Goal: Transaction & Acquisition: Purchase product/service

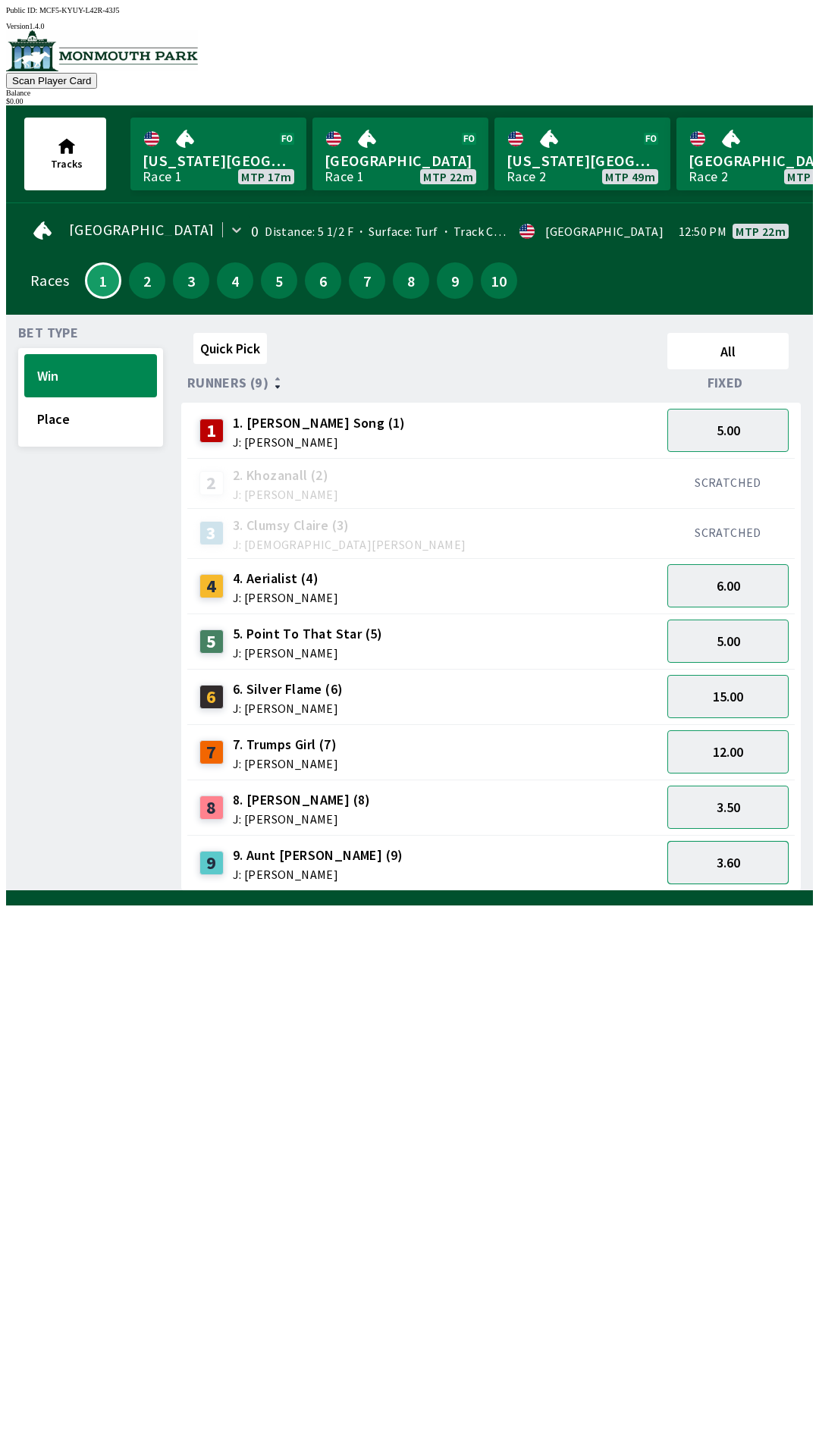
click at [748, 847] on button "3.60" at bounding box center [727, 862] width 121 height 43
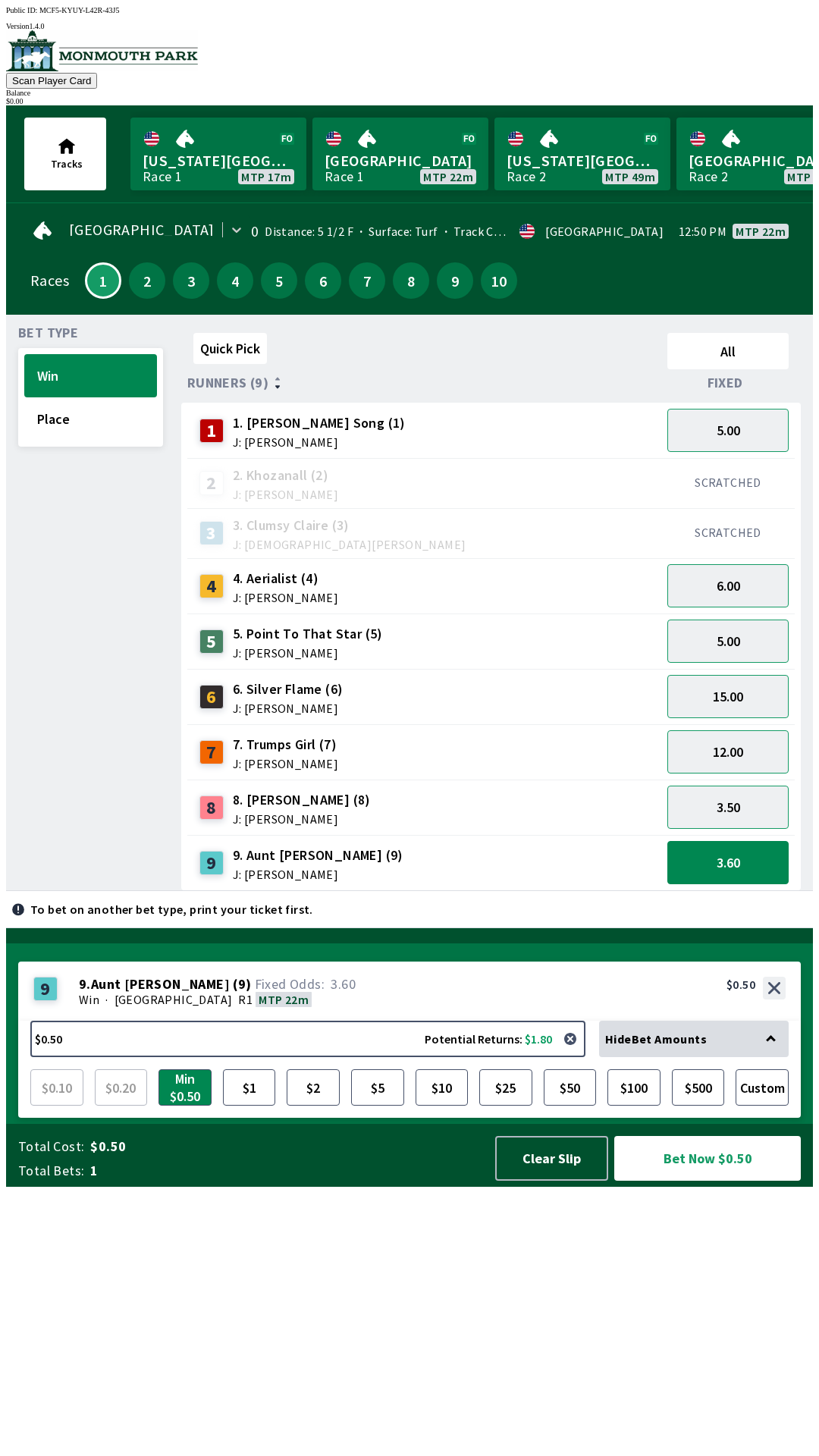
click at [702, 614] on div "5.00" at bounding box center [727, 641] width 133 height 55
click at [759, 564] on button "6.00" at bounding box center [727, 586] width 121 height 43
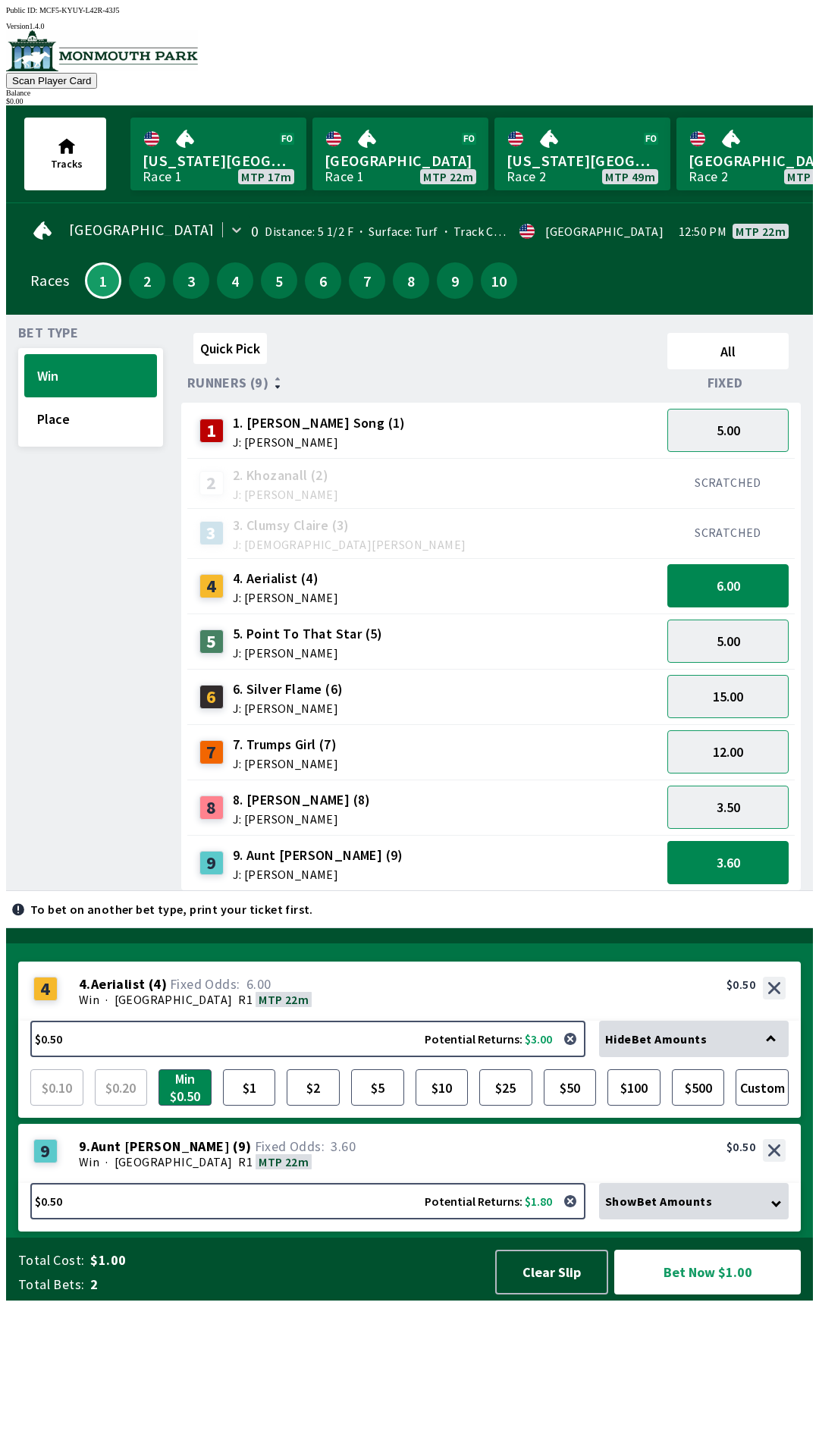
click at [739, 614] on div "5.00" at bounding box center [727, 641] width 133 height 55
click at [710, 587] on button "6.00" at bounding box center [727, 586] width 121 height 43
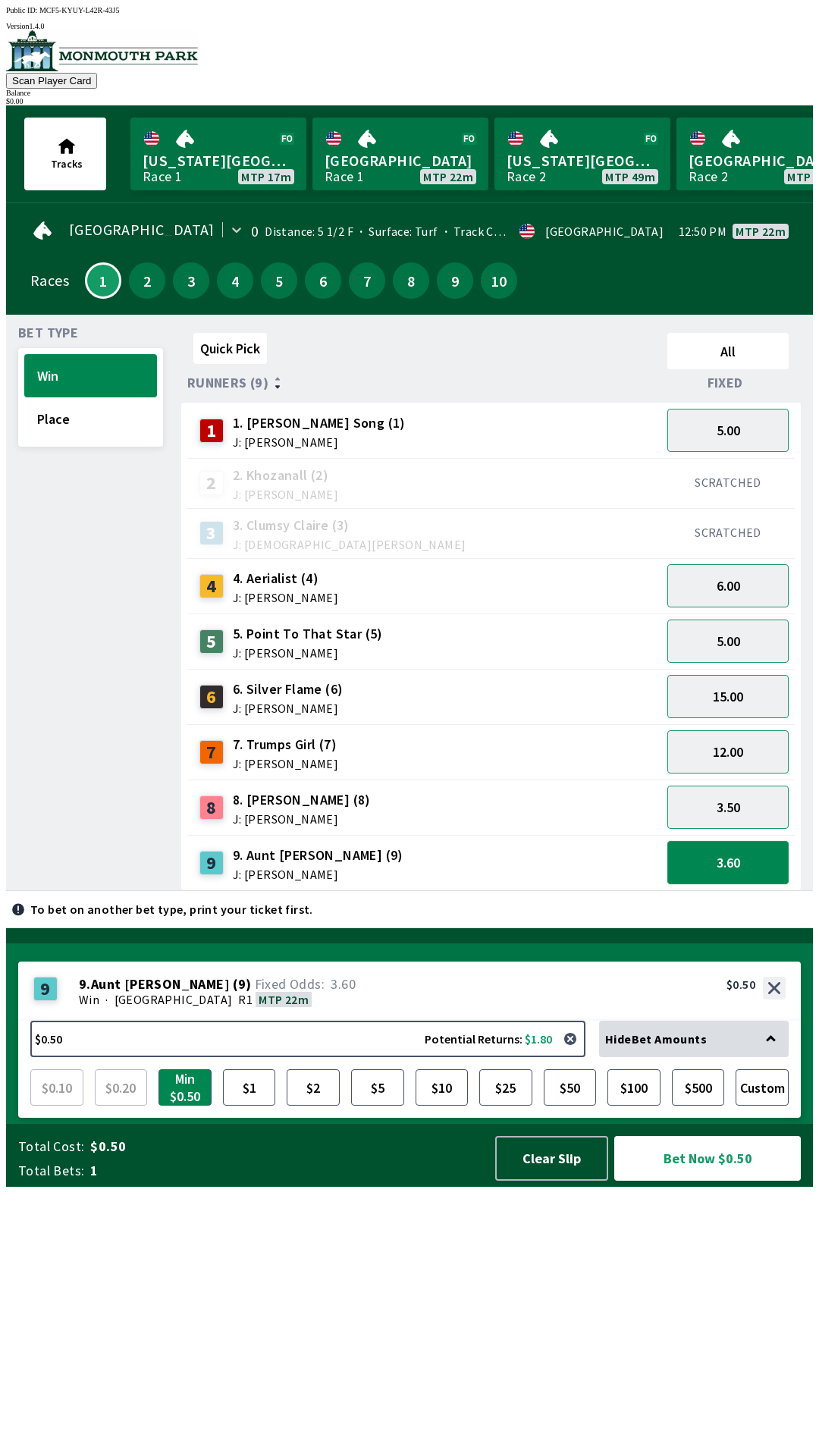
click at [742, 860] on button "3.60" at bounding box center [727, 862] width 121 height 43
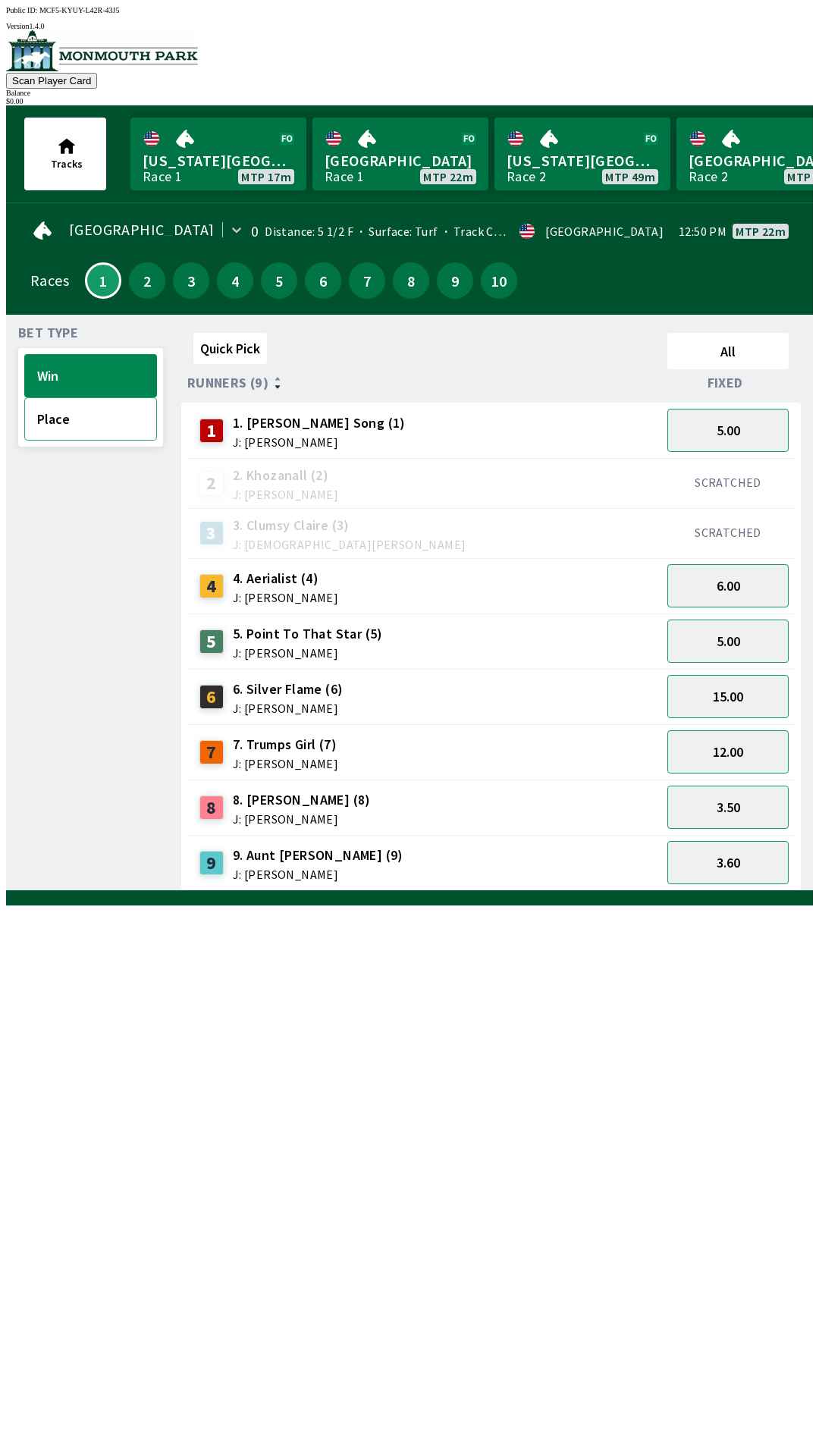
click at [125, 422] on button "Place" at bounding box center [91, 419] width 133 height 43
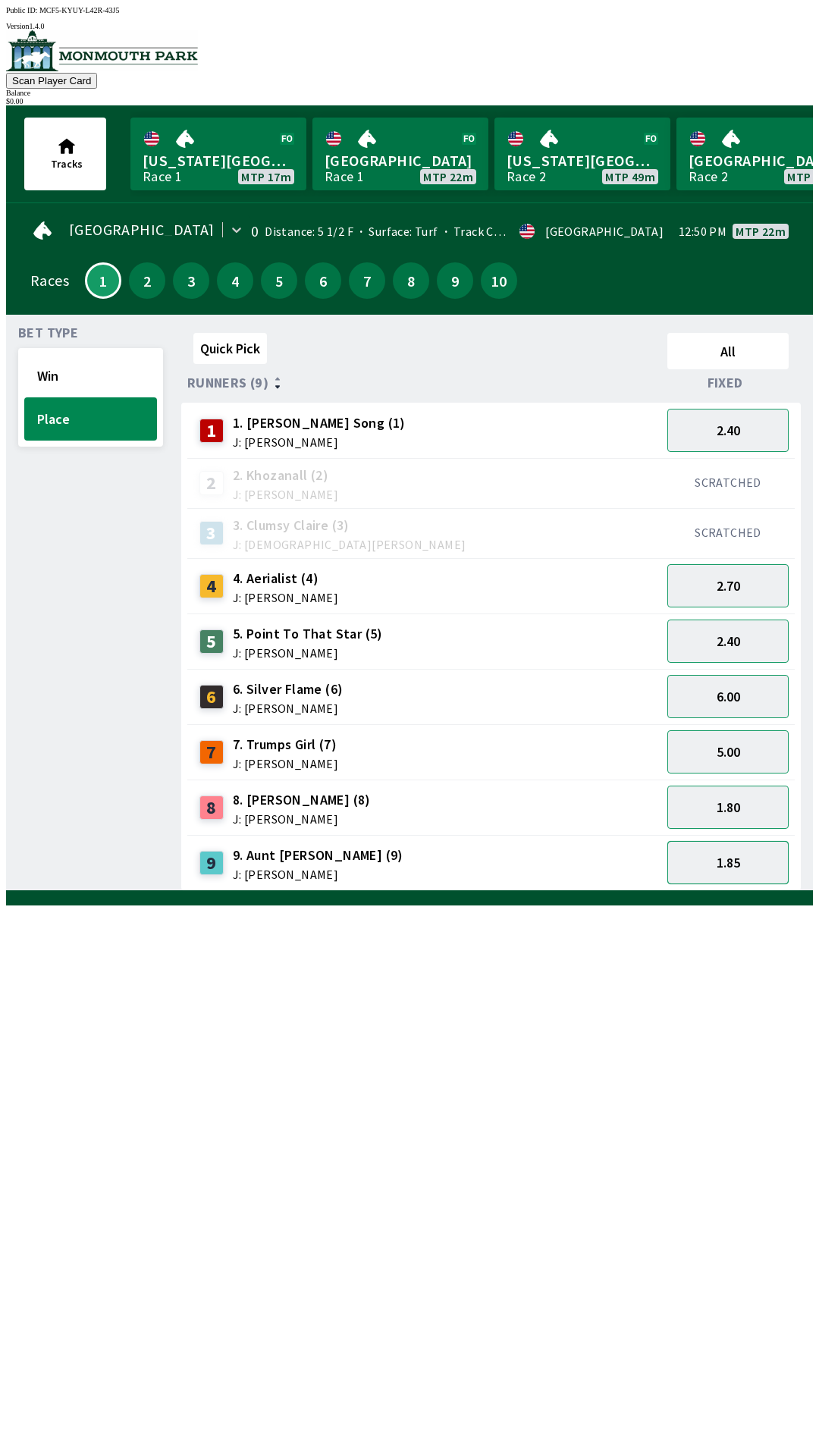
click at [745, 857] on button "1.85" at bounding box center [727, 862] width 121 height 43
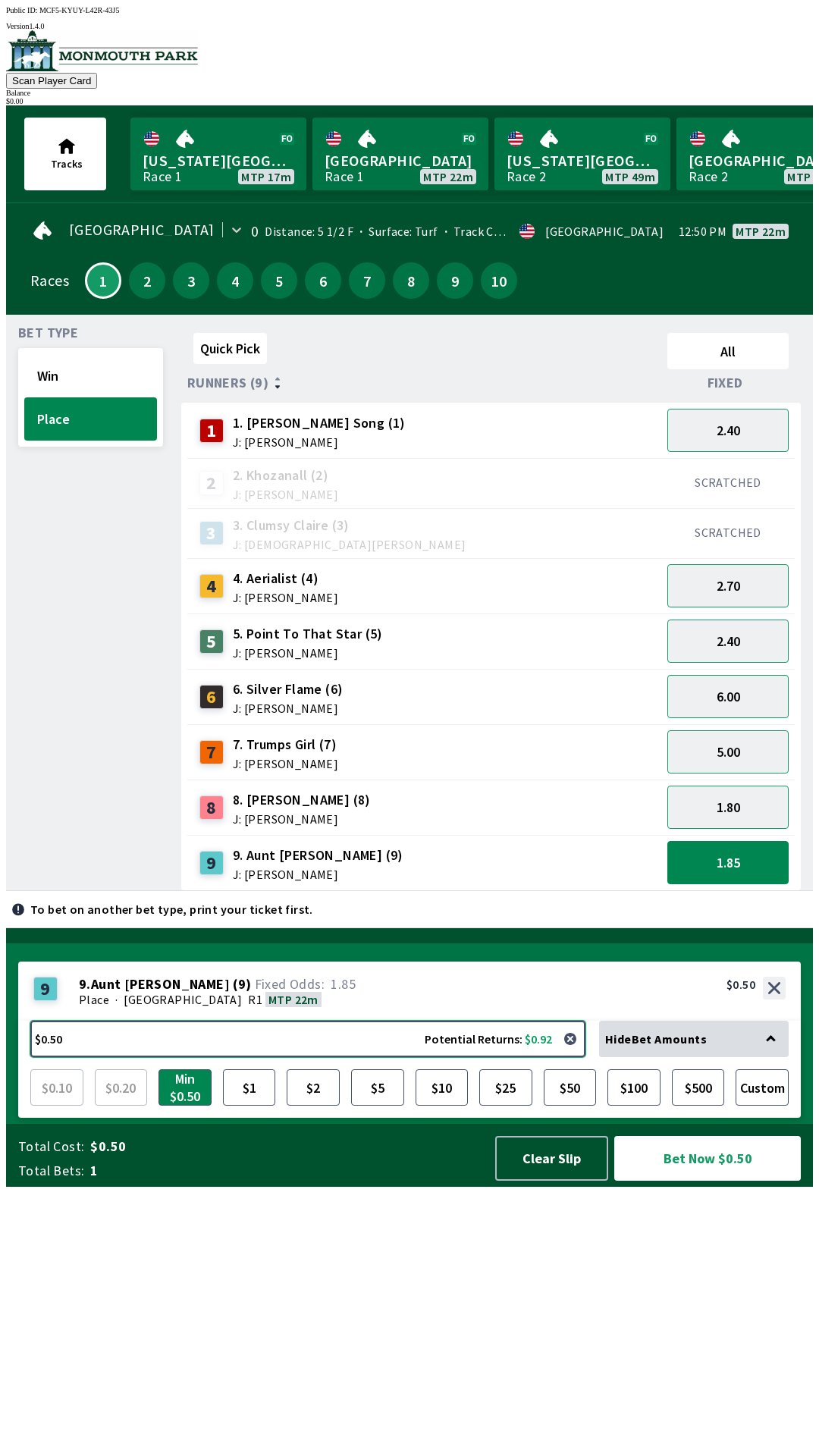
click at [561, 1057] on button "$0.50 Potential Returns: $0.92" at bounding box center [307, 1038] width 555 height 36
click at [581, 1054] on button "button" at bounding box center [570, 1038] width 31 height 31
click at [585, 1054] on button "button" at bounding box center [570, 1038] width 31 height 31
click at [735, 857] on button "1.85" at bounding box center [727, 862] width 121 height 43
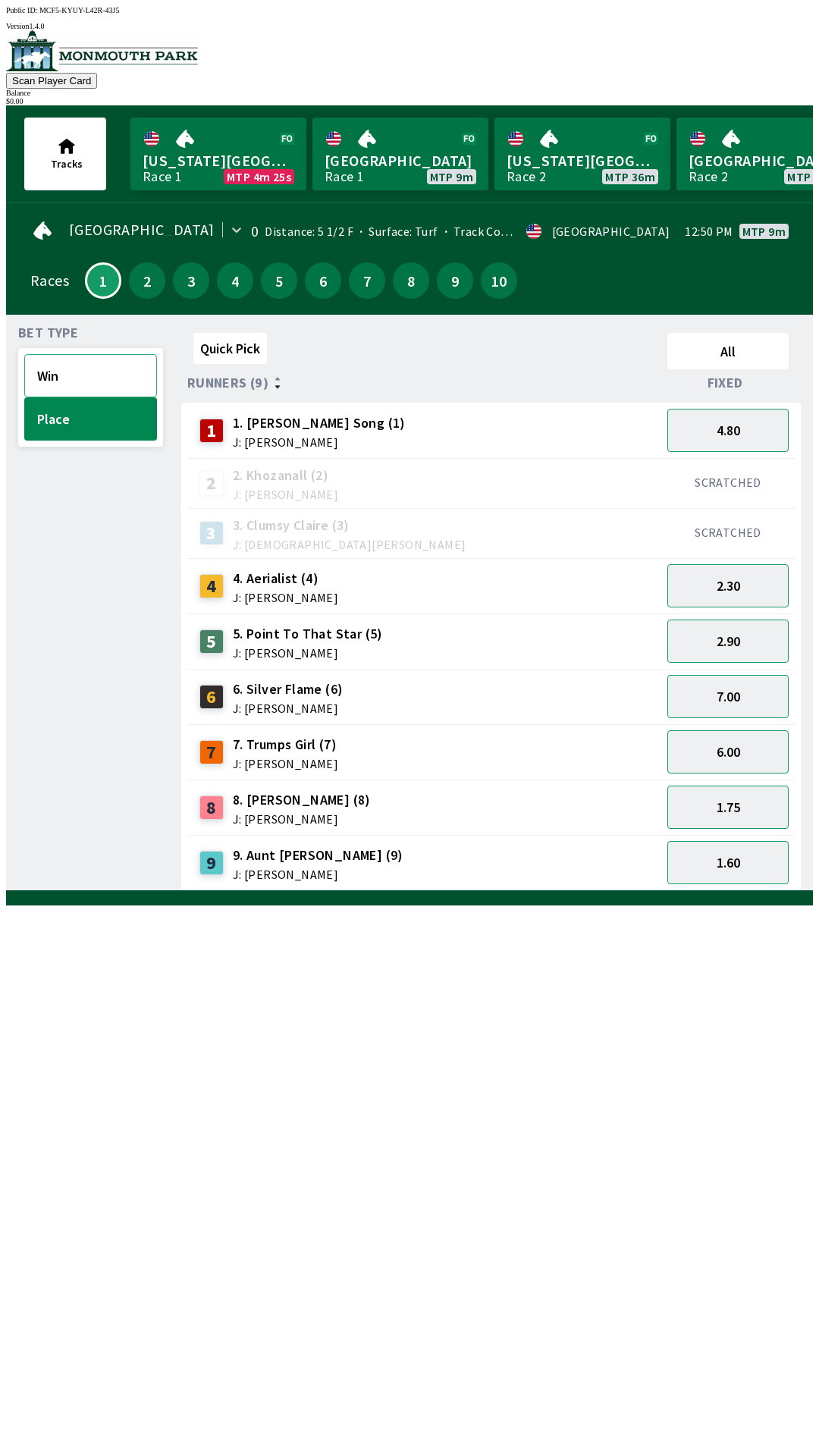
click at [94, 361] on button "Win" at bounding box center [91, 375] width 133 height 43
click at [509, 845] on div "9 9. Aunt [PERSON_NAME] (9) J: [PERSON_NAME]" at bounding box center [424, 862] width 462 height 37
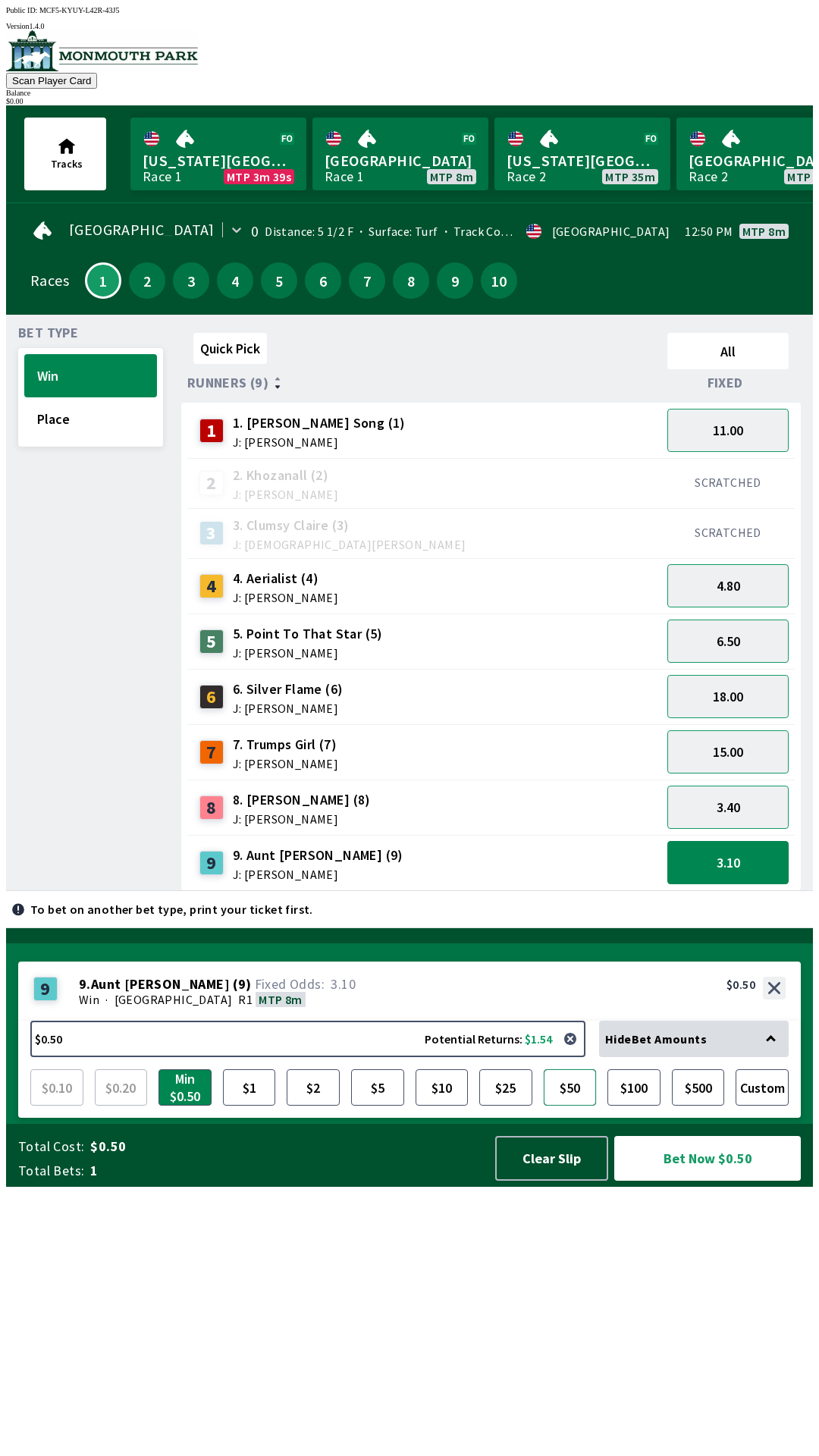
click at [597, 1105] on button "$50" at bounding box center [571, 1087] width 53 height 36
click at [444, 1105] on button "$10" at bounding box center [443, 1087] width 53 height 36
click at [314, 1105] on button "$2" at bounding box center [313, 1087] width 53 height 36
click at [511, 284] on div "10" at bounding box center [499, 280] width 36 height 36
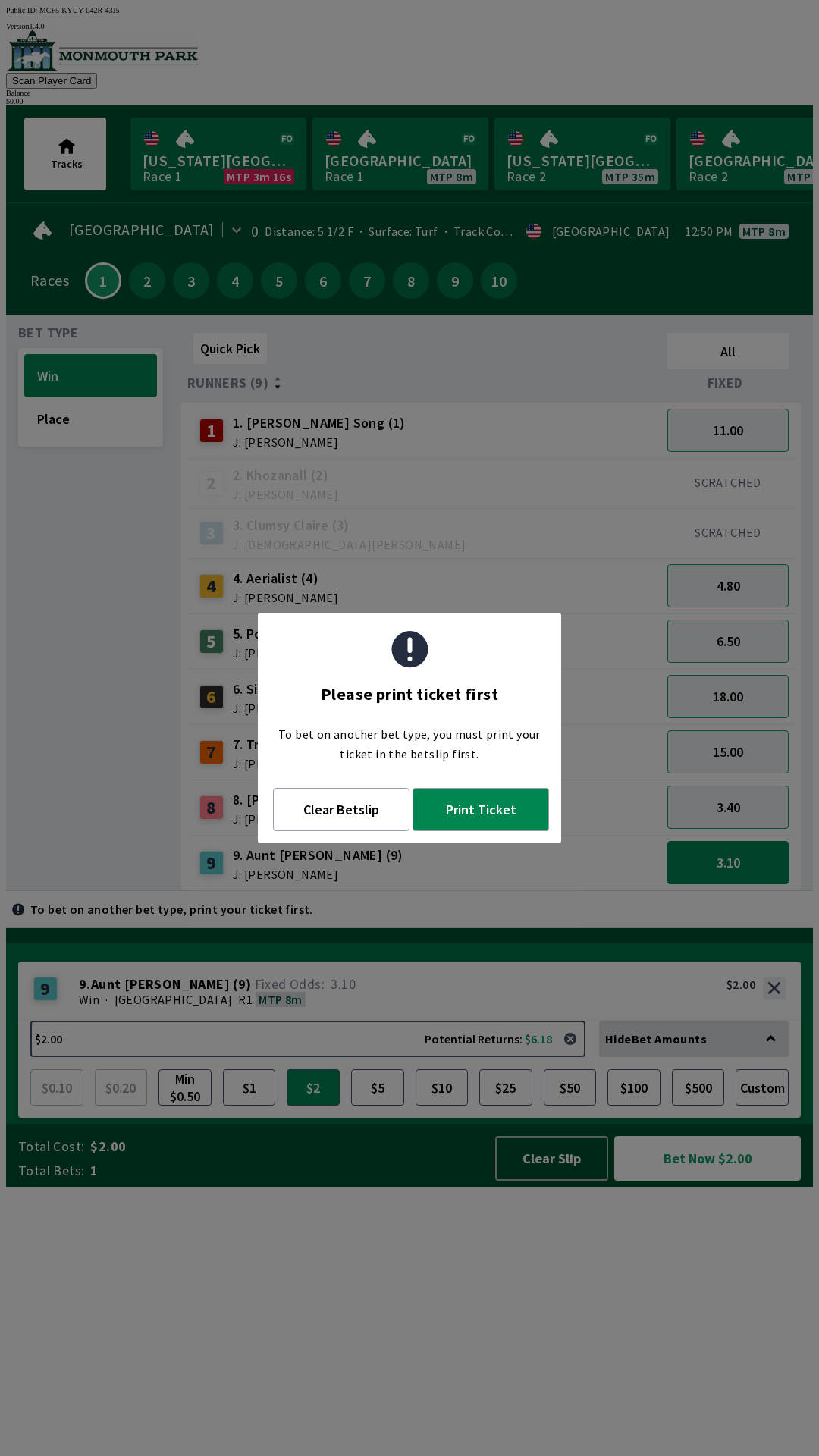
click at [374, 891] on div "Quick Pick All Runners (9) Fixed 1 1. [PERSON_NAME] Song (1) J: [PERSON_NAME] 1…" at bounding box center [497, 609] width 632 height 564
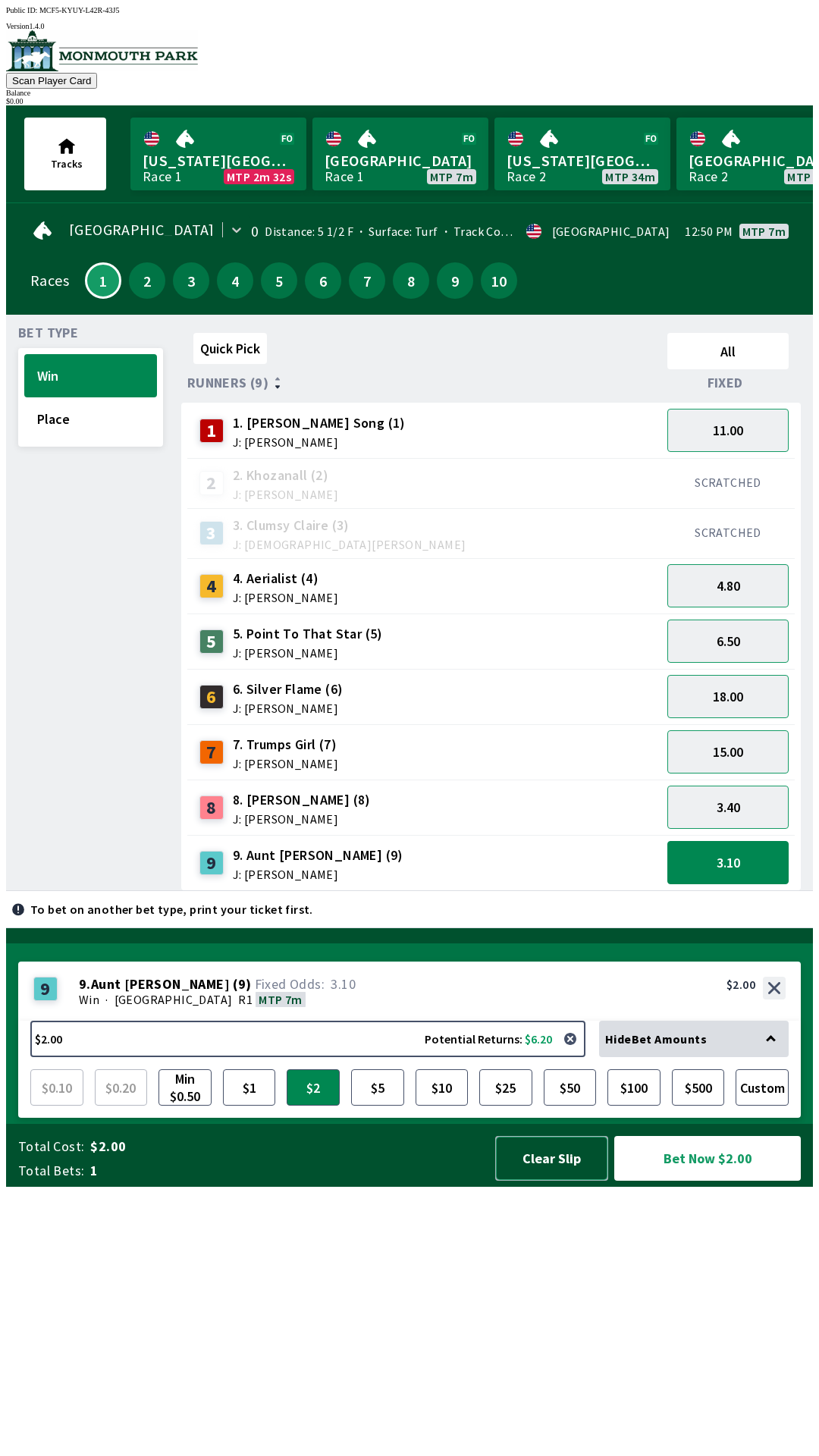
click at [545, 1180] on button "Clear Slip" at bounding box center [552, 1158] width 113 height 44
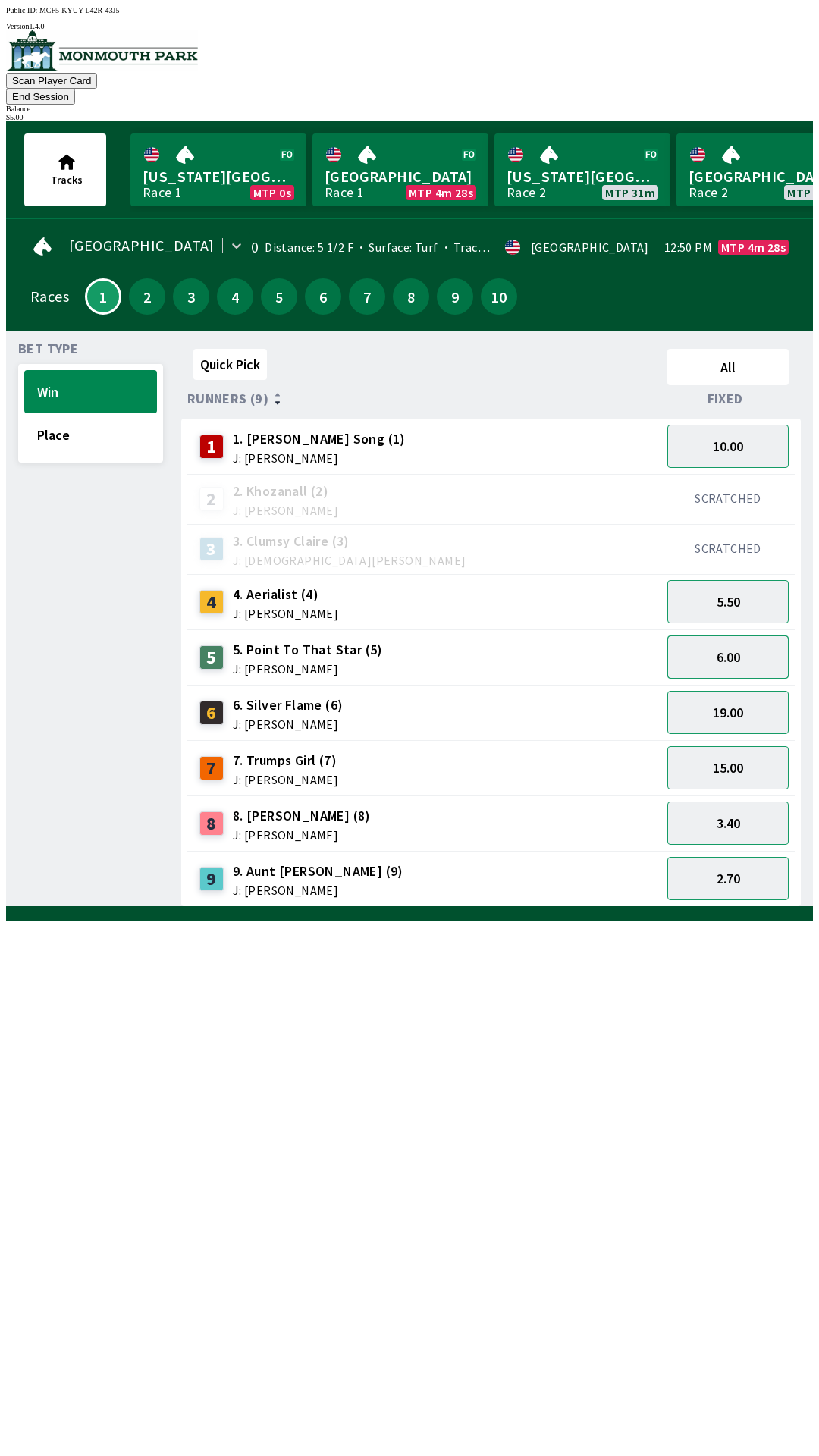
click at [715, 635] on button "6.00" at bounding box center [727, 657] width 121 height 43
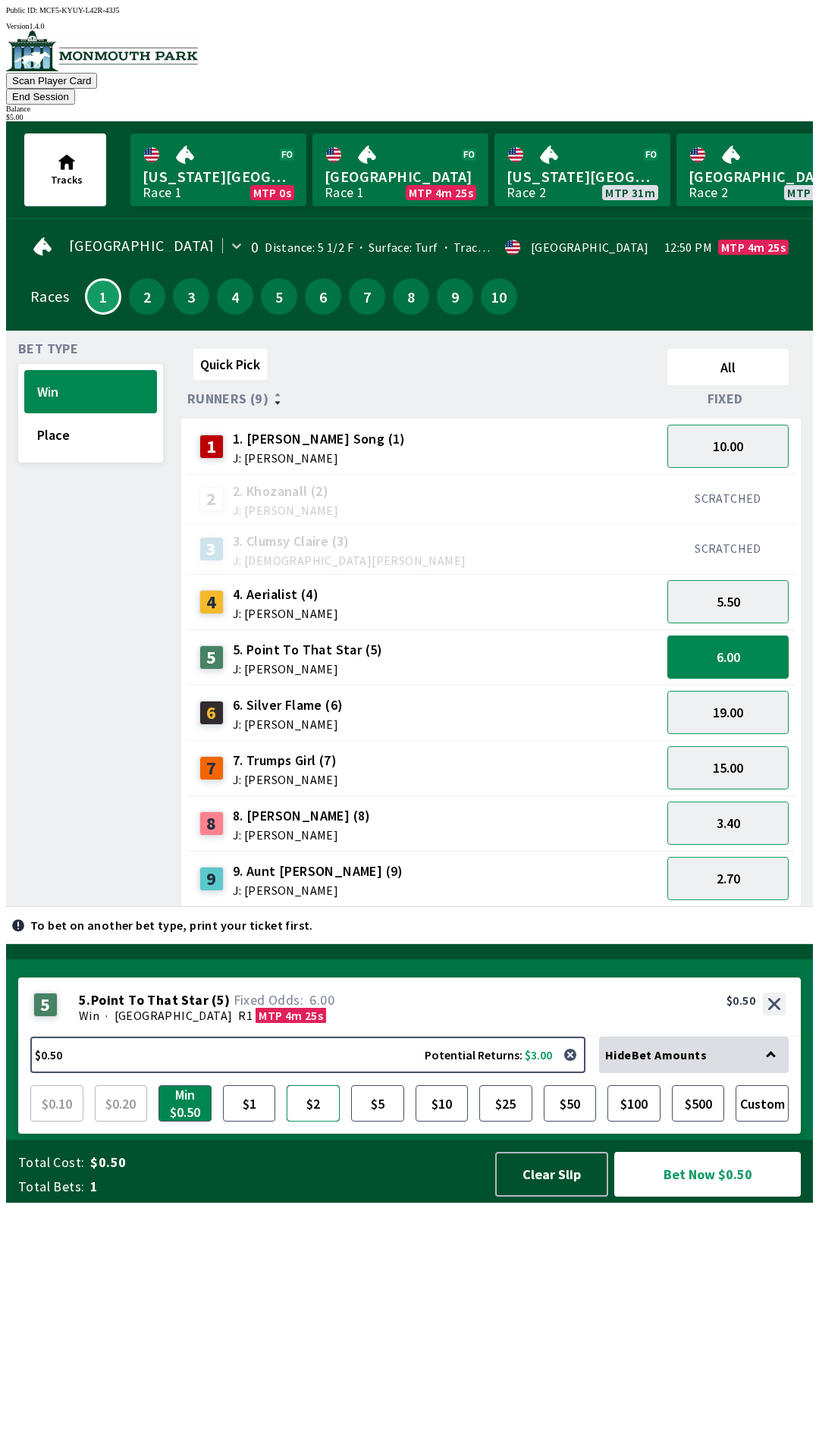
click at [317, 1121] on button "$2" at bounding box center [313, 1102] width 53 height 36
click at [681, 1196] on button "Bet Now $2.00" at bounding box center [707, 1173] width 186 height 44
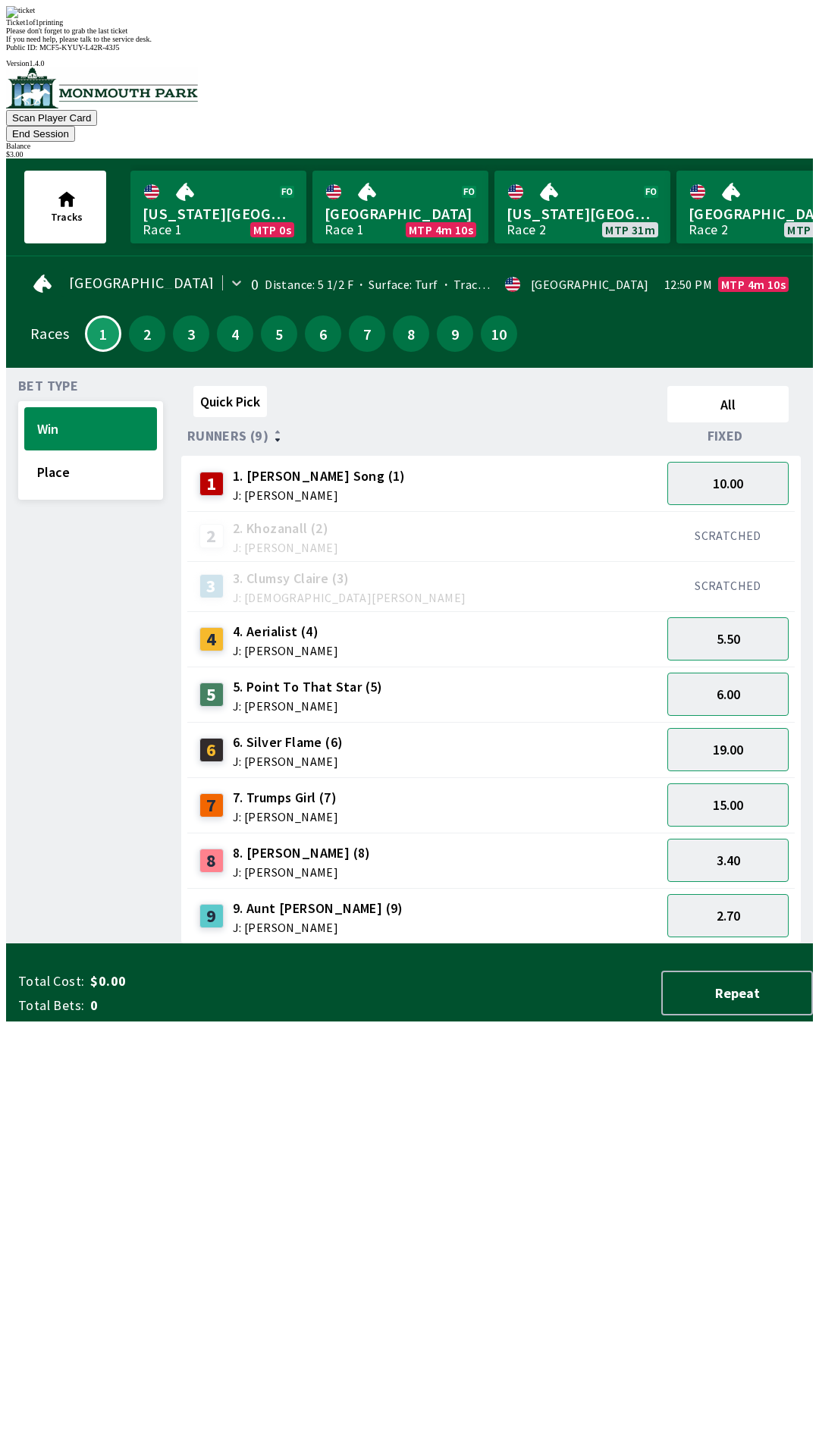
click at [434, 944] on div "Quick Pick All Runners (9) Fixed 1 1. [PERSON_NAME] Song (1) J: [PERSON_NAME] 1…" at bounding box center [497, 662] width 632 height 564
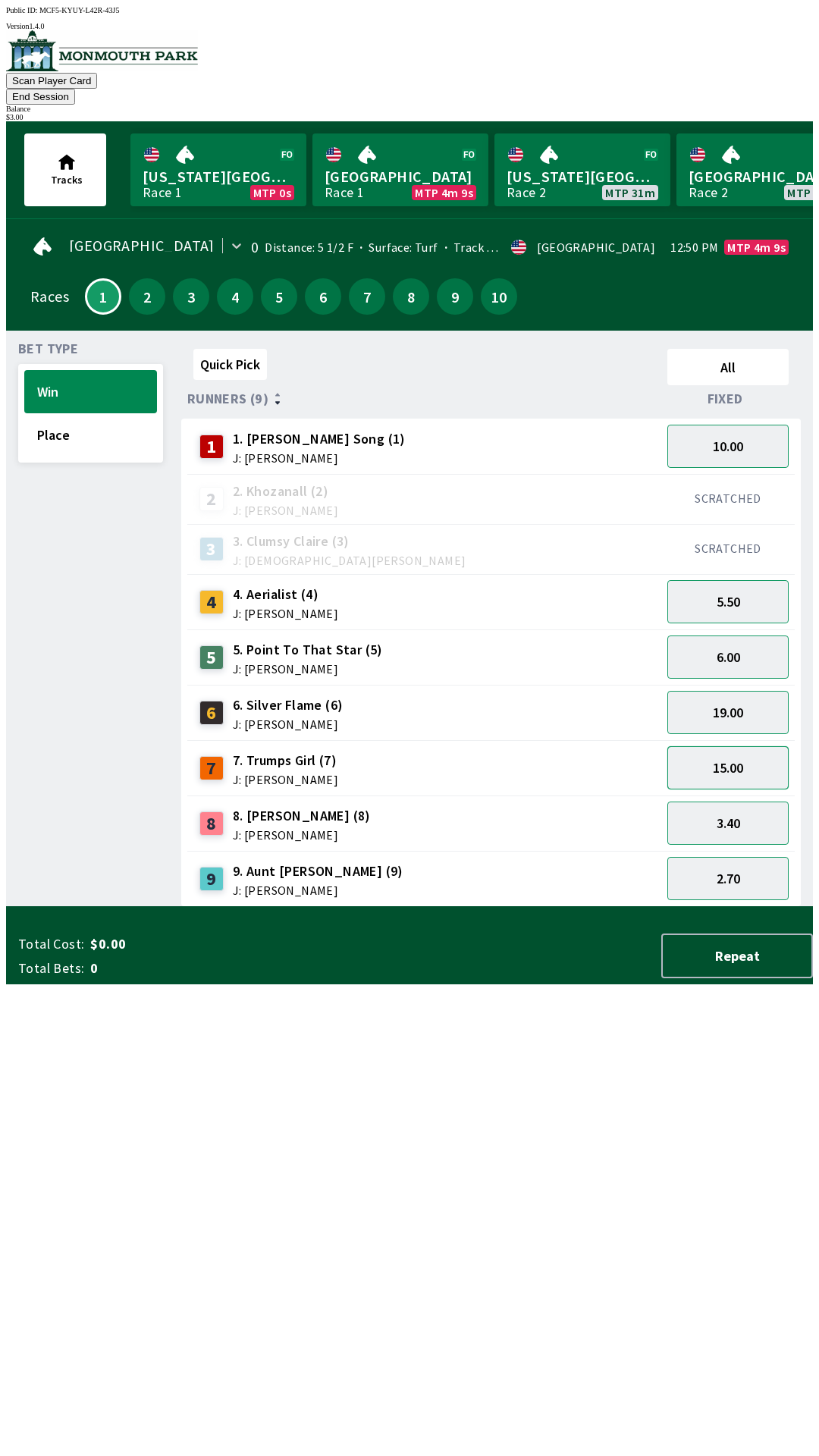
click at [737, 747] on button "15.00" at bounding box center [727, 767] width 121 height 43
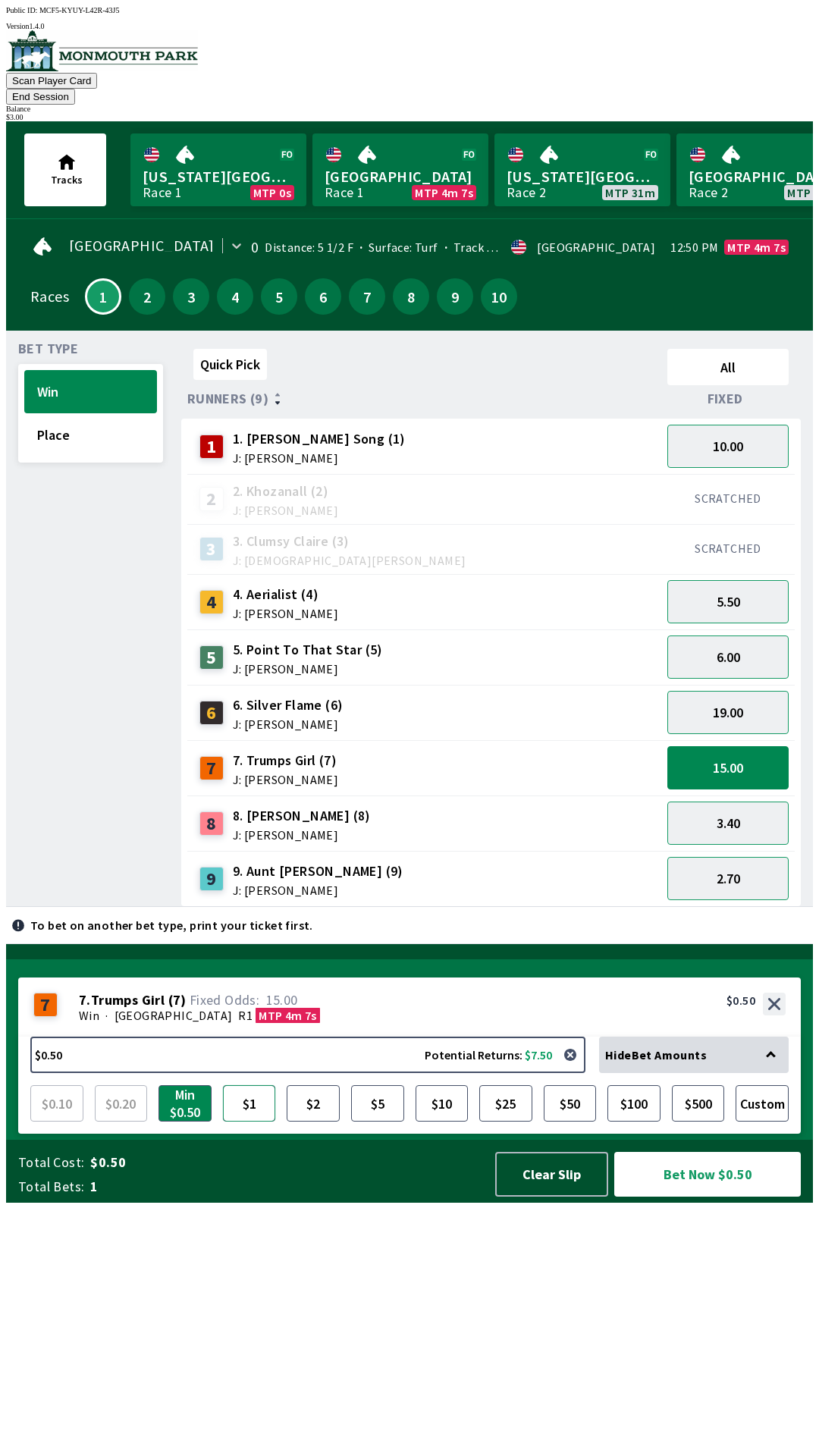
click at [255, 1121] on button "$1" at bounding box center [249, 1102] width 53 height 36
click at [692, 1196] on button "Bet Now $1.00" at bounding box center [707, 1173] width 186 height 44
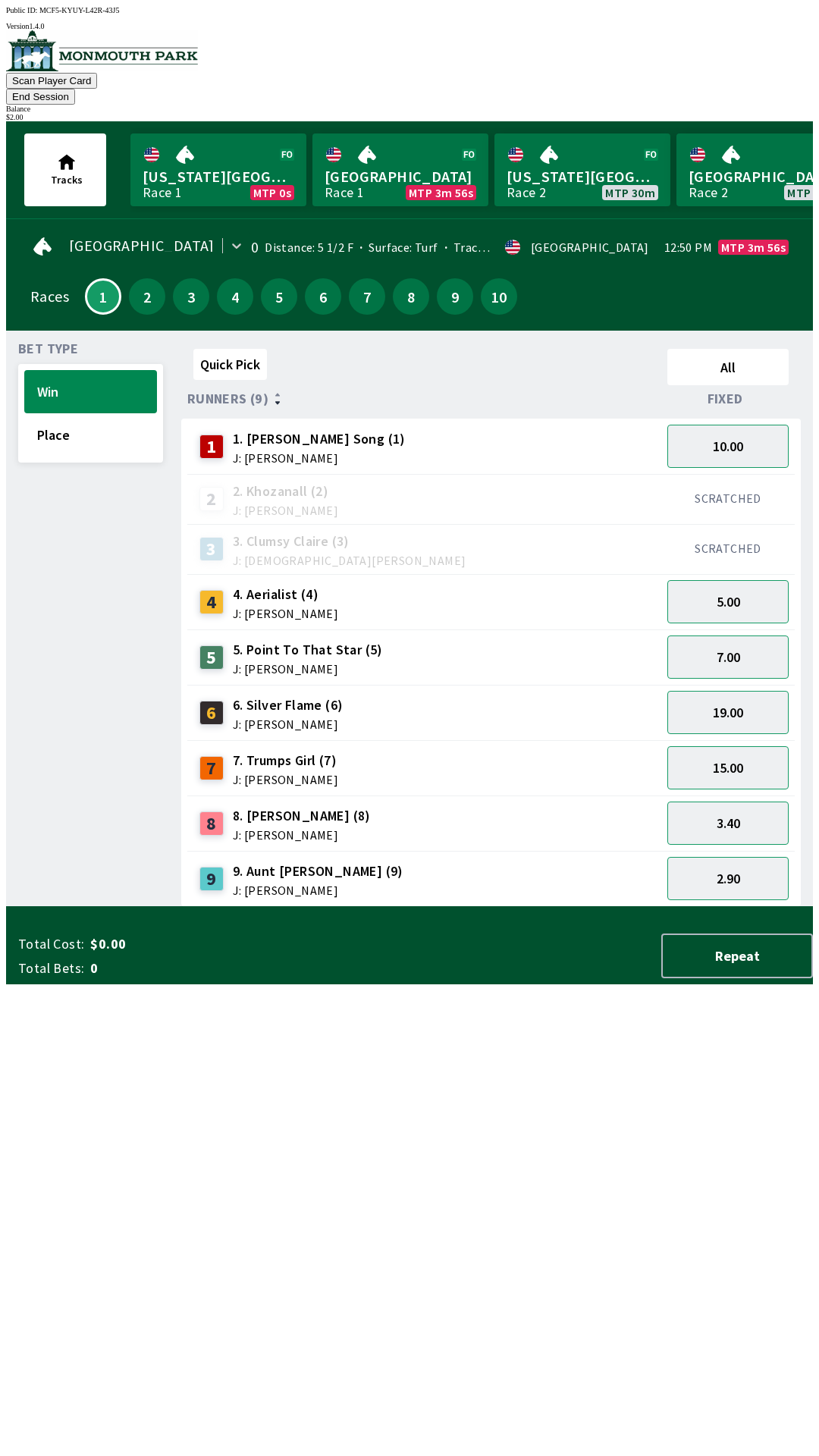
click at [740, 113] on div "$ 2.00" at bounding box center [409, 117] width 807 height 8
click at [753, 113] on div "$ 2.00" at bounding box center [409, 117] width 807 height 8
click at [75, 89] on button "End Session" at bounding box center [40, 97] width 69 height 16
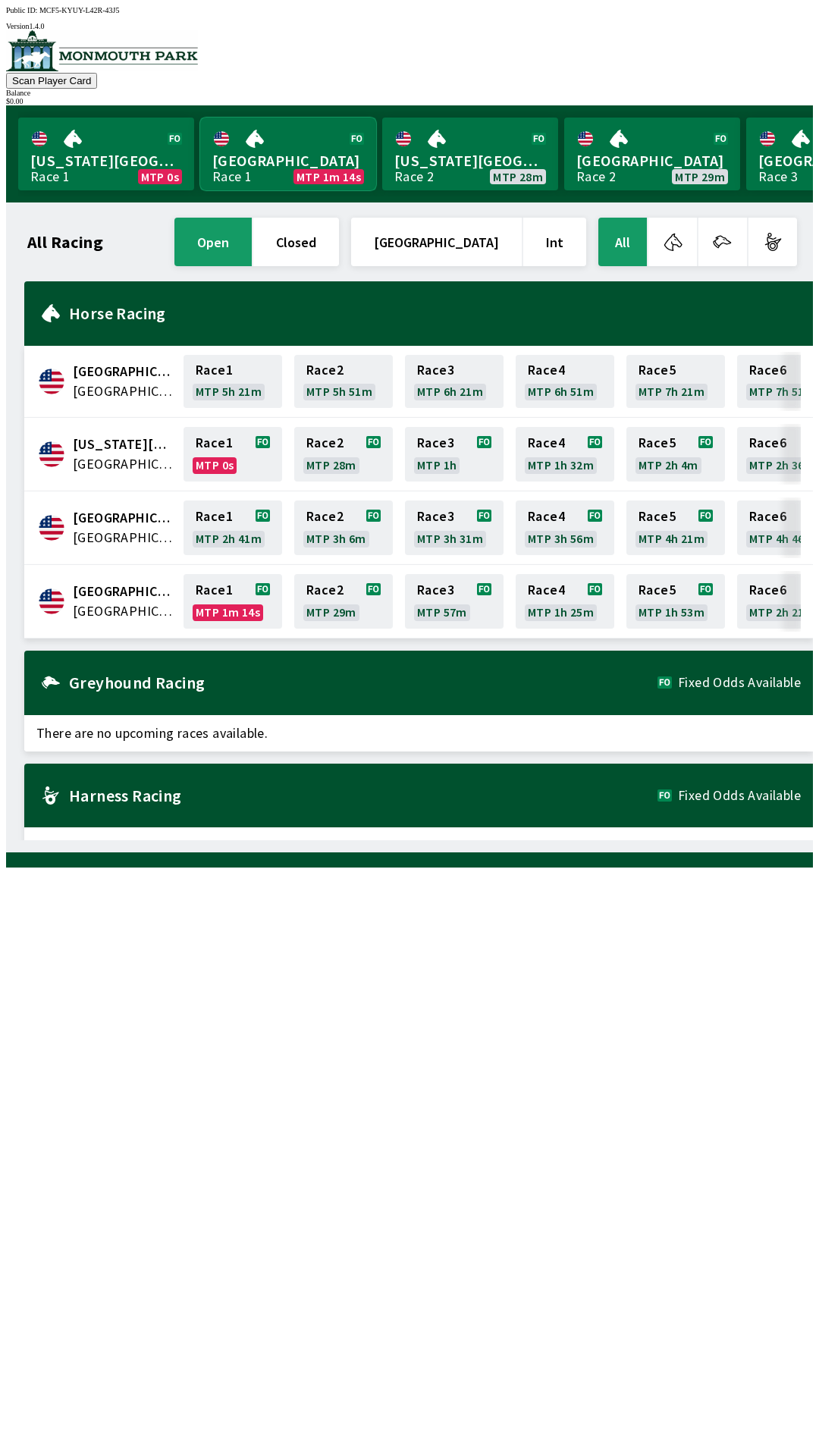
click at [317, 164] on link "Monmouth Park Race 1 MTP 1m 14s" at bounding box center [288, 154] width 176 height 73
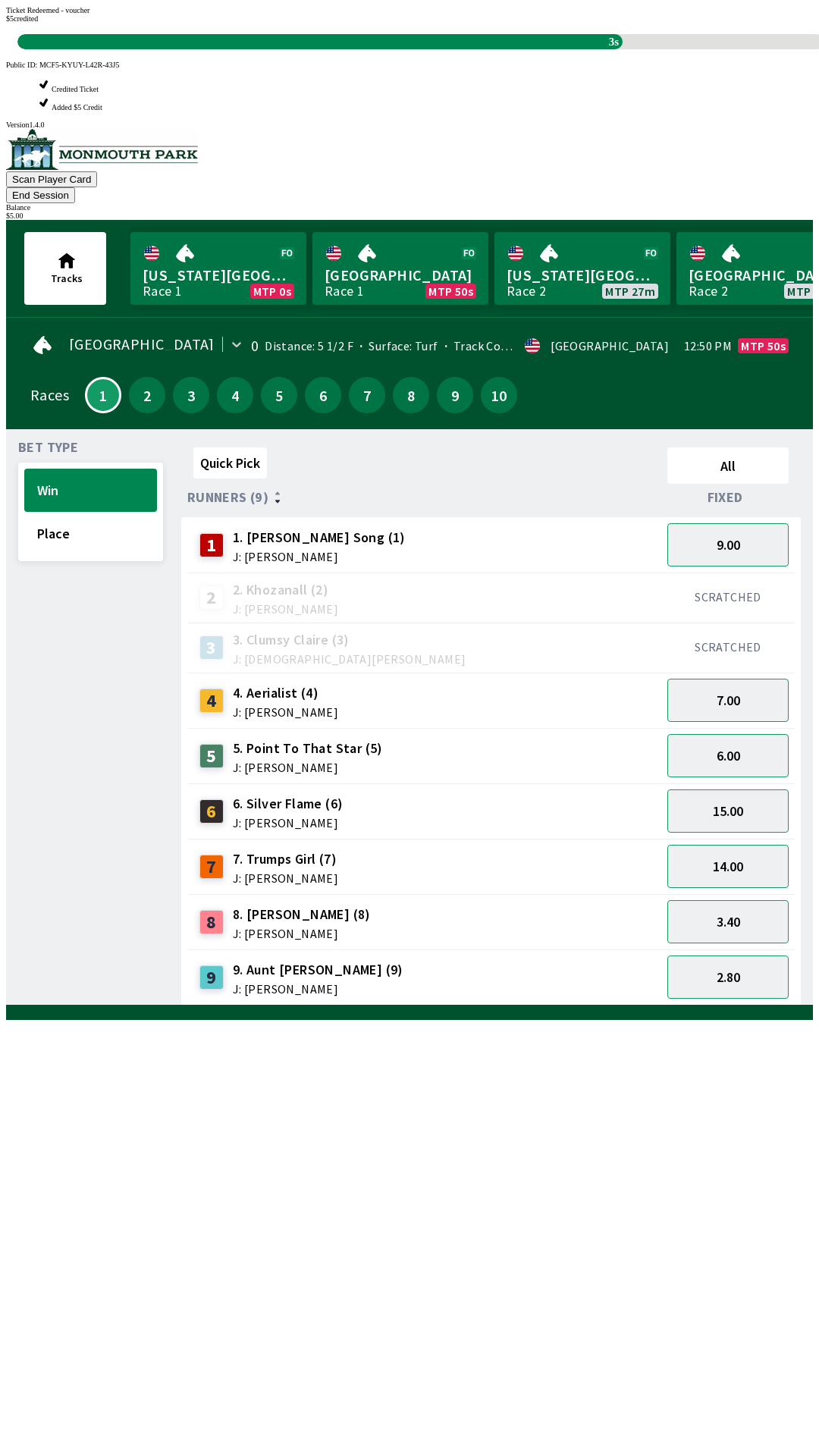
click at [488, 1005] on div "Quick Pick All Runners (9) Fixed 1 1. [PERSON_NAME] Song (1) J: [PERSON_NAME] 9…" at bounding box center [497, 723] width 632 height 564
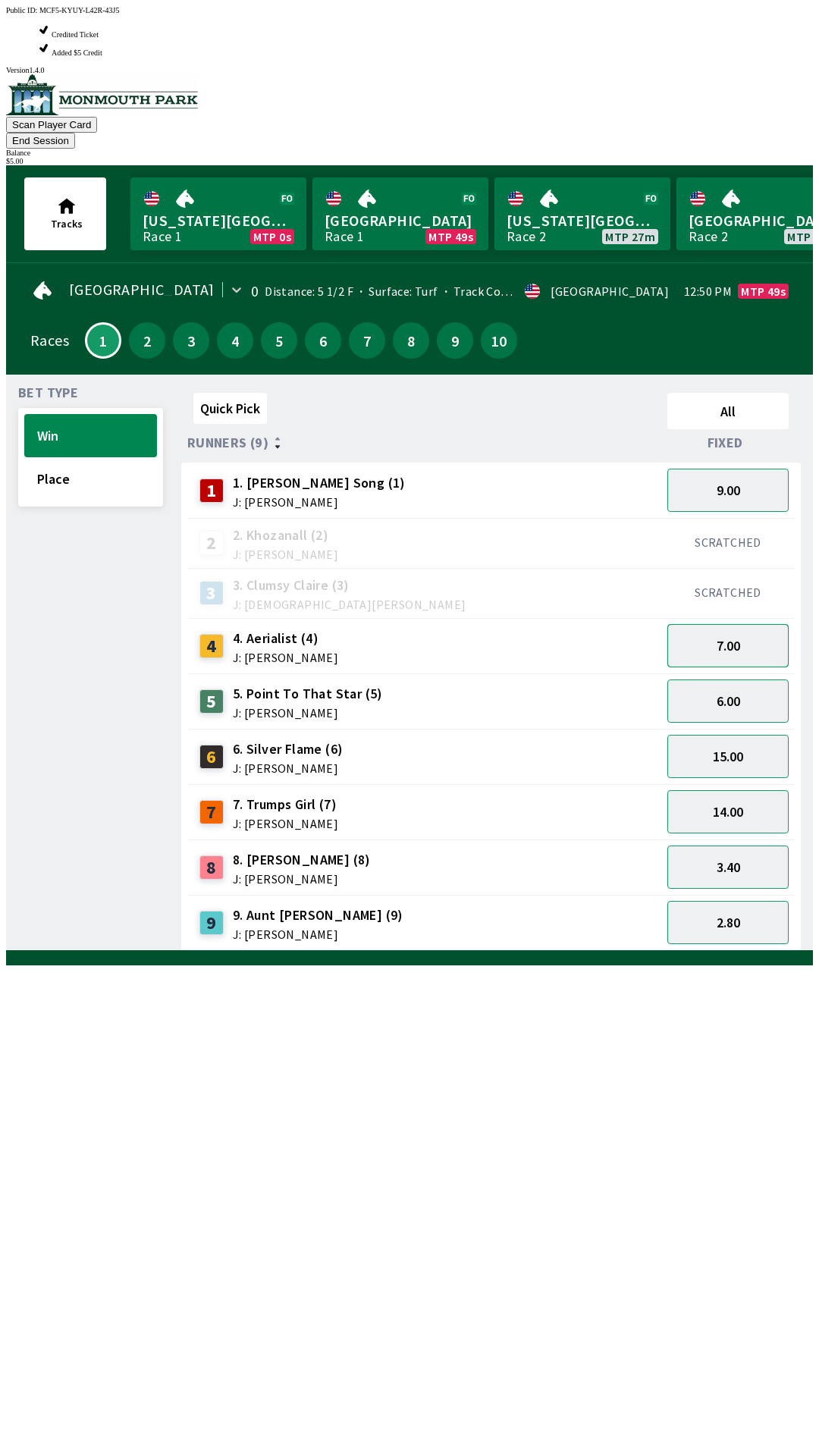
click at [769, 624] on button "7.00" at bounding box center [727, 645] width 121 height 43
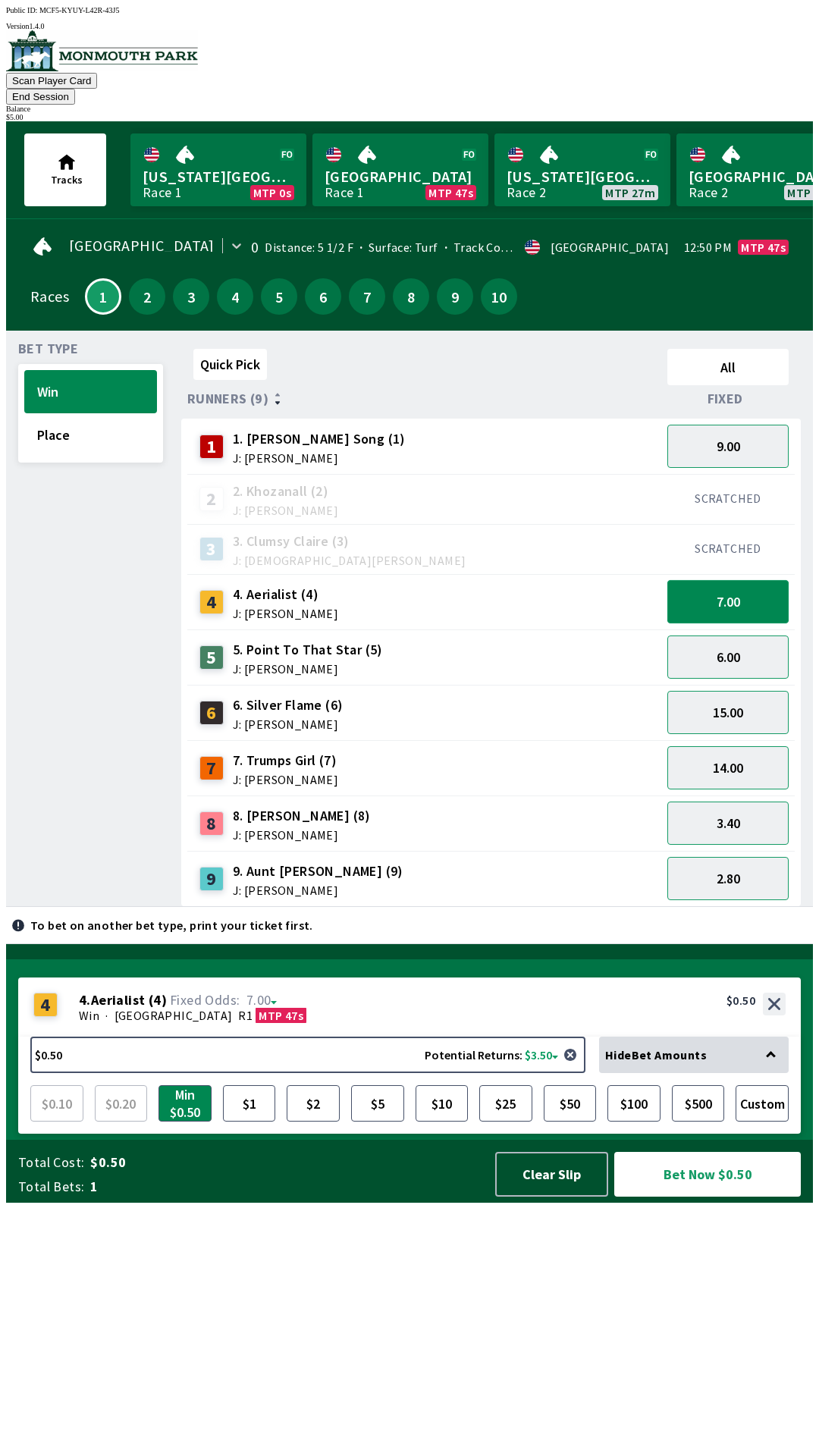
click at [769, 580] on button "7.00" at bounding box center [727, 602] width 121 height 43
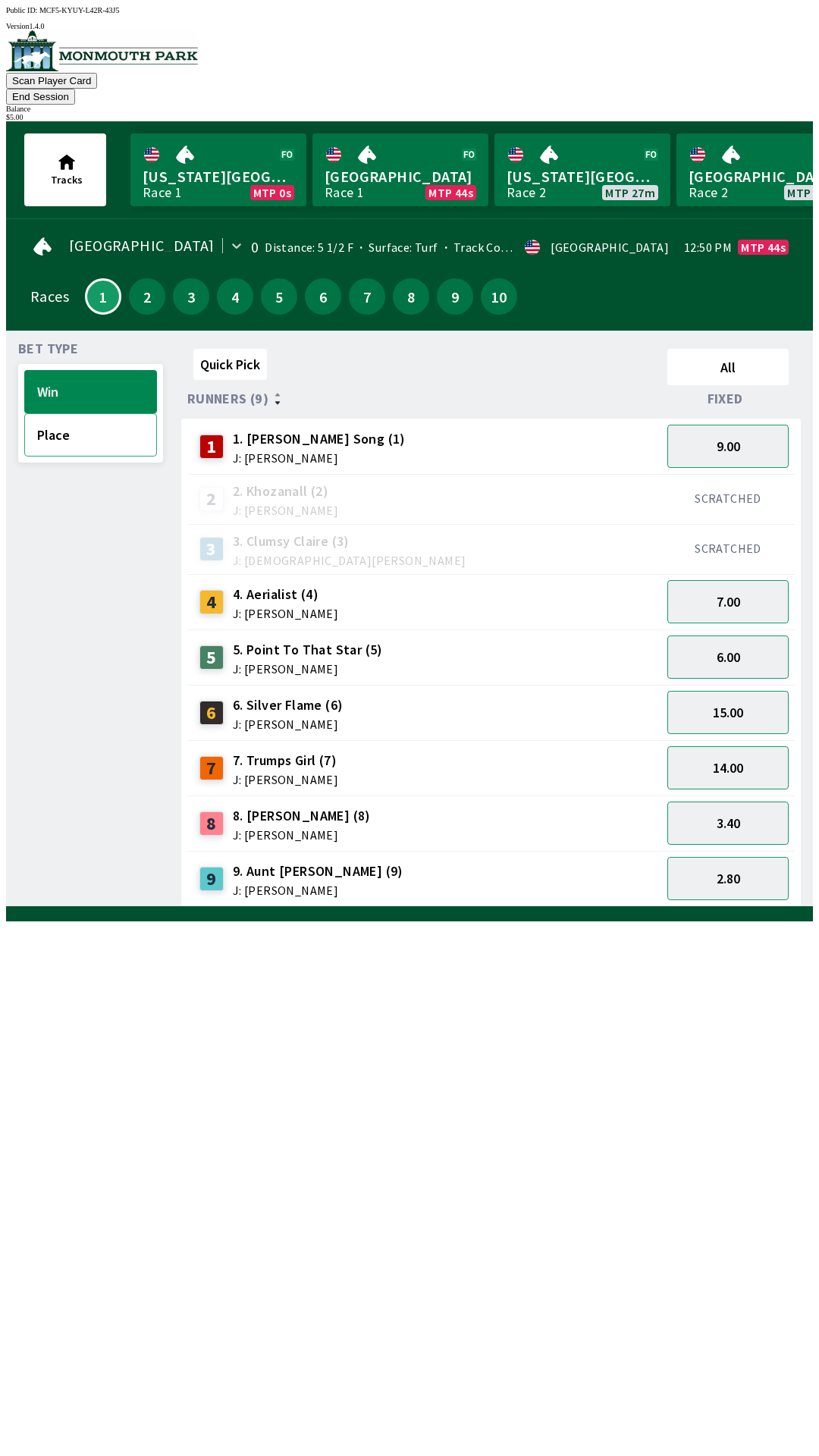
click at [96, 413] on button "Place" at bounding box center [91, 434] width 133 height 43
click at [99, 370] on button "Win" at bounding box center [91, 392] width 133 height 43
click at [83, 376] on button "Win" at bounding box center [91, 392] width 133 height 43
click at [57, 413] on button "Place" at bounding box center [91, 434] width 133 height 43
click at [77, 370] on button "Win" at bounding box center [91, 392] width 133 height 43
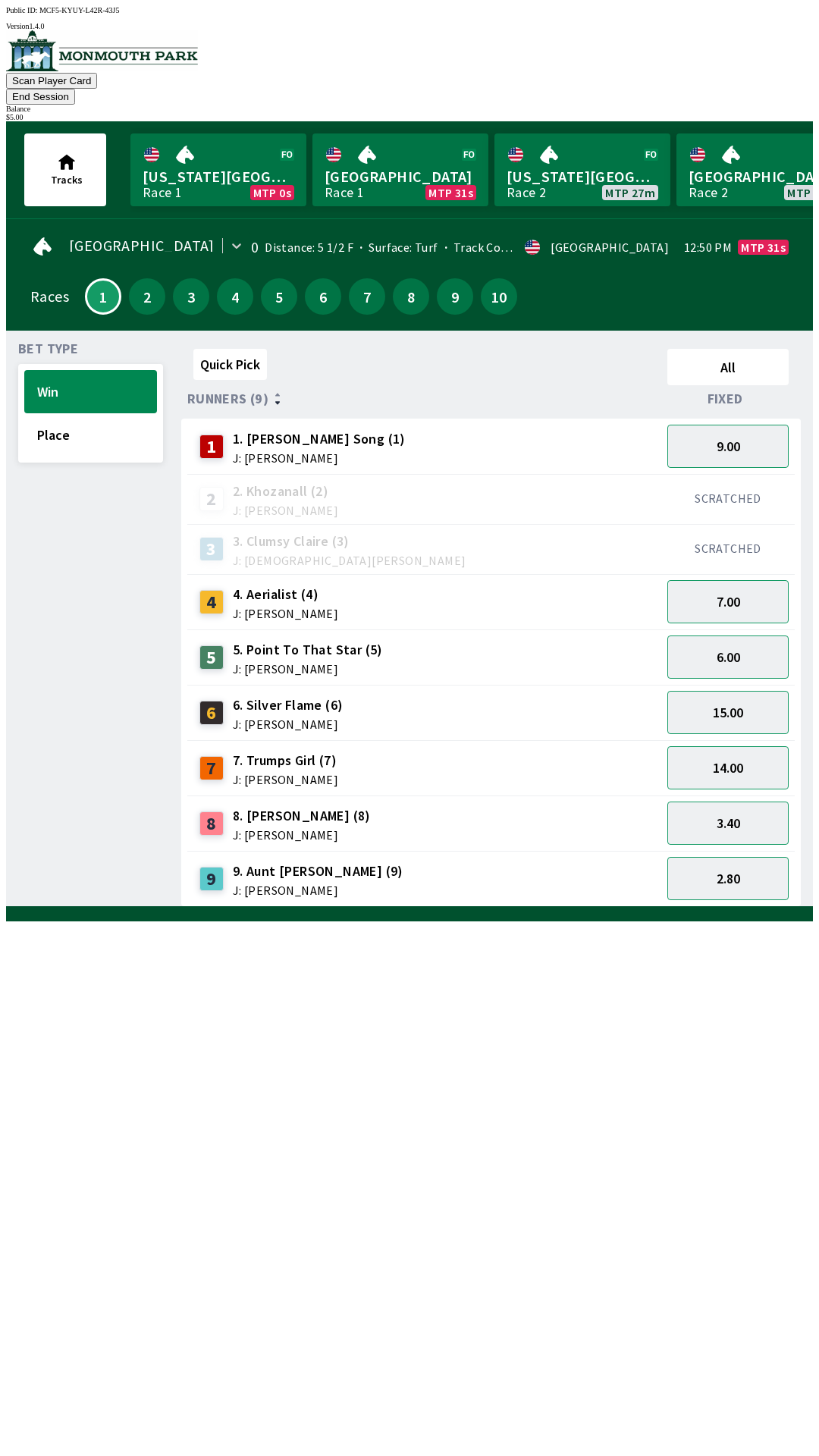
click at [775, 530] on div "SCRATCHED" at bounding box center [727, 548] width 121 height 36
click at [759, 590] on button "7.00" at bounding box center [727, 602] width 121 height 43
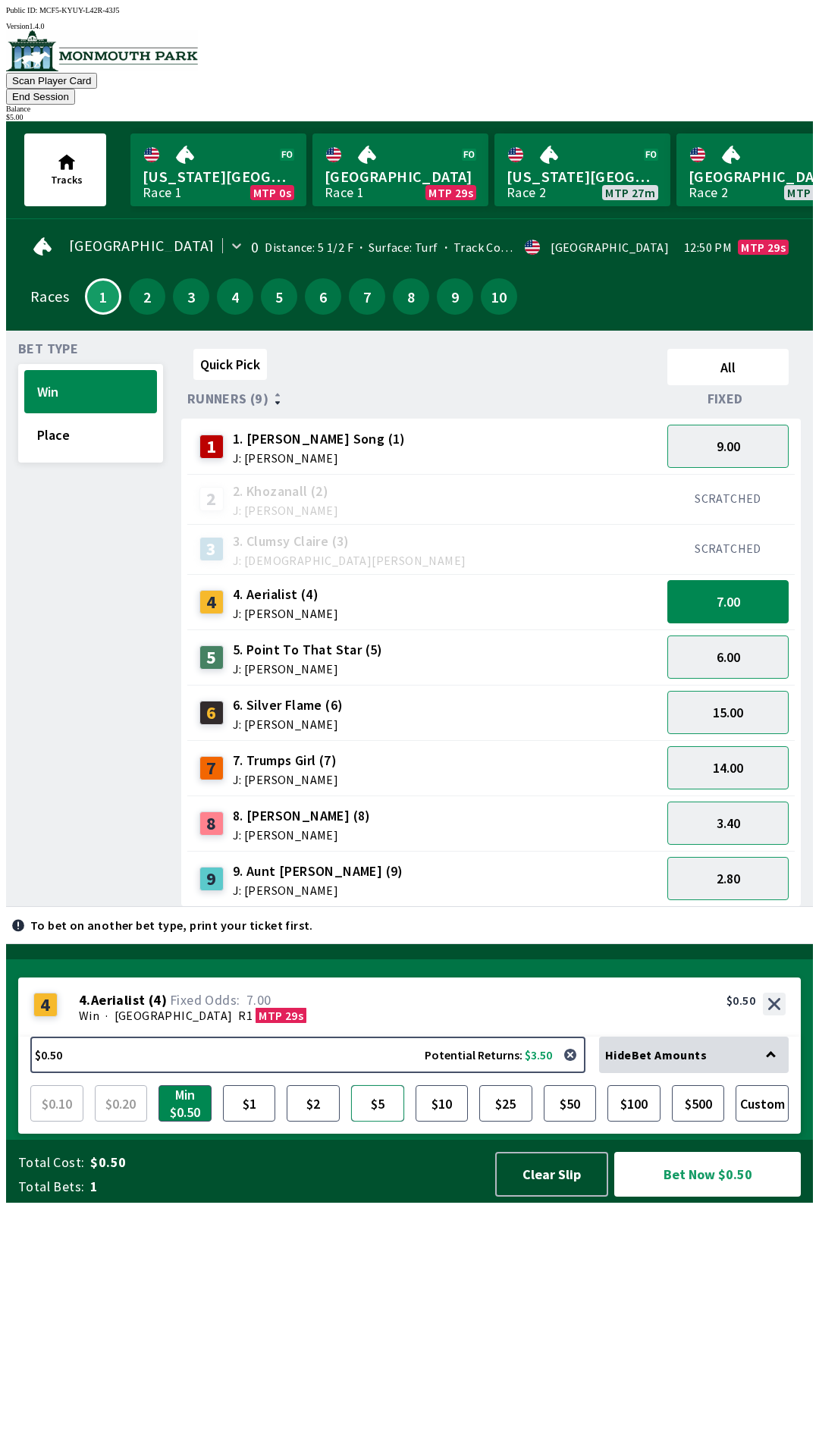
click at [367, 1121] on button "$5" at bounding box center [377, 1102] width 53 height 36
click at [745, 1196] on button "Bet Now $5.00" at bounding box center [707, 1173] width 186 height 44
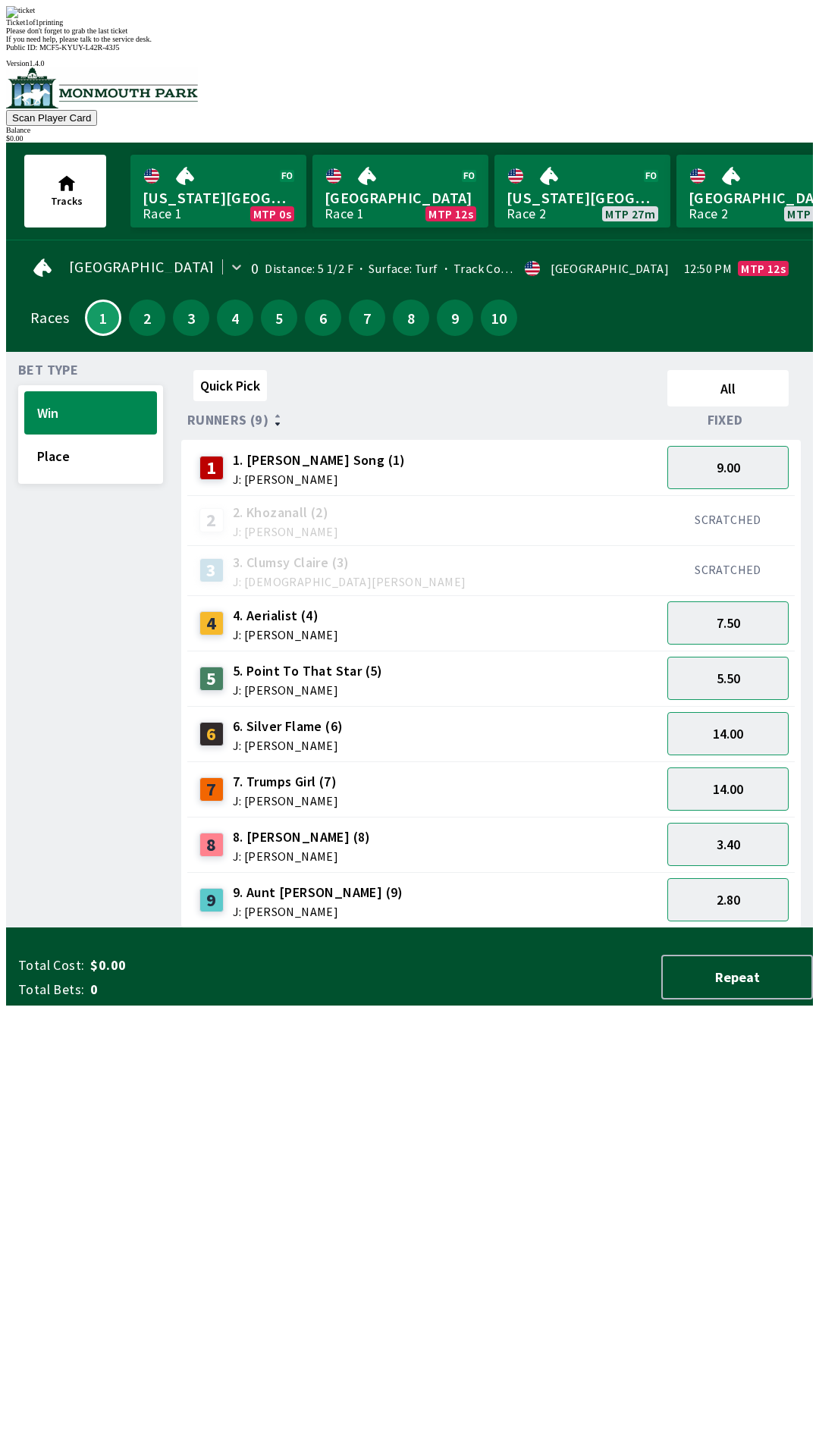
click at [412, 928] on div "Quick Pick All Runners (9) Fixed 1 1. [PERSON_NAME] Song (1) J: [PERSON_NAME] 9…" at bounding box center [497, 645] width 632 height 564
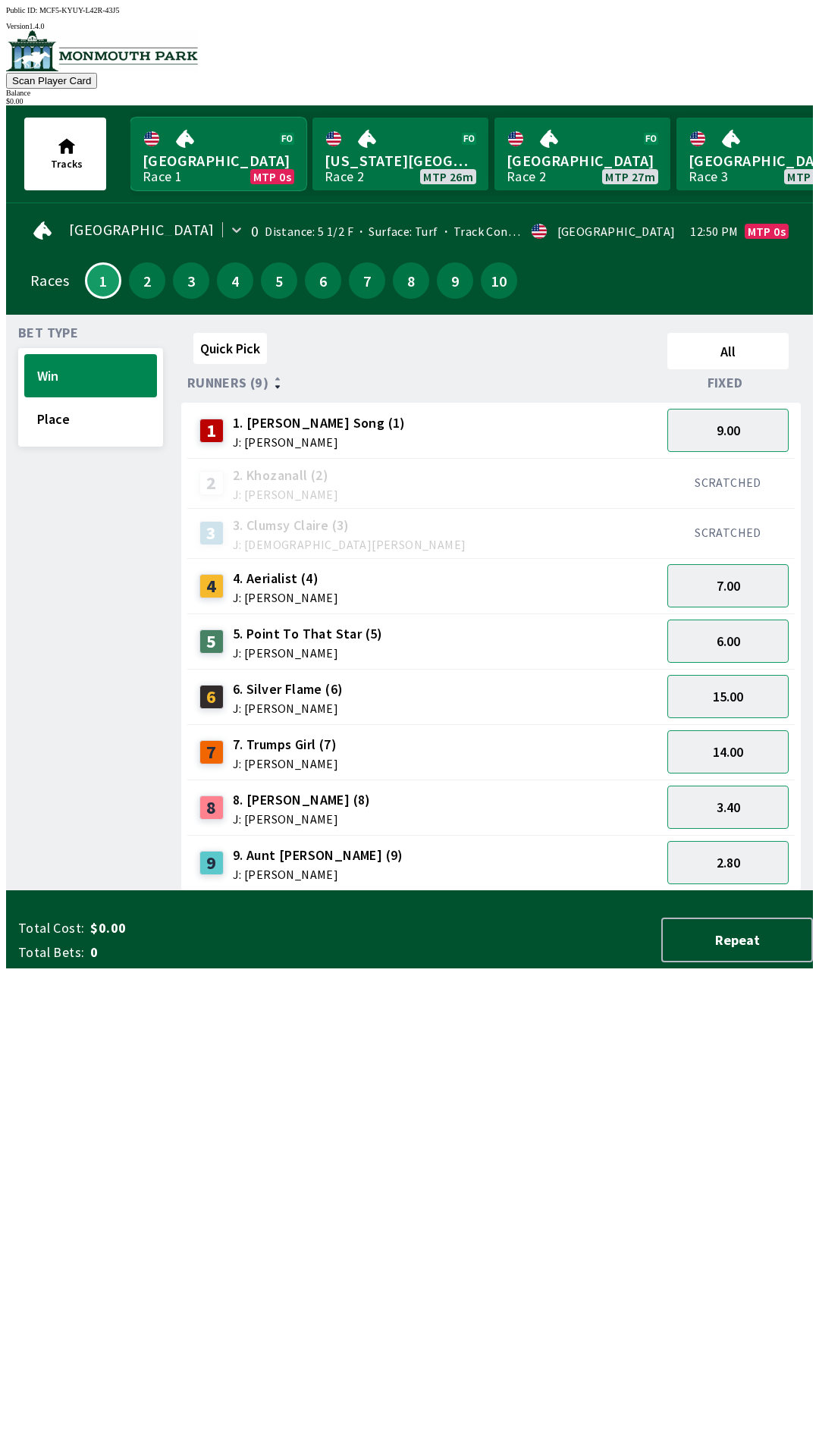
click at [196, 154] on link "Monmouth Park Race 1 MTP 0s" at bounding box center [218, 154] width 176 height 73
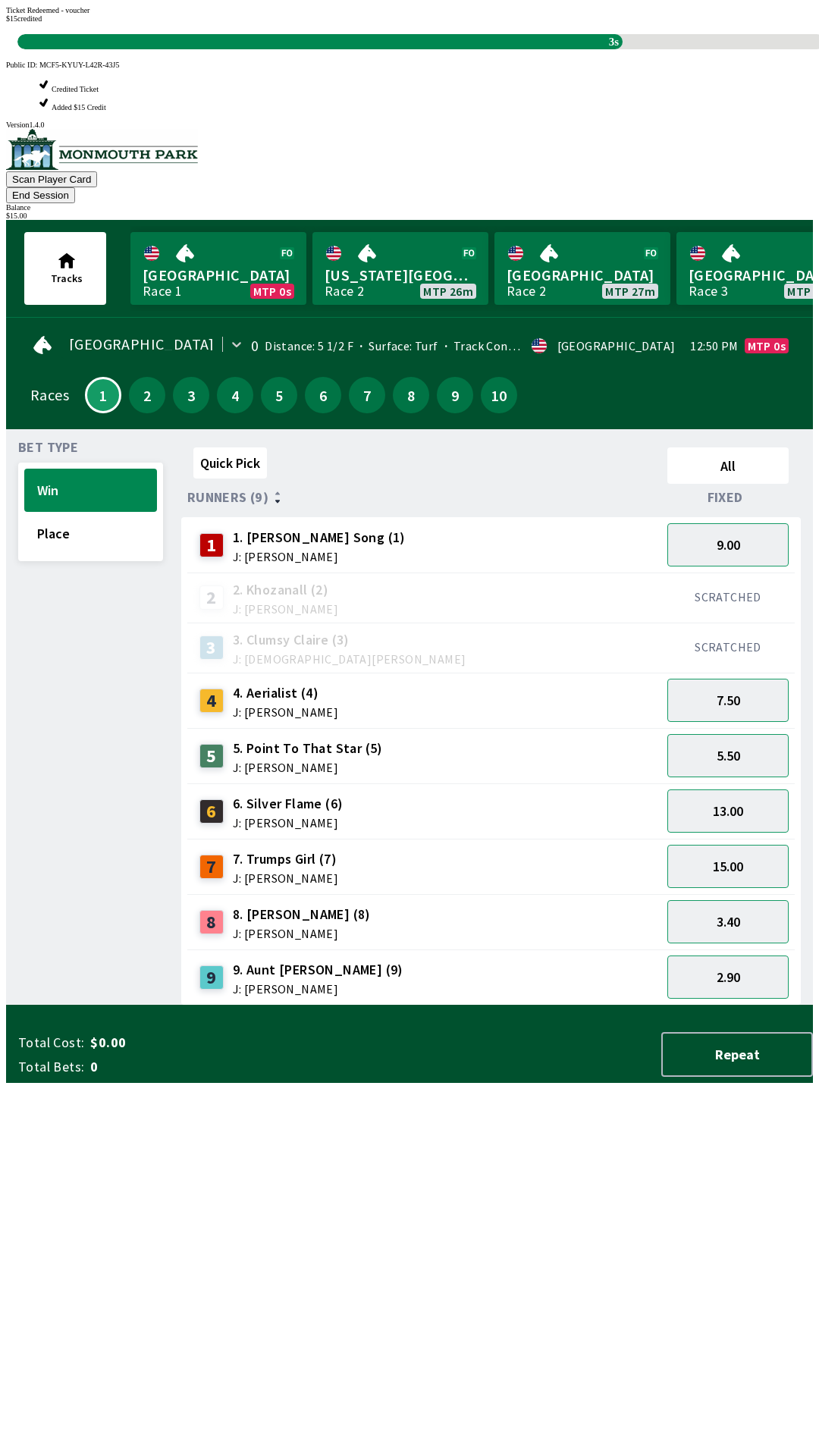
click at [459, 1005] on div "Quick Pick All Runners (9) Fixed 1 1. [PERSON_NAME] Song (1) J: [PERSON_NAME] 9…" at bounding box center [497, 723] width 632 height 564
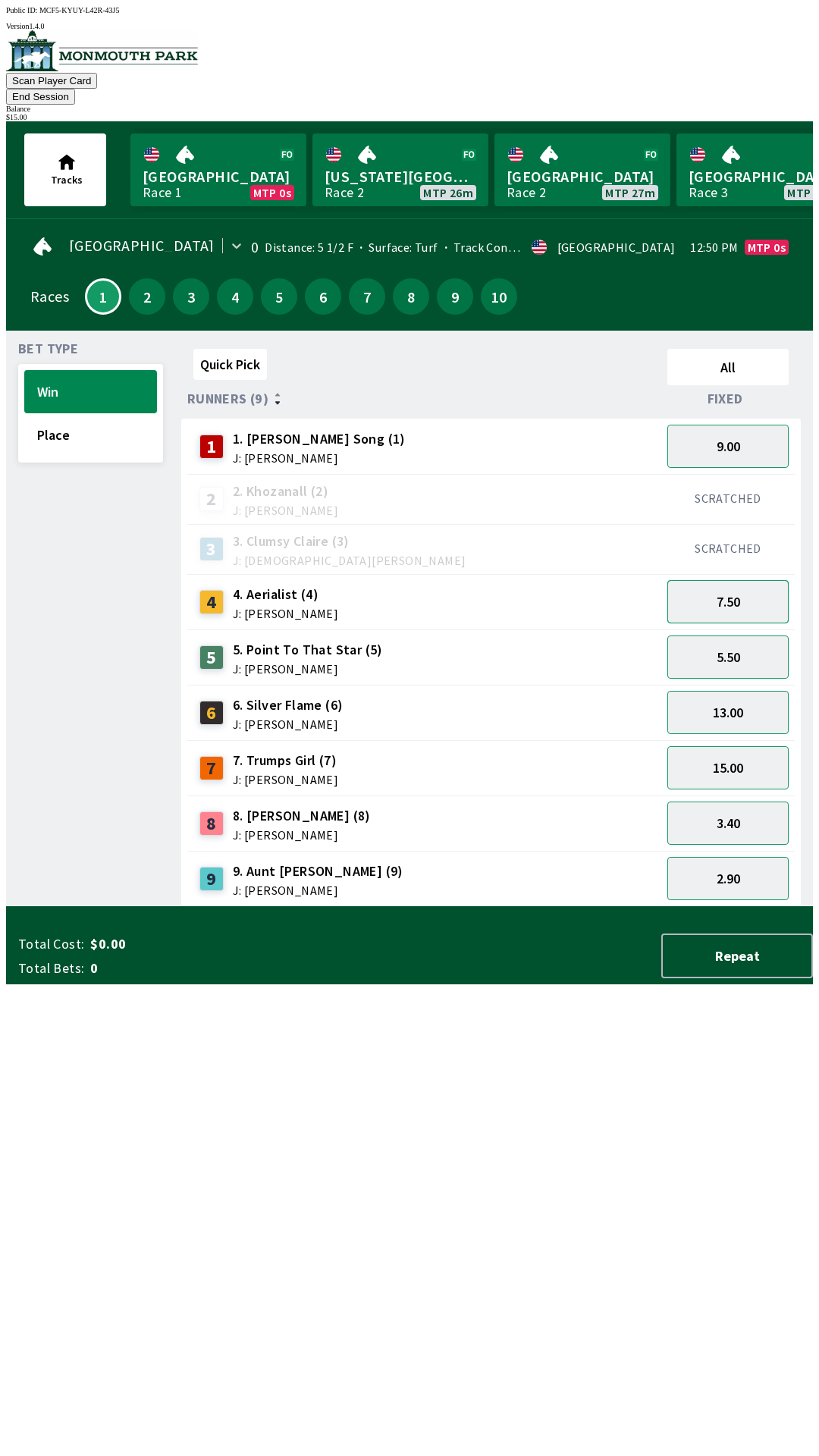
click at [717, 592] on button "7.50" at bounding box center [727, 602] width 121 height 43
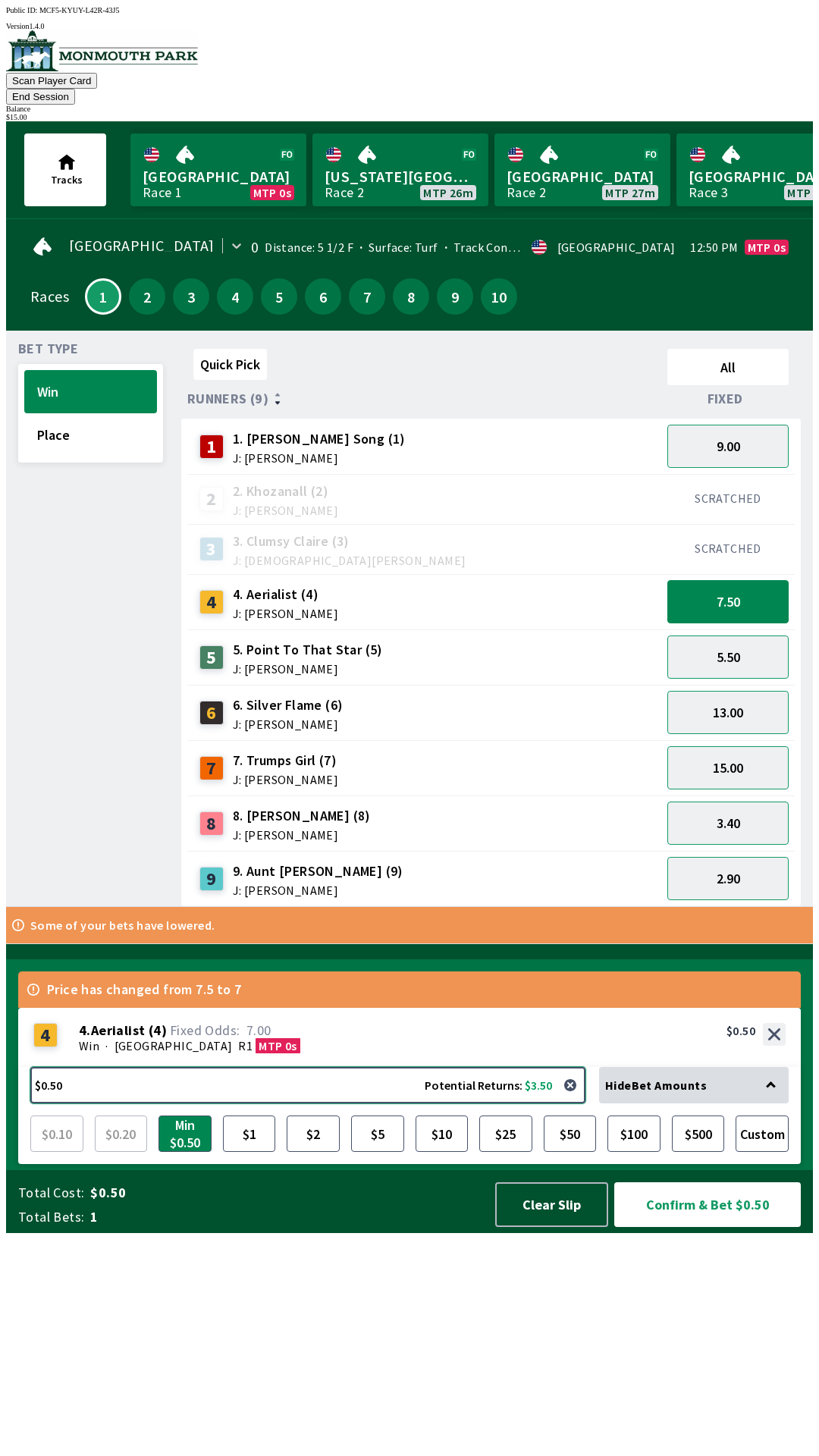
click at [337, 1103] on button "$0.50 Potential Returns: $3.50" at bounding box center [307, 1085] width 555 height 36
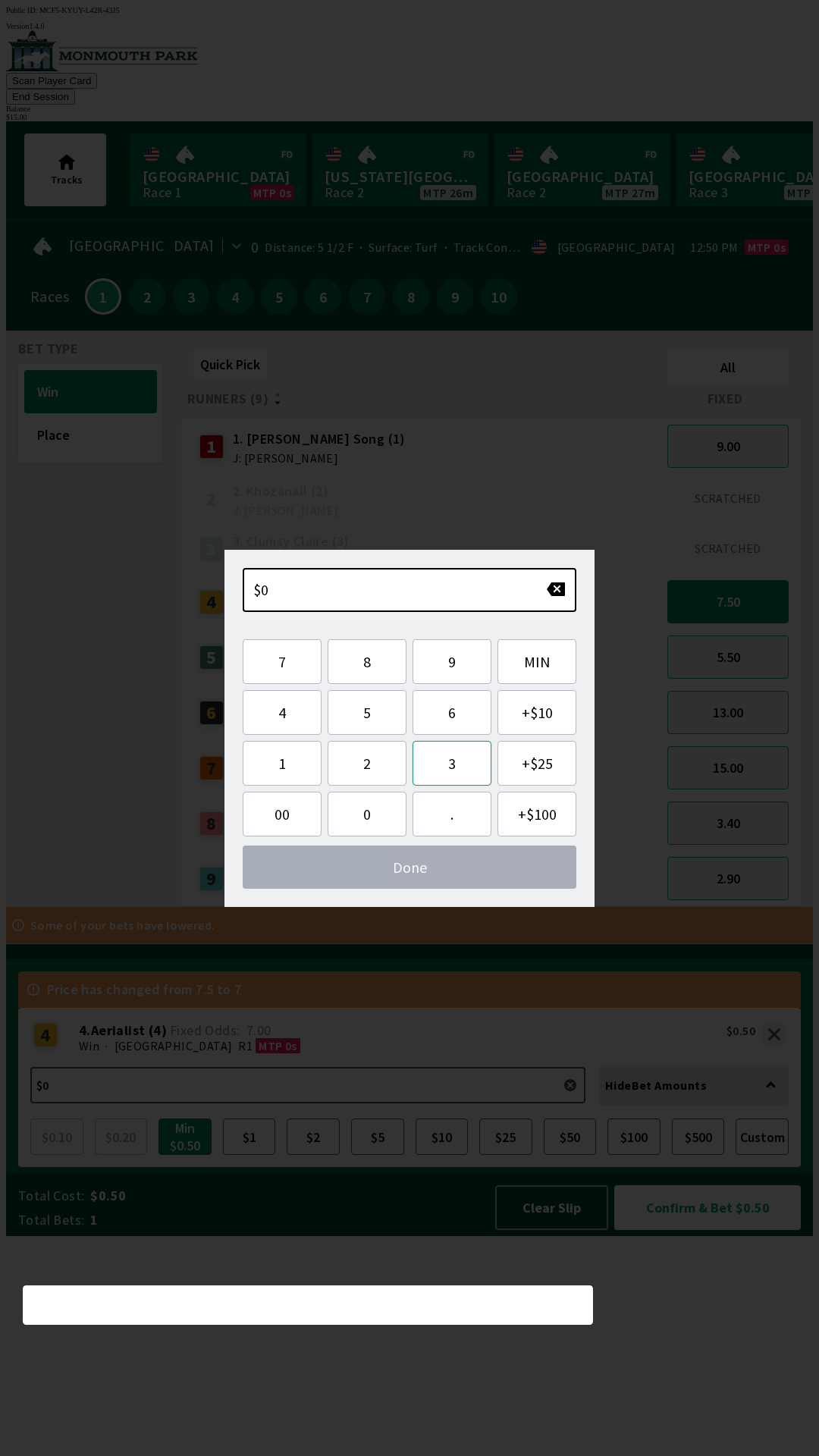
click at [463, 781] on button "3" at bounding box center [452, 762] width 79 height 44
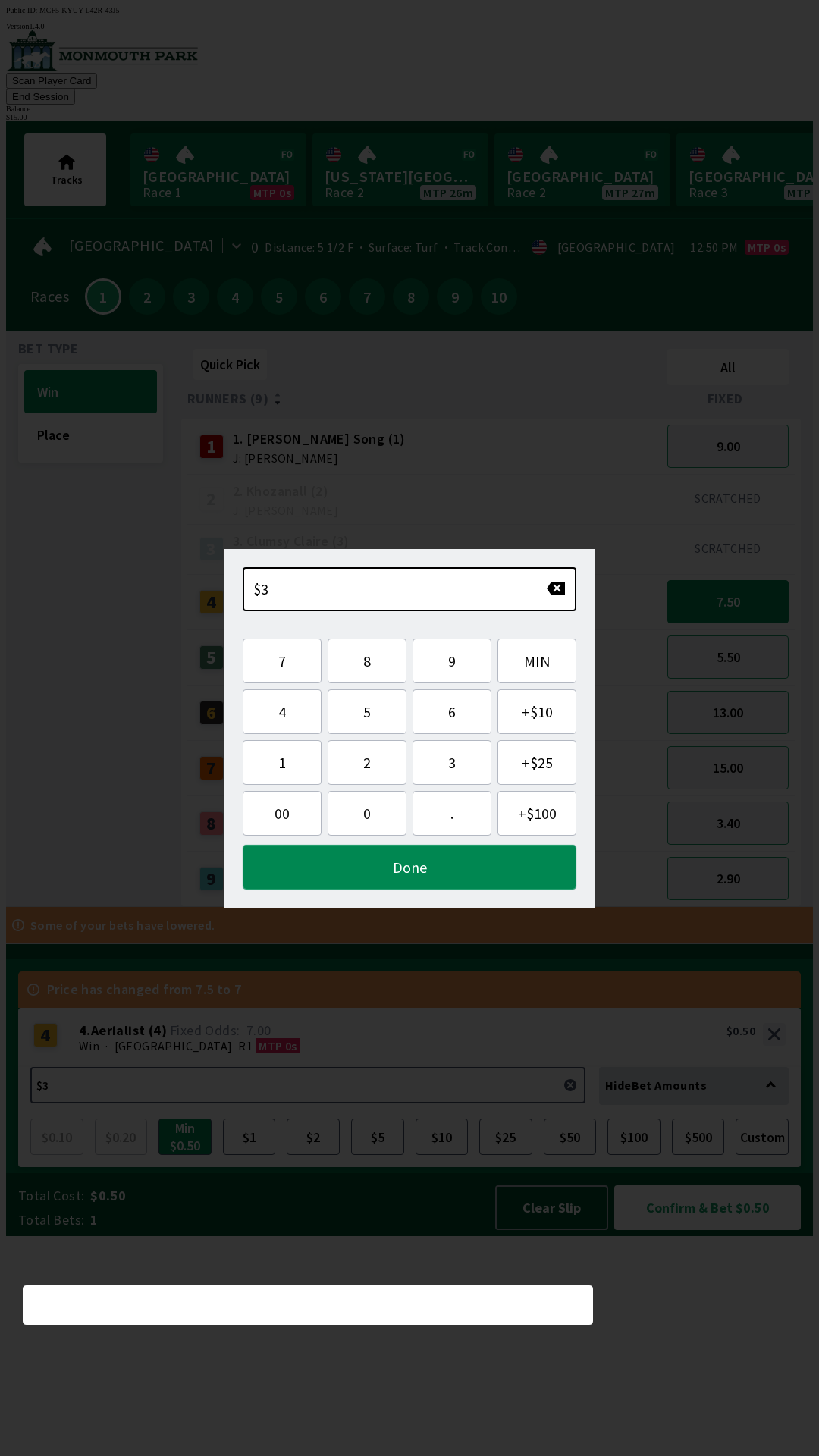
click at [436, 883] on button "Done" at bounding box center [409, 866] width 334 height 44
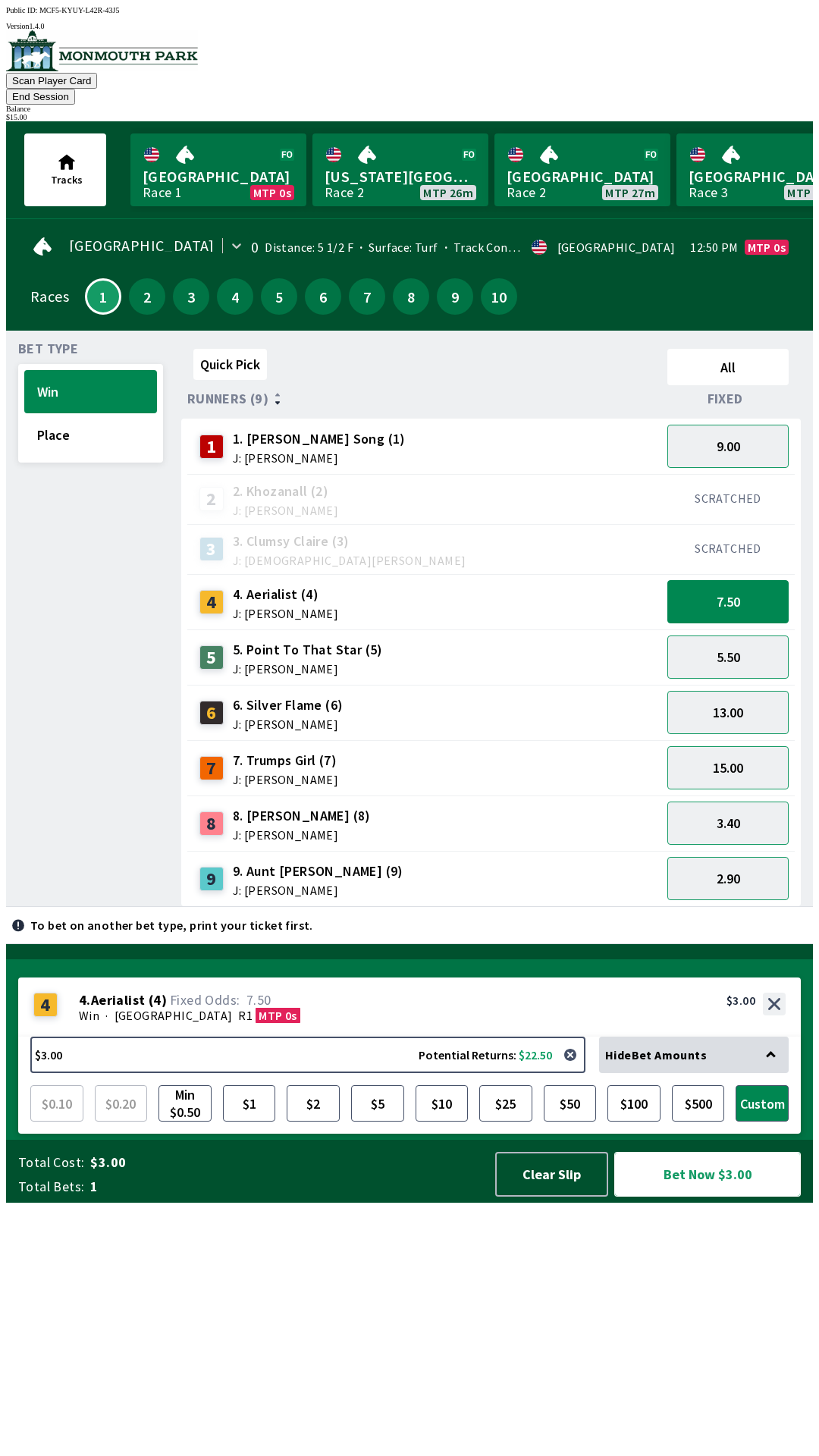
click at [656, 1196] on button "Bet Now $3.00" at bounding box center [707, 1173] width 186 height 44
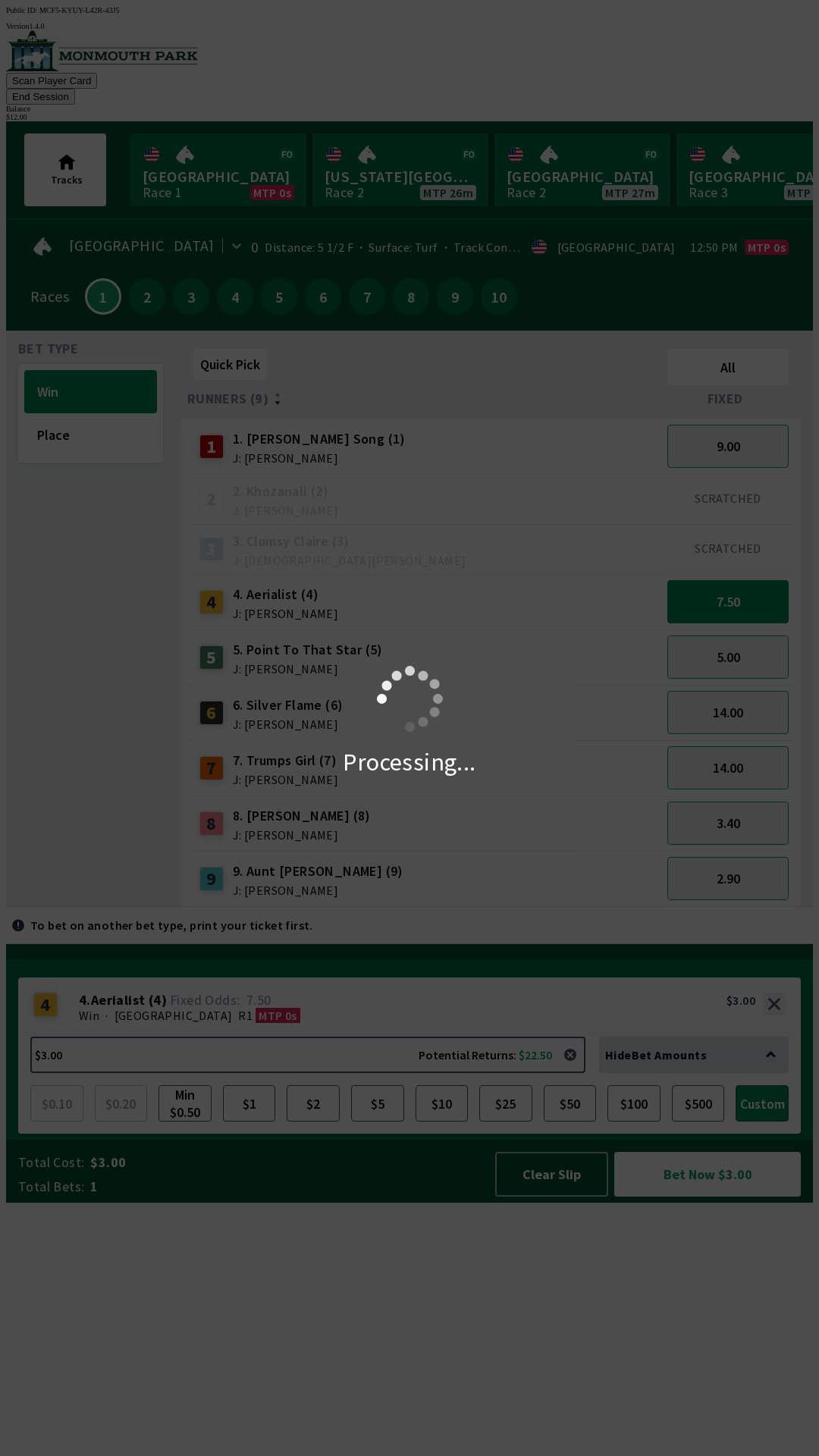
click at [442, 1019] on div "Processing..." at bounding box center [409, 728] width 819 height 1456
click at [410, 1041] on div "Processing..." at bounding box center [409, 728] width 819 height 1456
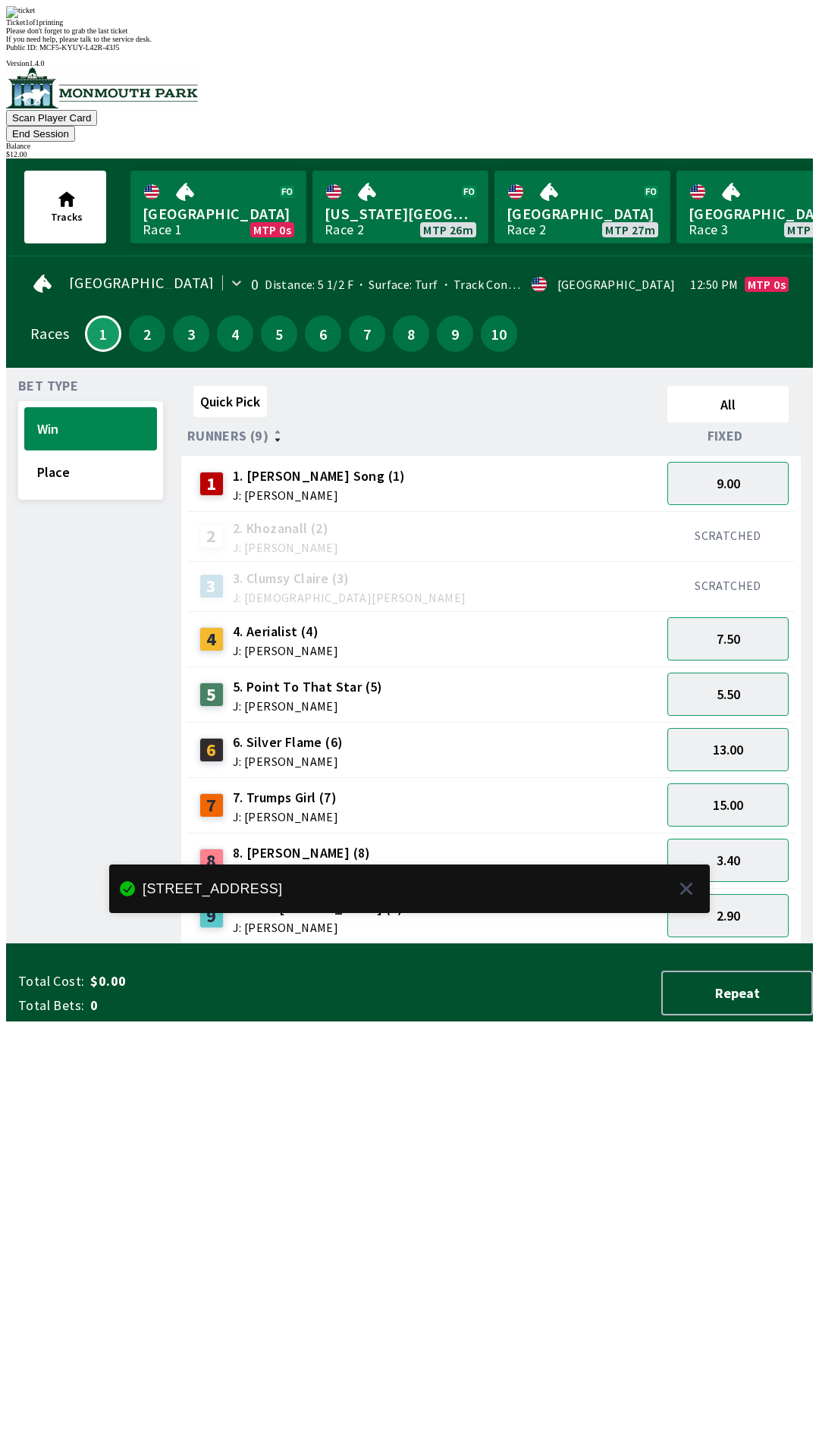
click at [469, 944] on div "Quick Pick All Runners (9) Fixed 1 1. [PERSON_NAME] Song (1) J: [PERSON_NAME] 9…" at bounding box center [497, 662] width 632 height 564
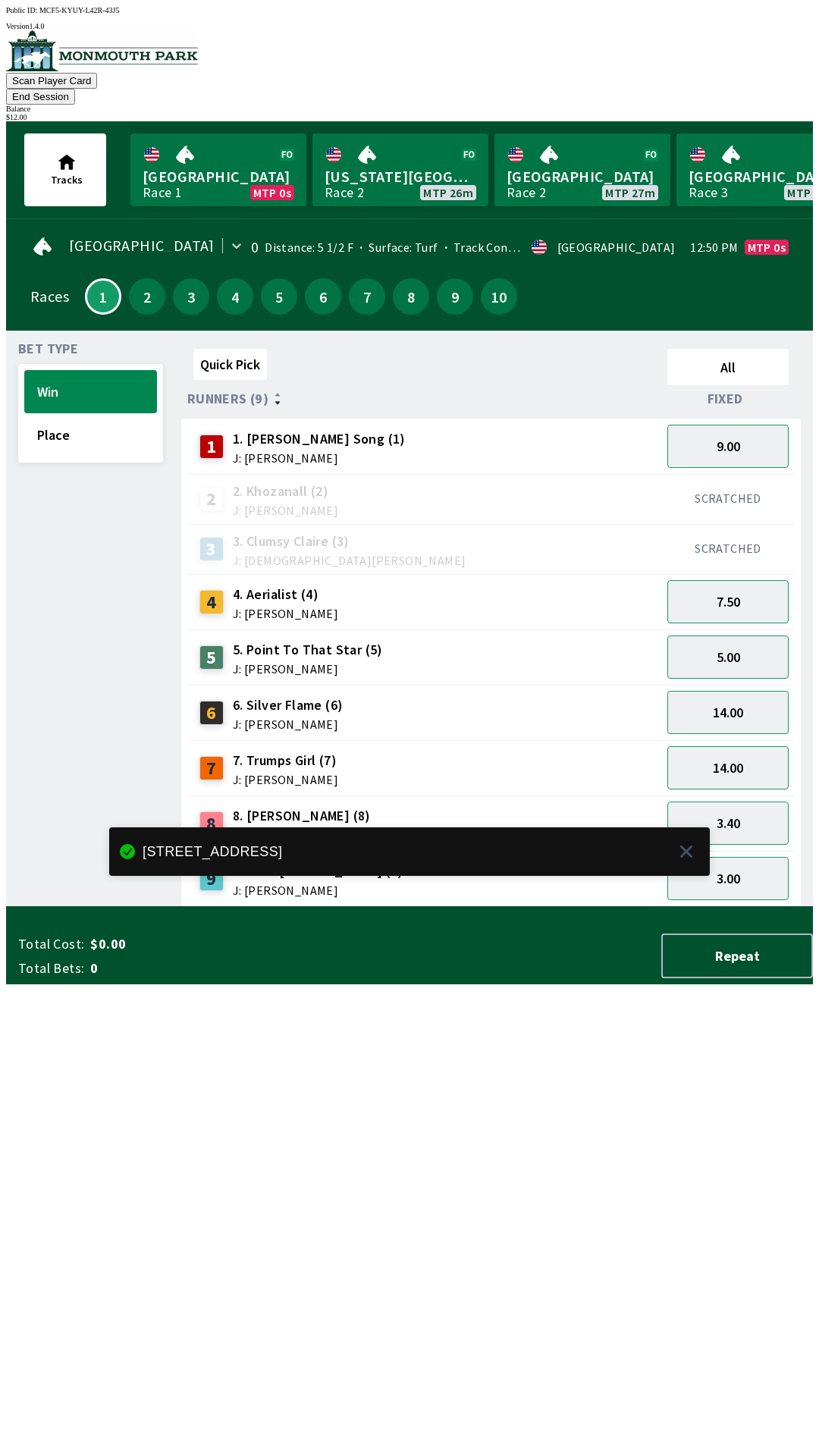
click at [75, 89] on button "End Session" at bounding box center [40, 97] width 69 height 16
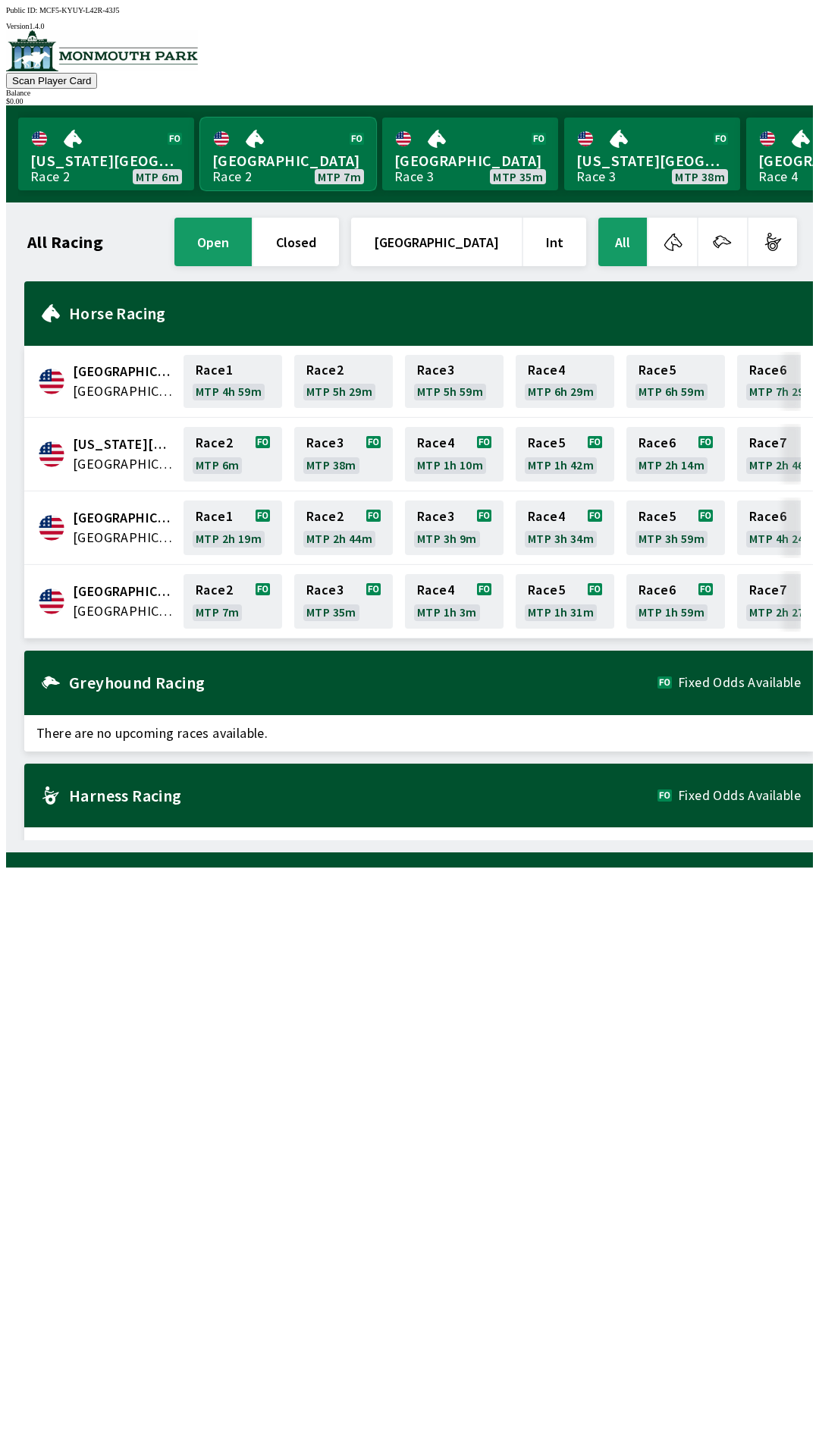
click at [303, 161] on link "[GEOGRAPHIC_DATA] Race 2 MTP 7m" at bounding box center [288, 154] width 176 height 73
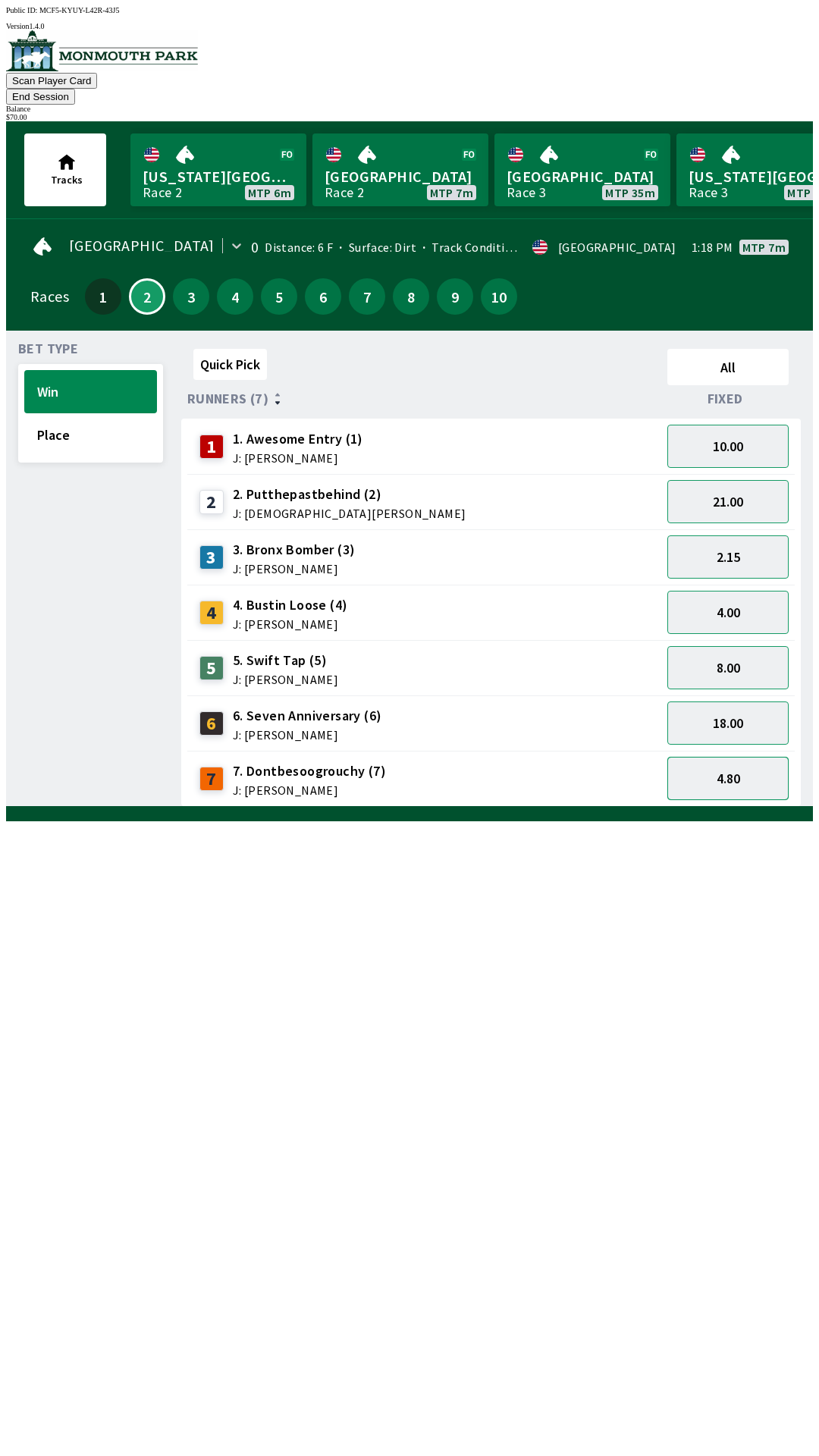
click at [745, 759] on button "4.80" at bounding box center [727, 778] width 121 height 43
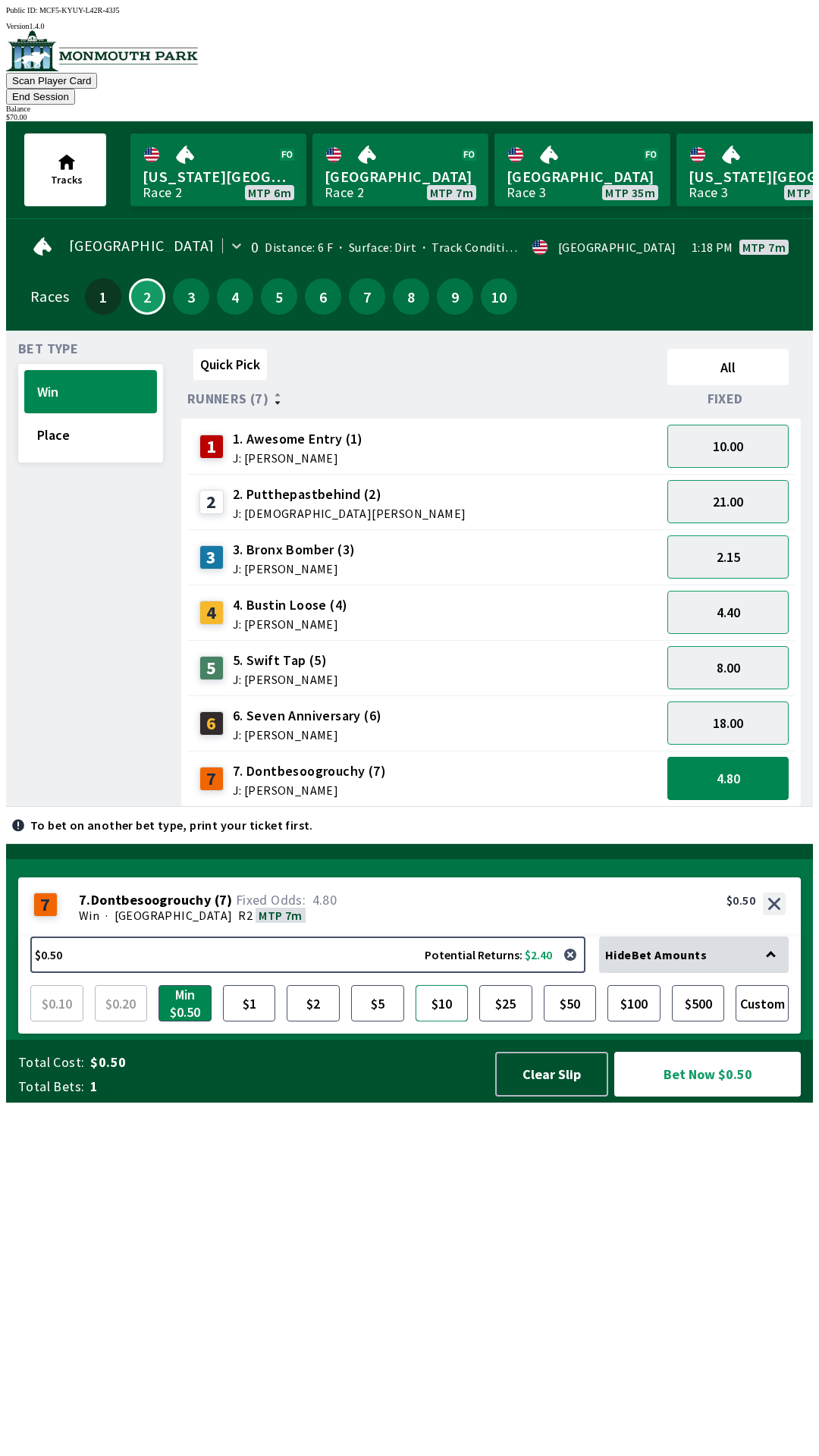
click at [443, 1022] on button "$10" at bounding box center [443, 1003] width 53 height 36
click at [682, 1096] on button "Bet Now $10.00" at bounding box center [707, 1073] width 186 height 44
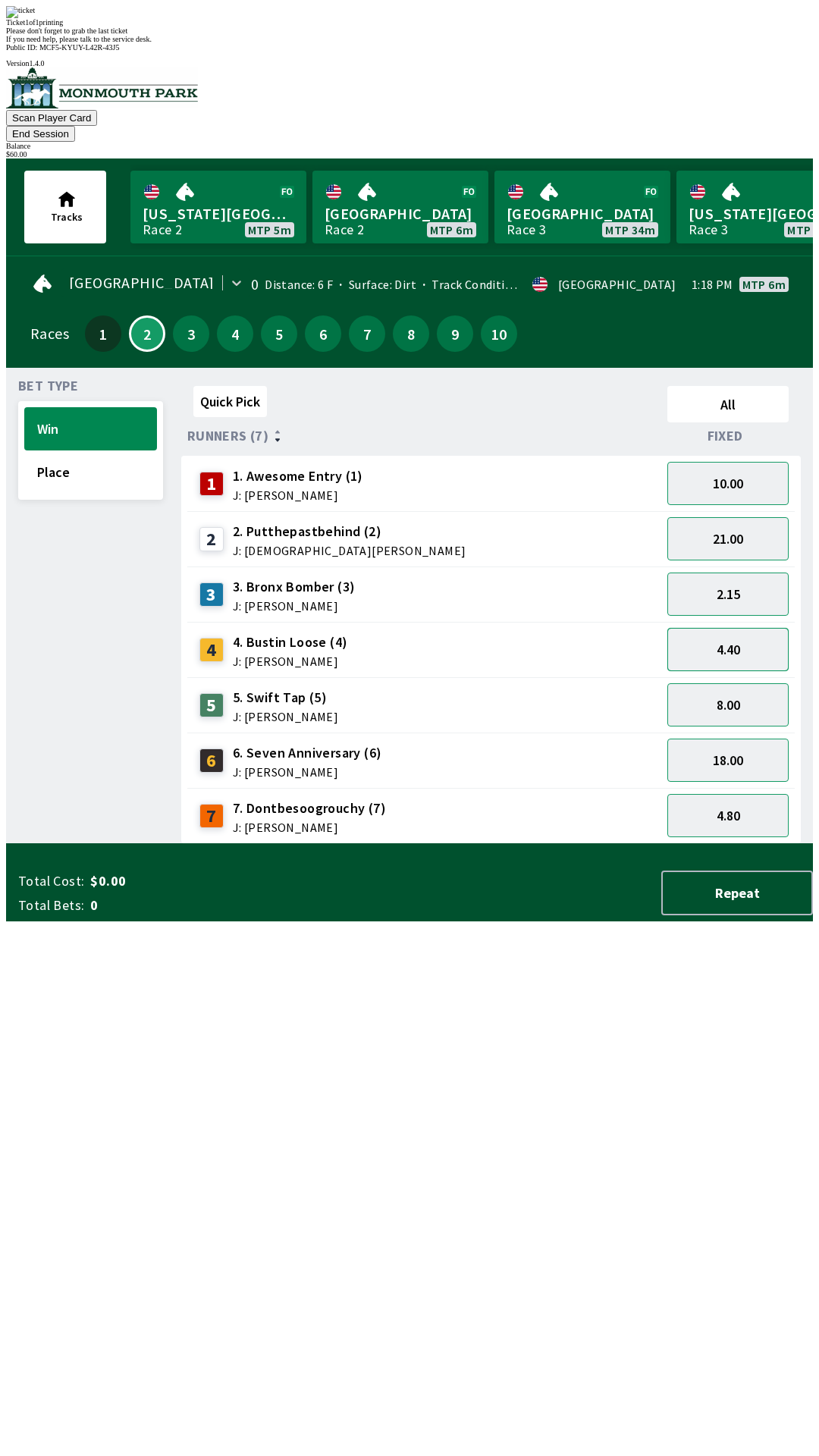
click at [757, 628] on button "4.40" at bounding box center [727, 649] width 121 height 43
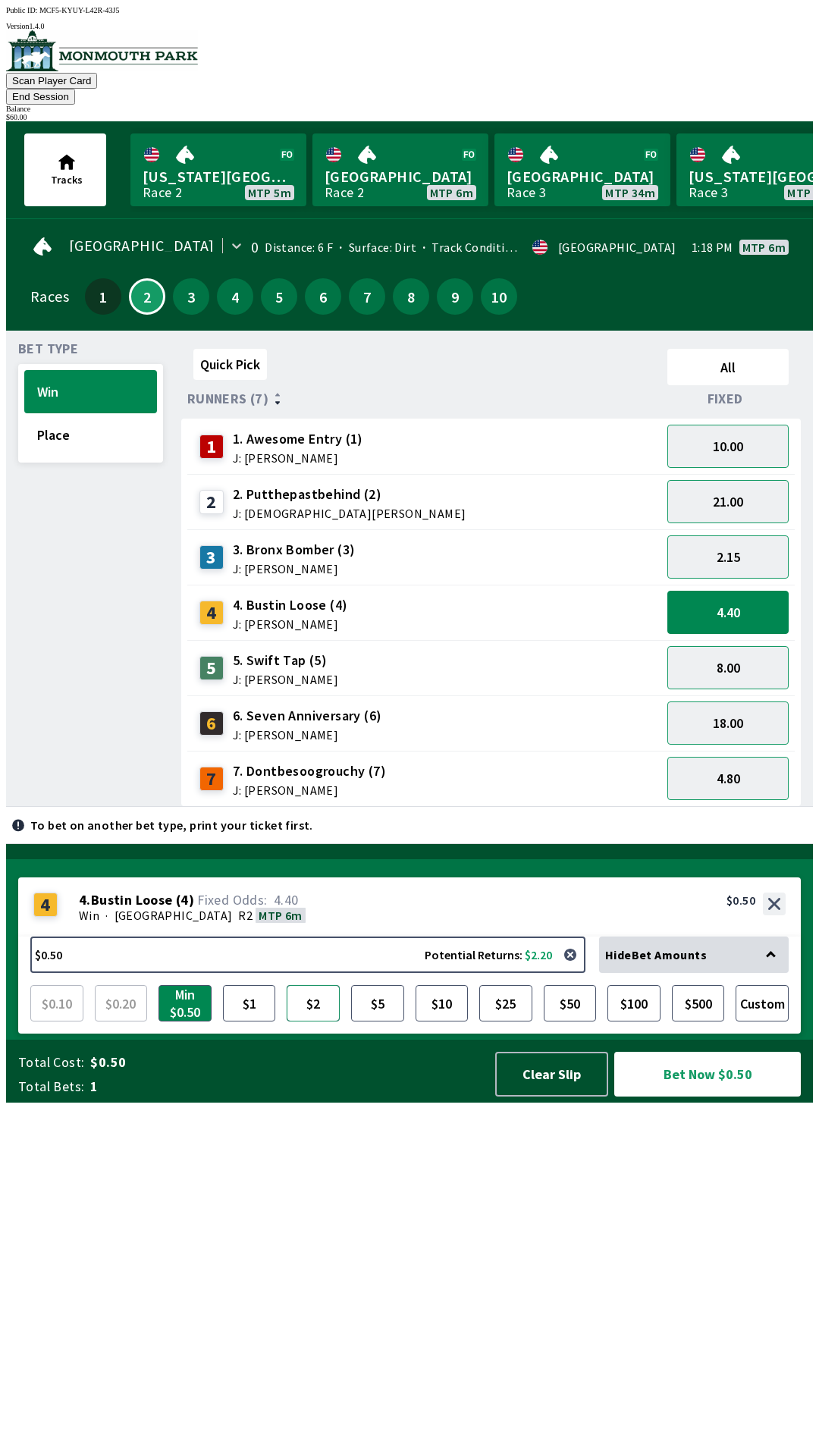
click at [302, 1022] on button "$2" at bounding box center [313, 1003] width 53 height 36
click at [689, 1096] on button "Bet Now $2.00" at bounding box center [707, 1073] width 186 height 44
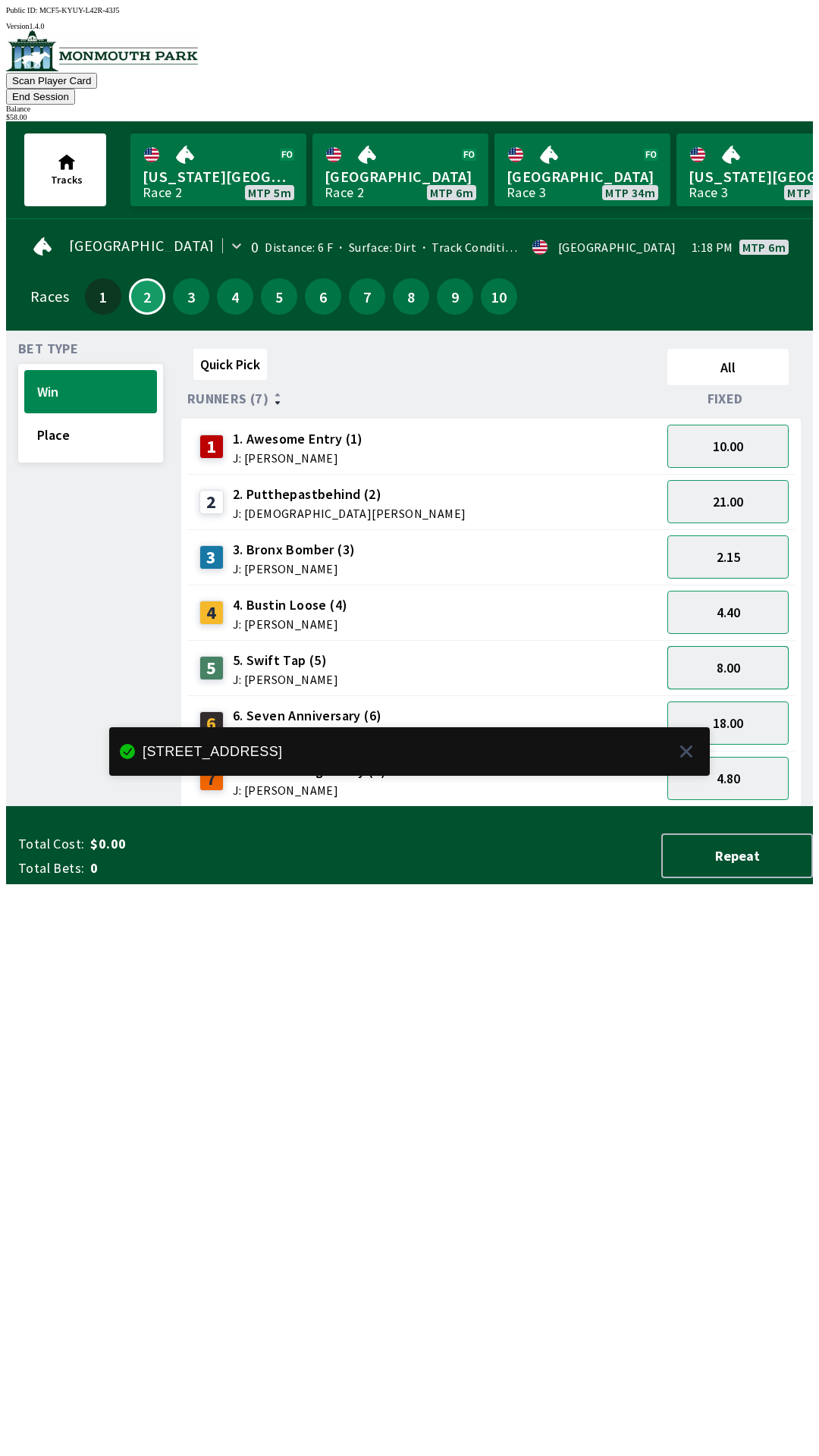
click at [747, 648] on button "8.00" at bounding box center [727, 668] width 121 height 43
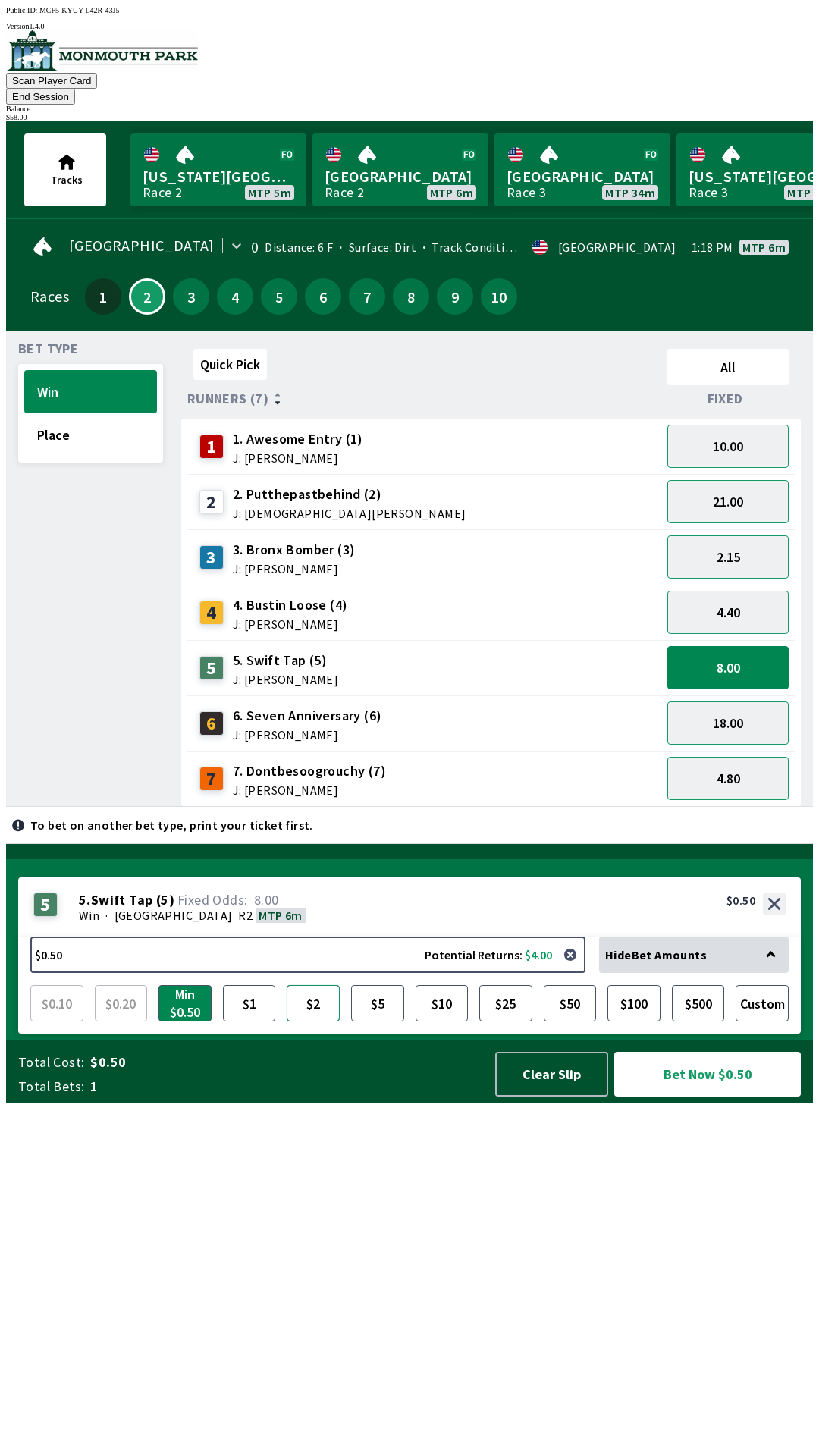
click at [314, 1022] on button "$2" at bounding box center [313, 1003] width 53 height 36
click at [684, 1096] on button "Bet Now $2.00" at bounding box center [707, 1073] width 186 height 44
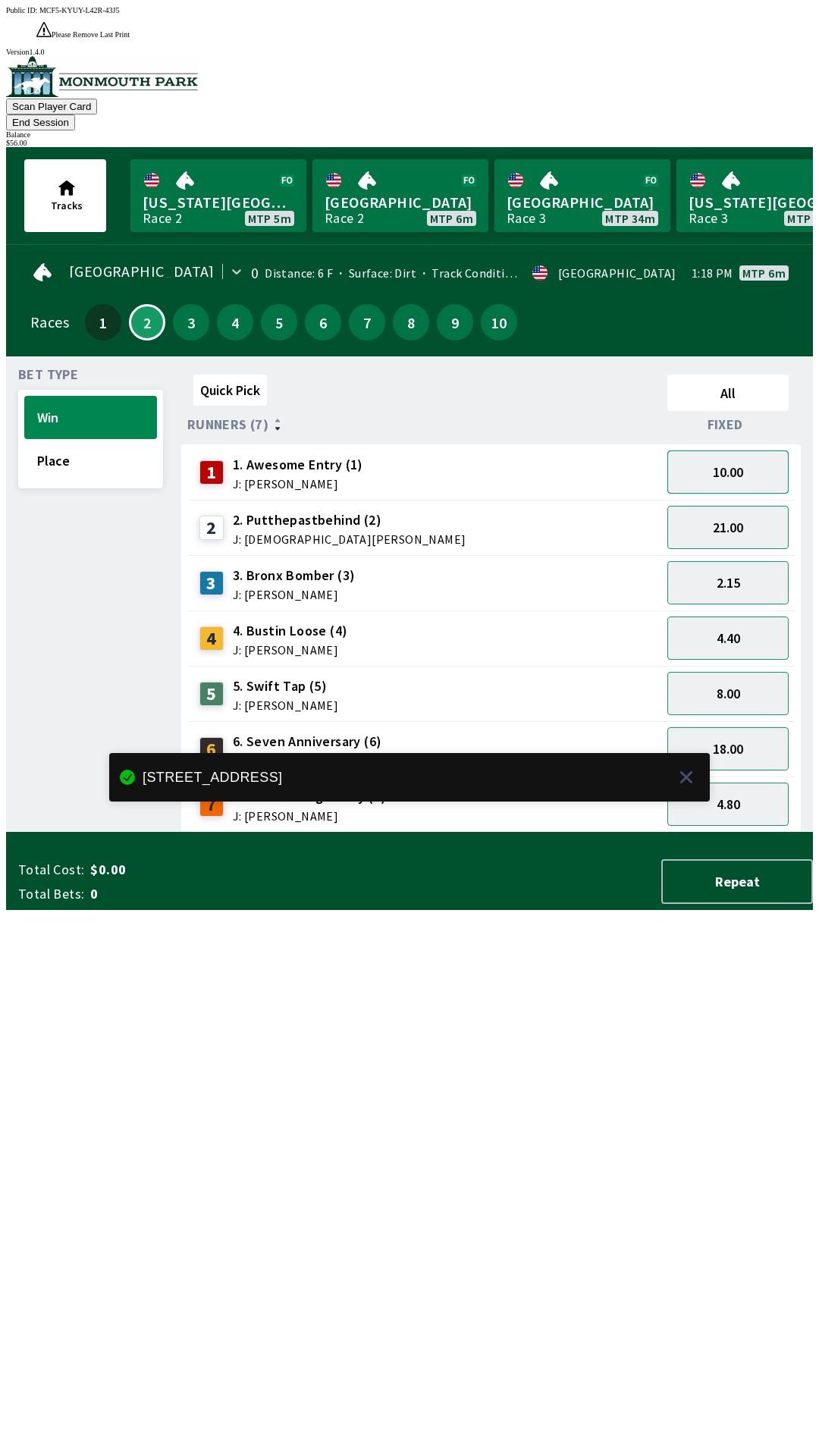
click at [741, 450] on button "10.00" at bounding box center [727, 472] width 121 height 43
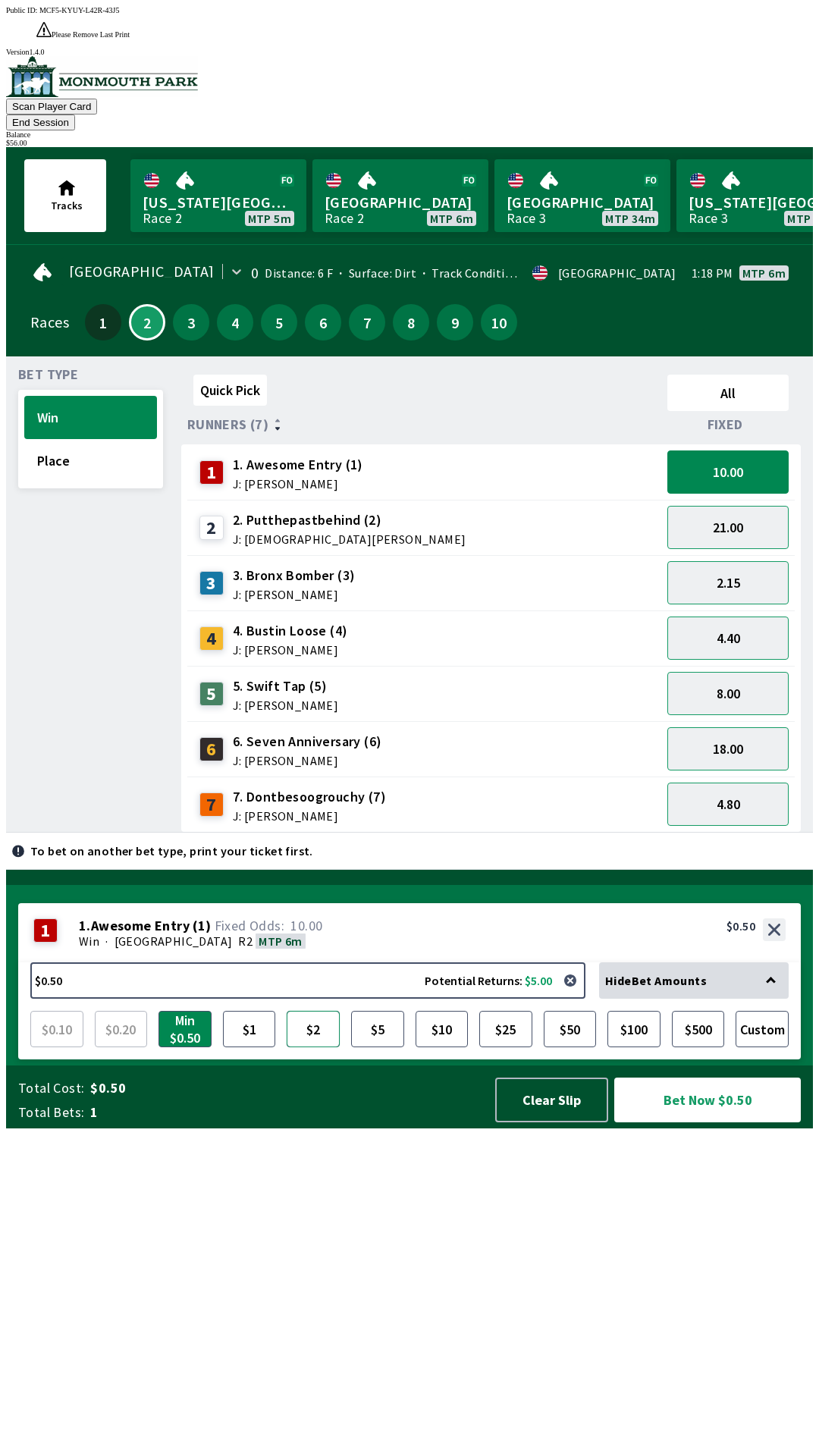
click at [309, 1047] on button "$2" at bounding box center [313, 1028] width 53 height 36
click at [702, 1122] on button "Bet Now $2.00" at bounding box center [707, 1099] width 186 height 44
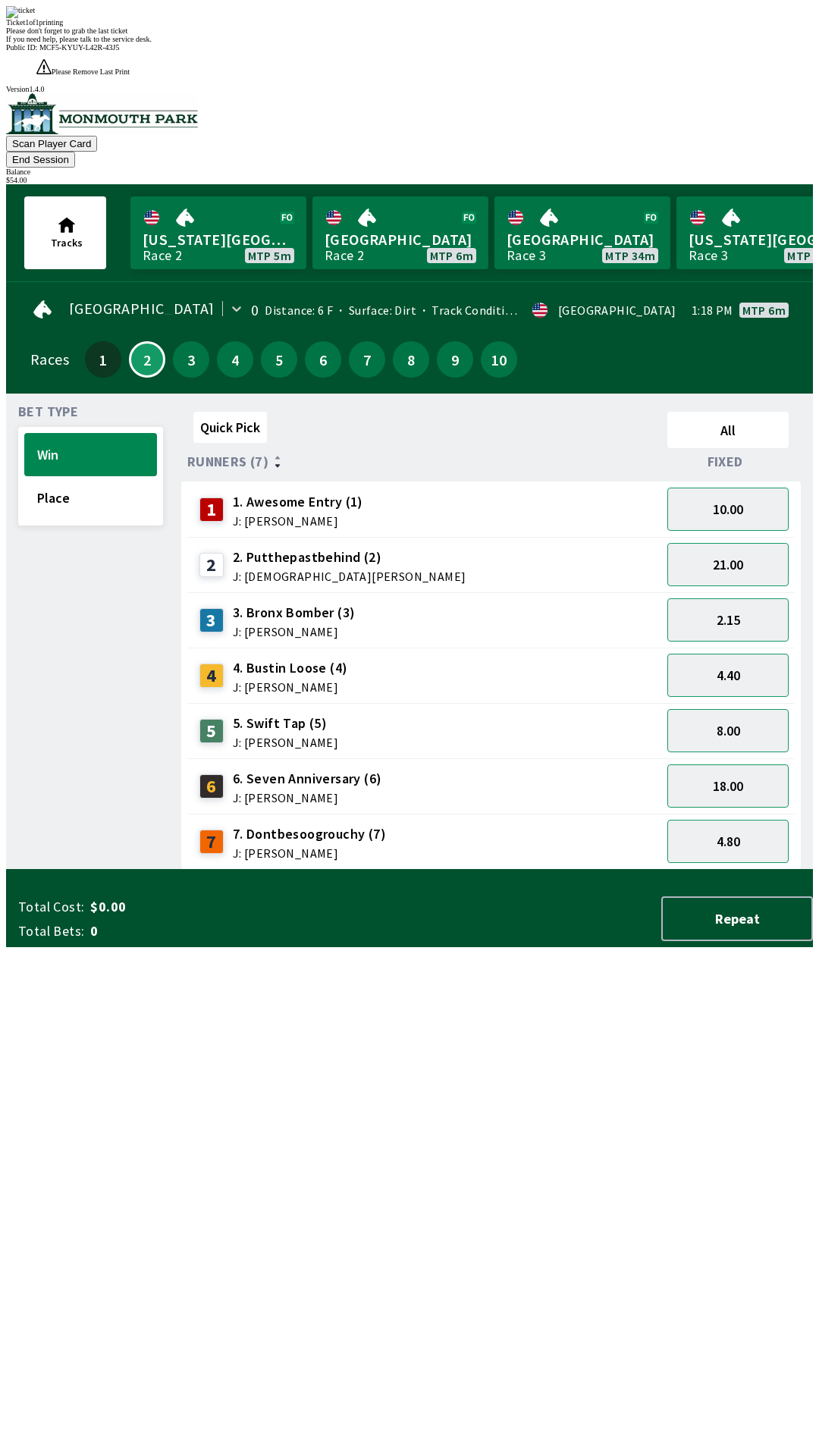
click at [75, 152] on button "End Session" at bounding box center [40, 160] width 69 height 16
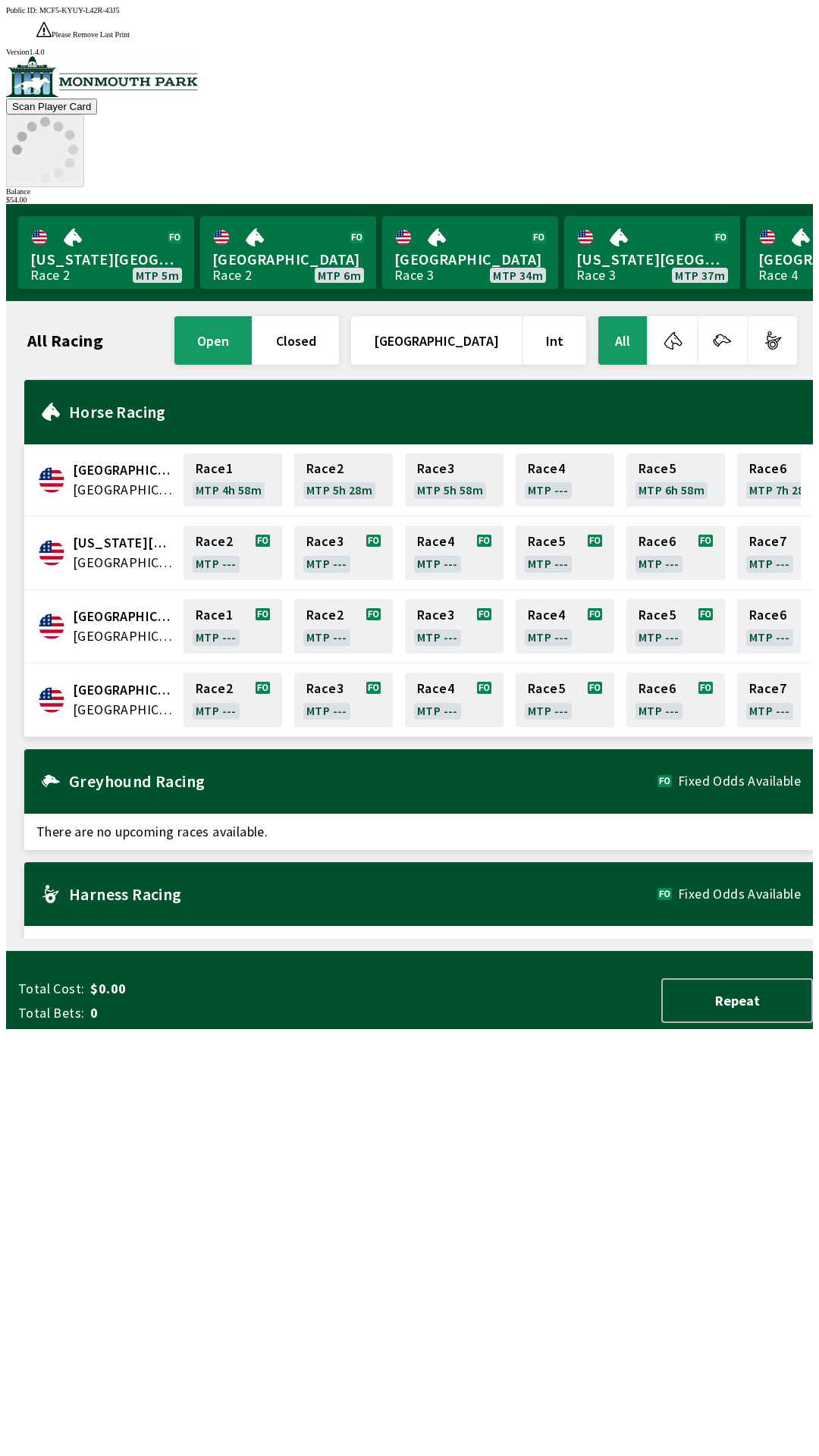
click at [78, 117] on icon at bounding box center [44, 150] width 66 height 66
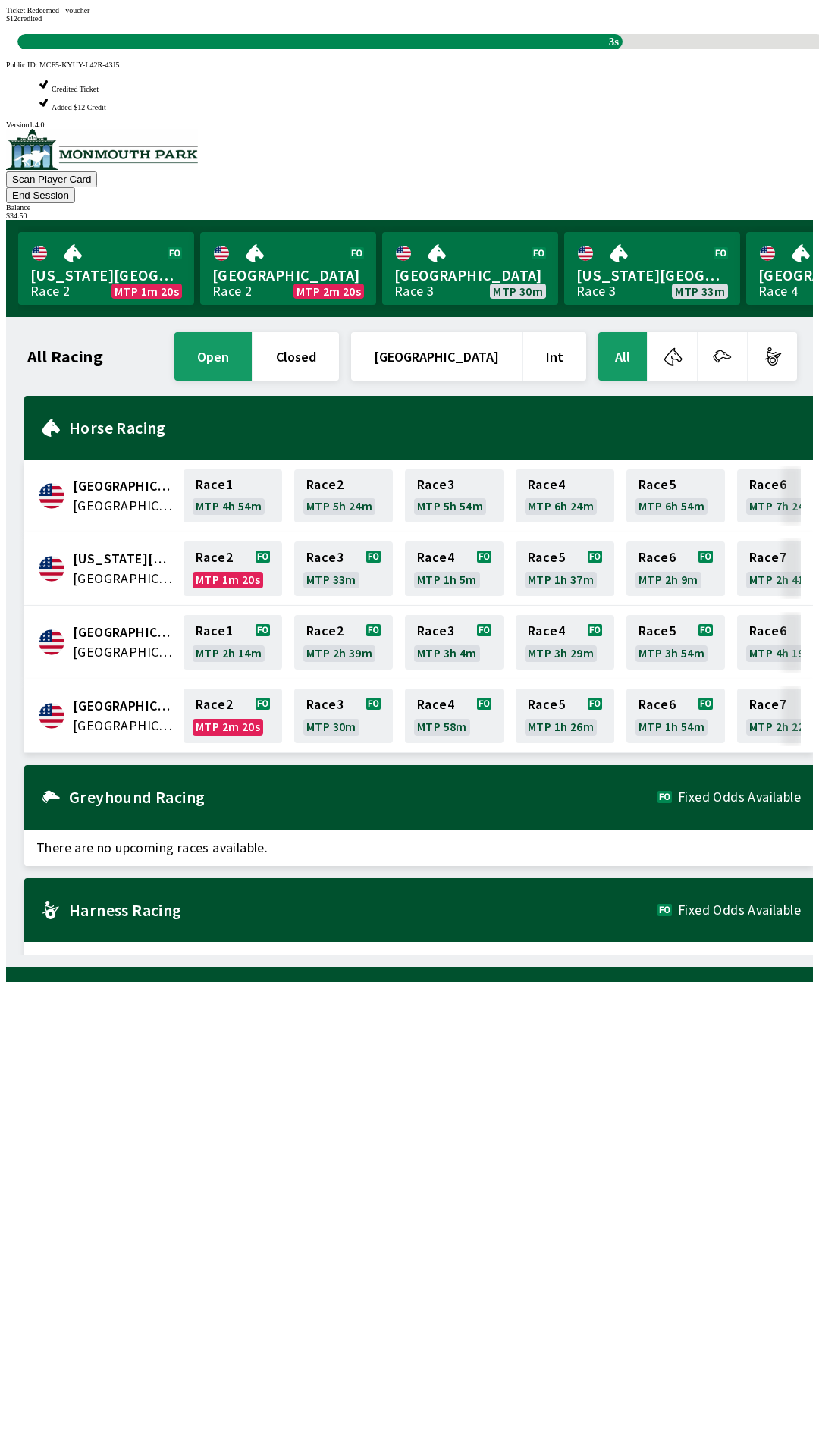
click at [75, 187] on button "End Session" at bounding box center [40, 195] width 69 height 16
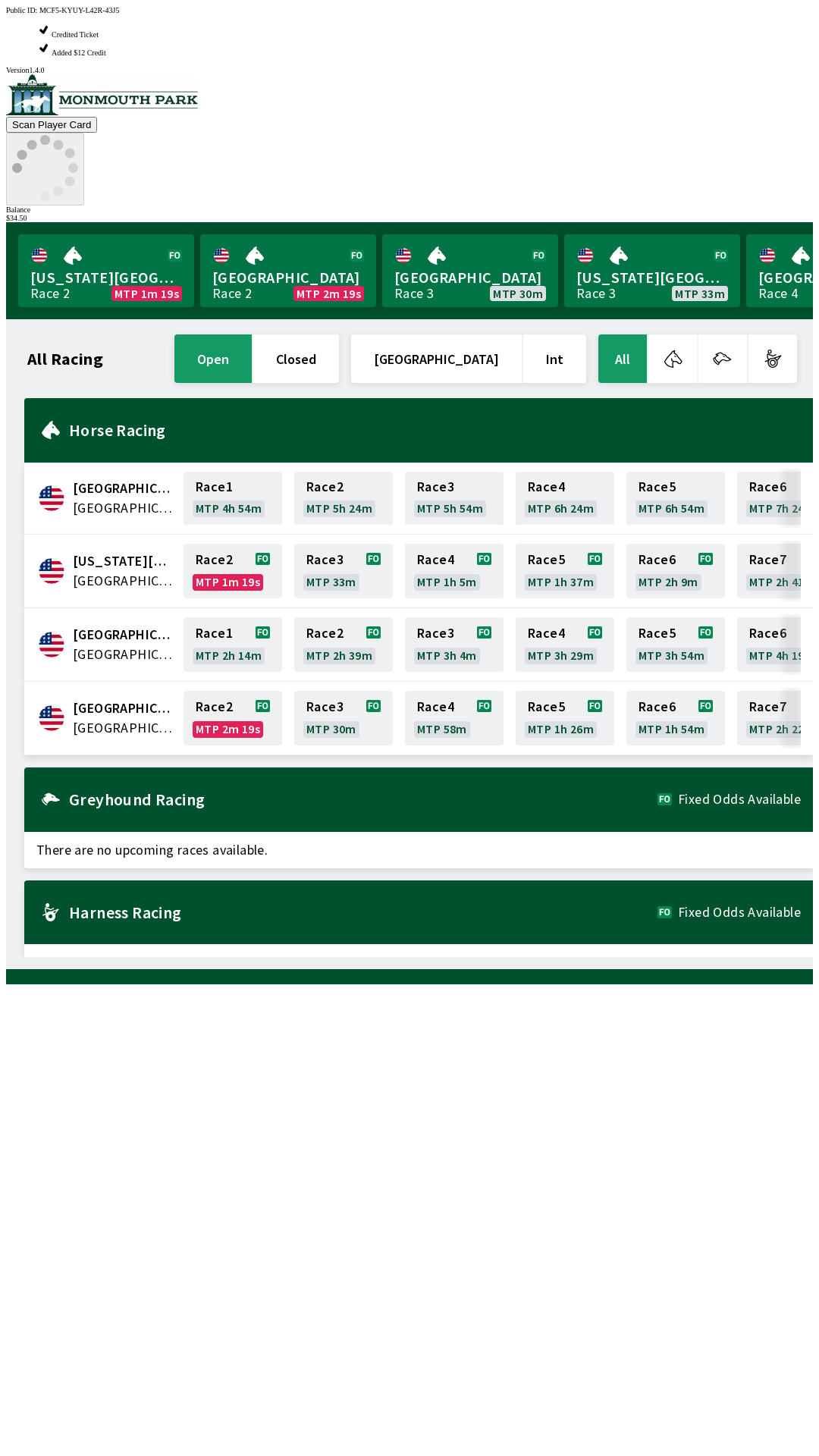
click at [78, 135] on icon at bounding box center [44, 167] width 66 height 66
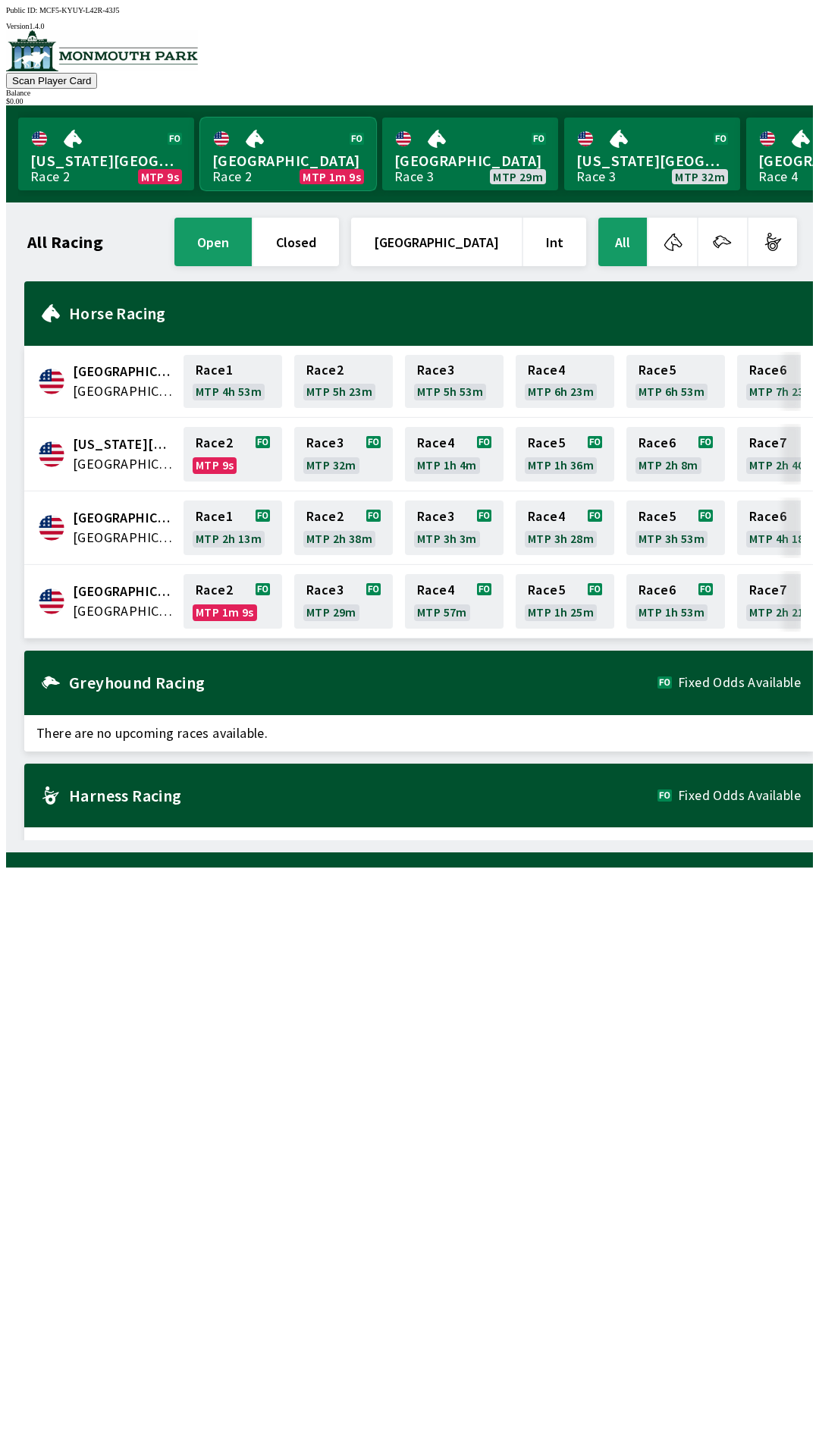
click at [300, 127] on link "[GEOGRAPHIC_DATA] Race 2 MTP 1m 9s" at bounding box center [288, 154] width 176 height 73
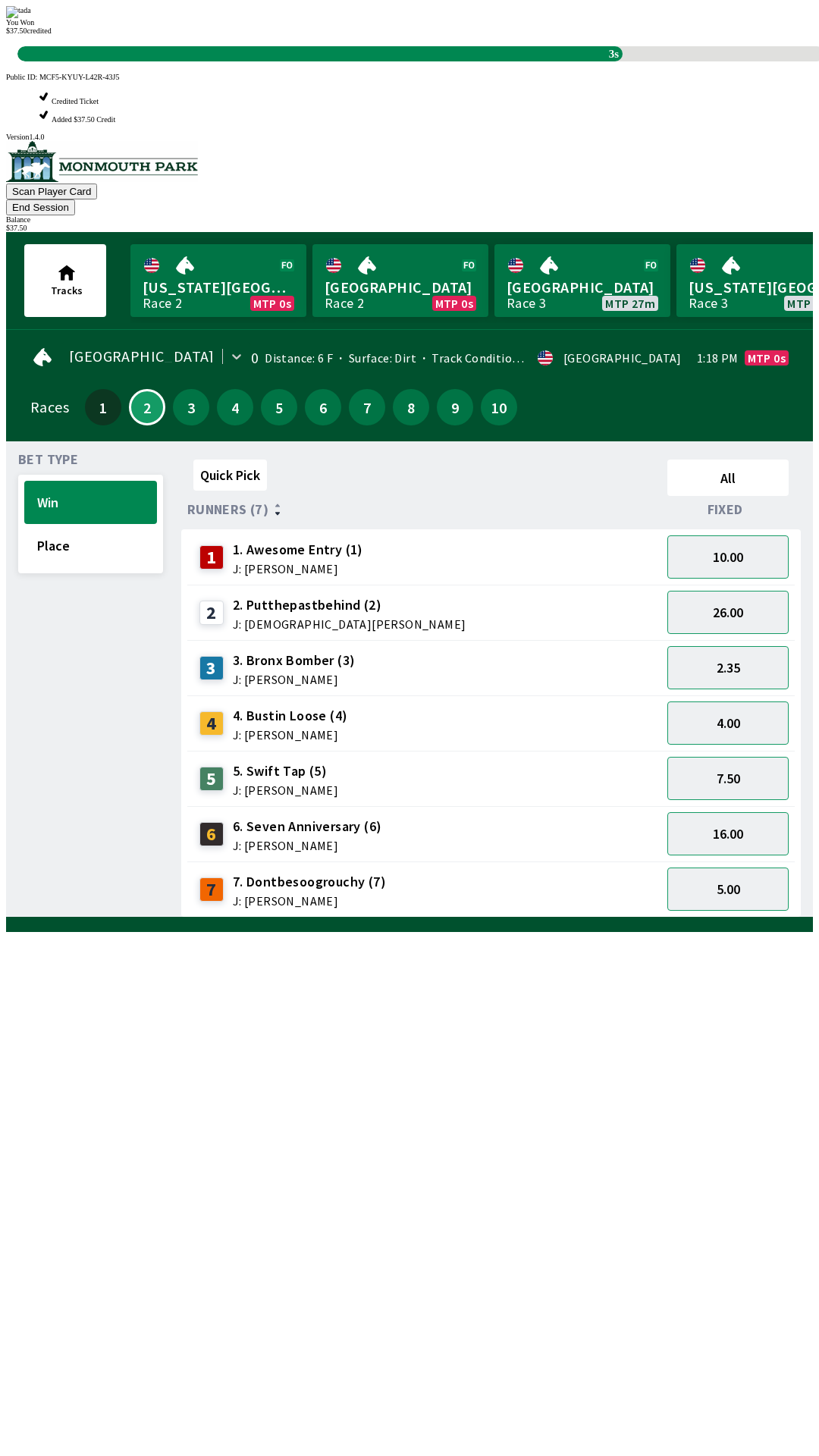
click at [555, 917] on div "Quick Pick All Runners (7) Fixed 1 1. Awesome Entry (1) J: [PERSON_NAME] 10.00 …" at bounding box center [497, 685] width 632 height 464
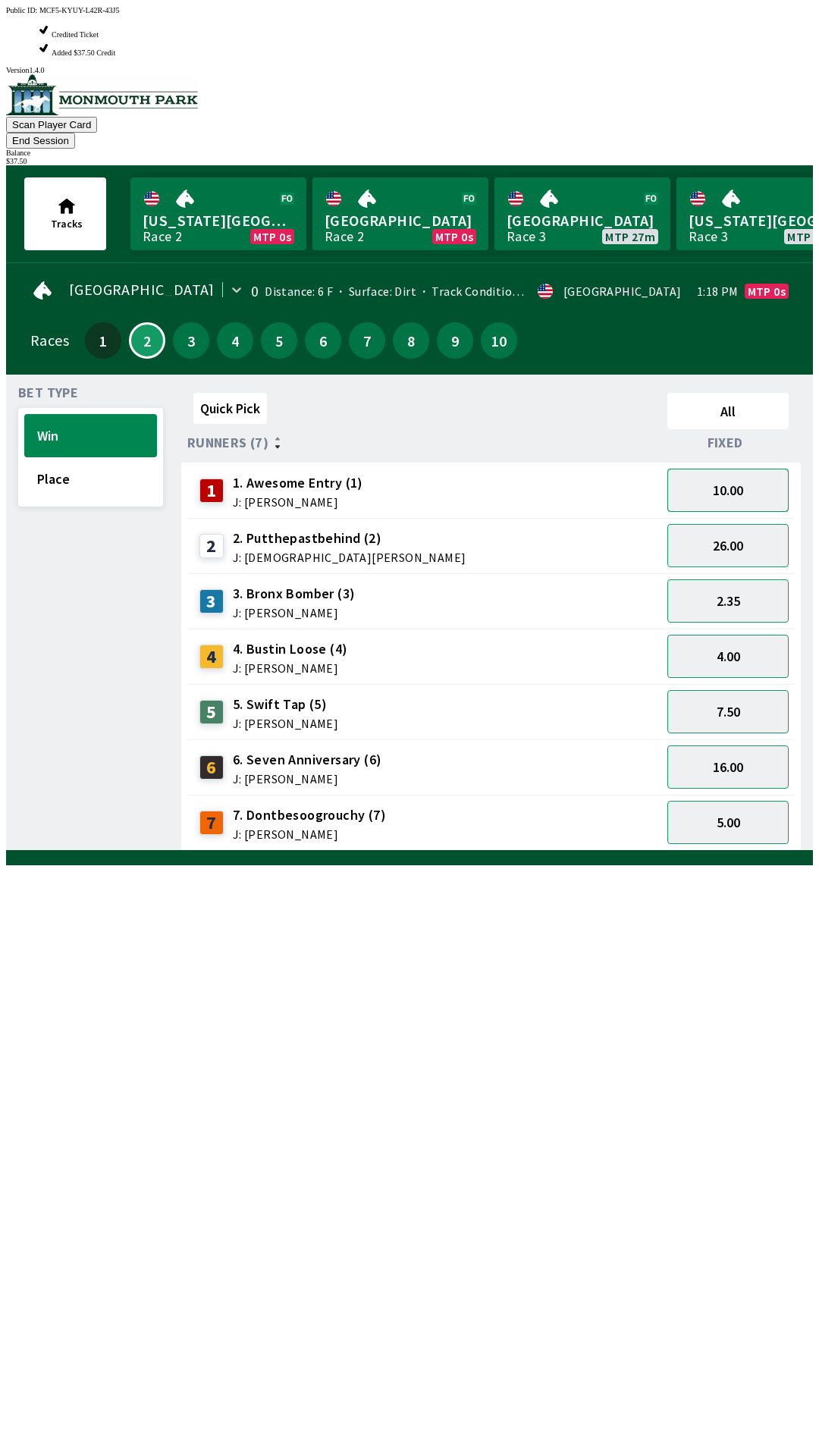
click at [765, 469] on button "10.00" at bounding box center [727, 491] width 121 height 43
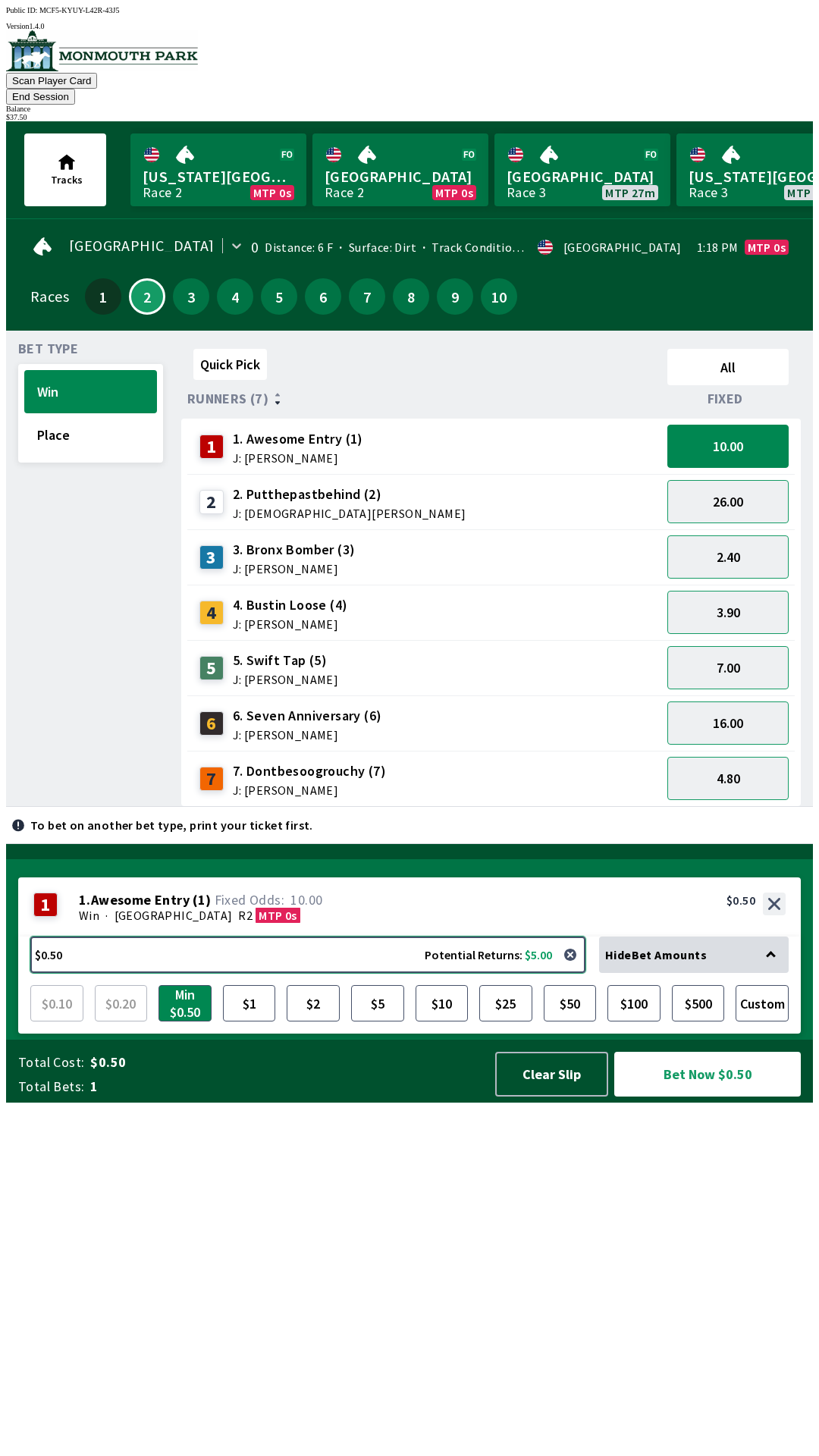
click at [315, 972] on button "$0.50 Potential Returns: $5.00" at bounding box center [307, 954] width 555 height 36
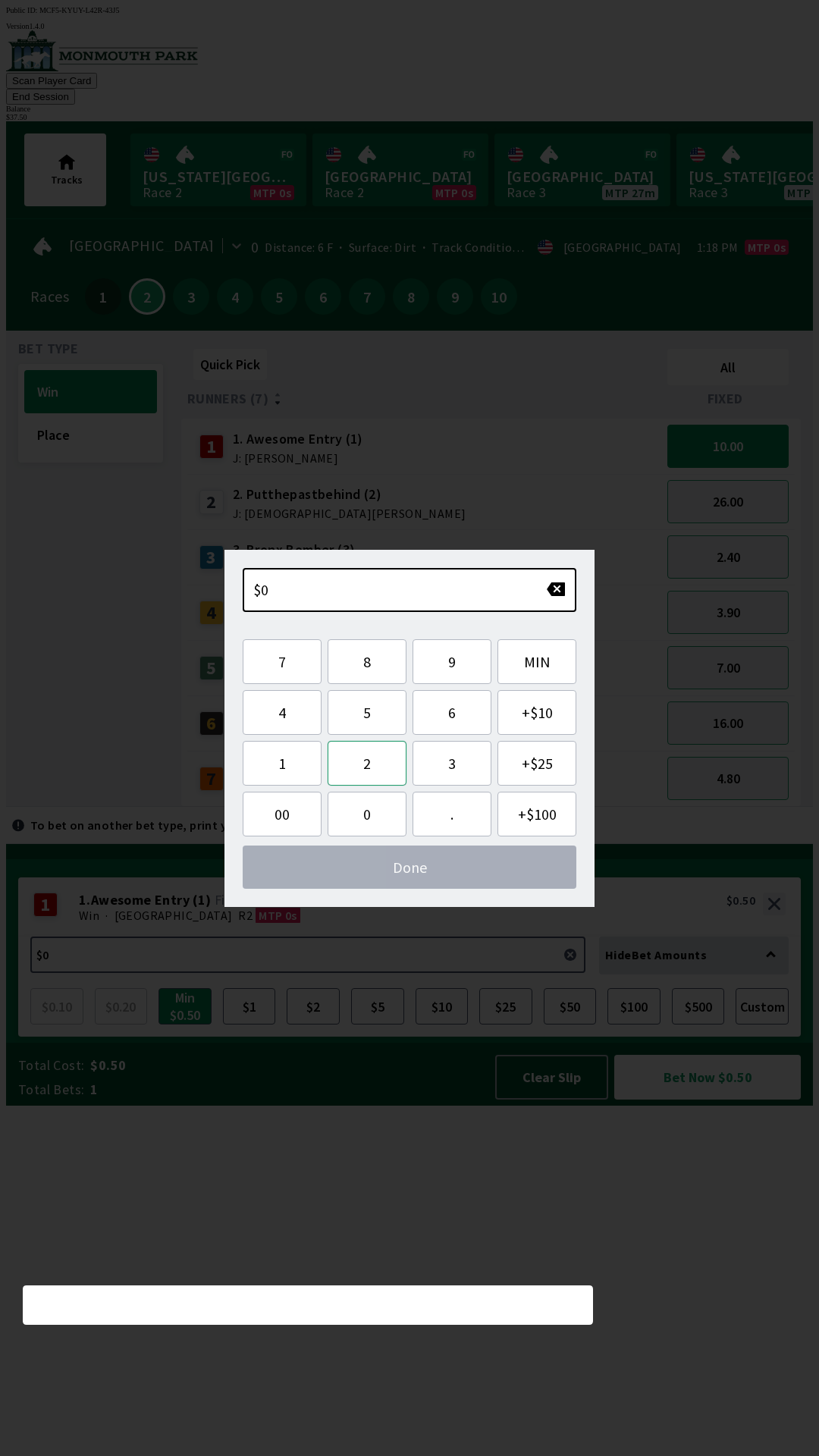
click at [375, 765] on button "2" at bounding box center [367, 762] width 79 height 44
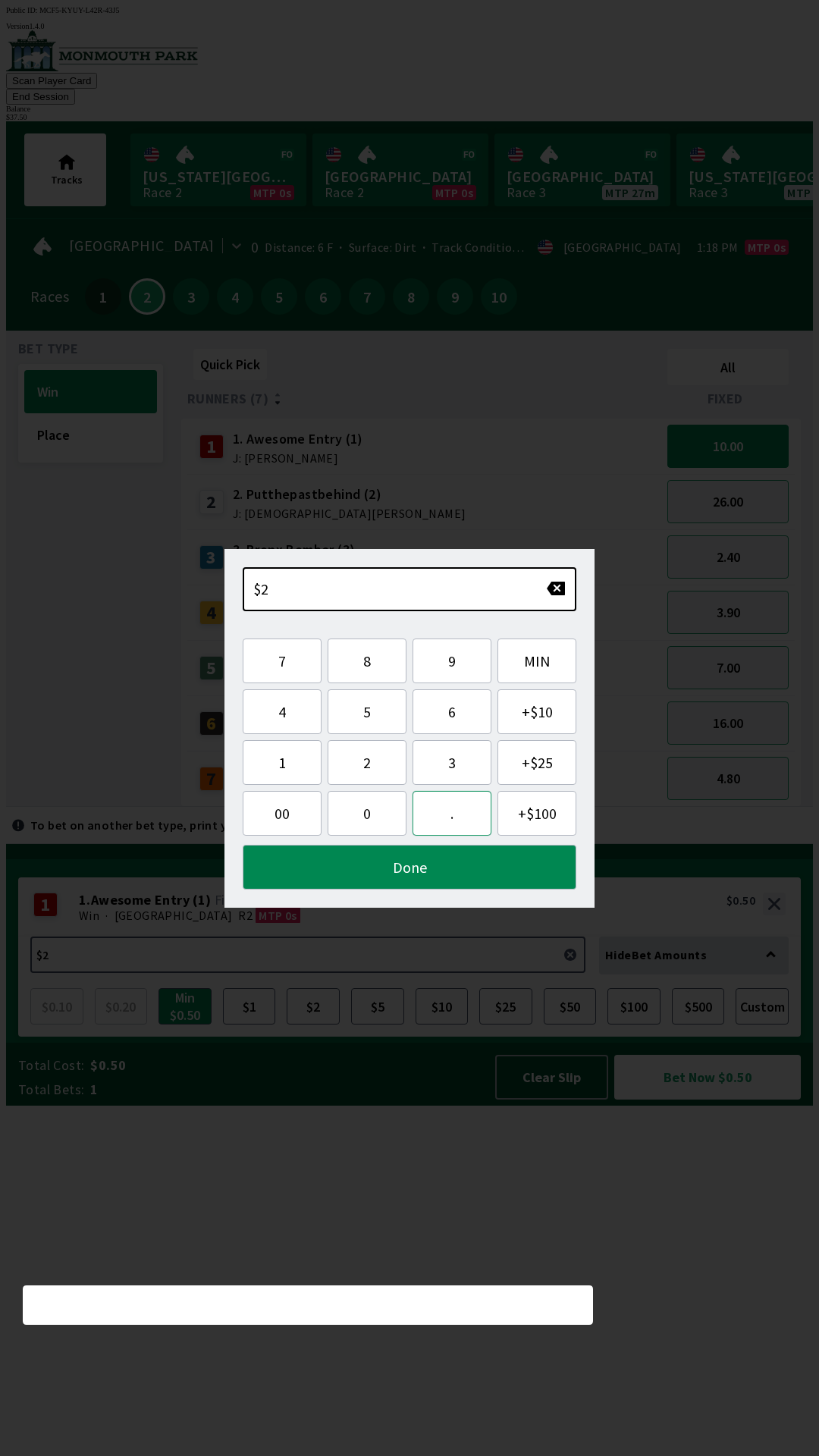
click at [455, 818] on button "." at bounding box center [452, 813] width 79 height 44
click at [386, 718] on button "5" at bounding box center [367, 711] width 79 height 44
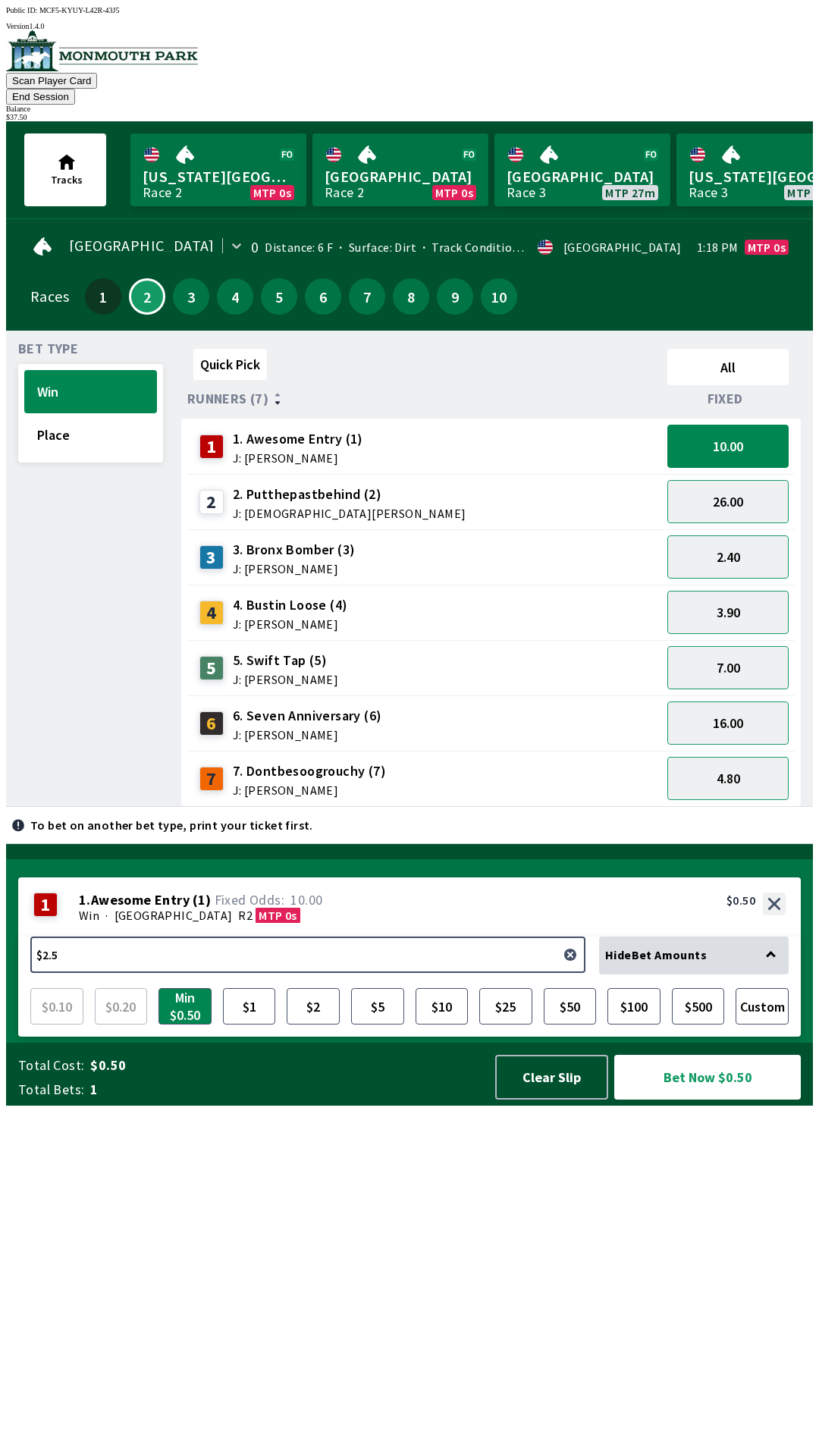
click at [384, 807] on div "Quick Pick All Runners (7) Fixed 1 1. Awesome Entry (1) J: [PERSON_NAME] 10.00 …" at bounding box center [497, 574] width 632 height 464
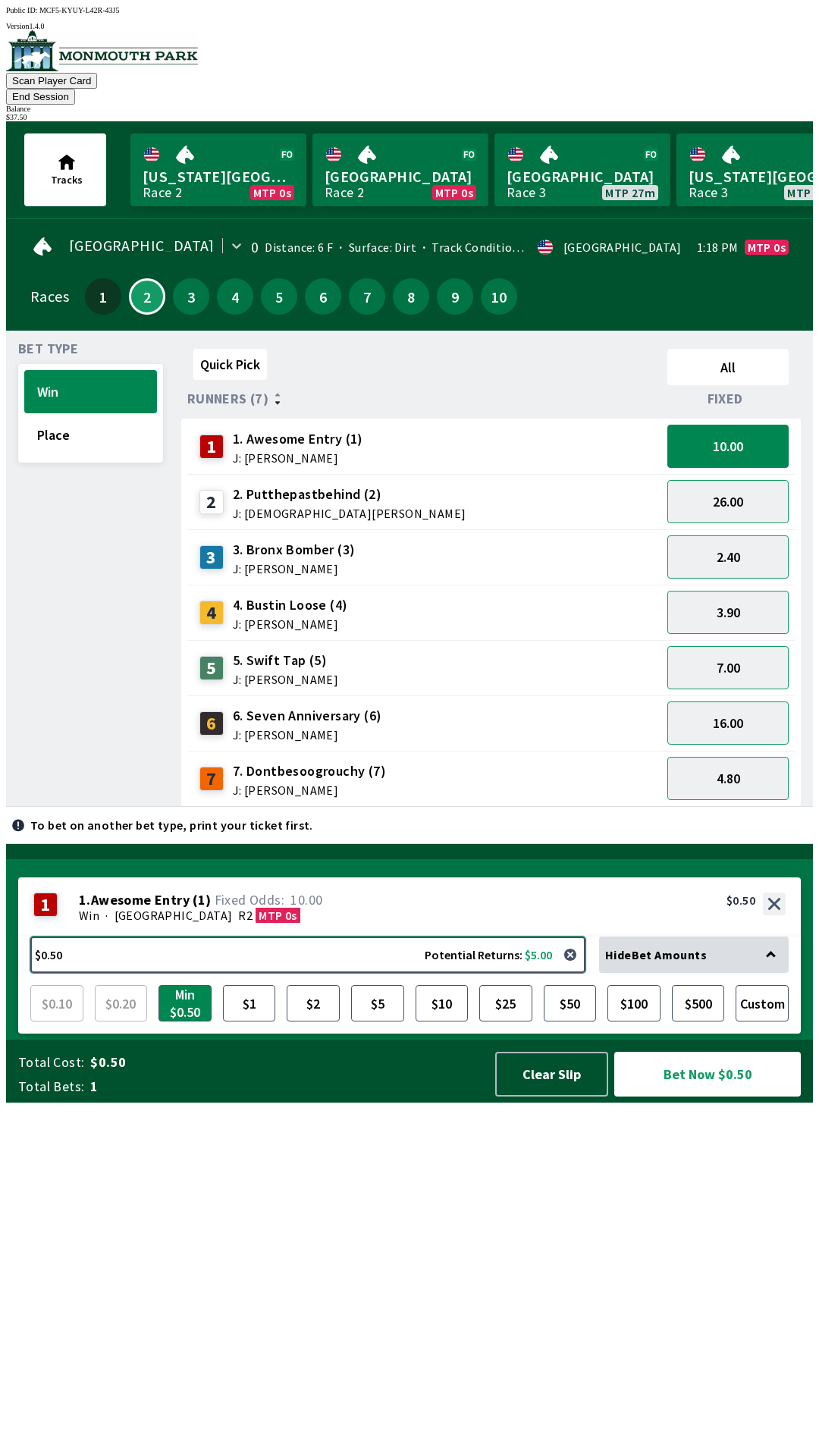
click at [338, 972] on button "$0.50 Potential Returns: $5.00" at bounding box center [307, 954] width 555 height 36
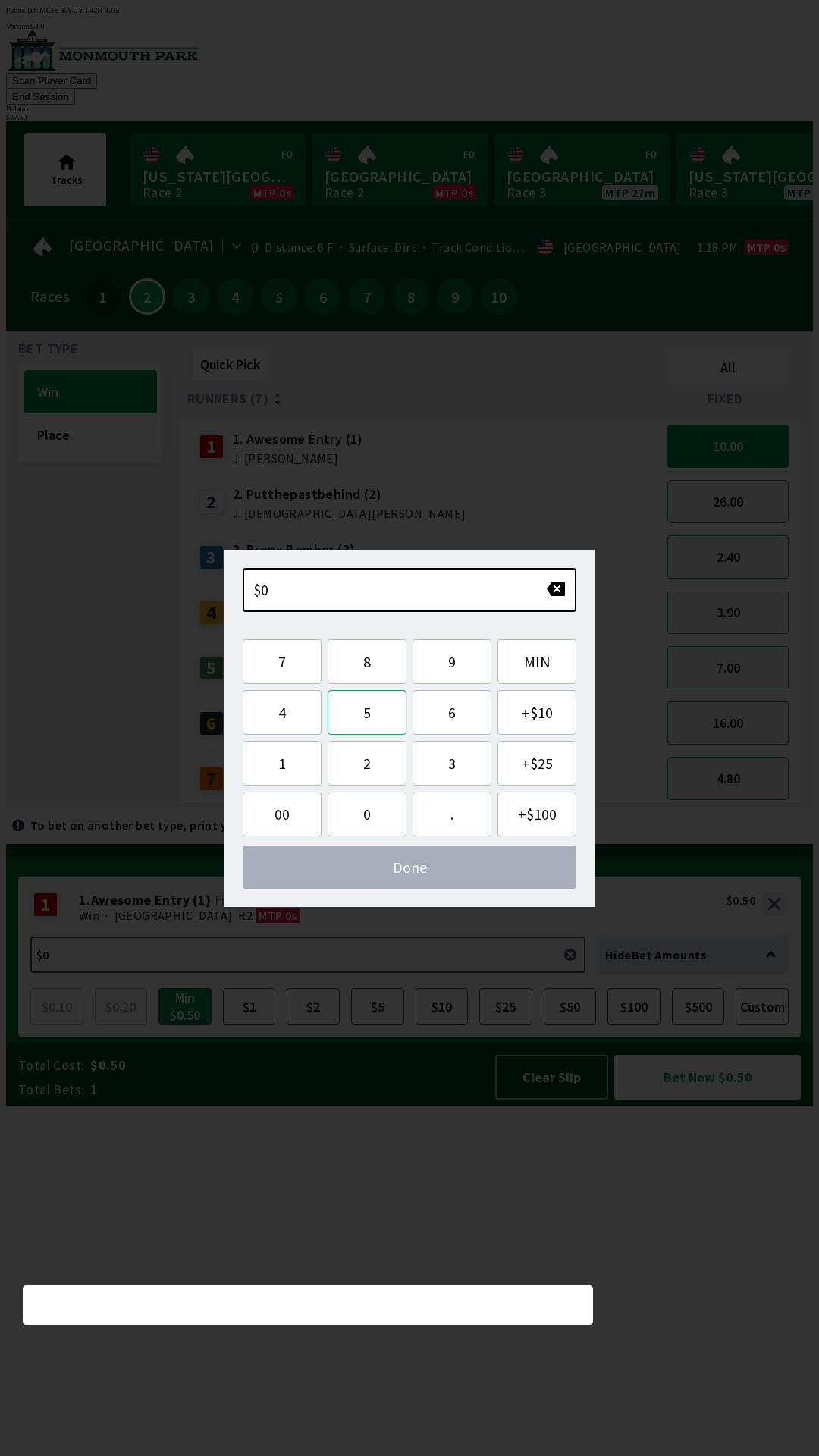
click at [376, 725] on button "5" at bounding box center [367, 711] width 79 height 44
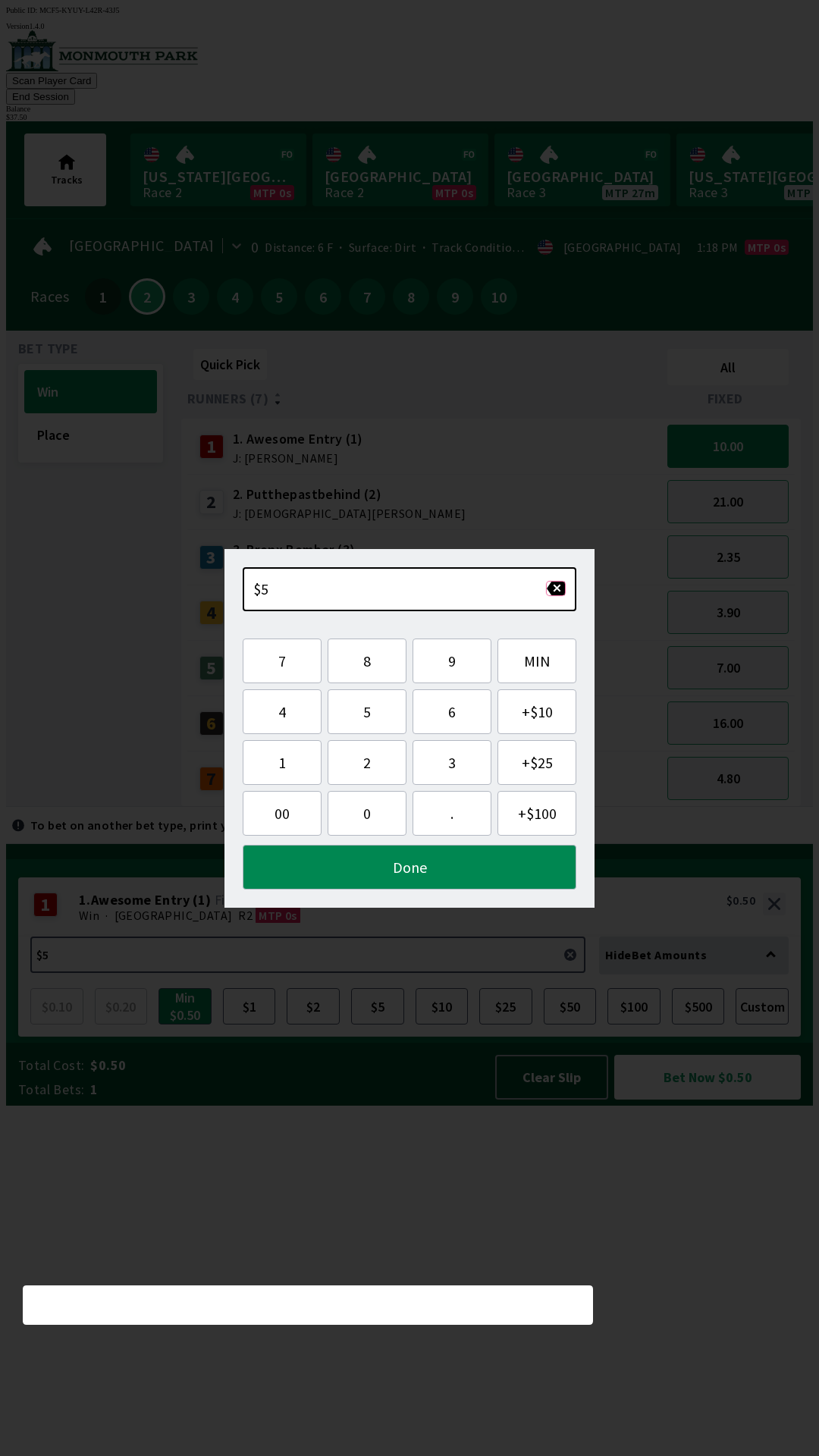
click at [562, 590] on button "button" at bounding box center [556, 587] width 20 height 15
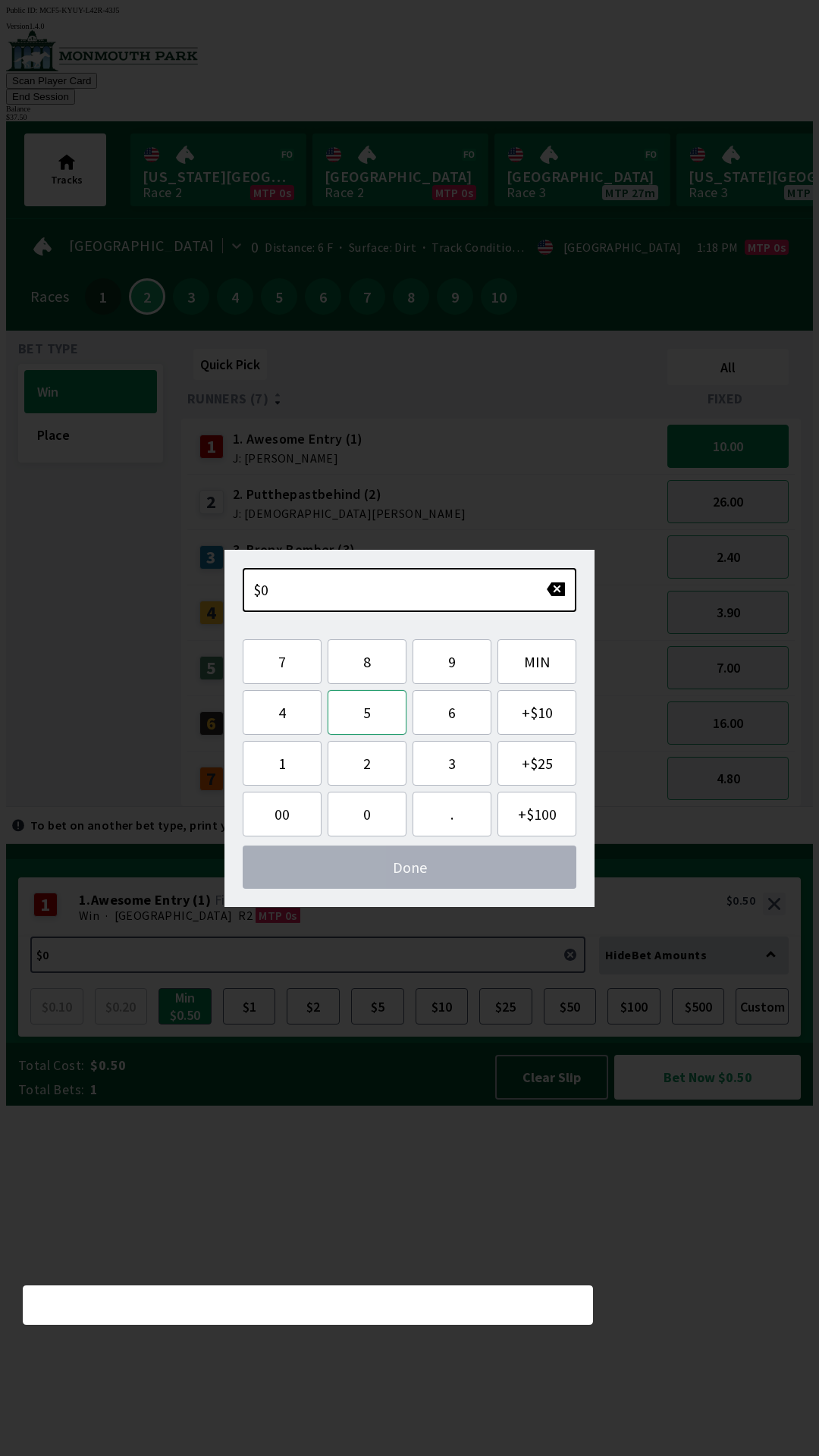
click at [378, 729] on button "5" at bounding box center [367, 711] width 79 height 44
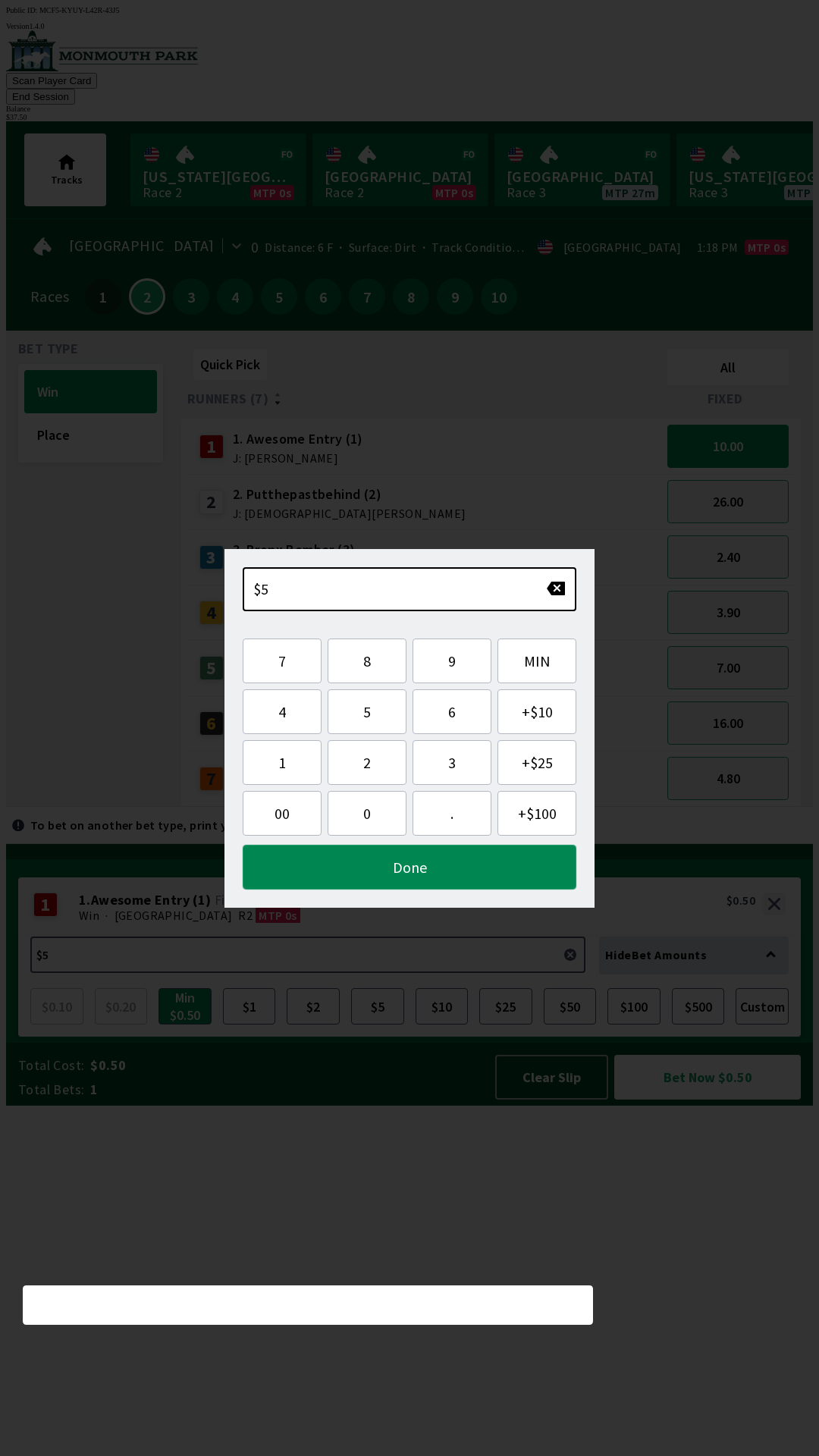
click at [465, 870] on button "Done" at bounding box center [409, 866] width 334 height 44
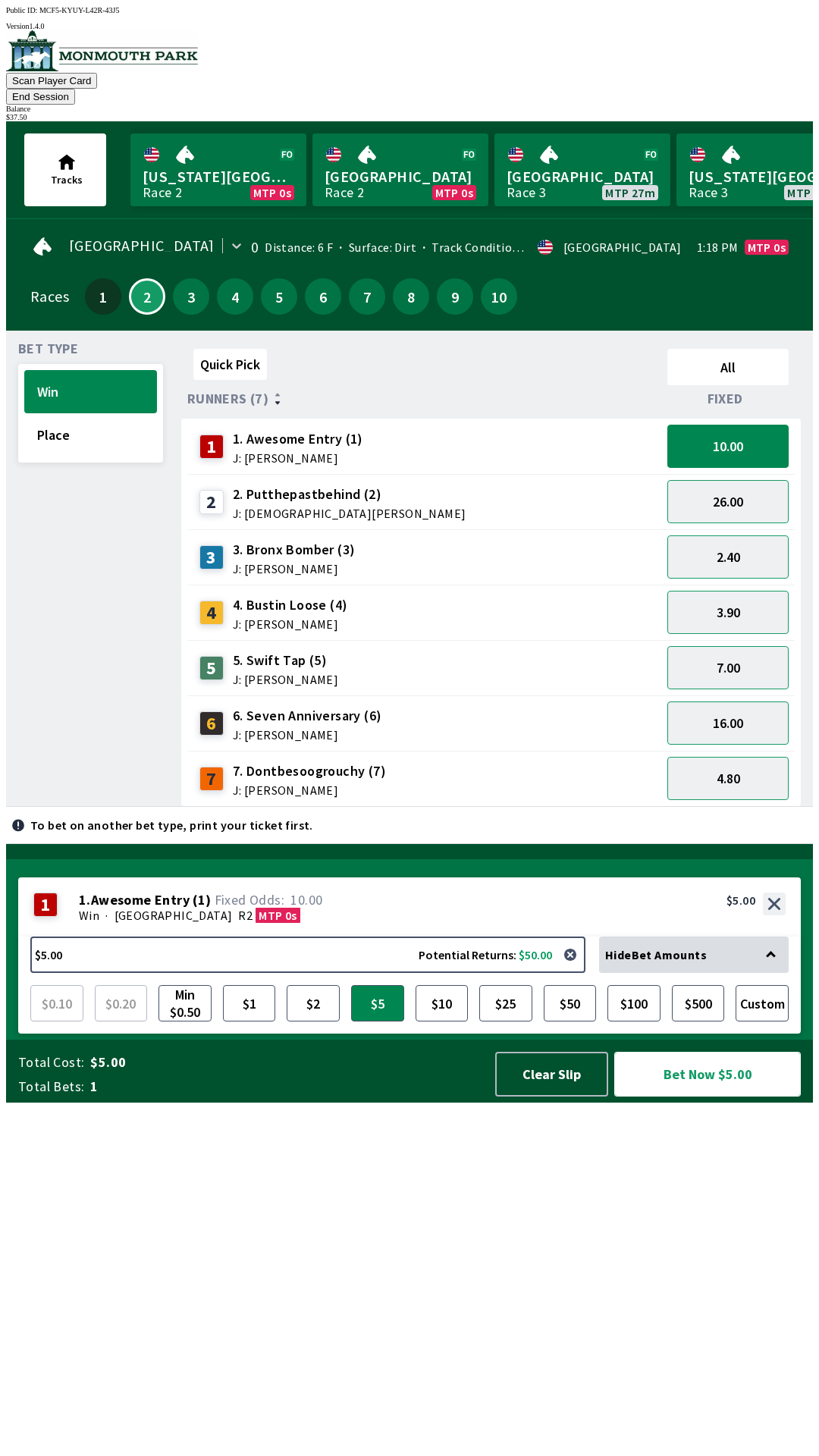
click at [755, 1096] on button "Bet Now $5.00" at bounding box center [707, 1073] width 186 height 44
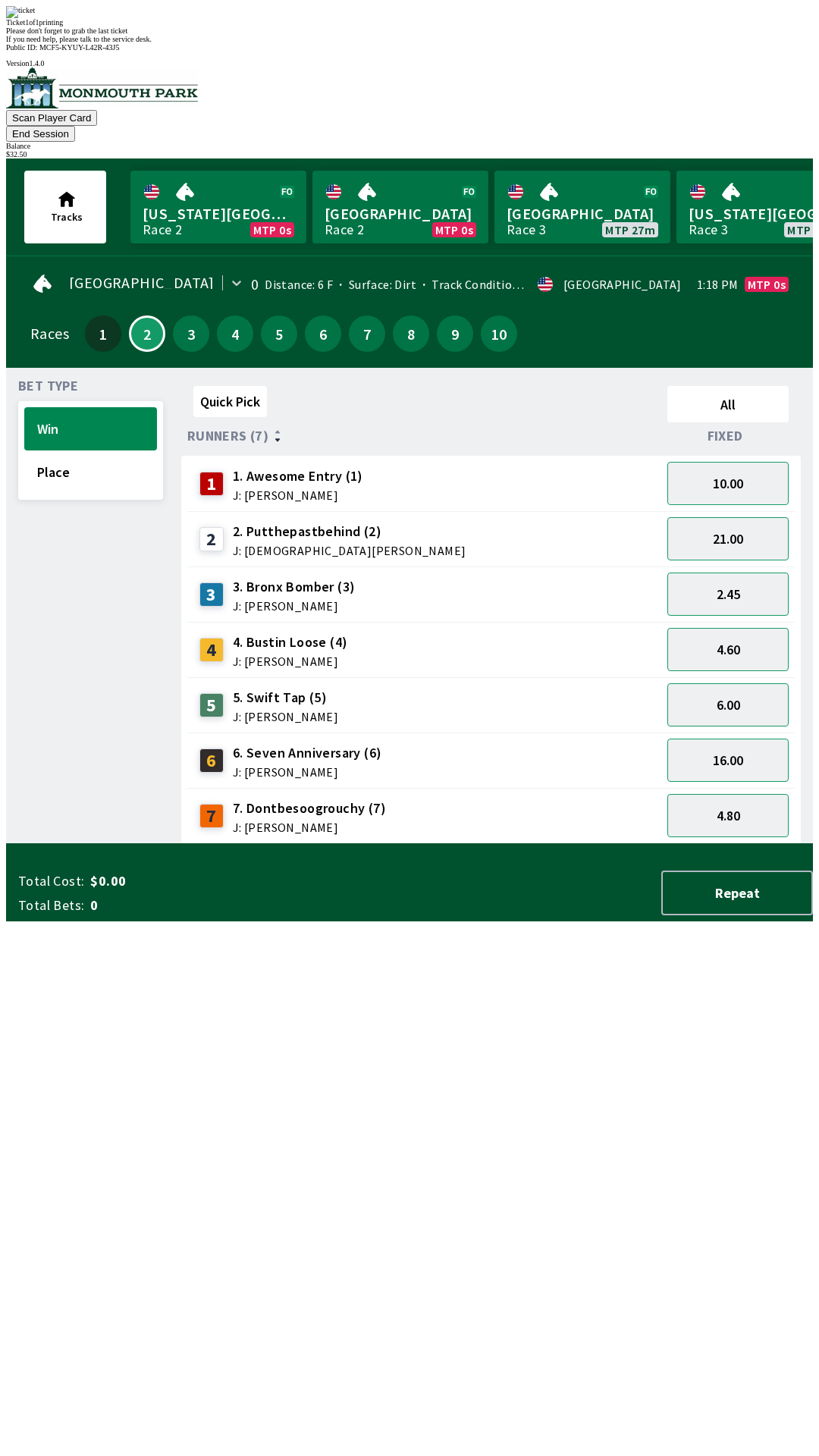
click at [483, 843] on div "Quick Pick All Runners (7) Fixed 1 1. Awesome Entry (1) J: [PERSON_NAME] 10.00 …" at bounding box center [497, 612] width 632 height 464
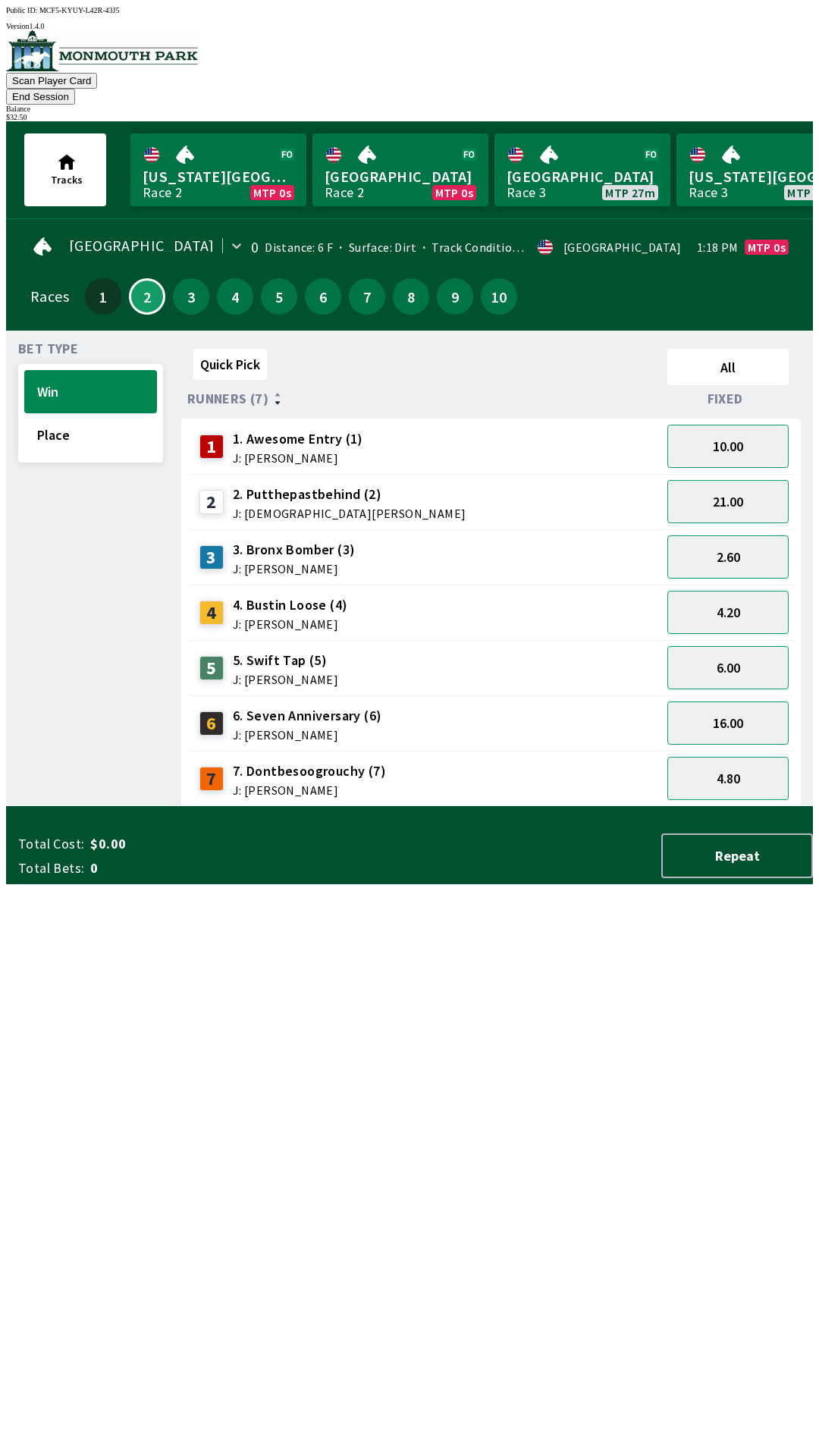
click at [75, 89] on button "End Session" at bounding box center [40, 97] width 69 height 16
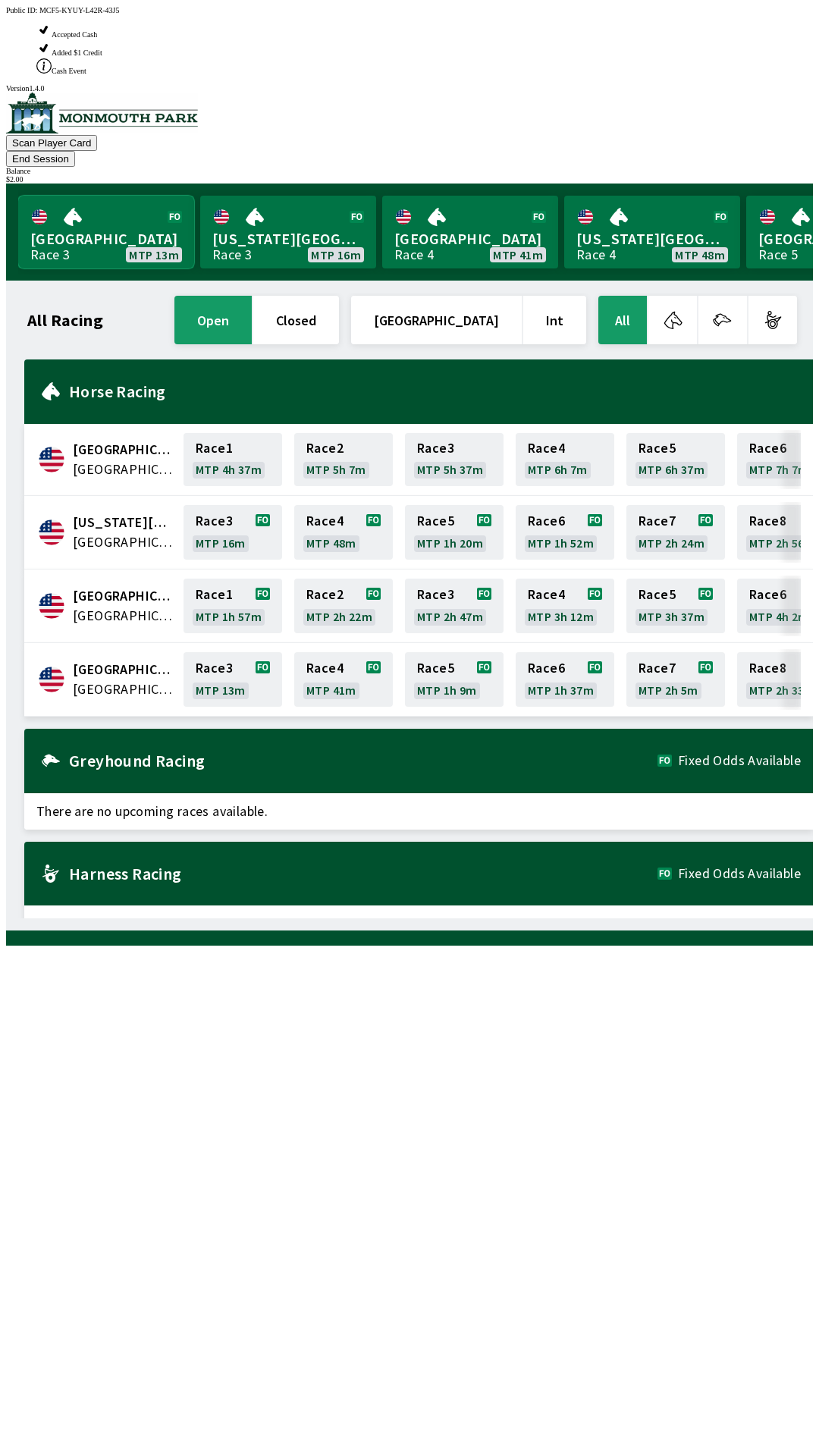
click at [91, 196] on link "Monmouth Park Race 3 MTP 13m" at bounding box center [105, 232] width 176 height 73
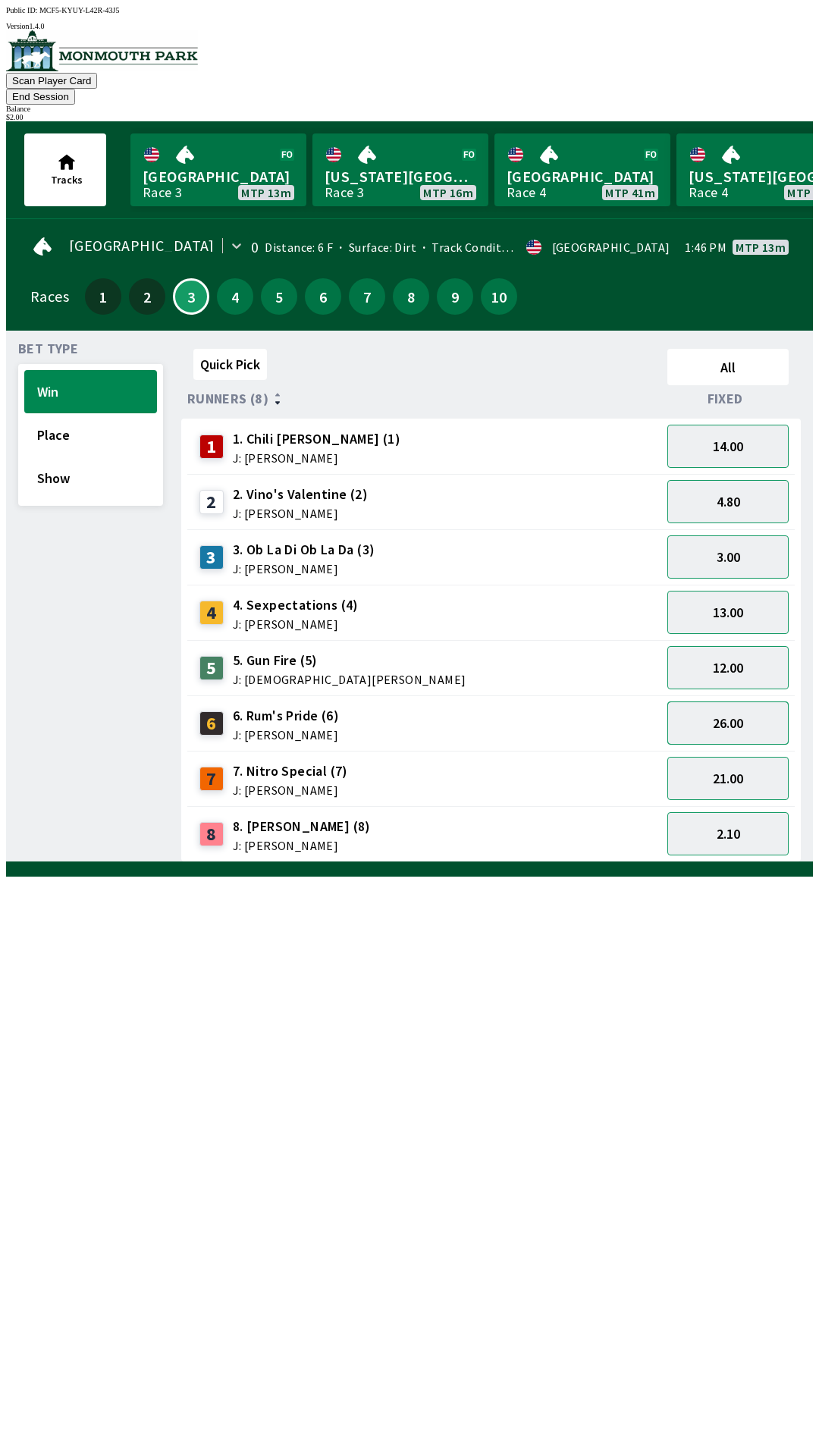
click at [710, 701] on button "26.00" at bounding box center [727, 723] width 121 height 43
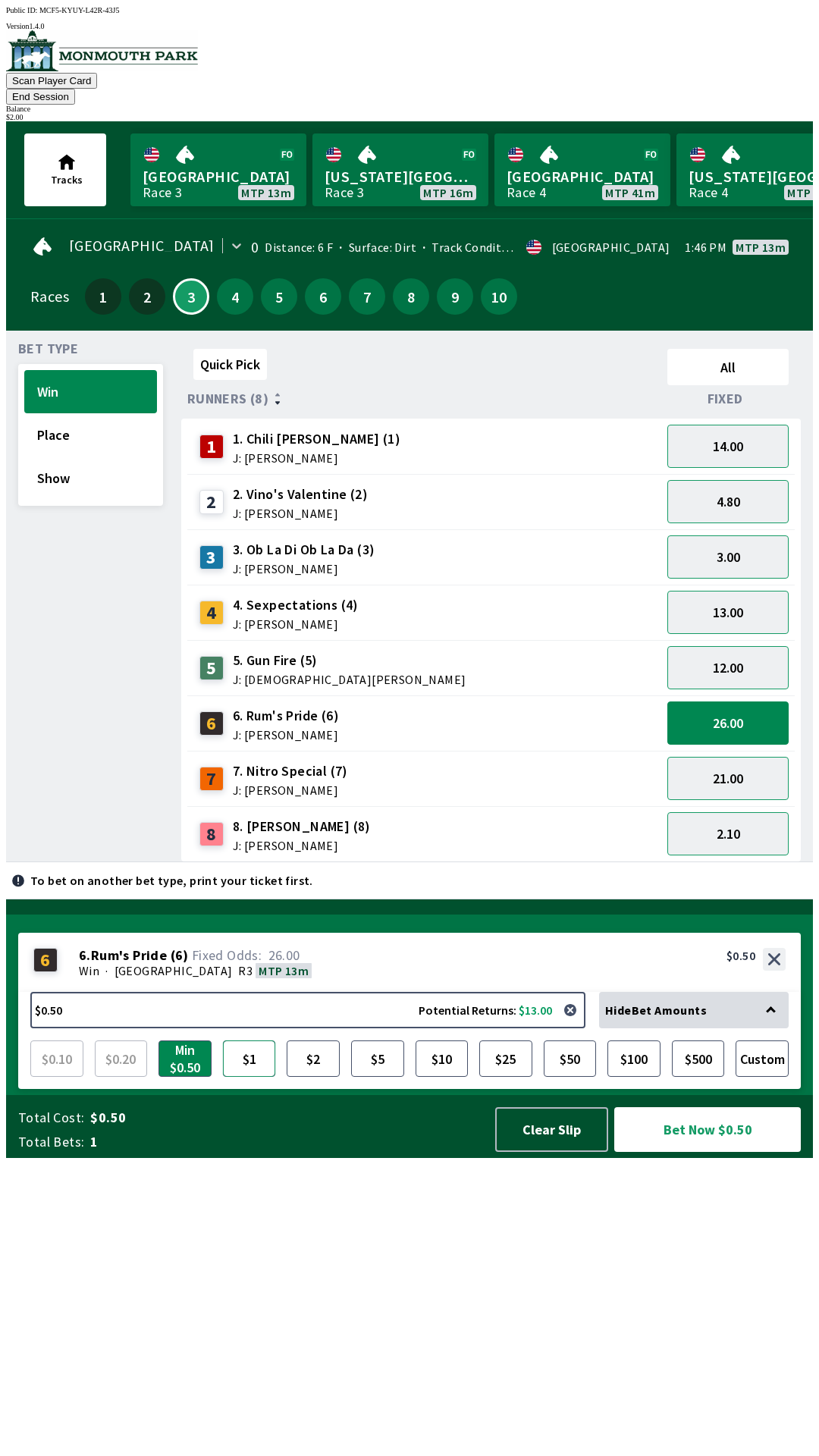
click at [264, 1077] on button "$1" at bounding box center [249, 1058] width 53 height 36
click at [686, 1152] on button "Bet Now $1.00" at bounding box center [707, 1129] width 186 height 44
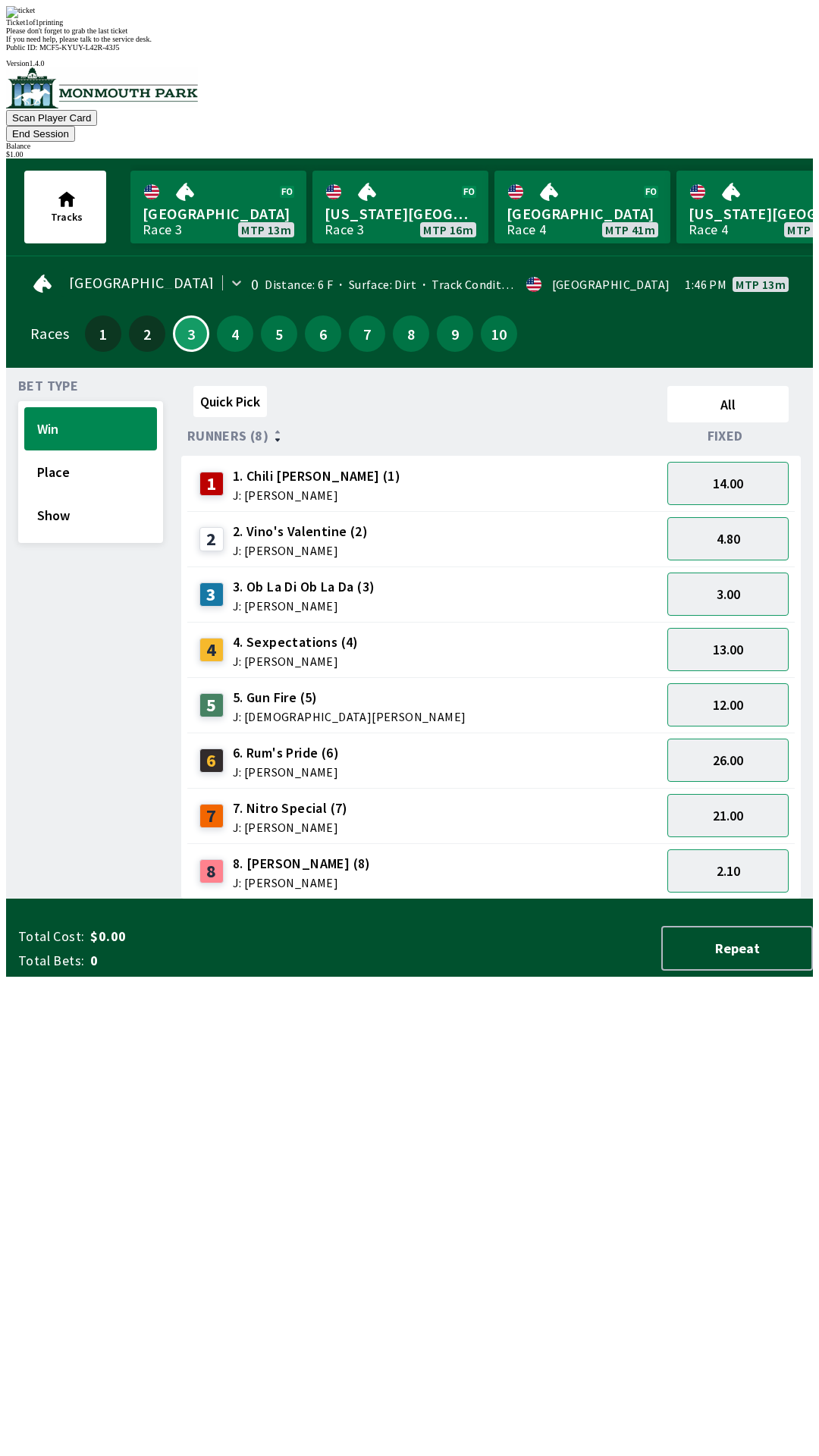
click at [627, 899] on div "Quick Pick All Runners (8) Fixed 1 1. Chili [PERSON_NAME] (1) J: [PERSON_NAME] …" at bounding box center [497, 639] width 632 height 519
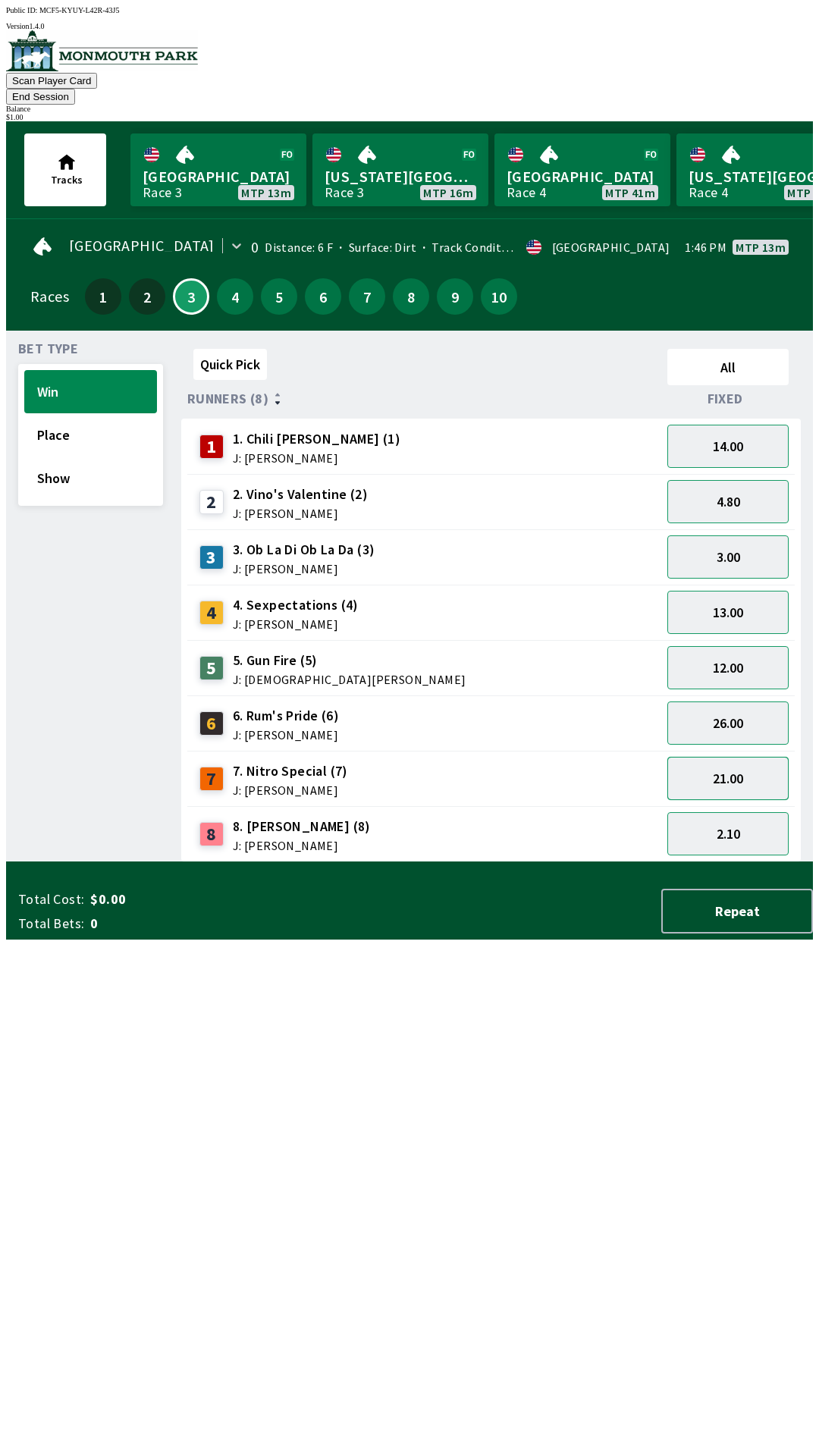
click at [723, 759] on button "21.00" at bounding box center [727, 778] width 121 height 43
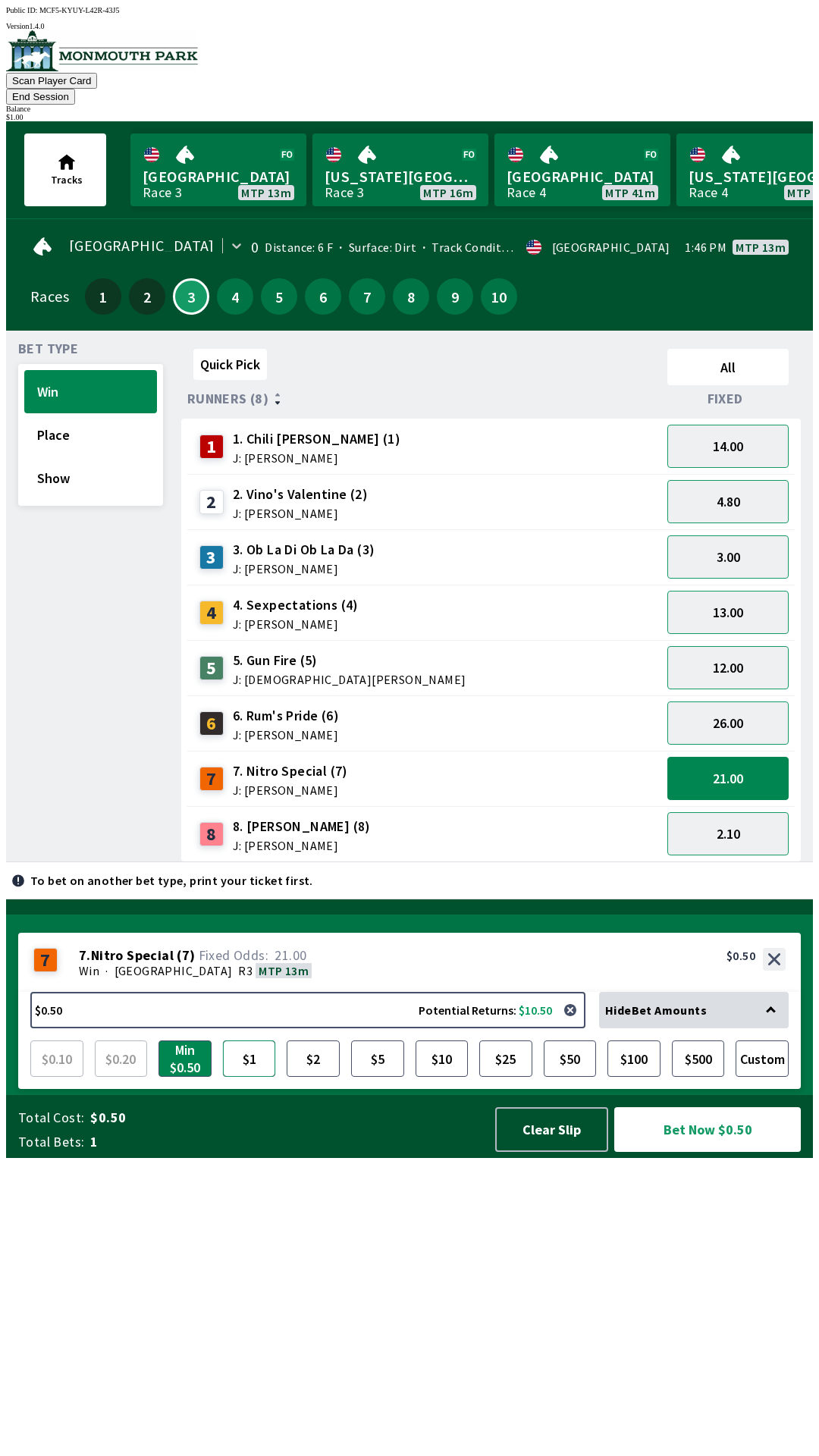
click at [261, 1077] on button "$1" at bounding box center [249, 1058] width 53 height 36
click at [695, 1152] on button "Bet Now $1.00" at bounding box center [707, 1129] width 186 height 44
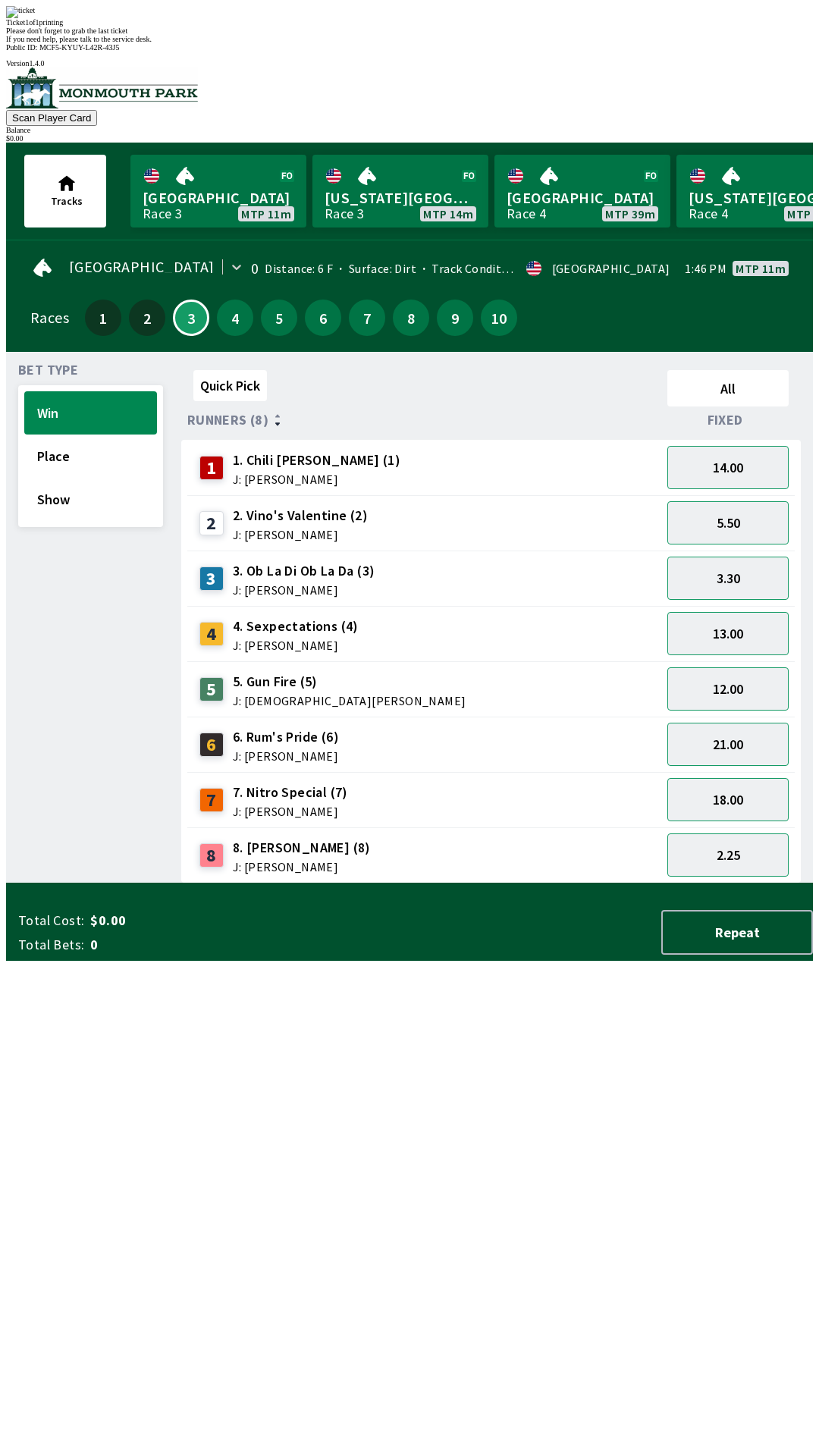
click at [580, 34] on div "Please don't forget to grab the last ticket" at bounding box center [409, 31] width 807 height 8
click at [528, 43] on div "Ticket 1 of 1 printing Please don't forget to grab the last ticket If you need …" at bounding box center [409, 25] width 807 height 37
click at [763, 134] on div "$ 0.00" at bounding box center [409, 138] width 807 height 8
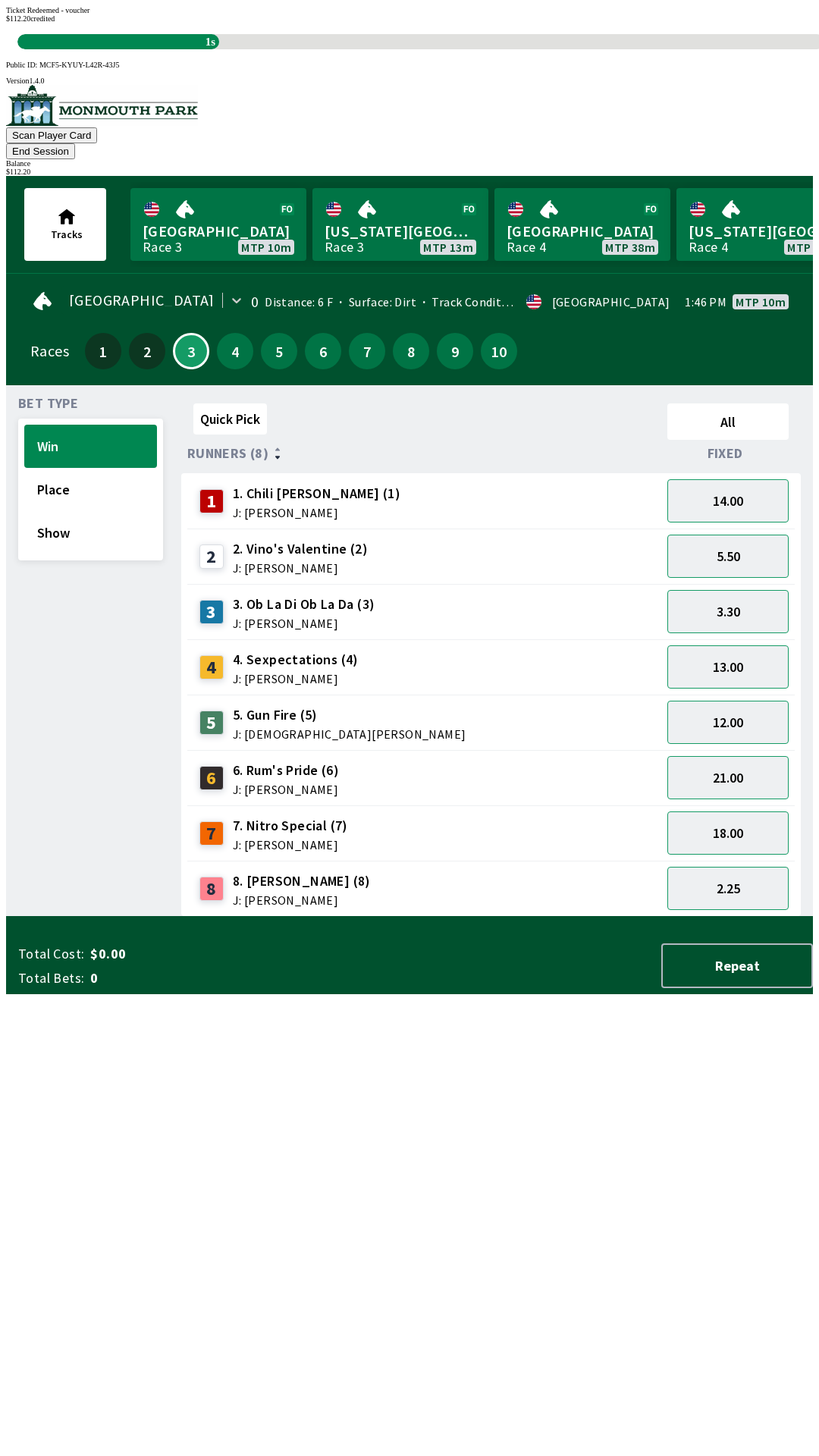
click at [425, 916] on div "Quick Pick All Runners (8) Fixed 1 1. Chili [PERSON_NAME] (1) J: [PERSON_NAME] …" at bounding box center [497, 656] width 632 height 519
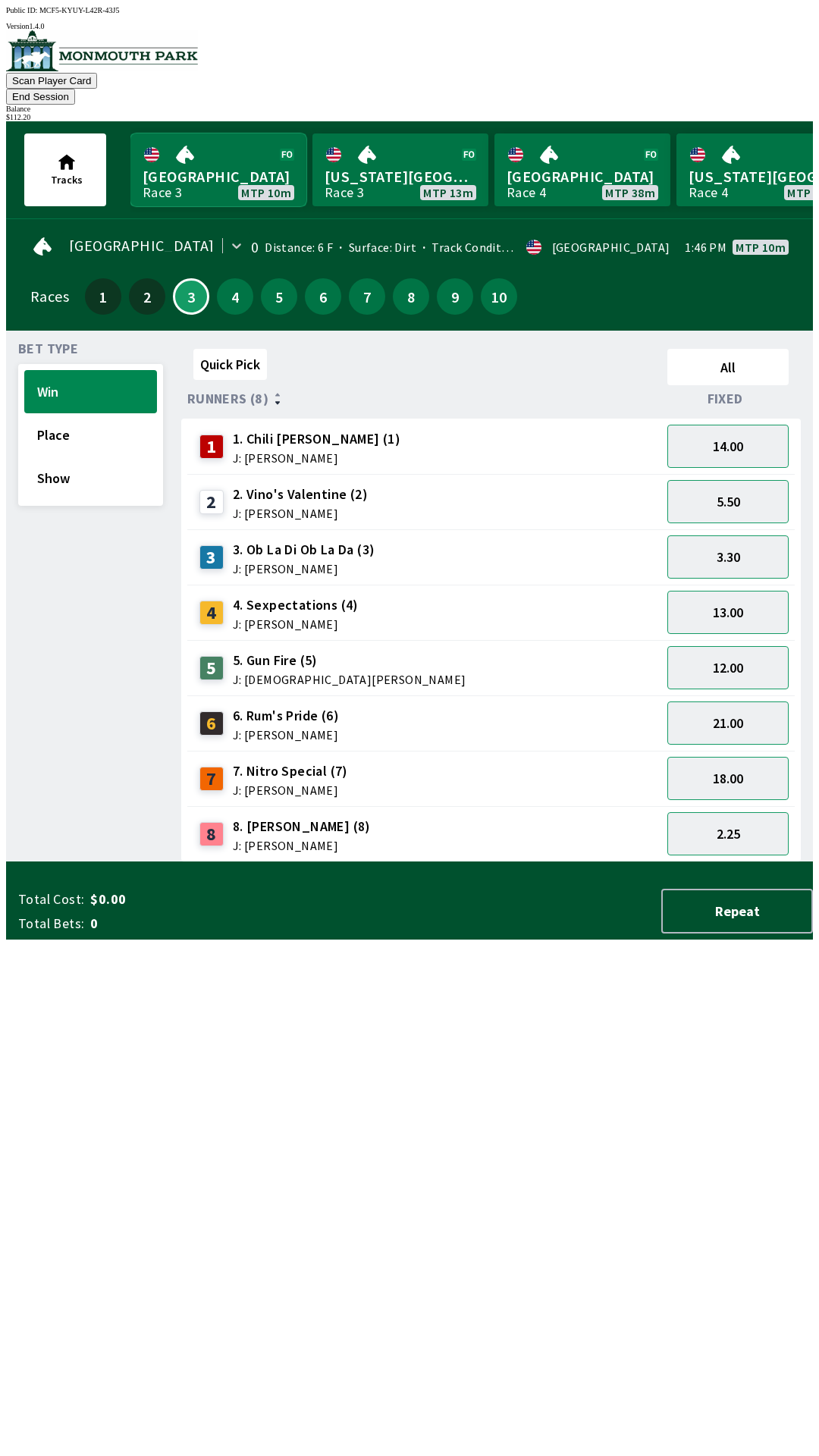
click at [199, 140] on link "[GEOGRAPHIC_DATA] Race 3 MTP 10m" at bounding box center [218, 169] width 176 height 73
click at [726, 543] on button "3.30" at bounding box center [727, 557] width 121 height 43
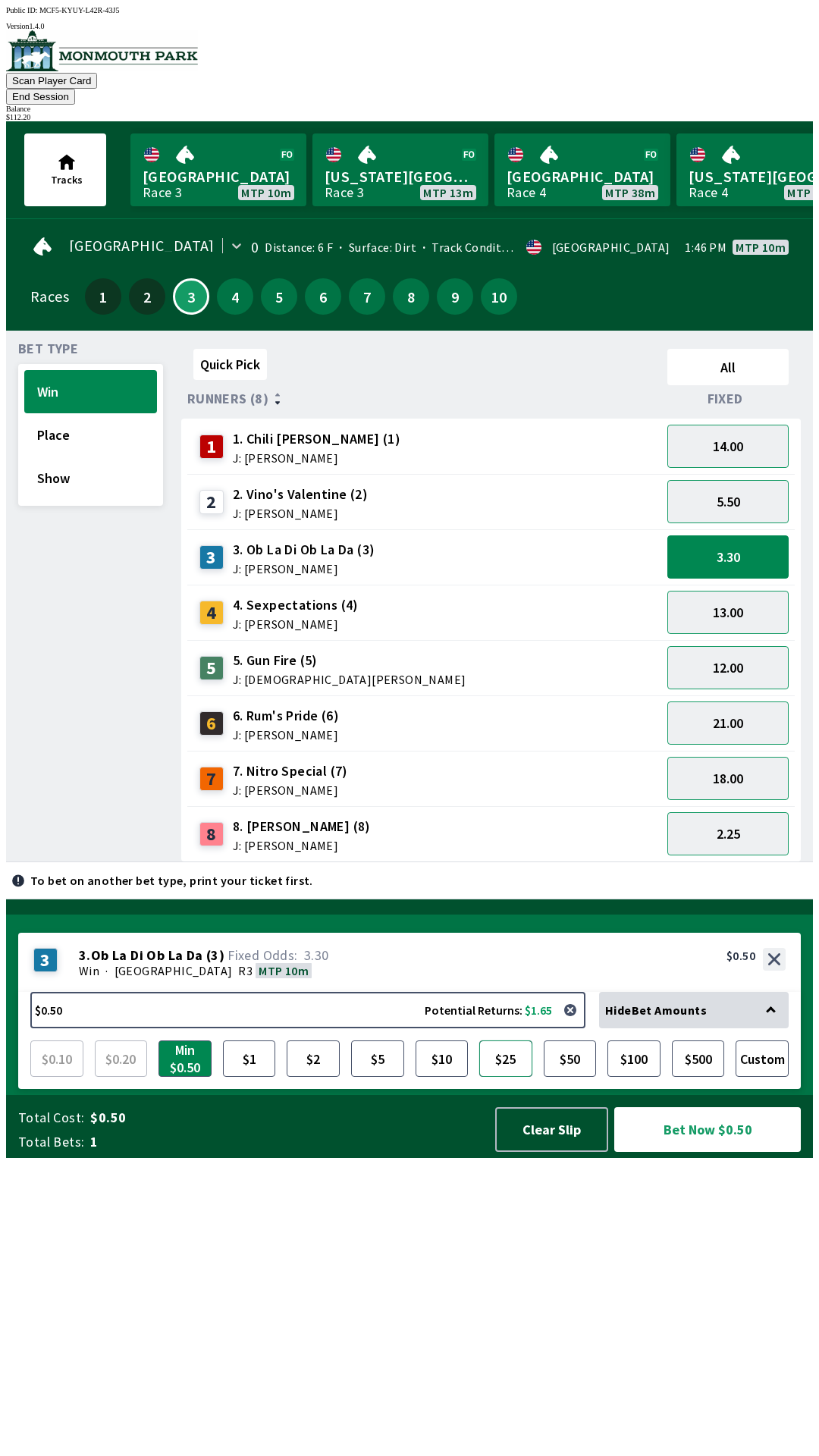
click at [510, 1077] on button "$25" at bounding box center [506, 1058] width 53 height 36
click at [763, 1077] on button "Custom" at bounding box center [762, 1058] width 53 height 36
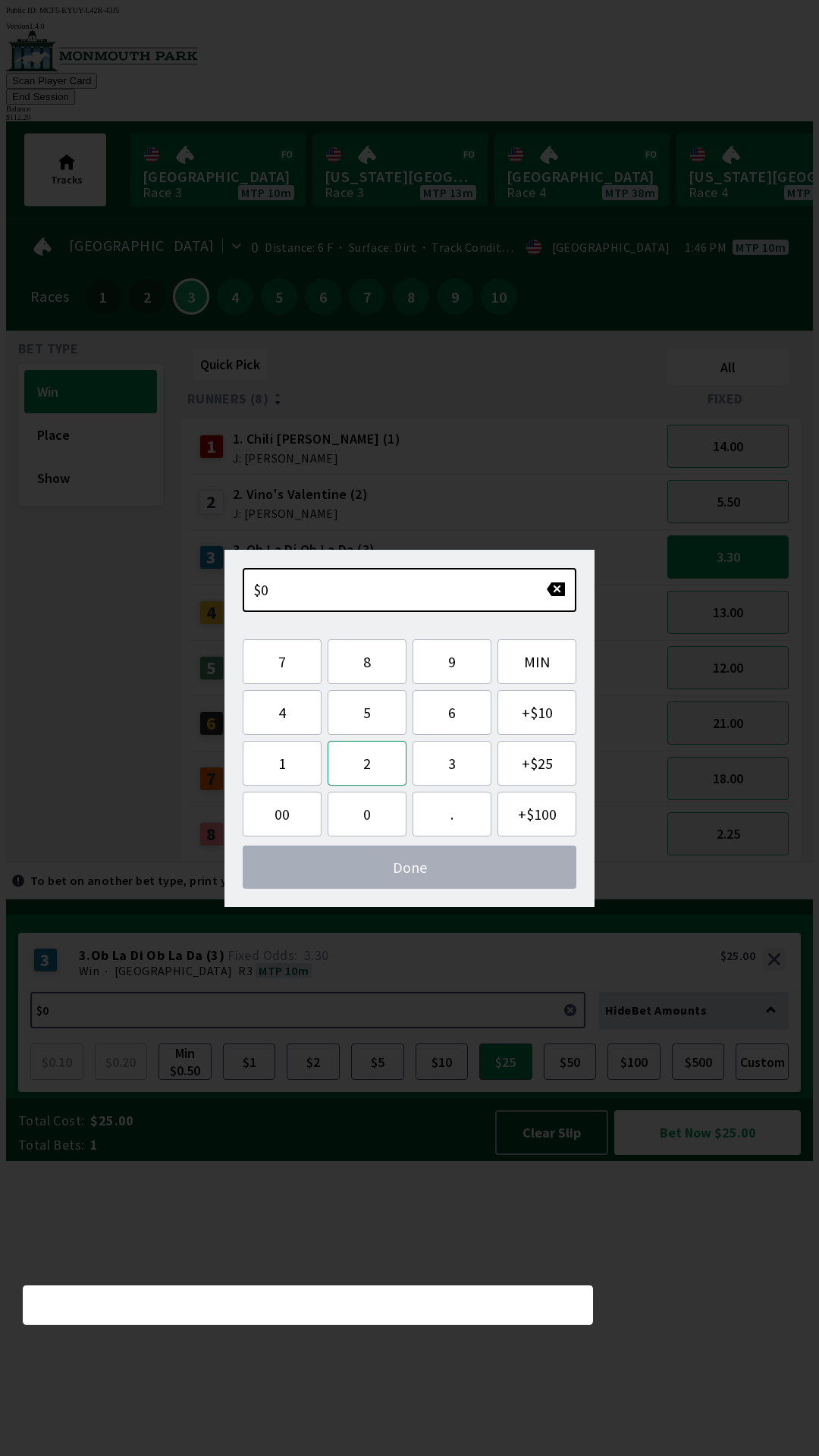
click at [367, 770] on button "2" at bounding box center [367, 762] width 79 height 44
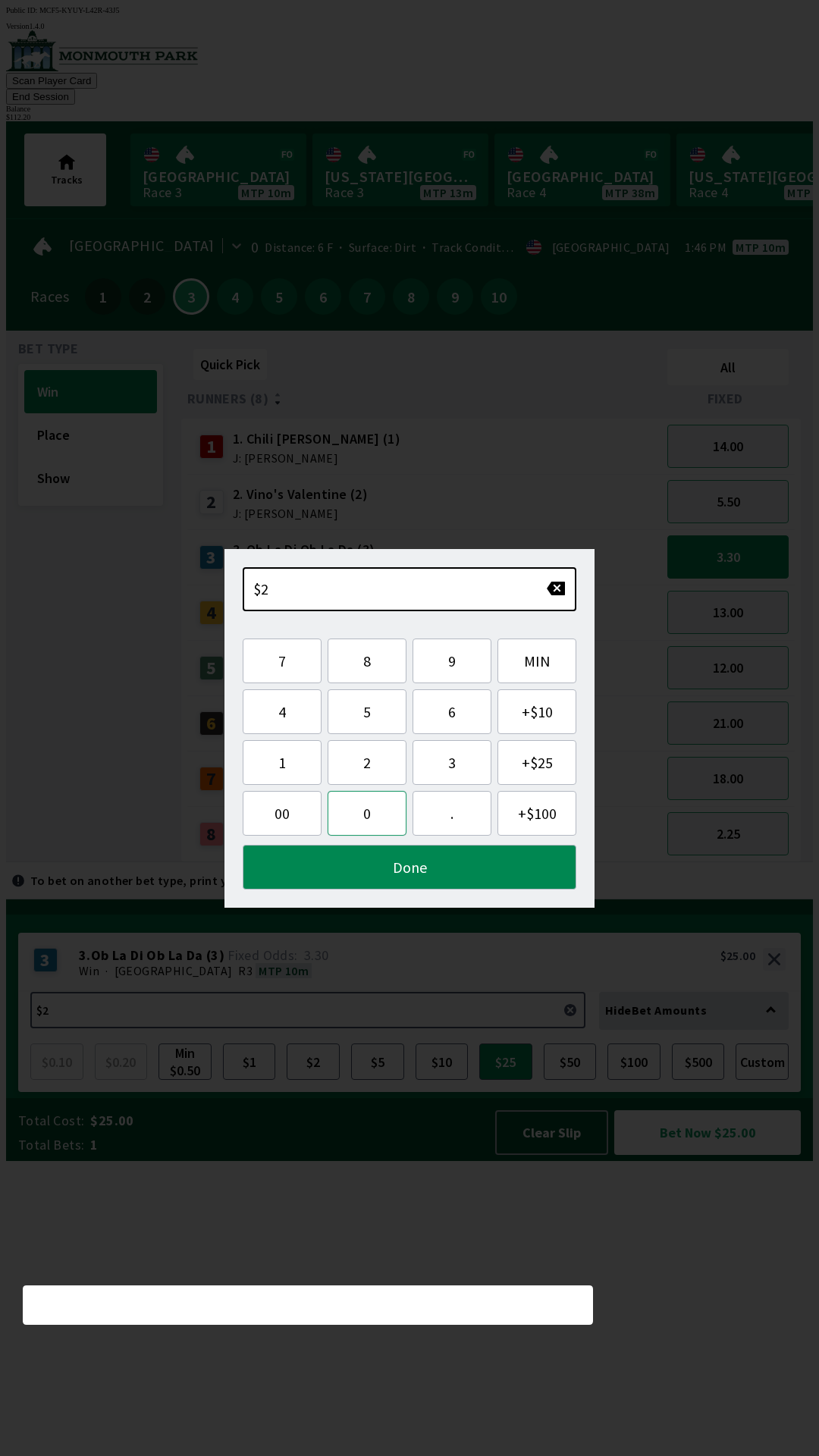
click at [368, 819] on button "0" at bounding box center [367, 813] width 79 height 44
click at [440, 879] on button "Done" at bounding box center [409, 866] width 334 height 44
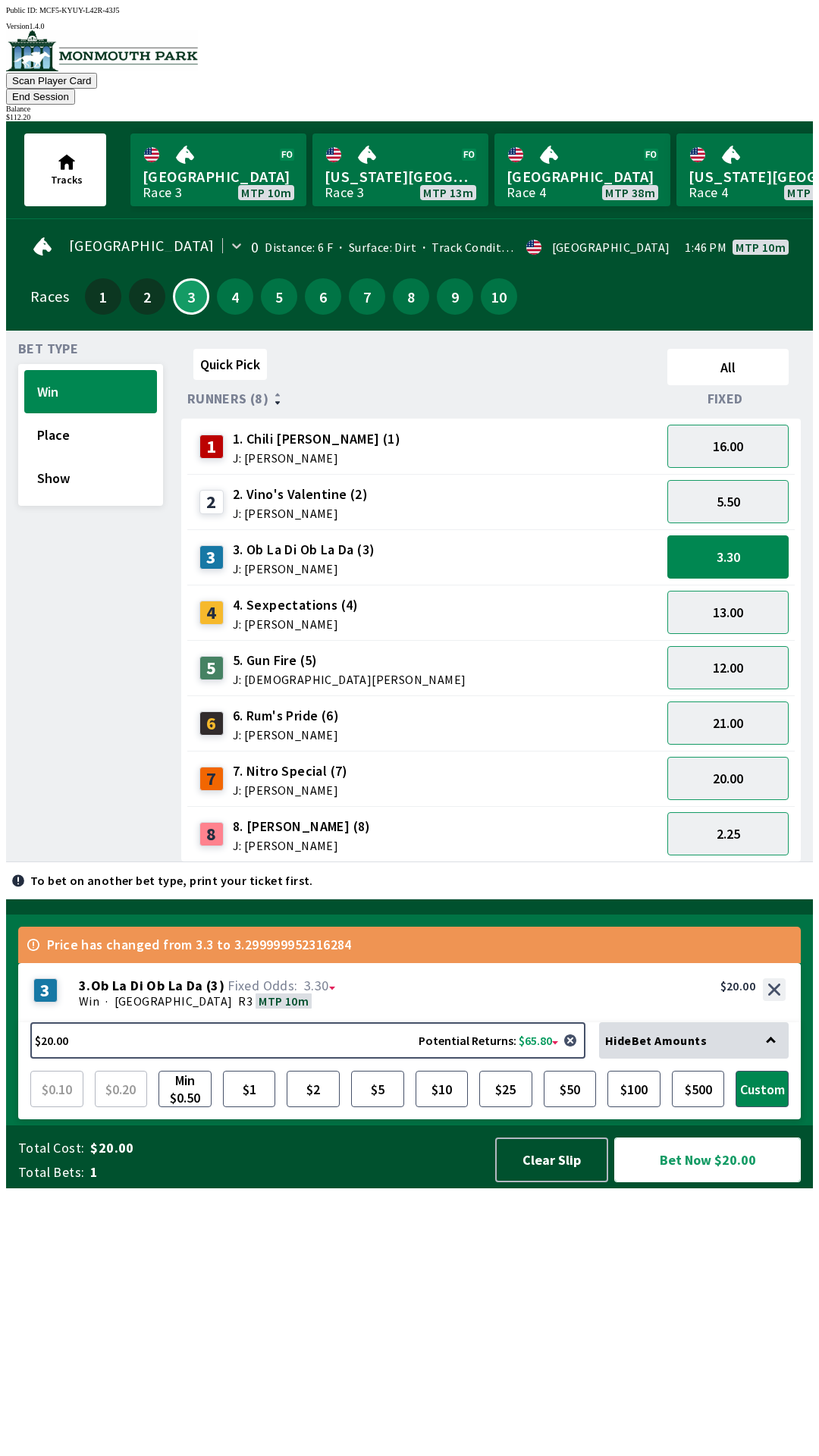
click at [694, 1182] on button "Bet Now $20.00" at bounding box center [707, 1158] width 186 height 44
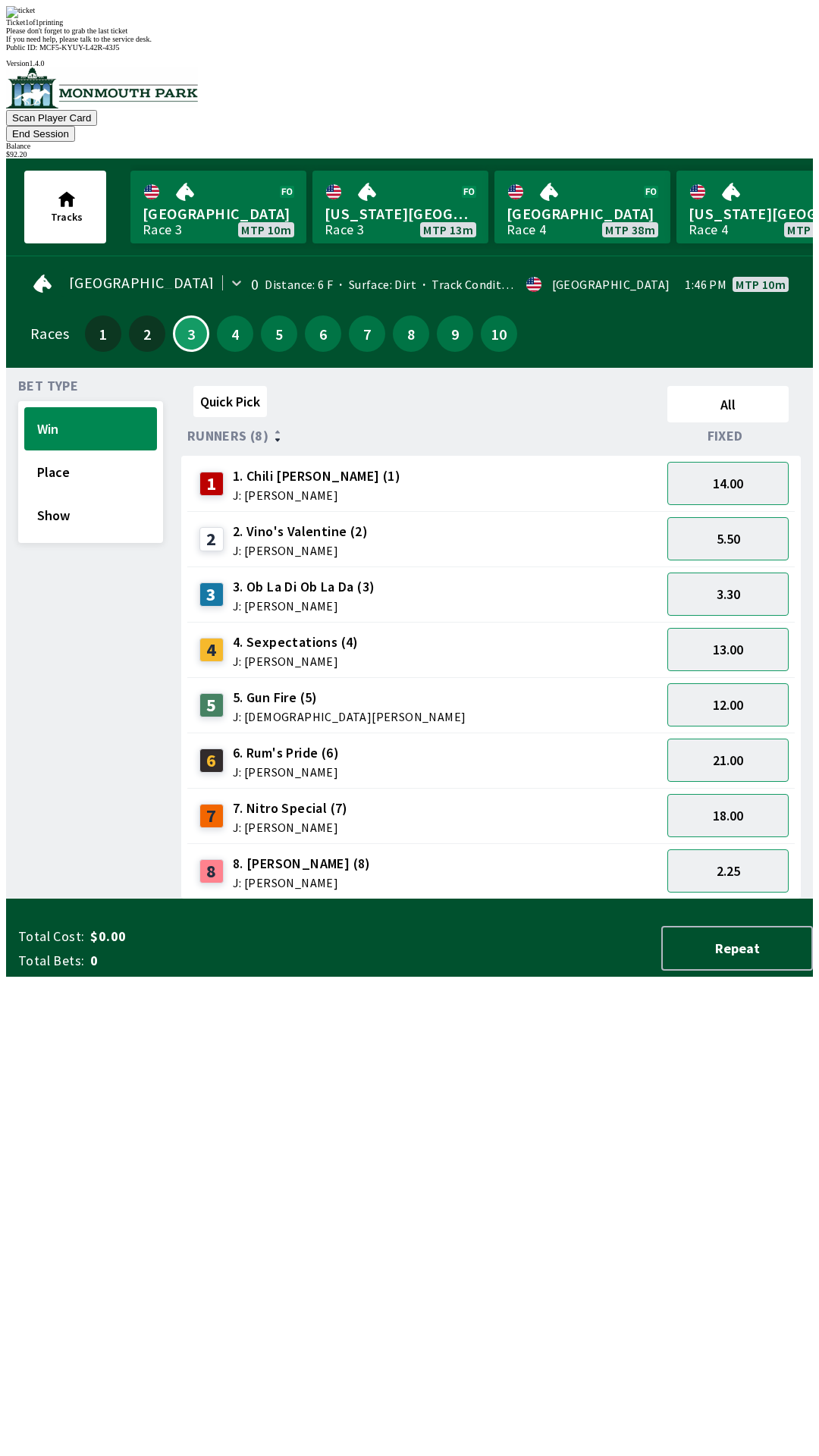
click at [521, 899] on div "Quick Pick All Runners (8) Fixed 1 1. Chili [PERSON_NAME] (1) J: [PERSON_NAME] …" at bounding box center [497, 639] width 632 height 519
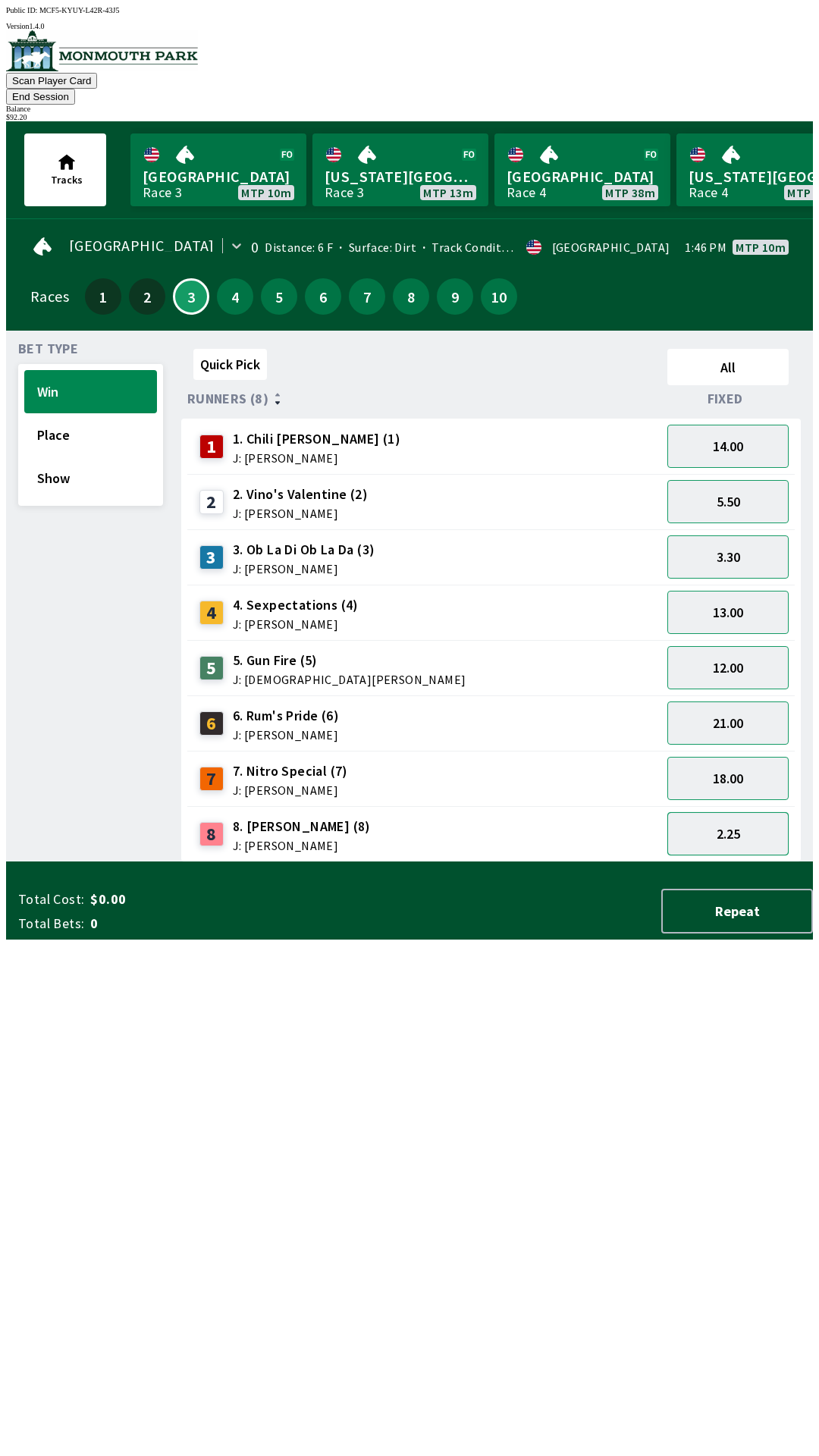
click at [716, 812] on button "2.25" at bounding box center [727, 833] width 121 height 43
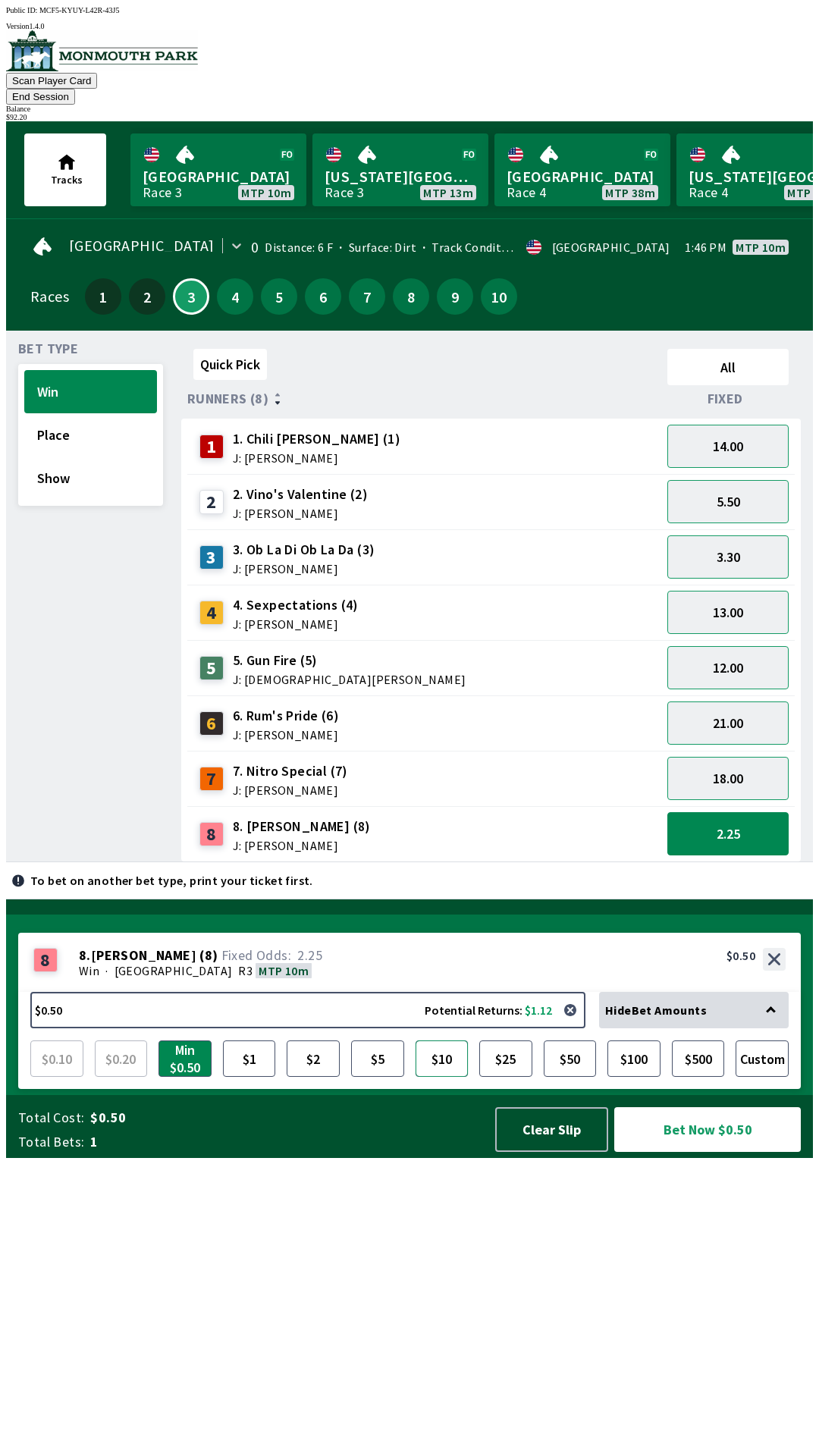
click at [440, 1077] on button "$10" at bounding box center [443, 1058] width 53 height 36
click at [686, 1152] on button "Bet Now $10.00" at bounding box center [707, 1129] width 186 height 44
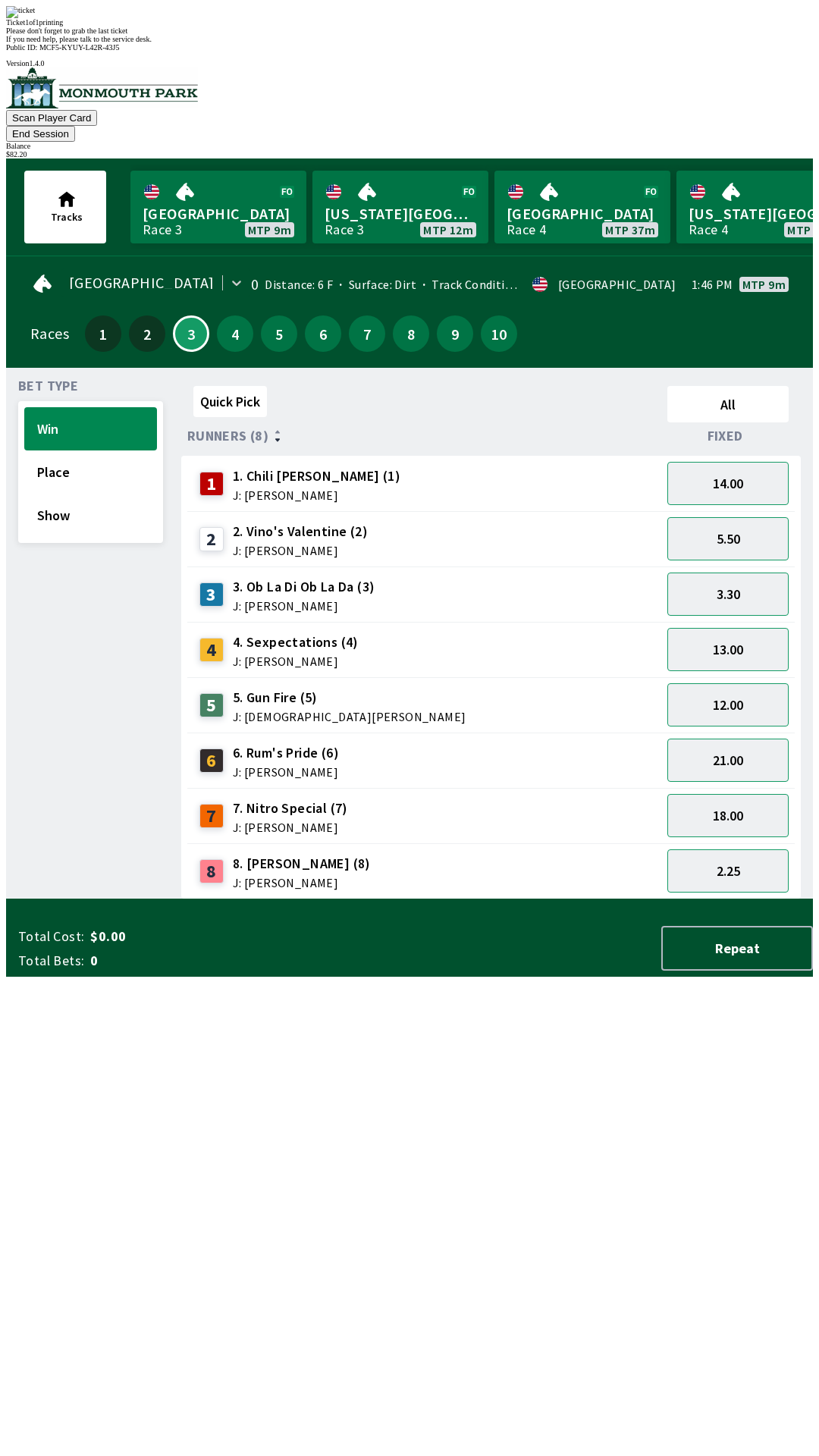
click at [494, 899] on div "Quick Pick All Runners (8) Fixed 1 1. Chili [PERSON_NAME] (1) J: [PERSON_NAME] …" at bounding box center [497, 639] width 632 height 519
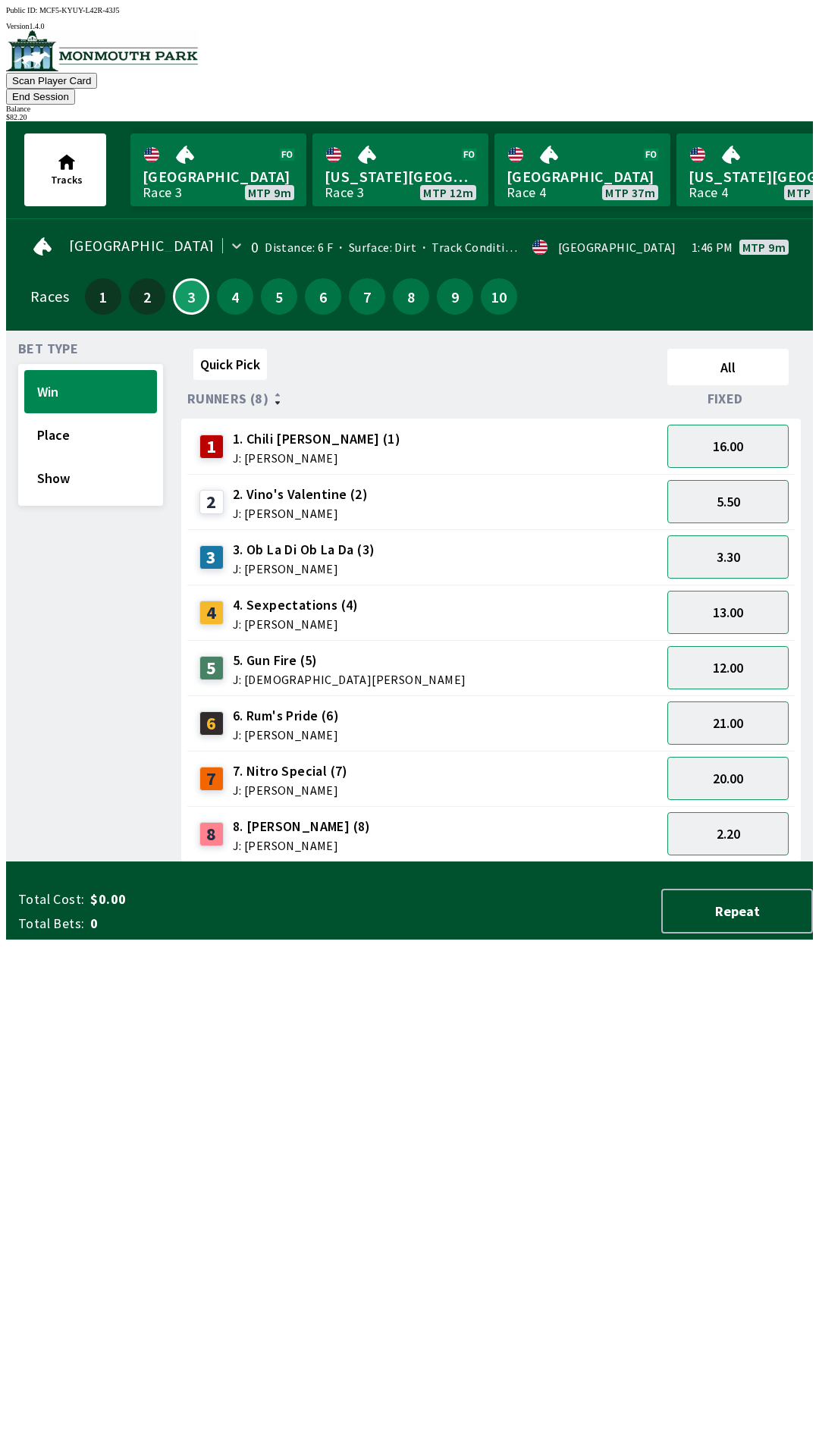
click at [75, 89] on button "End Session" at bounding box center [40, 97] width 69 height 16
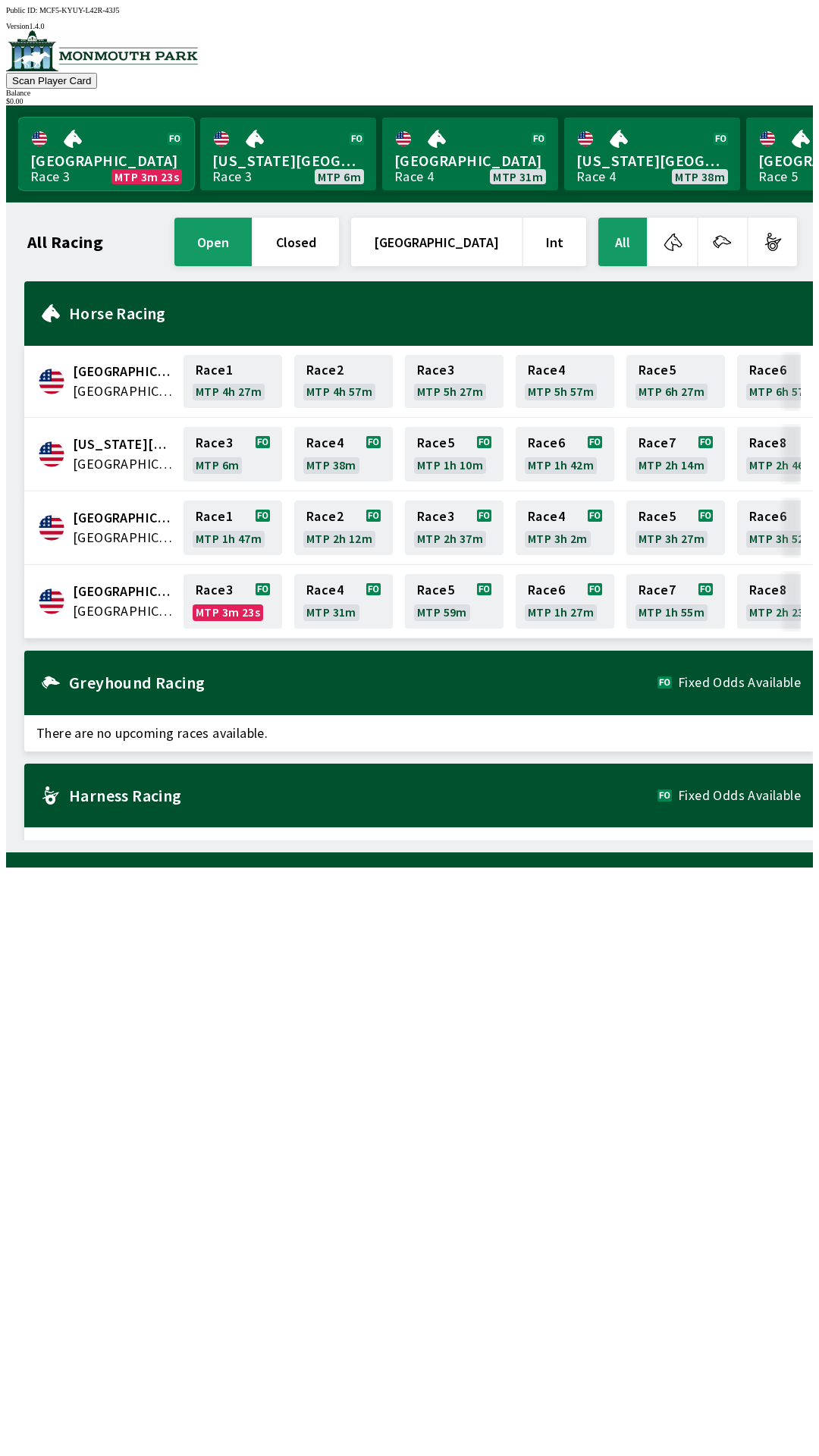
click at [117, 157] on link "Monmouth Park Race 3 MTP 3m 23s" at bounding box center [105, 154] width 176 height 73
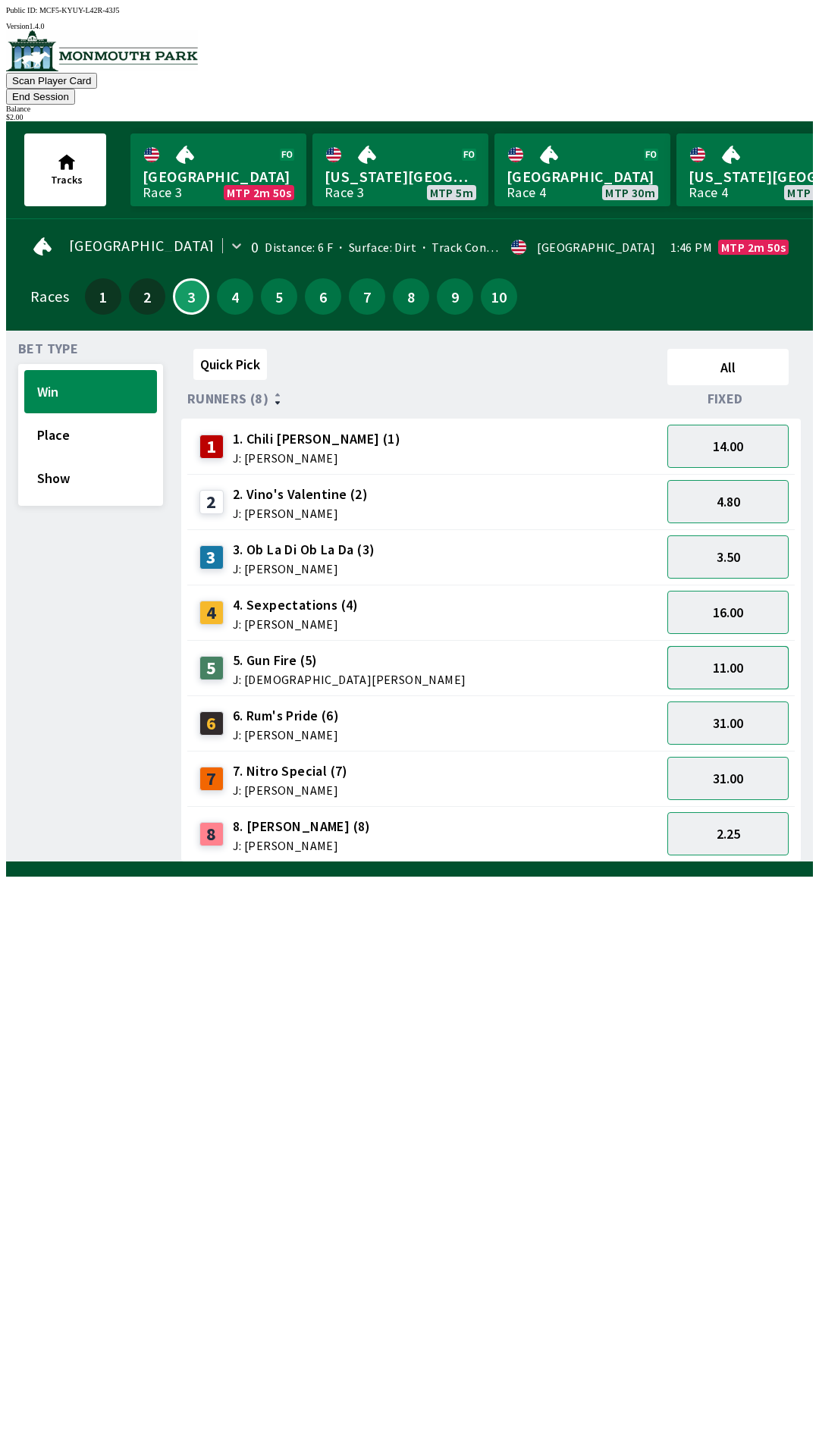
click at [731, 646] on button "11.00" at bounding box center [727, 668] width 121 height 43
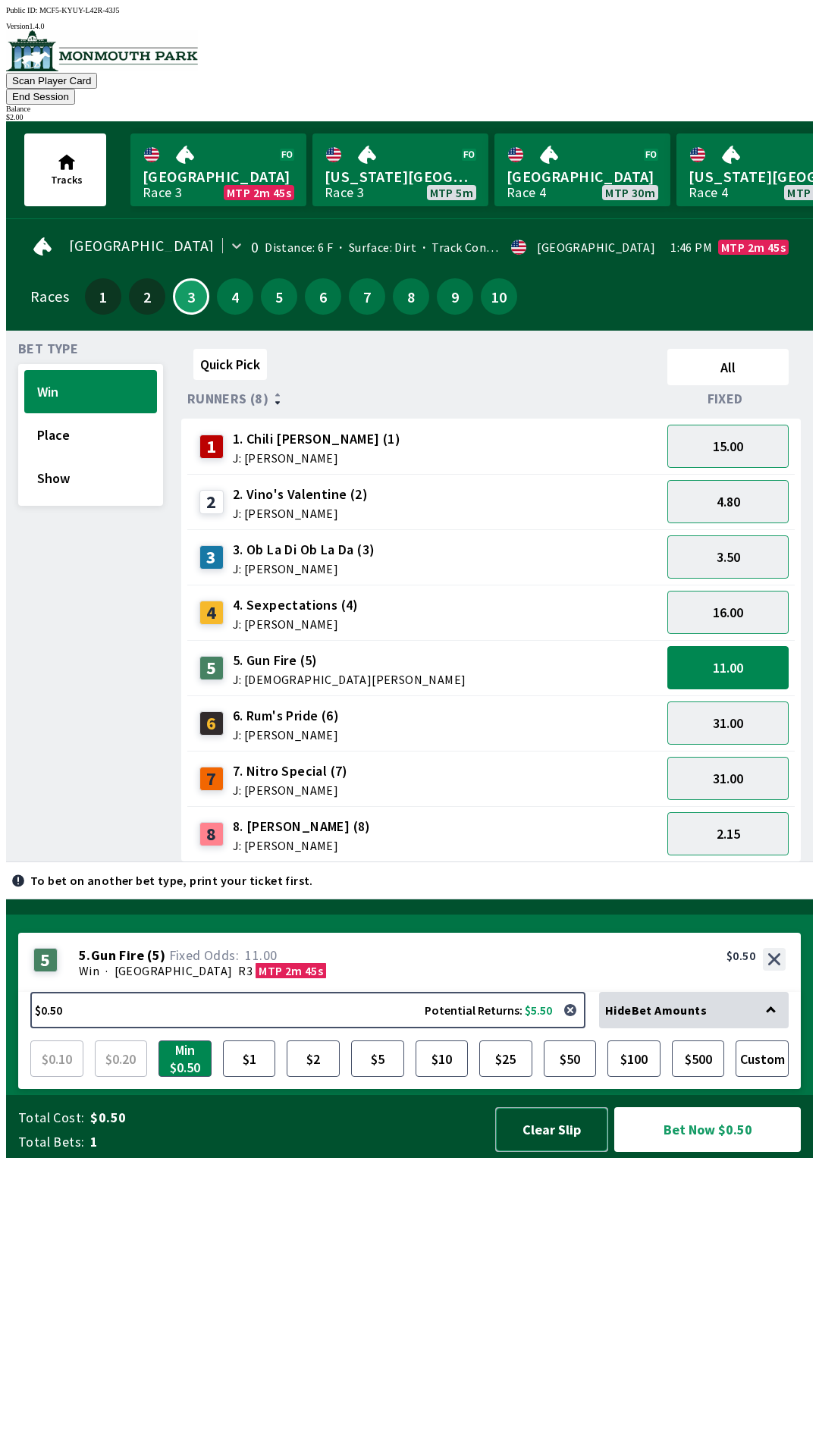
click at [561, 1152] on button "Clear Slip" at bounding box center [552, 1129] width 113 height 44
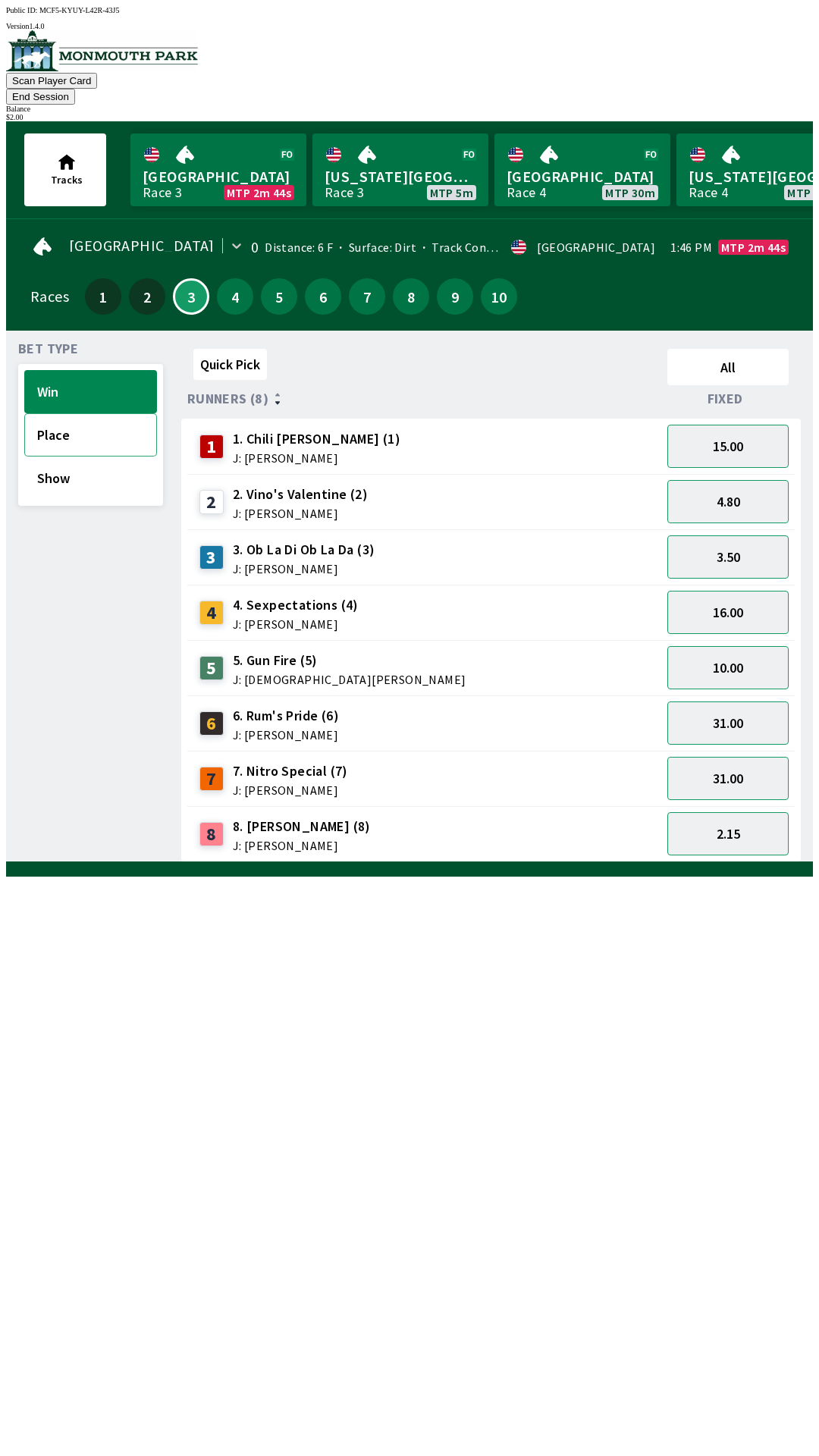
click at [71, 415] on button "Place" at bounding box center [91, 434] width 133 height 43
click at [84, 370] on button "Win" at bounding box center [91, 392] width 133 height 43
click at [733, 654] on button "10.00" at bounding box center [727, 668] width 121 height 43
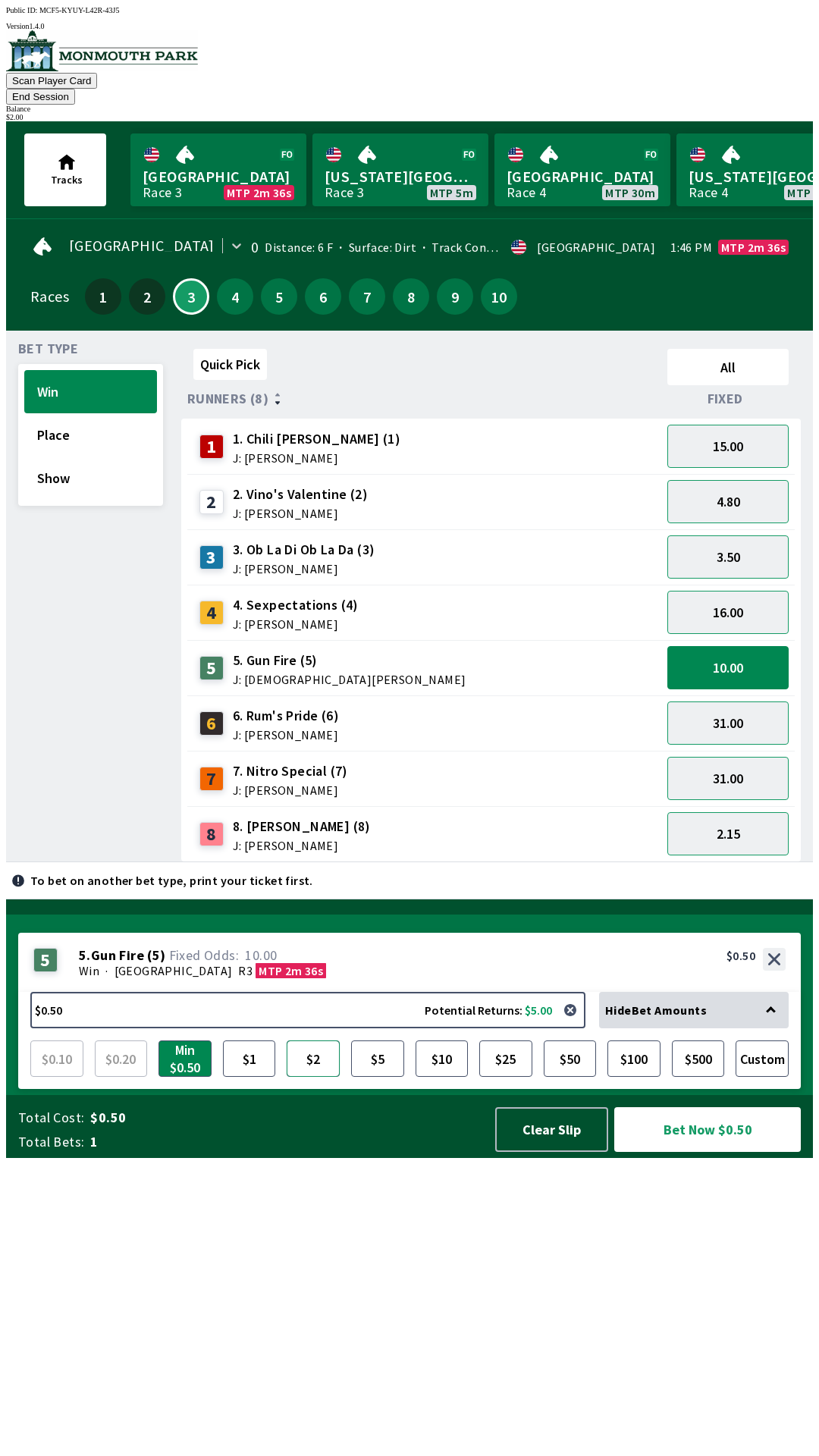
click at [317, 1077] on button "$2" at bounding box center [313, 1058] width 53 height 36
click at [702, 1152] on button "Bet Now $2.00" at bounding box center [707, 1129] width 186 height 44
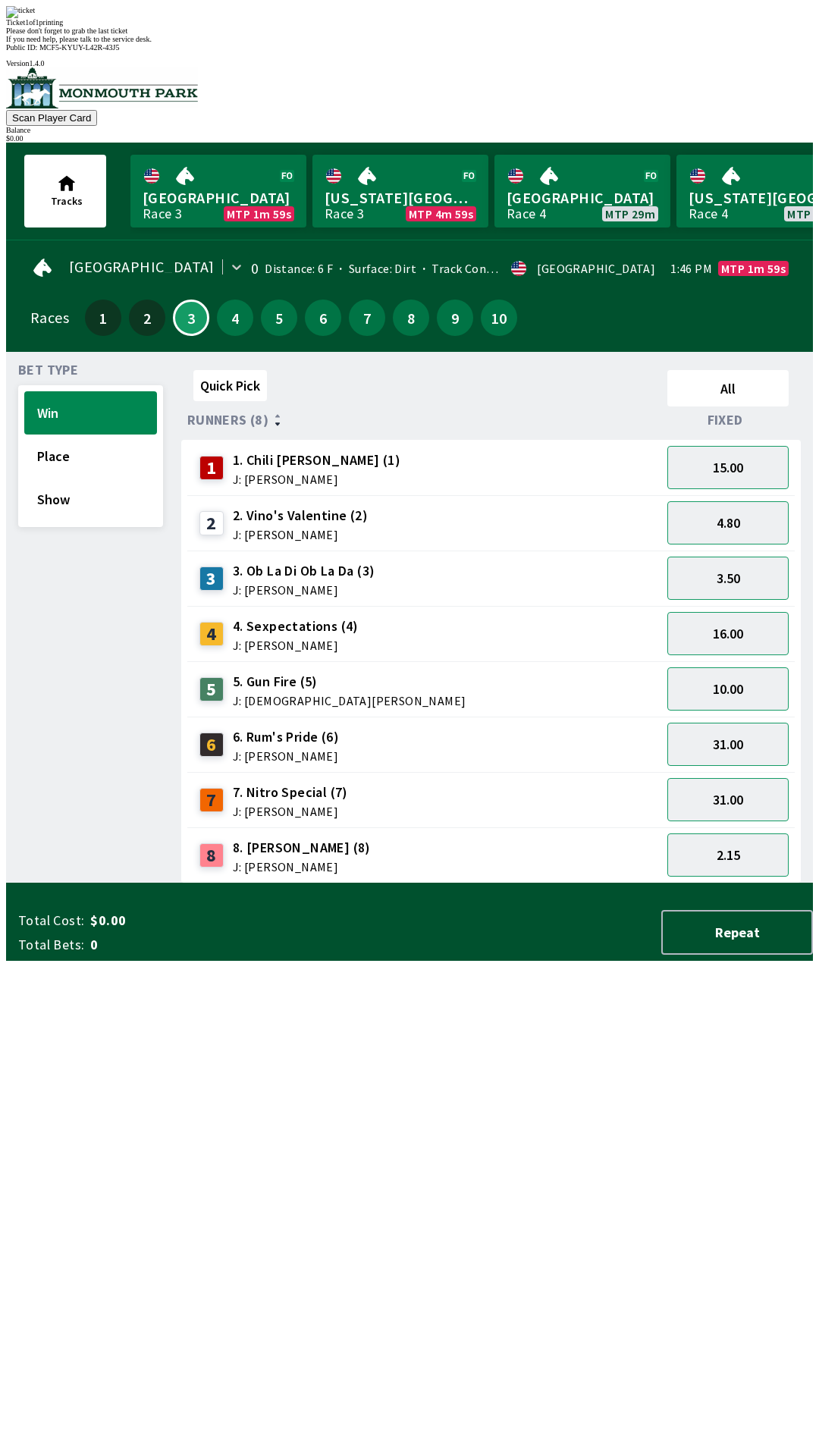
click at [275, 43] on div "Ticket 1 of 1 printing Please don't forget to grab the last ticket If you need …" at bounding box center [409, 25] width 807 height 37
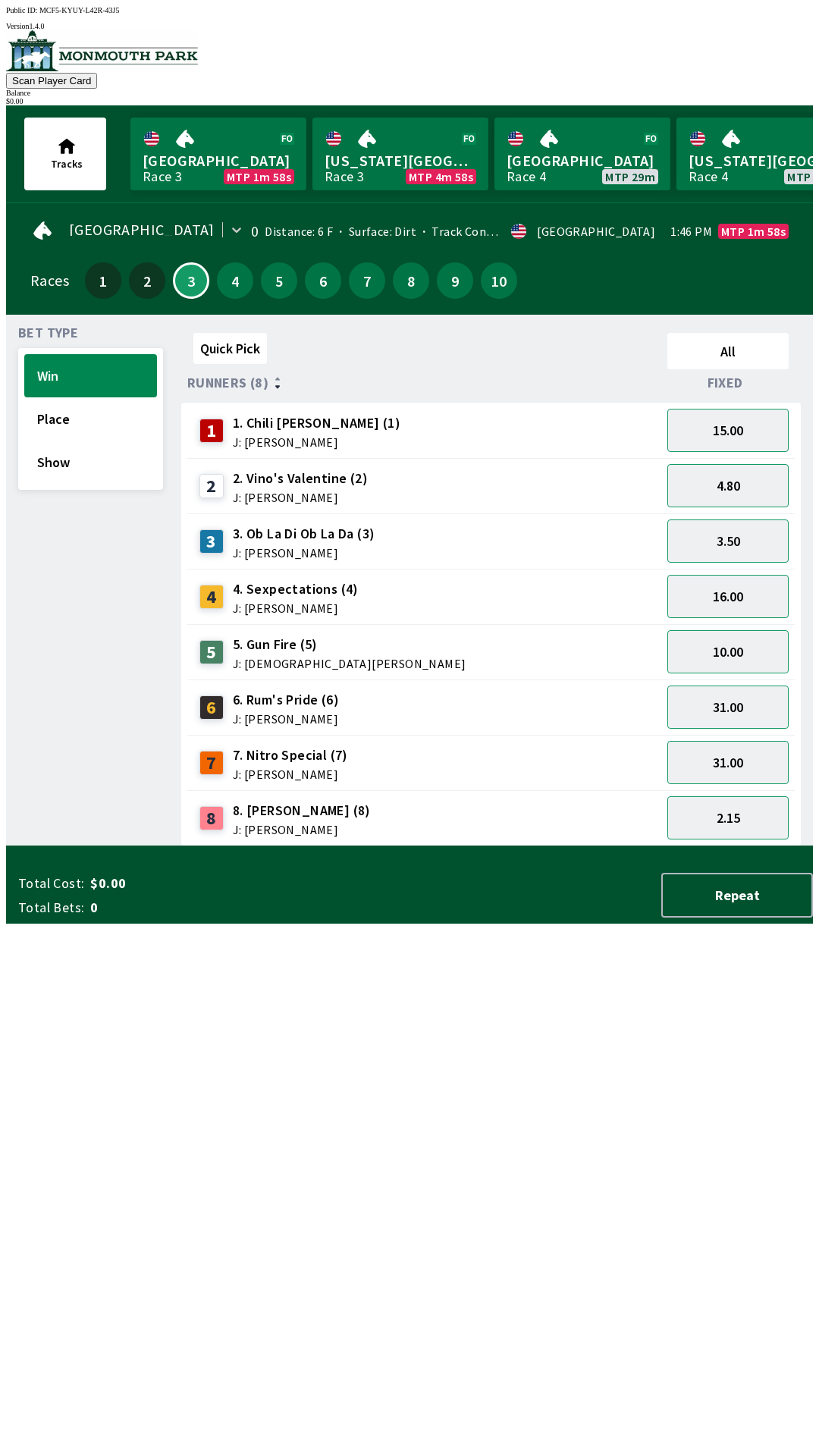
click at [571, 216] on div "[GEOGRAPHIC_DATA] 0 Distance: 6 F Surface: Dirt Track Condition: Firm · [GEOGRA…" at bounding box center [410, 232] width 759 height 32
click at [287, 472] on span "2. Vino's Valentine (2)" at bounding box center [300, 479] width 135 height 20
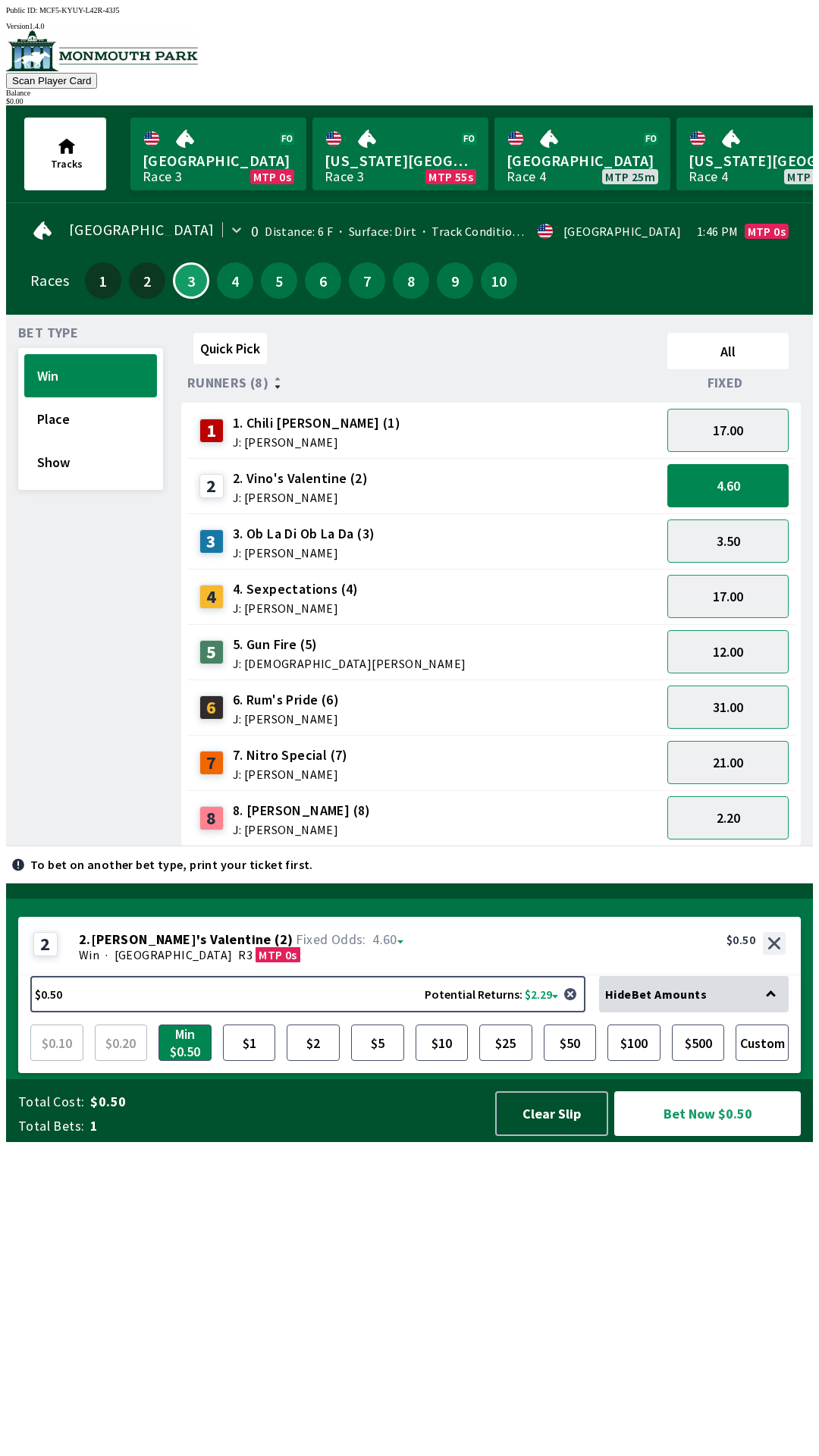
click at [266, 824] on span "J: [PERSON_NAME]" at bounding box center [302, 829] width 138 height 12
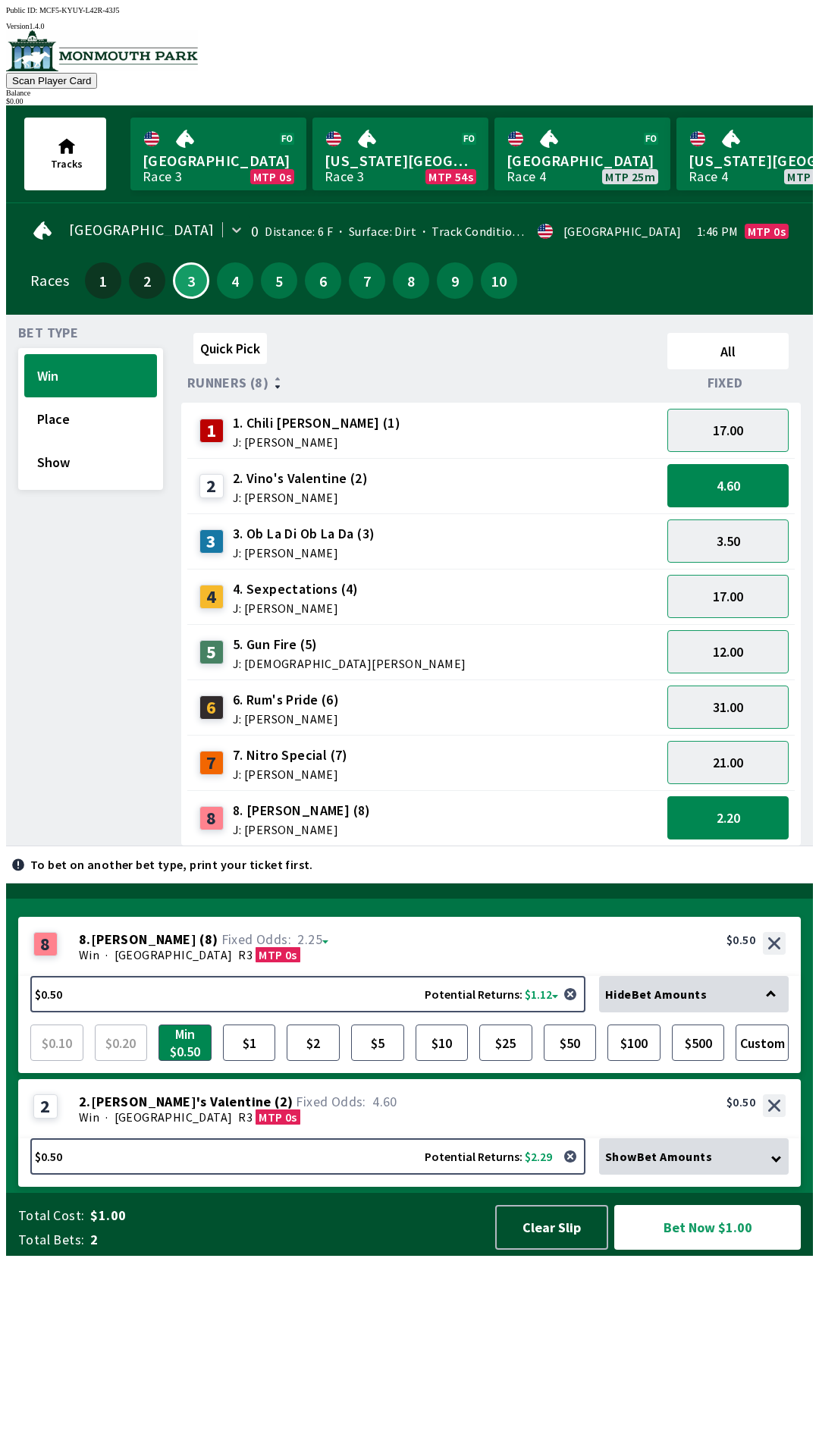
click at [270, 547] on span "J: [PERSON_NAME]" at bounding box center [304, 553] width 143 height 12
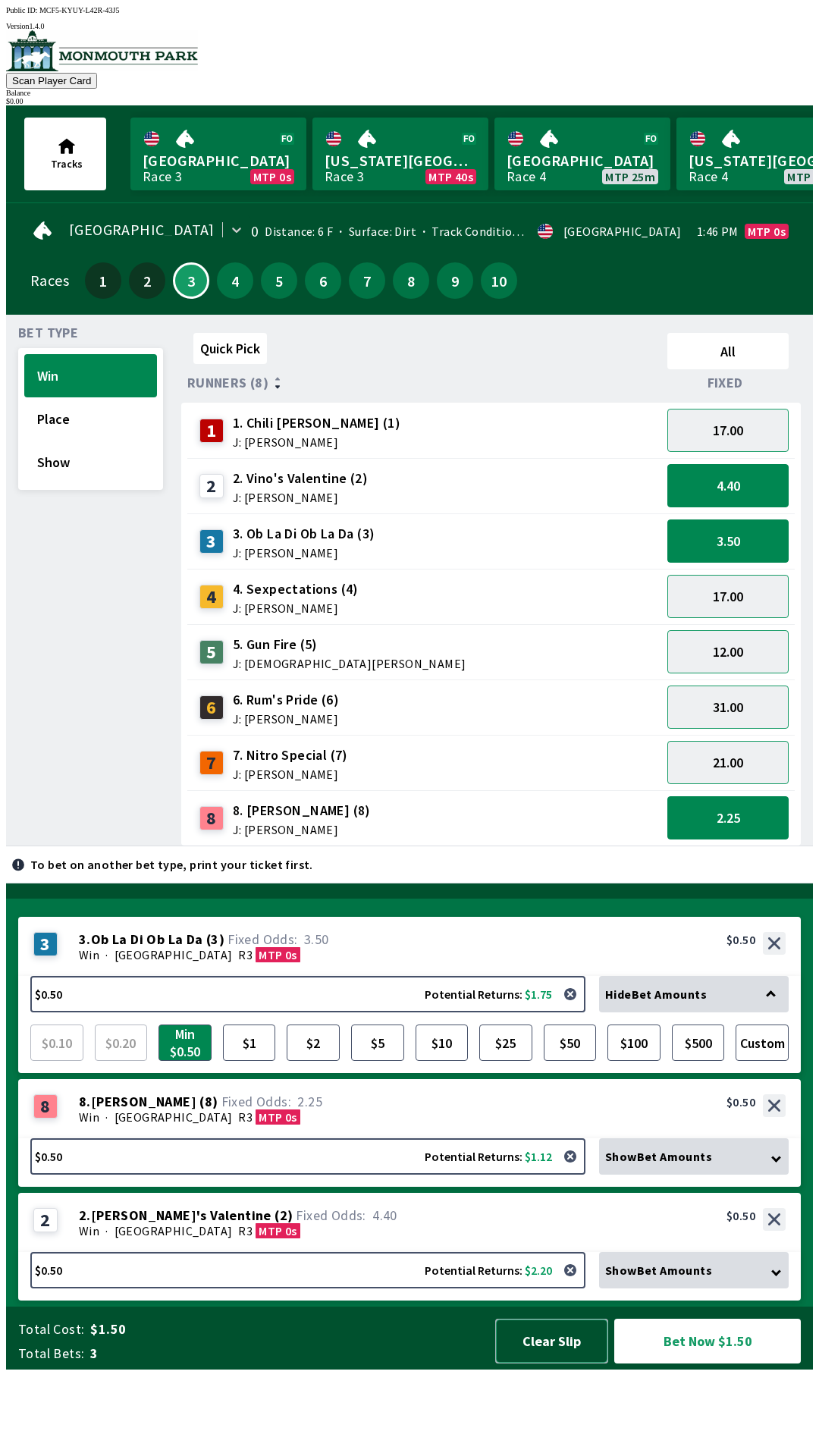
click at [554, 1363] on button "Clear Slip" at bounding box center [552, 1340] width 113 height 44
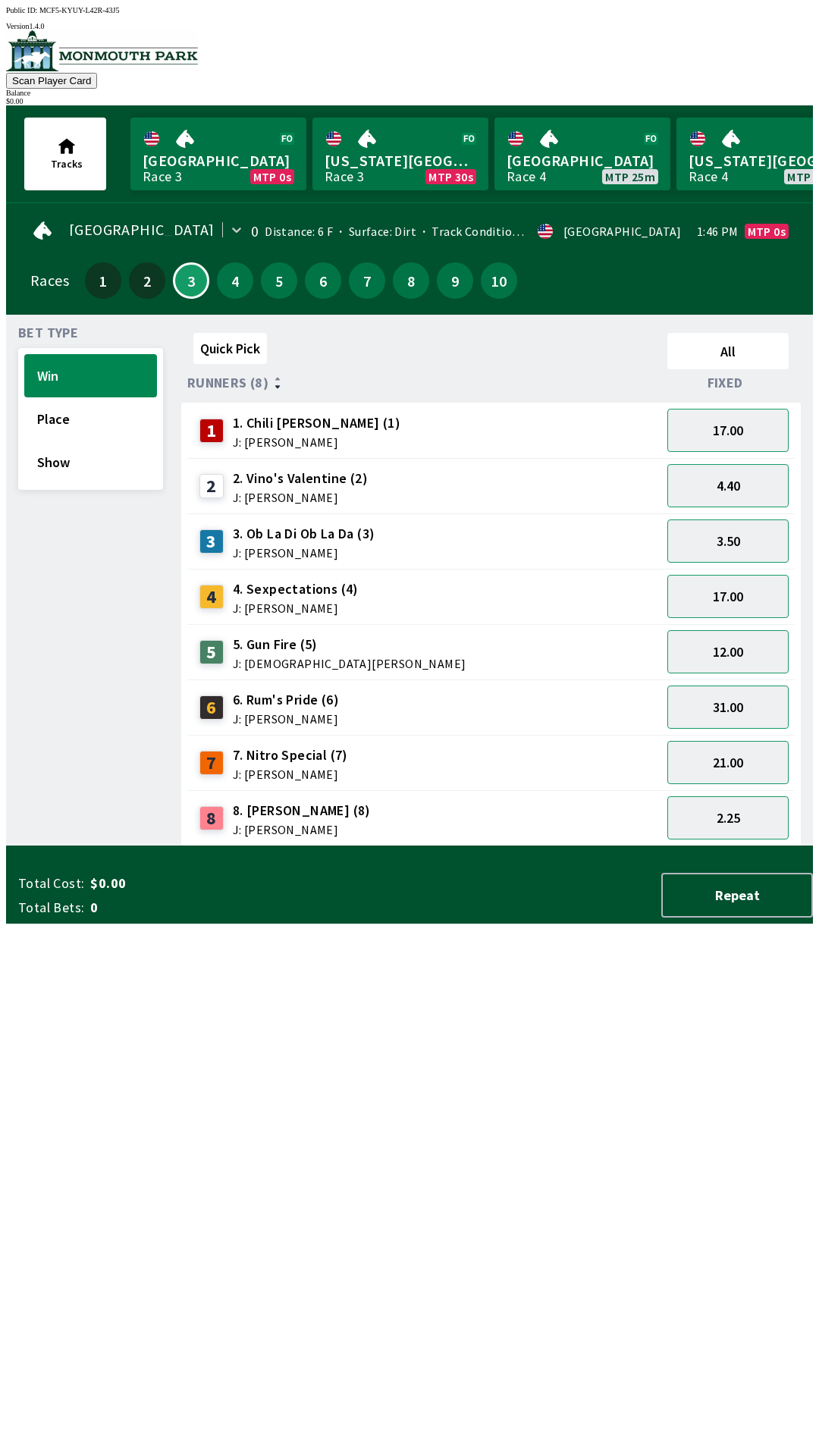
click at [42, 321] on div "Bet Type Win Place Show Quick Pick All Runners (8) Fixed 1 1. Chili [PERSON_NAM…" at bounding box center [415, 583] width 794 height 525
click at [36, 327] on span "Bet Type" at bounding box center [47, 333] width 60 height 12
click at [31, 354] on button "Win" at bounding box center [91, 375] width 133 height 43
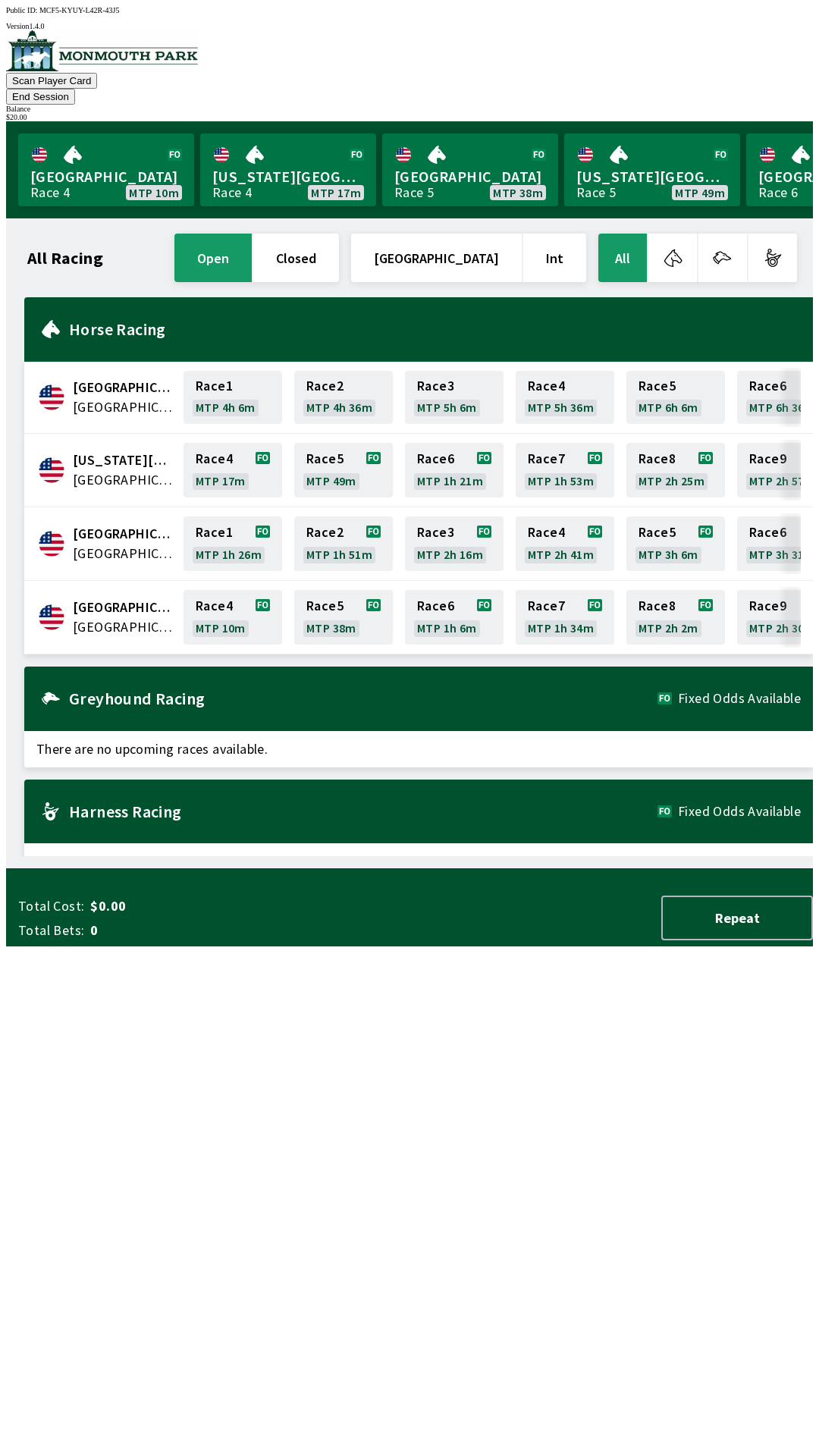
click at [75, 89] on button "End Session" at bounding box center [40, 97] width 69 height 16
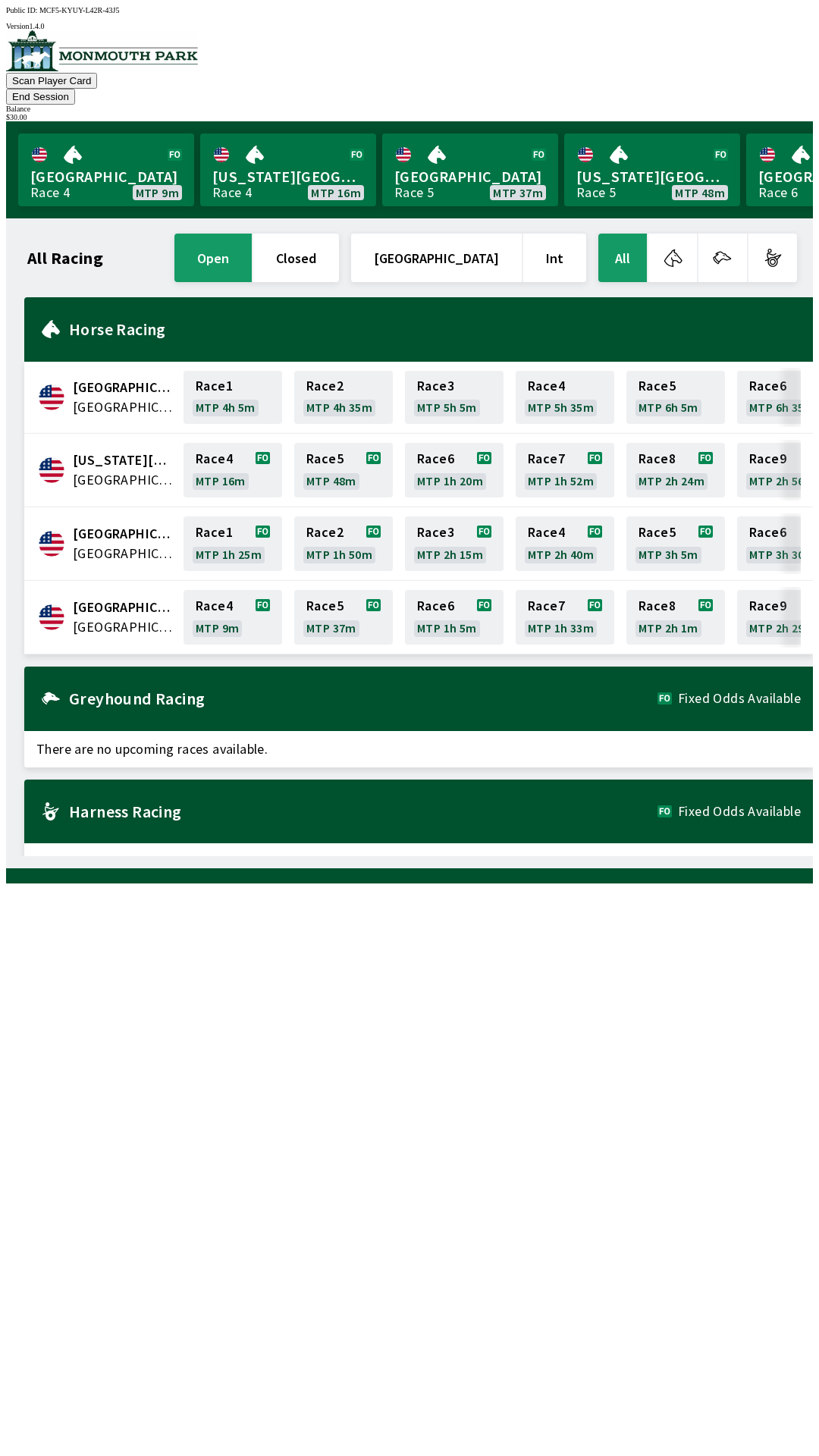
click at [746, 113] on div "$ 30.00" at bounding box center [409, 117] width 807 height 8
click at [339, 255] on button "closed" at bounding box center [296, 257] width 86 height 48
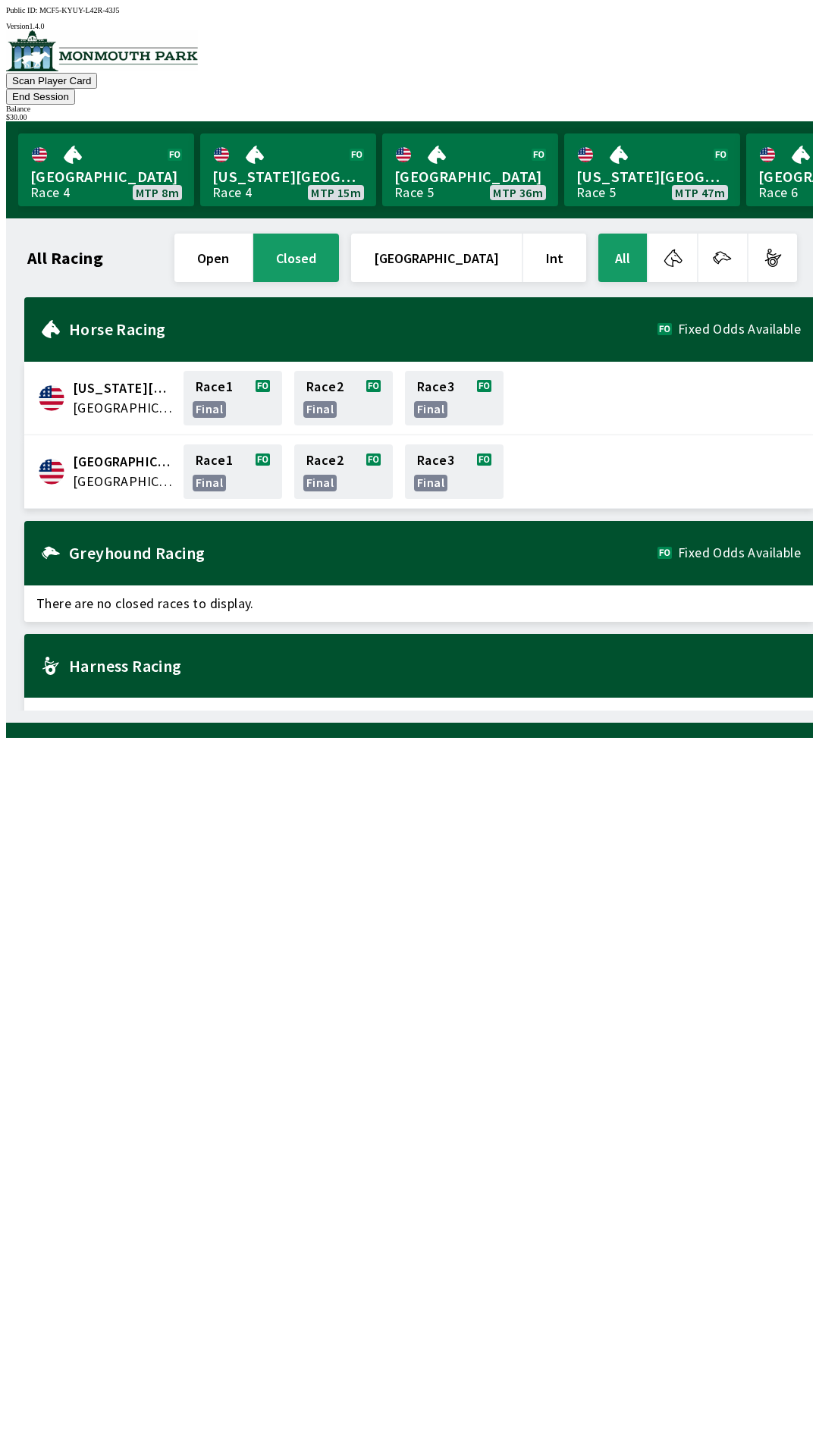
click at [757, 113] on div "$ 30.00" at bounding box center [409, 117] width 807 height 8
click at [745, 113] on div "$ 30.00" at bounding box center [409, 117] width 807 height 8
click at [75, 89] on button "End Session" at bounding box center [40, 97] width 69 height 16
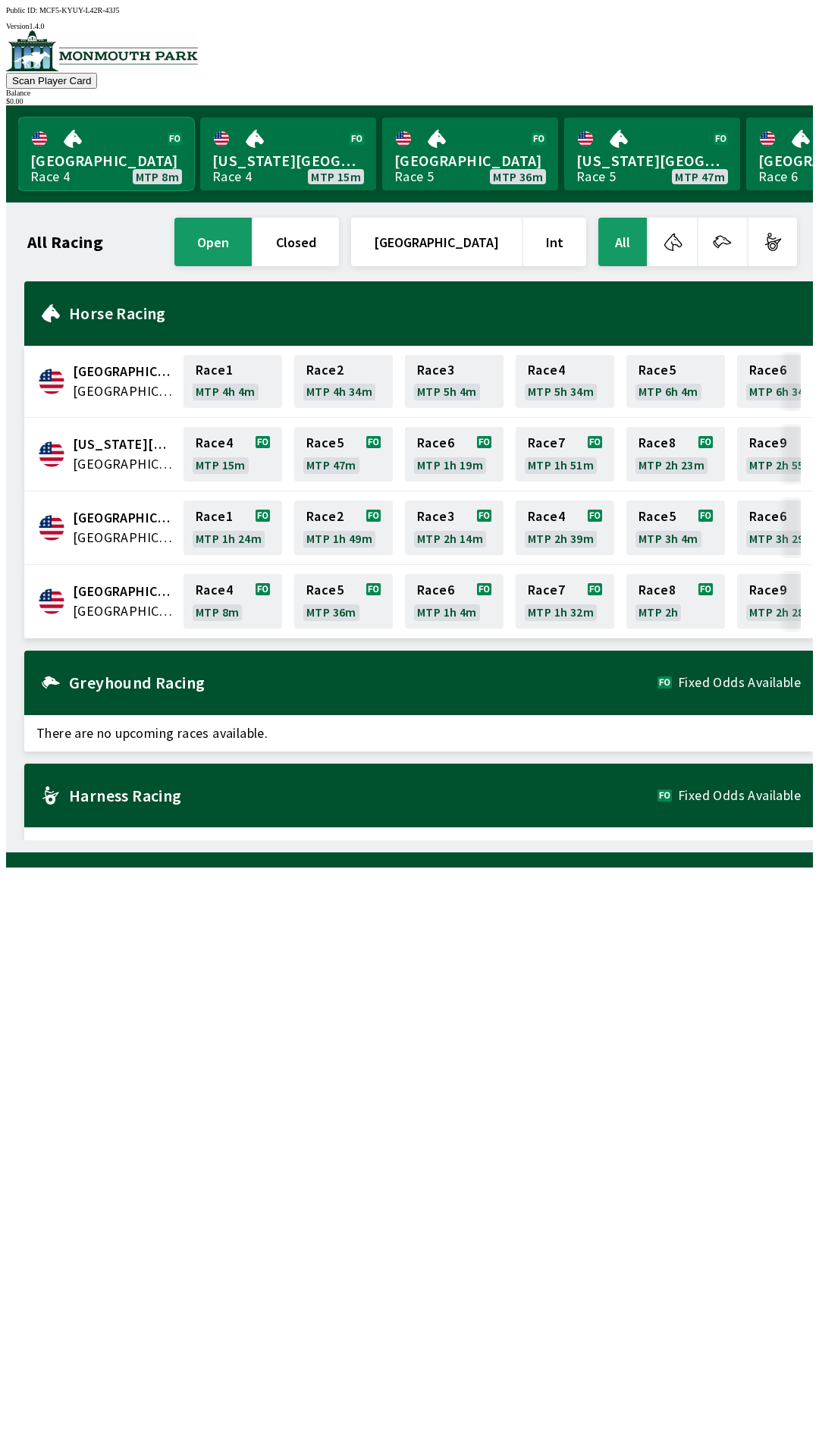
click at [77, 161] on link "[GEOGRAPHIC_DATA] Race 4 MTP 8m" at bounding box center [105, 154] width 176 height 73
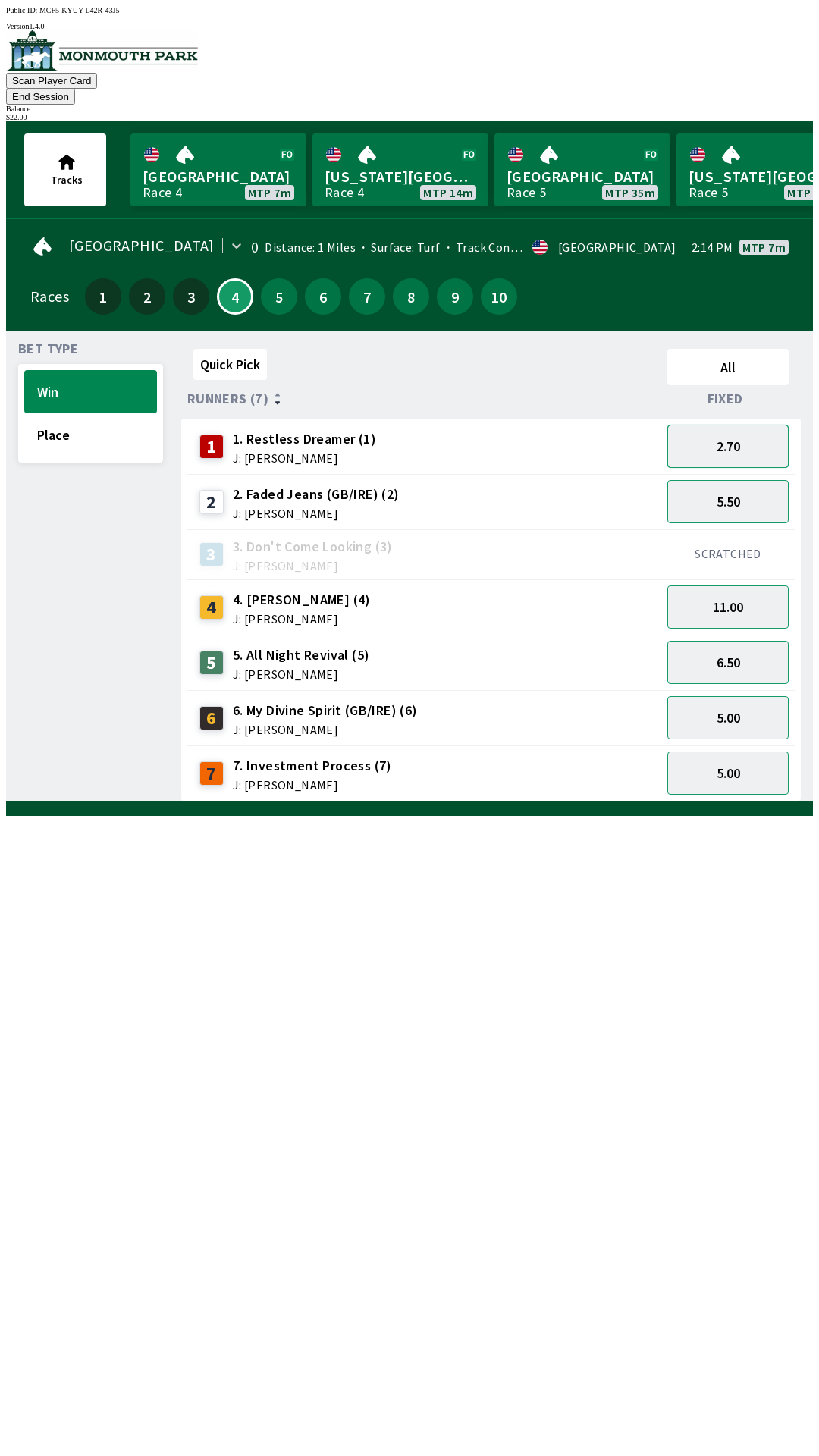
click at [739, 425] on button "2.70" at bounding box center [727, 446] width 121 height 43
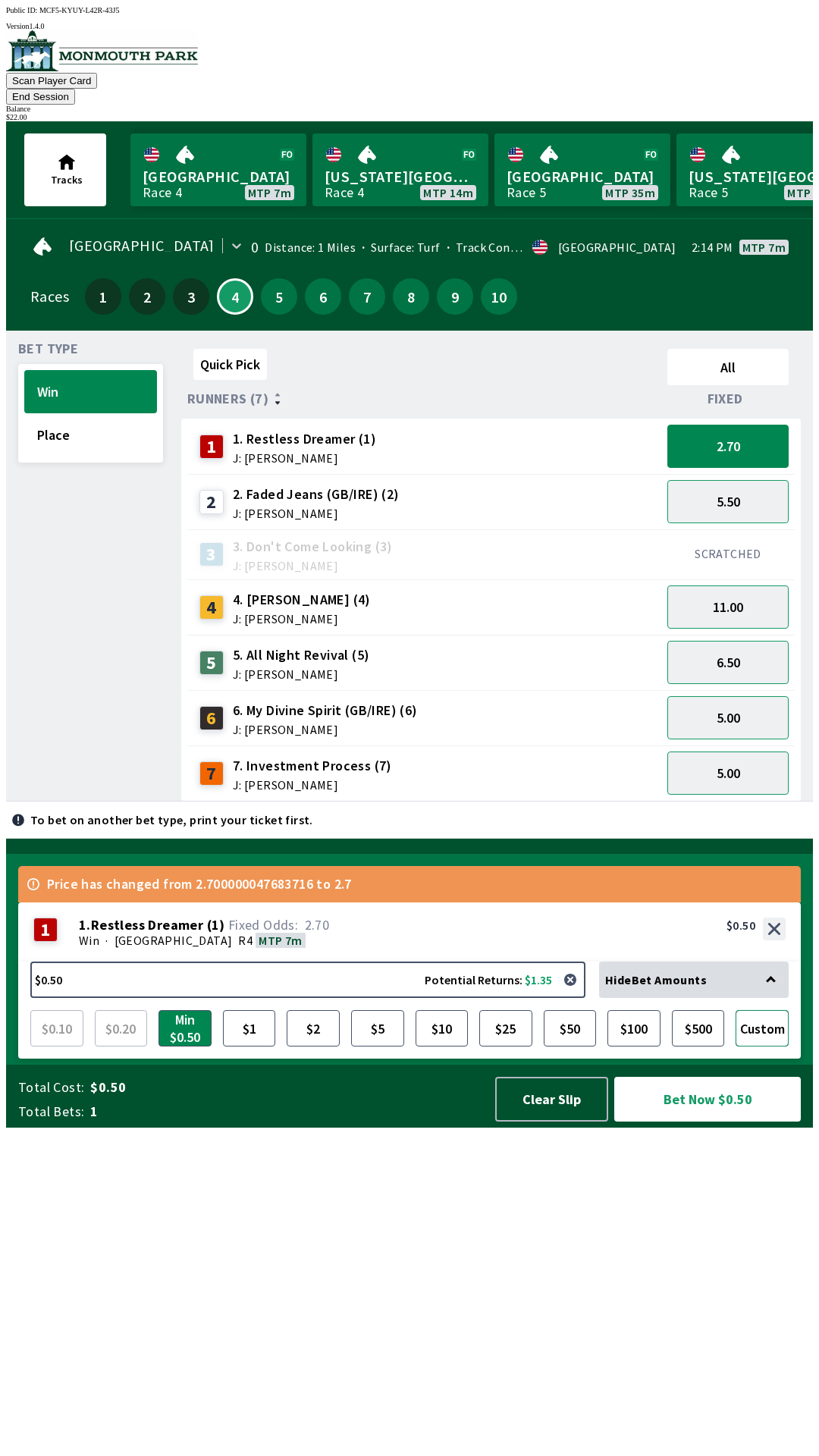
click at [765, 1046] on button "Custom" at bounding box center [762, 1027] width 53 height 36
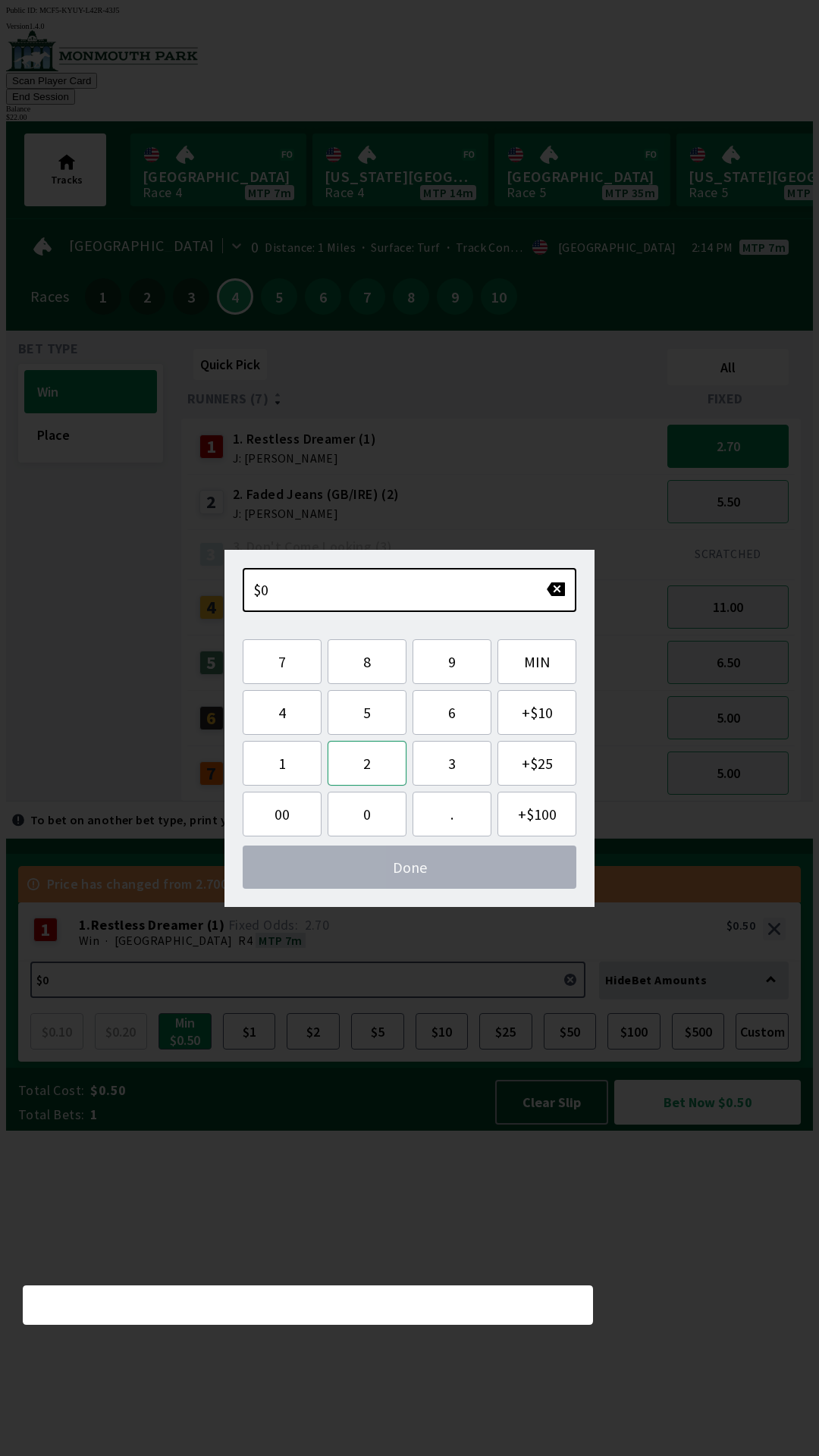
click at [361, 764] on button "2" at bounding box center [367, 762] width 79 height 44
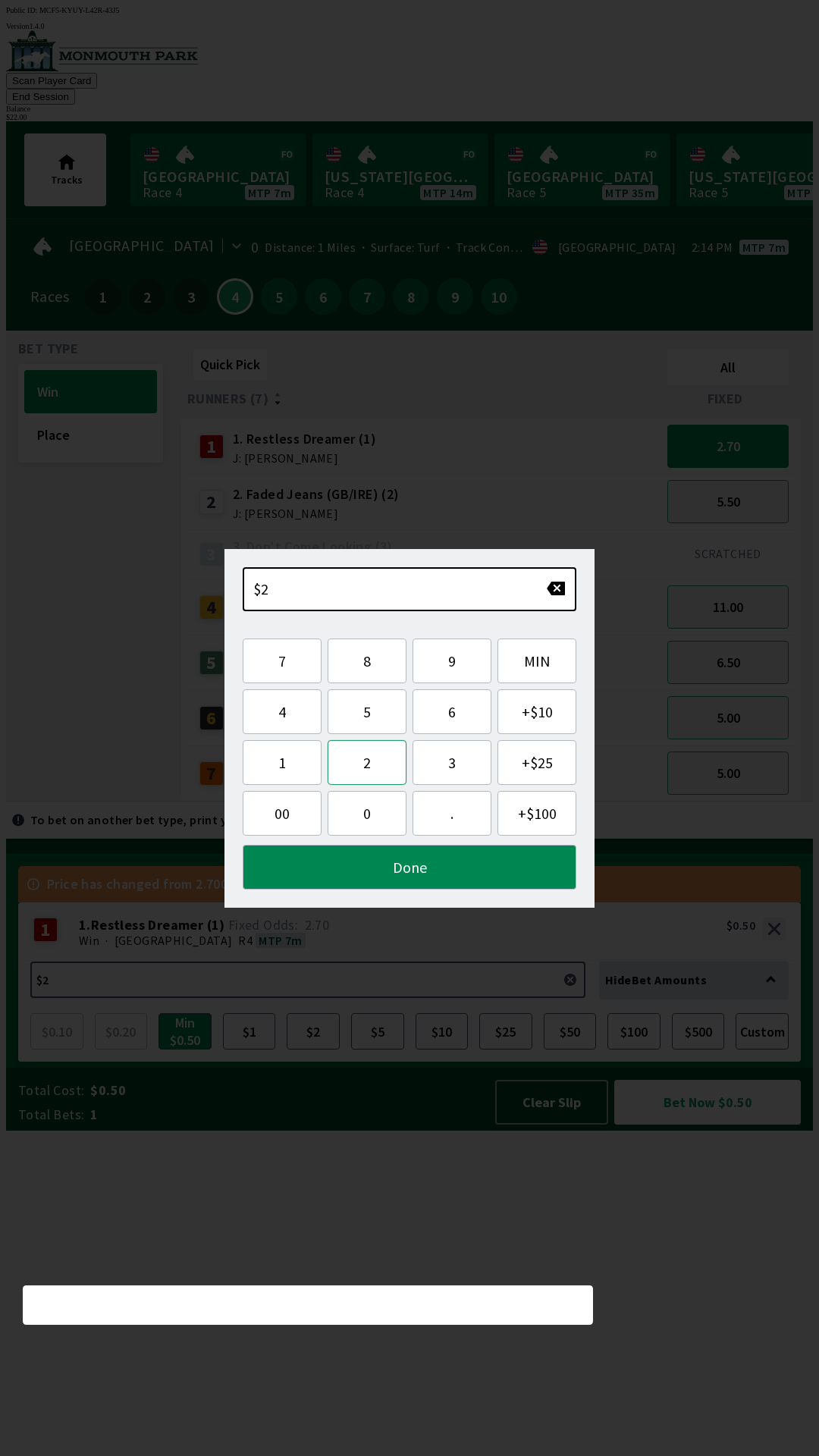
click at [363, 767] on button "2" at bounding box center [367, 761] width 79 height 44
click at [432, 874] on button "Done" at bounding box center [409, 866] width 334 height 44
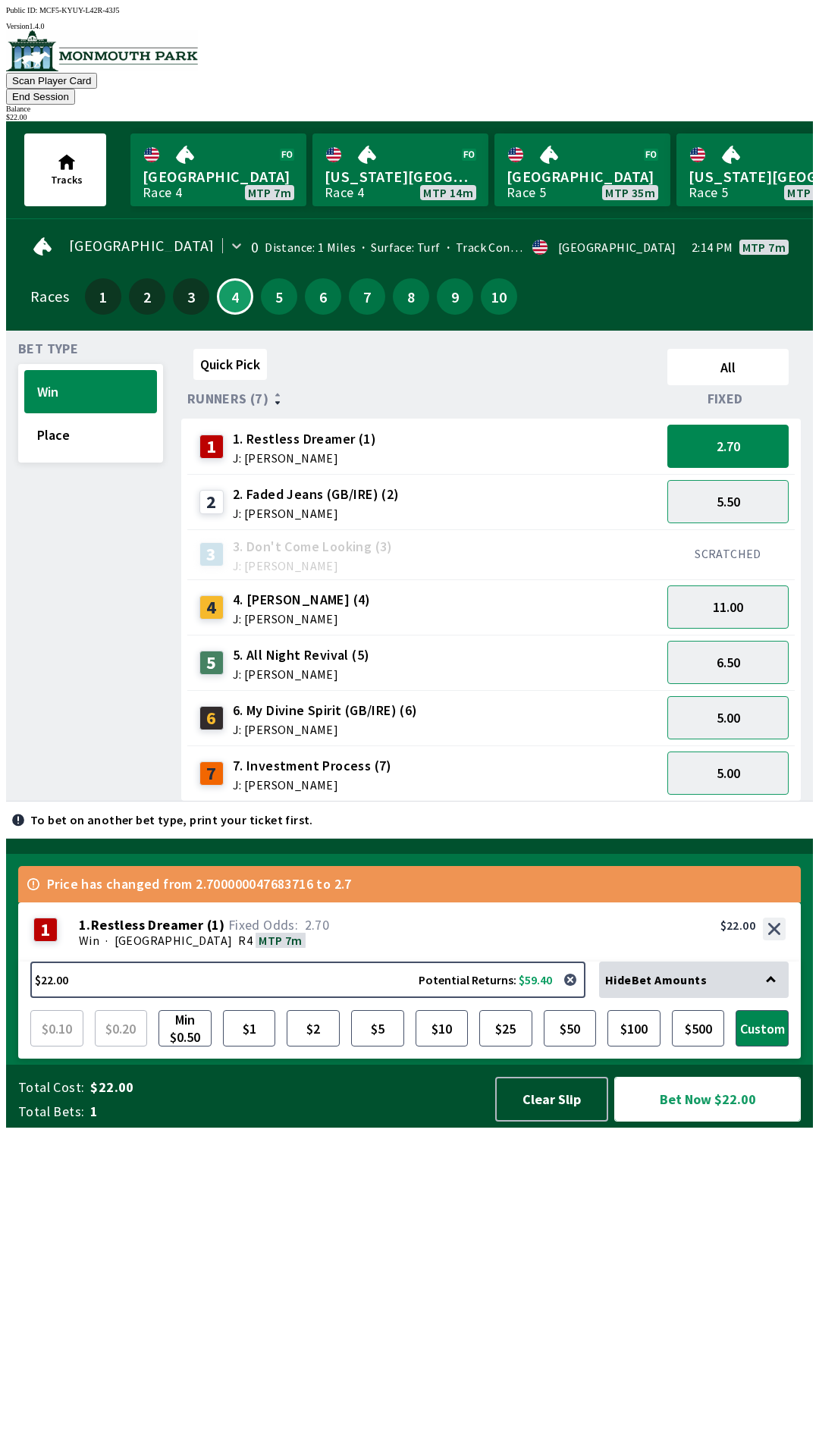
click at [700, 1121] on button "Bet Now $22.00" at bounding box center [707, 1098] width 186 height 44
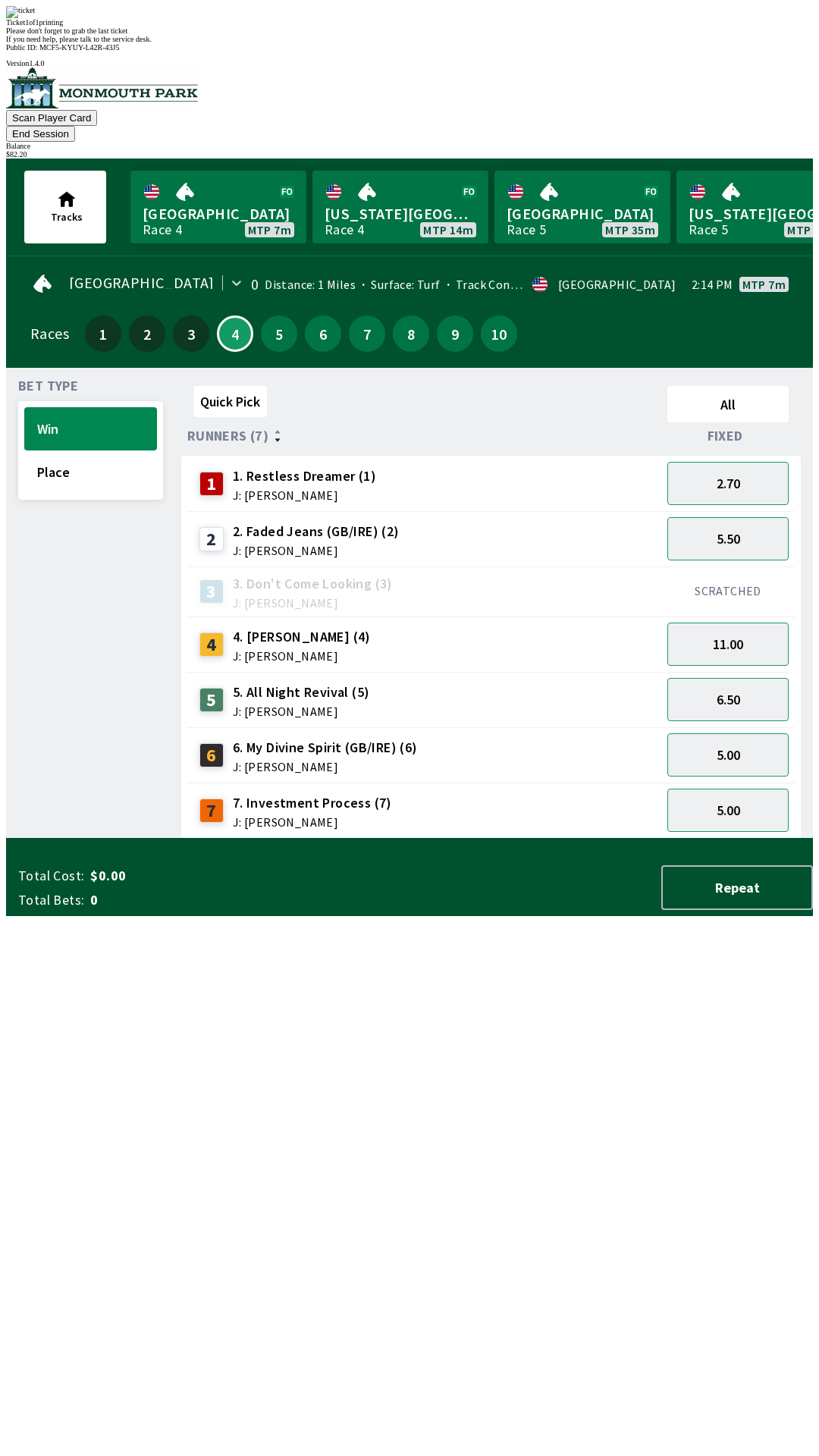
click at [560, 838] on div "Quick Pick All Runners (7) Fixed 1 1. Restless Dreamer (1) J: [PERSON_NAME] 2.7…" at bounding box center [497, 610] width 632 height 459
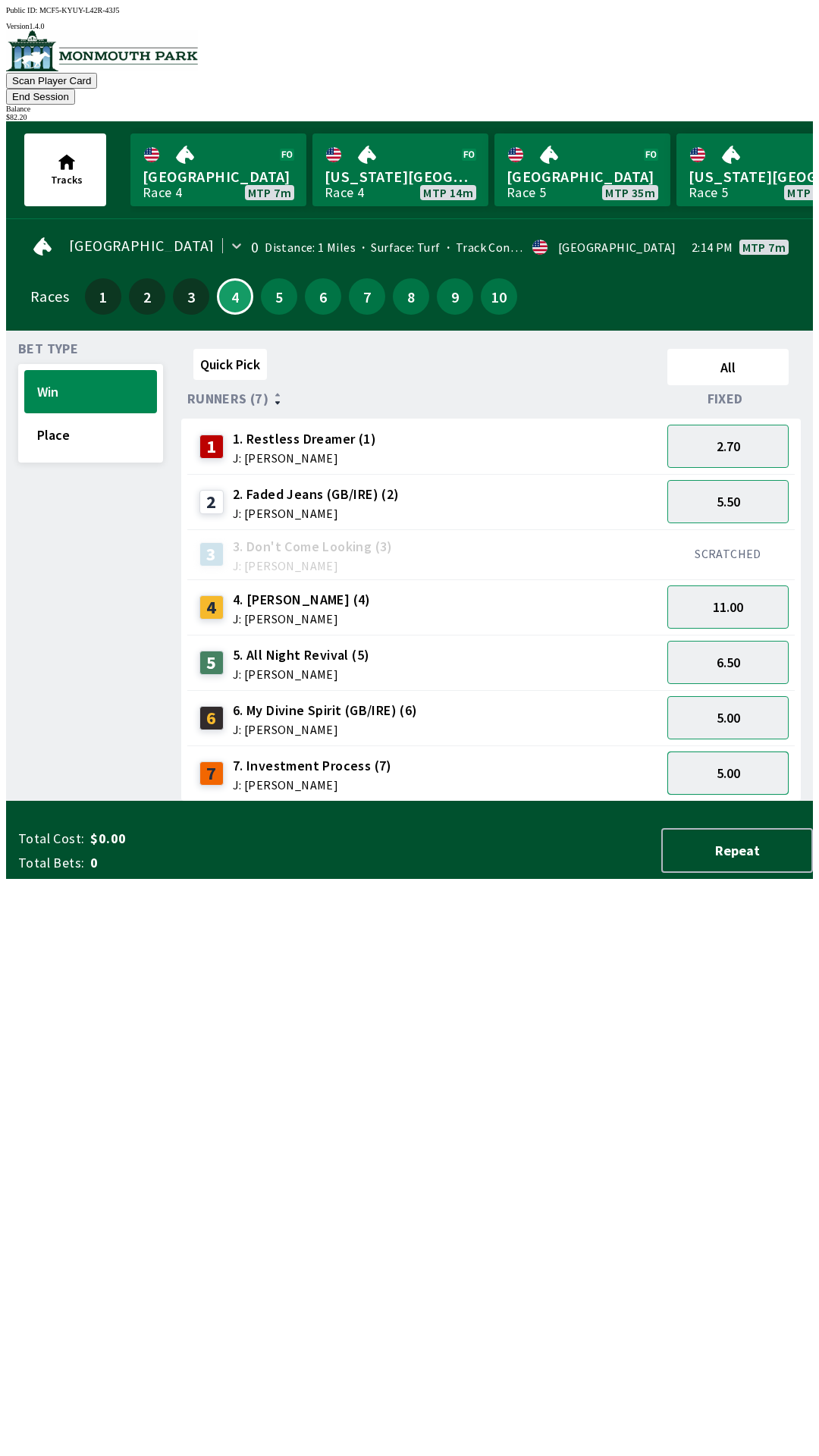
click at [733, 755] on button "5.00" at bounding box center [727, 773] width 121 height 43
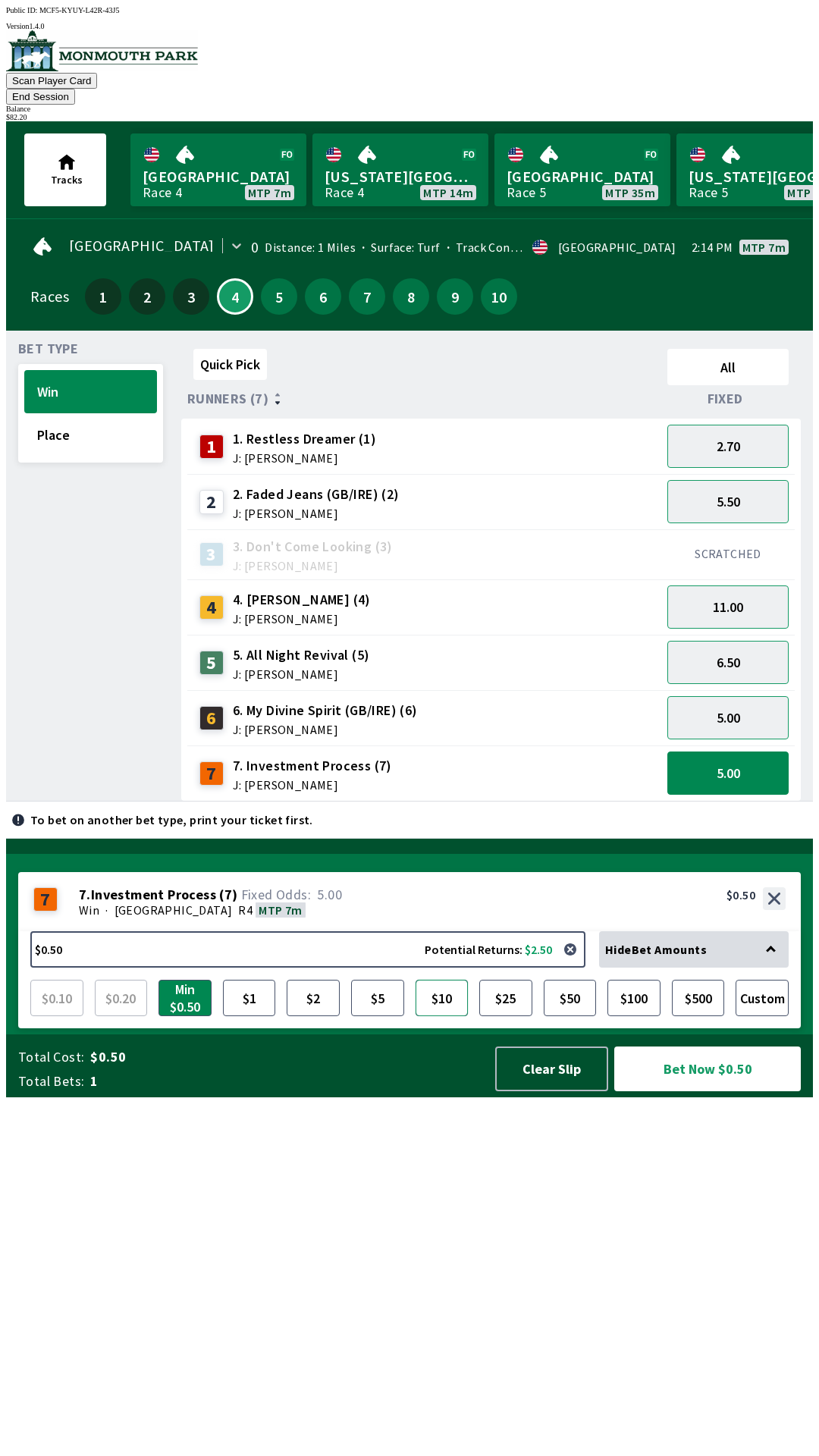
click at [446, 1016] on button "$10" at bounding box center [443, 997] width 53 height 36
click at [708, 1091] on button "Bet Now $10.00" at bounding box center [707, 1068] width 186 height 44
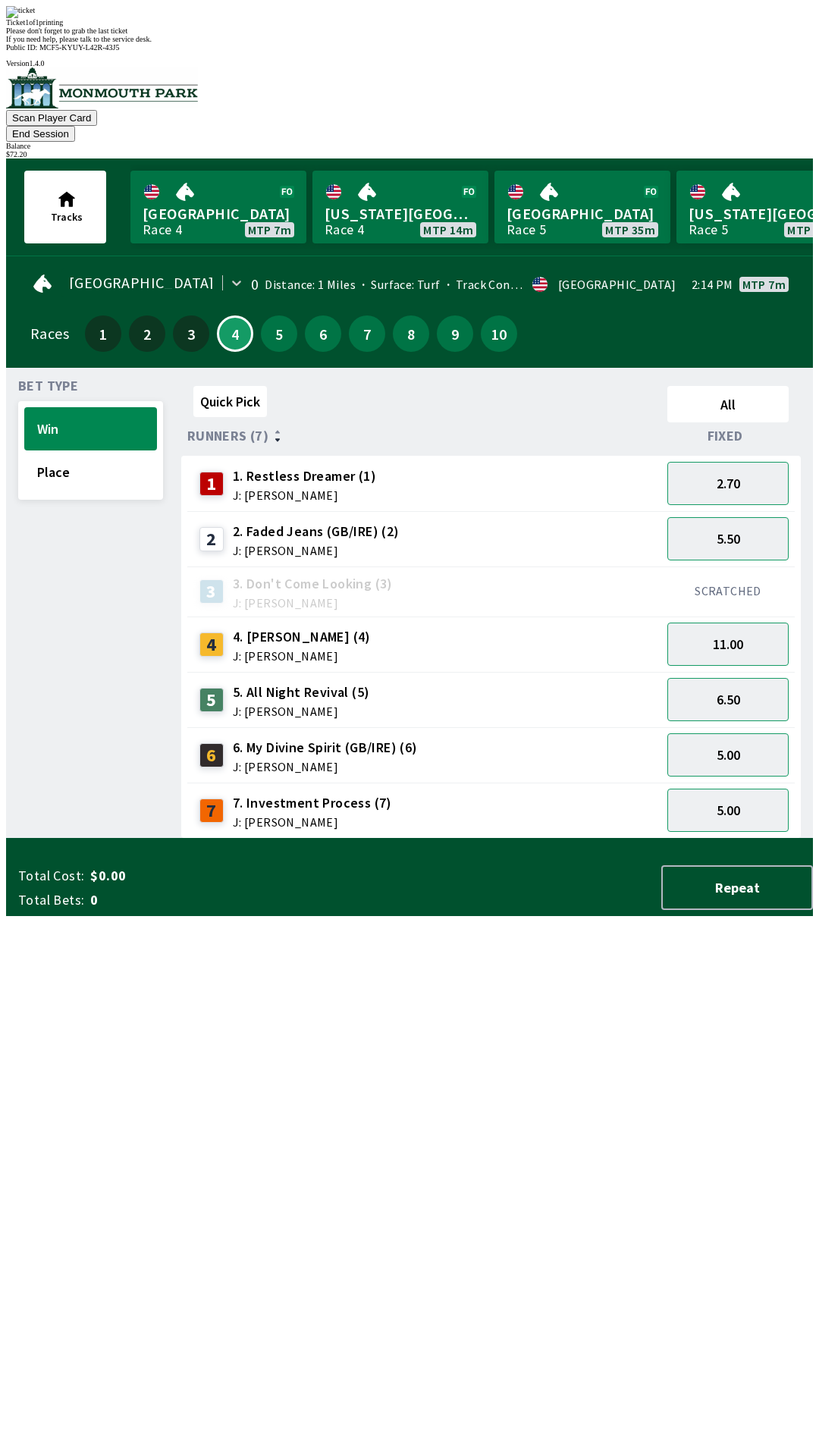
click at [546, 838] on div "Quick Pick All Runners (7) Fixed 1 1. Restless Dreamer (1) J: [PERSON_NAME] 2.7…" at bounding box center [497, 610] width 632 height 459
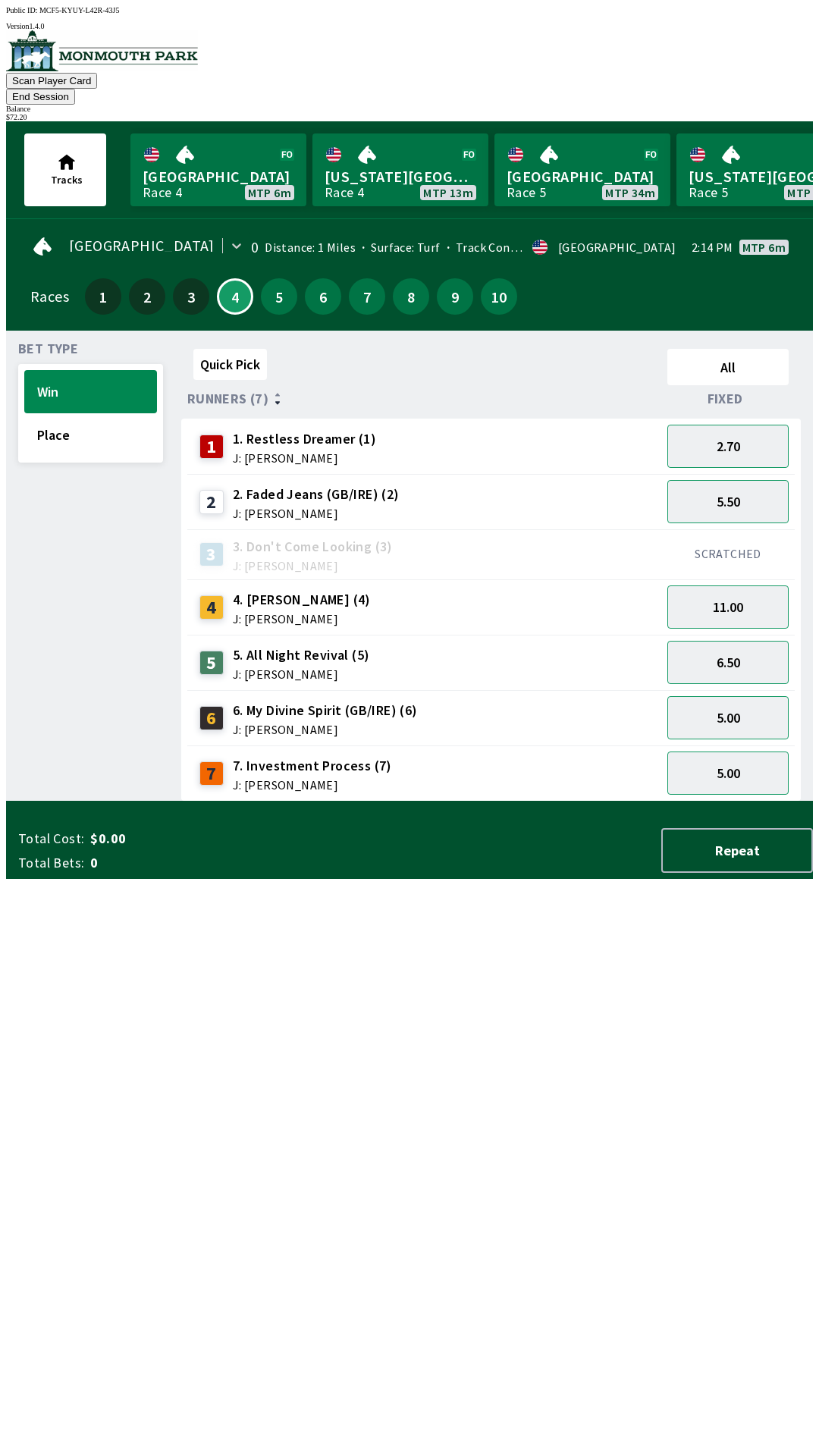
click at [75, 89] on button "End Session" at bounding box center [40, 97] width 69 height 16
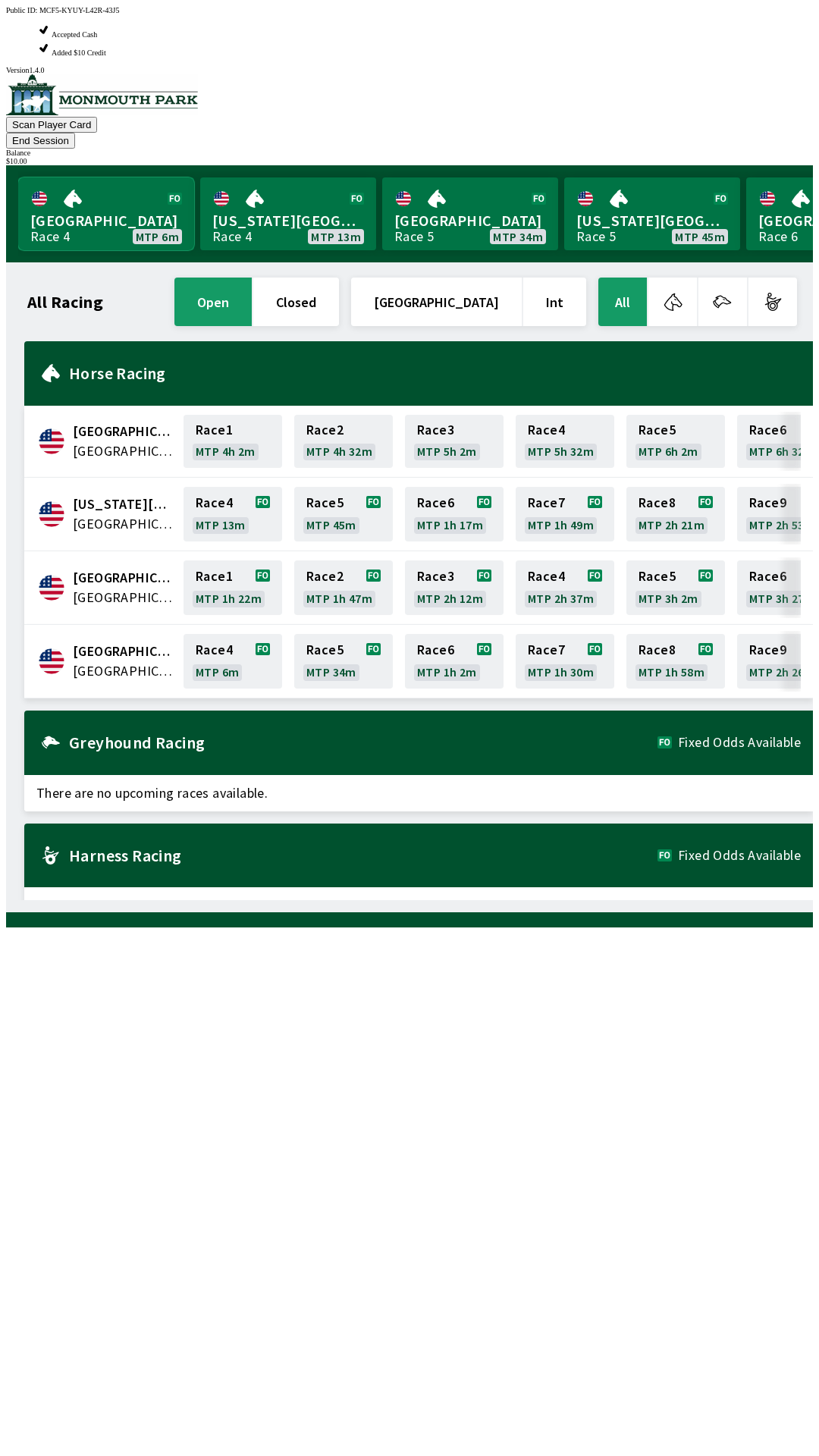
click at [94, 177] on link "[GEOGRAPHIC_DATA] Race 4 MTP 6m" at bounding box center [105, 214] width 176 height 73
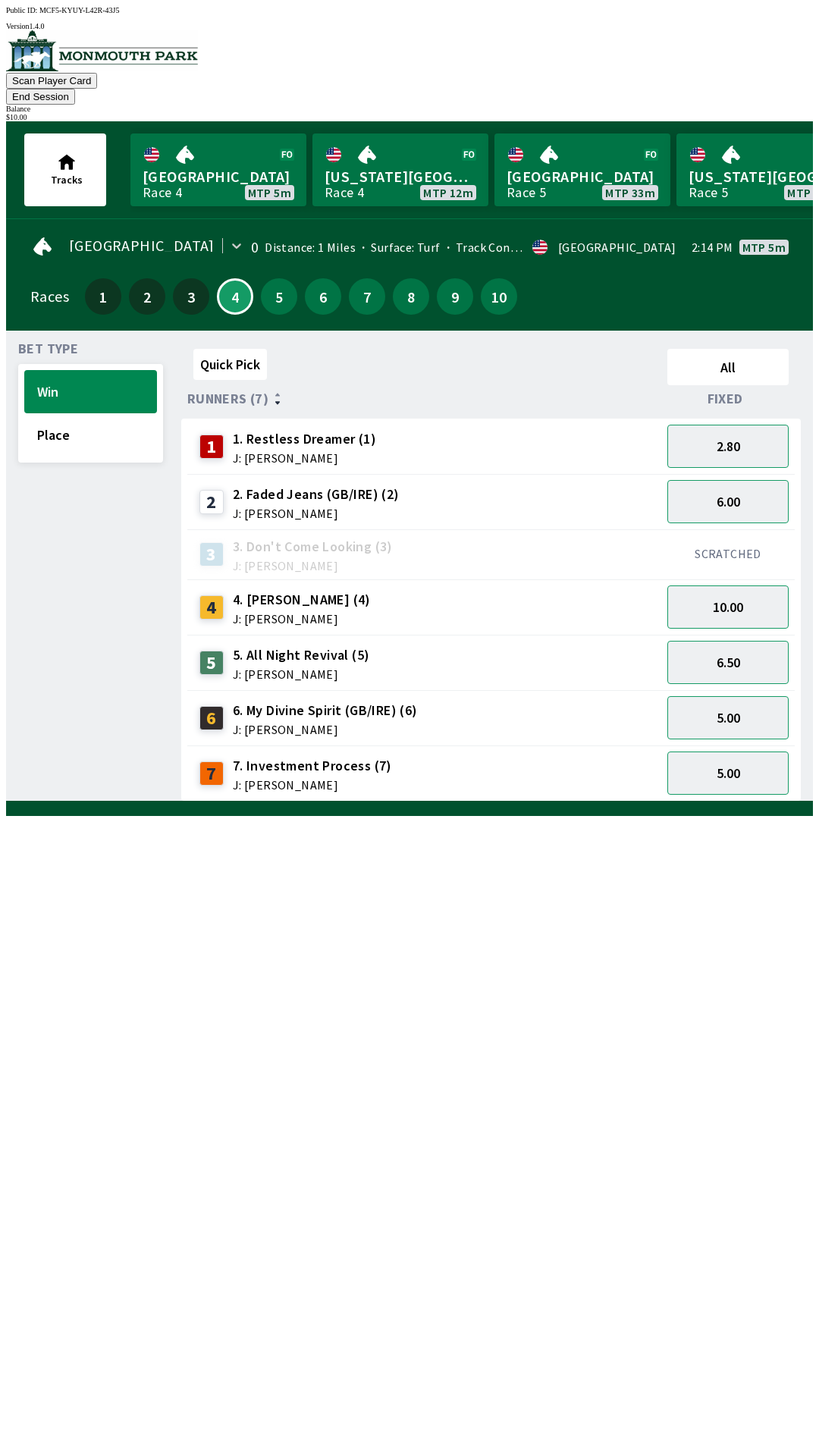
click at [75, 89] on button "End Session" at bounding box center [40, 97] width 69 height 16
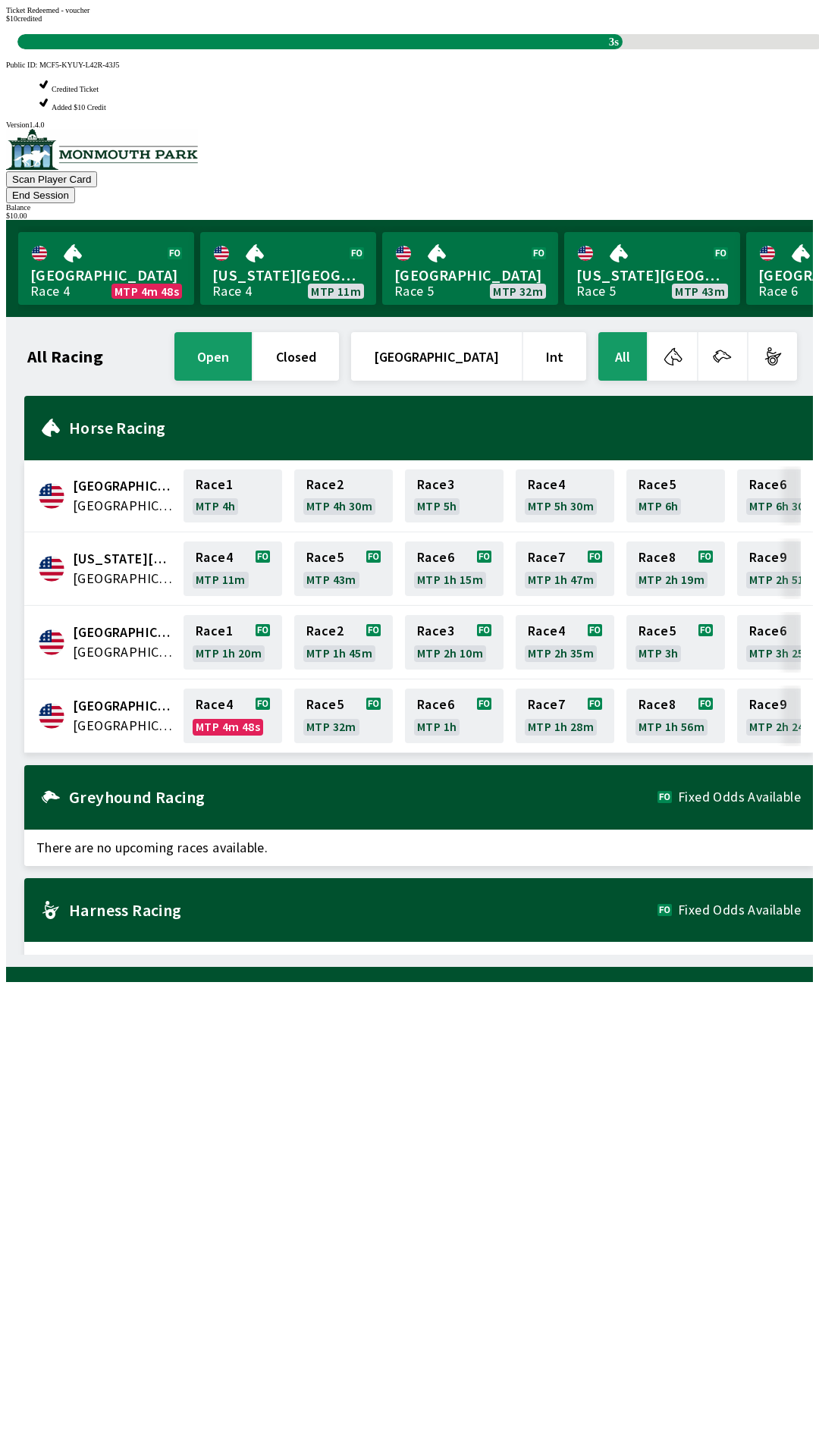
click at [341, 955] on div "All Racing open closed [GEOGRAPHIC_DATA] Int All [GEOGRAPHIC_DATA] [GEOGRAPHIC_…" at bounding box center [415, 641] width 794 height 626
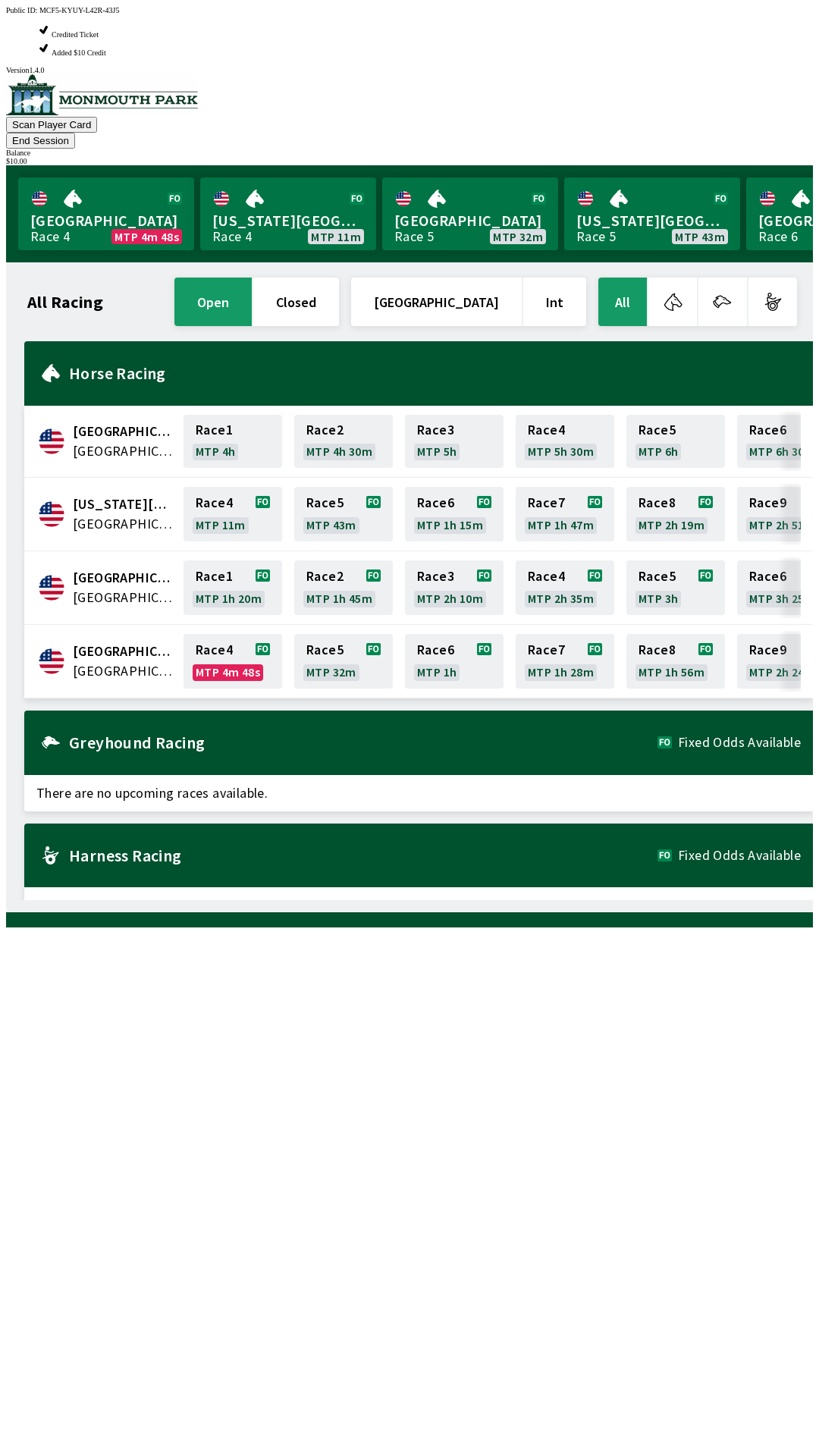
click at [131, 899] on div "All Racing open closed [GEOGRAPHIC_DATA] Int All [GEOGRAPHIC_DATA] [GEOGRAPHIC_…" at bounding box center [415, 587] width 794 height 626
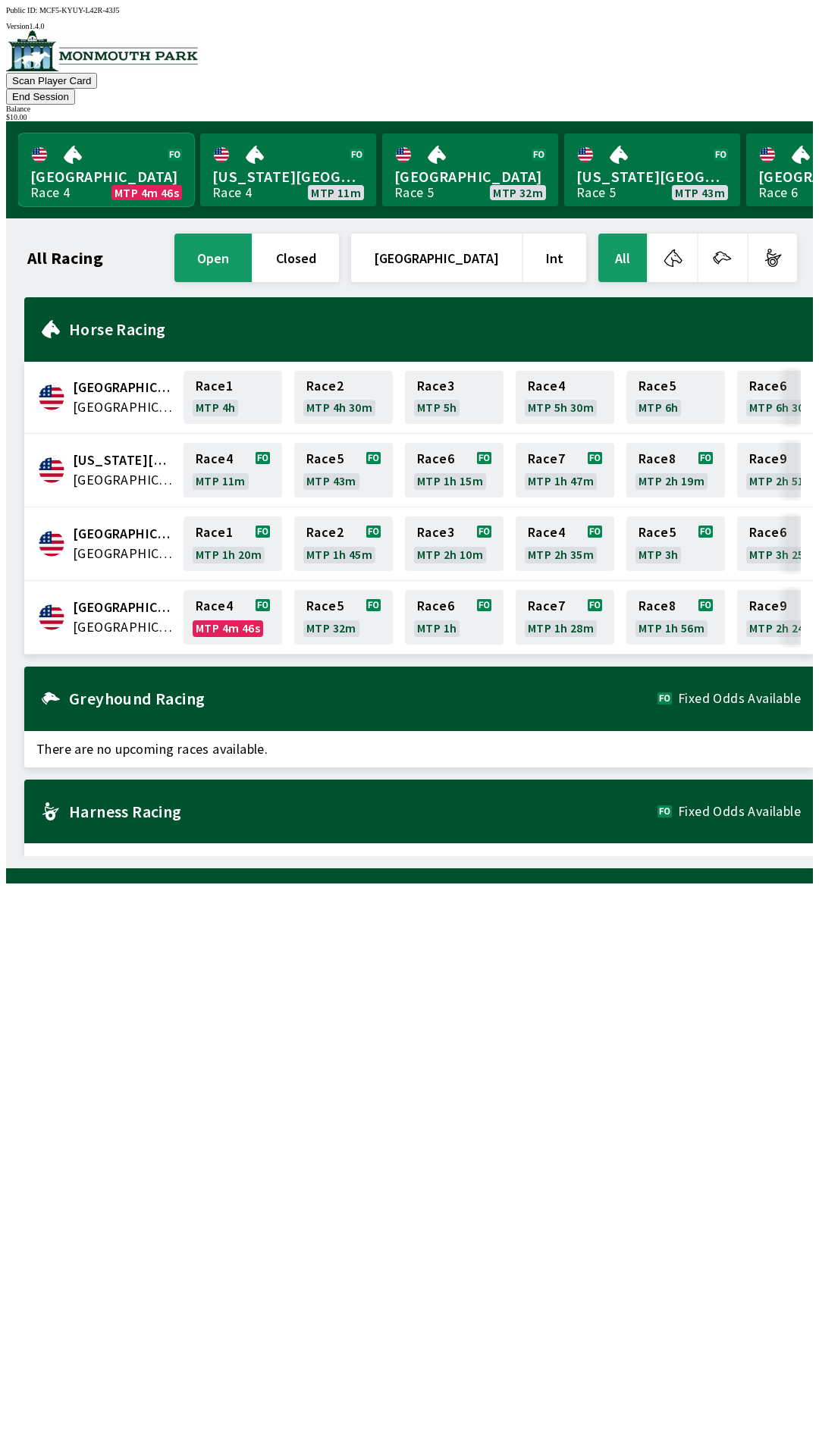
click at [101, 147] on link "Monmouth Park Race 4 MTP 4m 46s" at bounding box center [105, 169] width 176 height 73
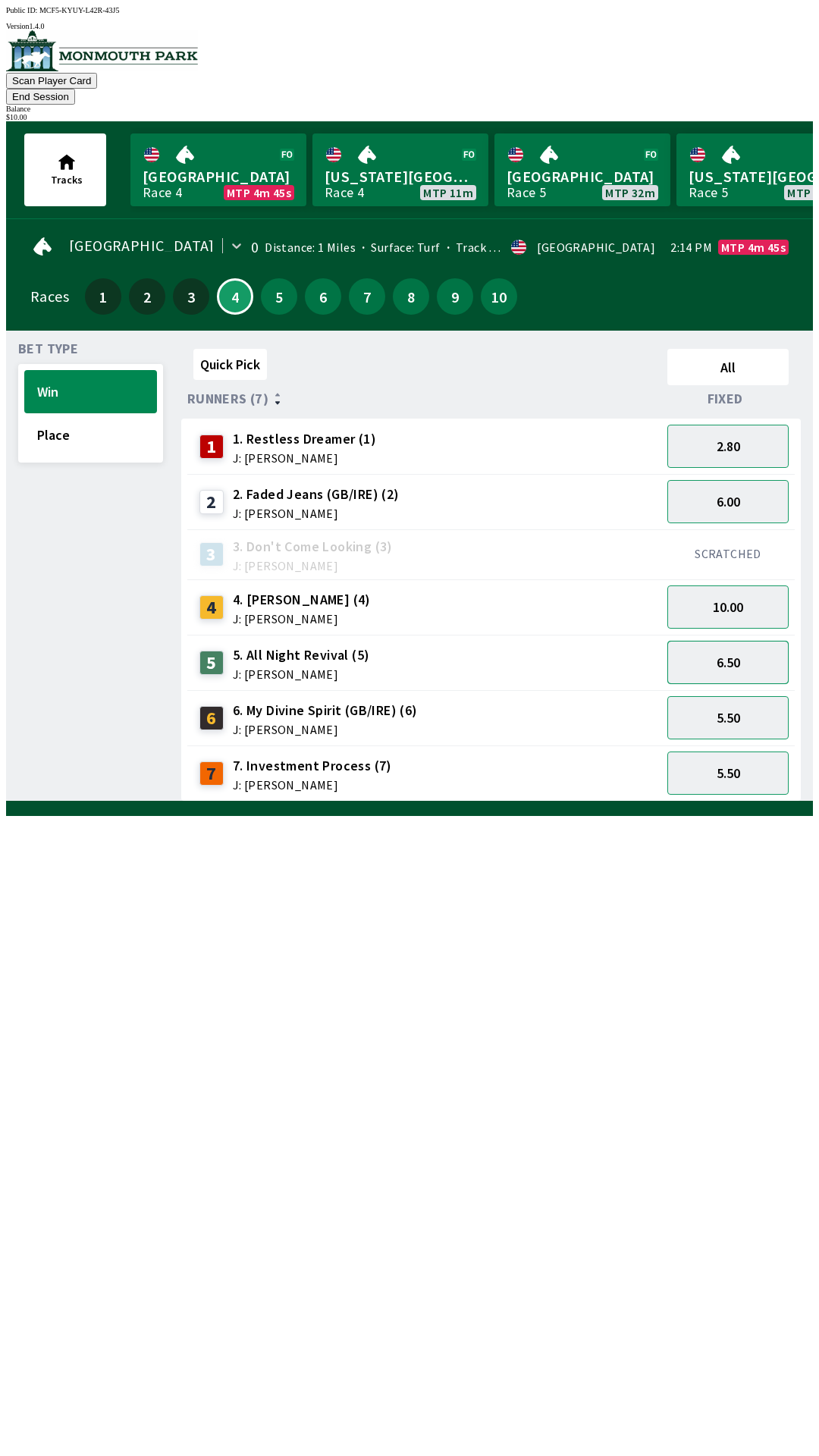
click at [725, 640] on button "6.50" at bounding box center [727, 662] width 121 height 43
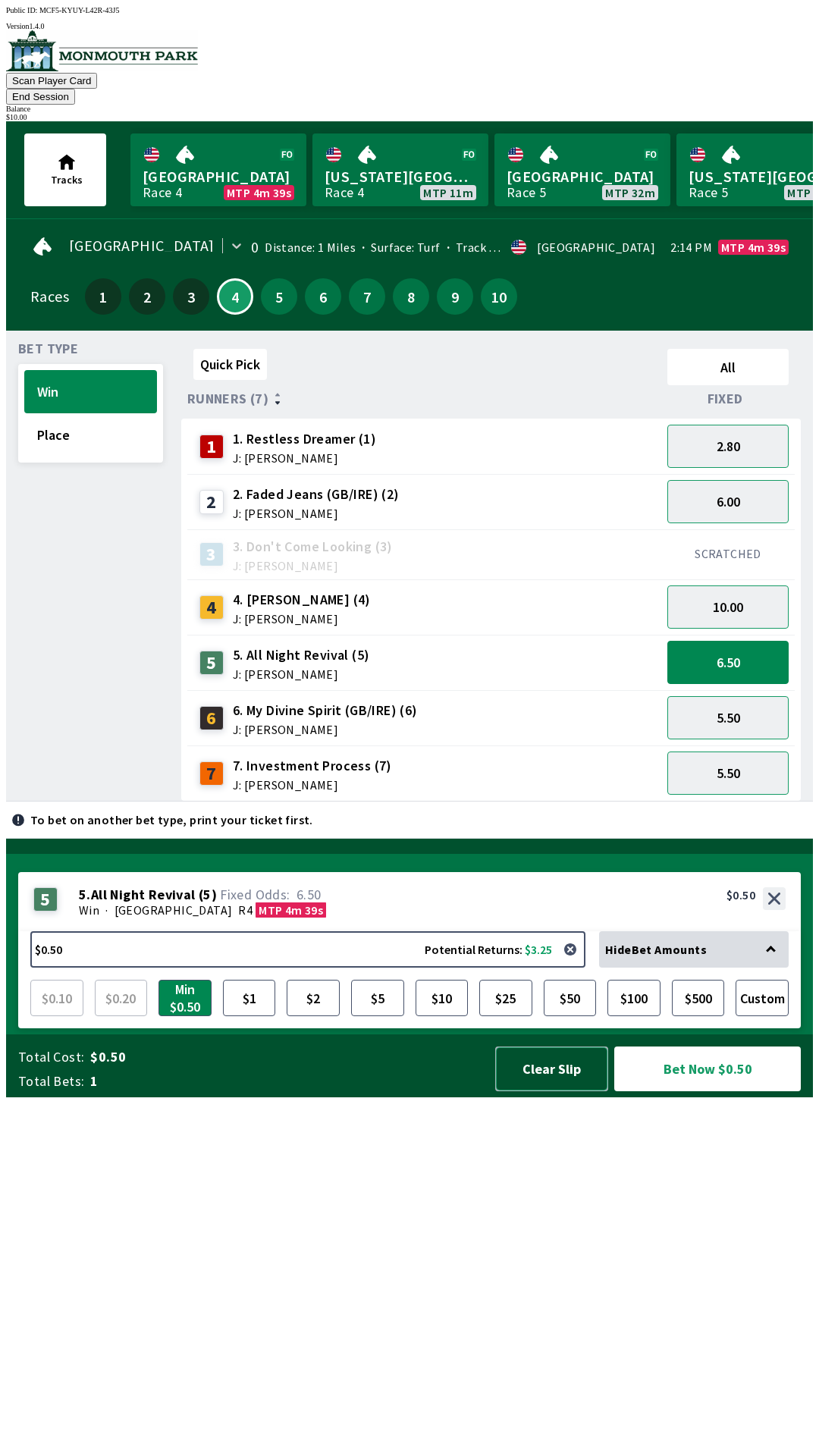
click at [549, 1091] on button "Clear Slip" at bounding box center [552, 1068] width 113 height 44
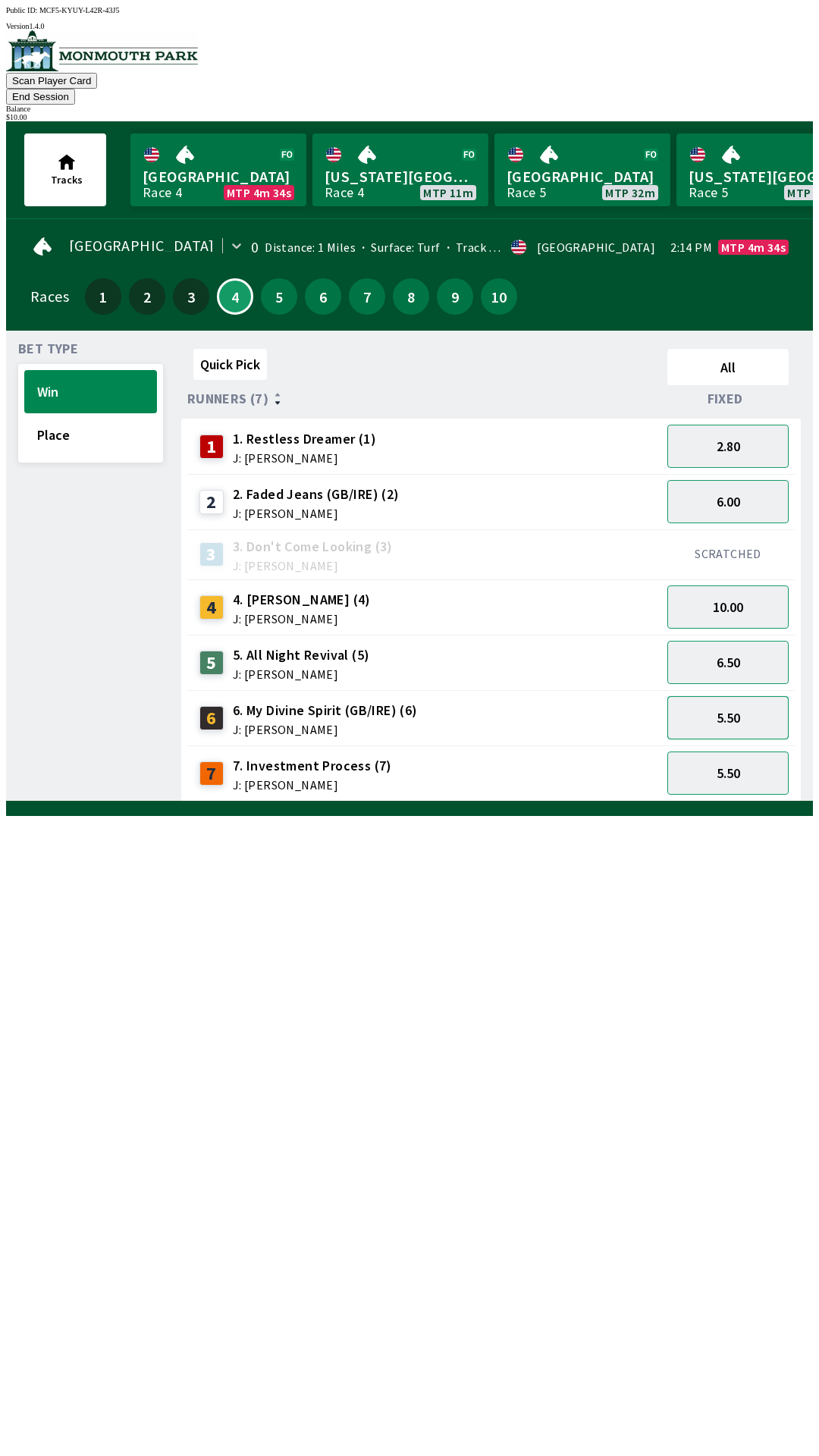
click at [722, 695] on button "5.50" at bounding box center [727, 717] width 121 height 43
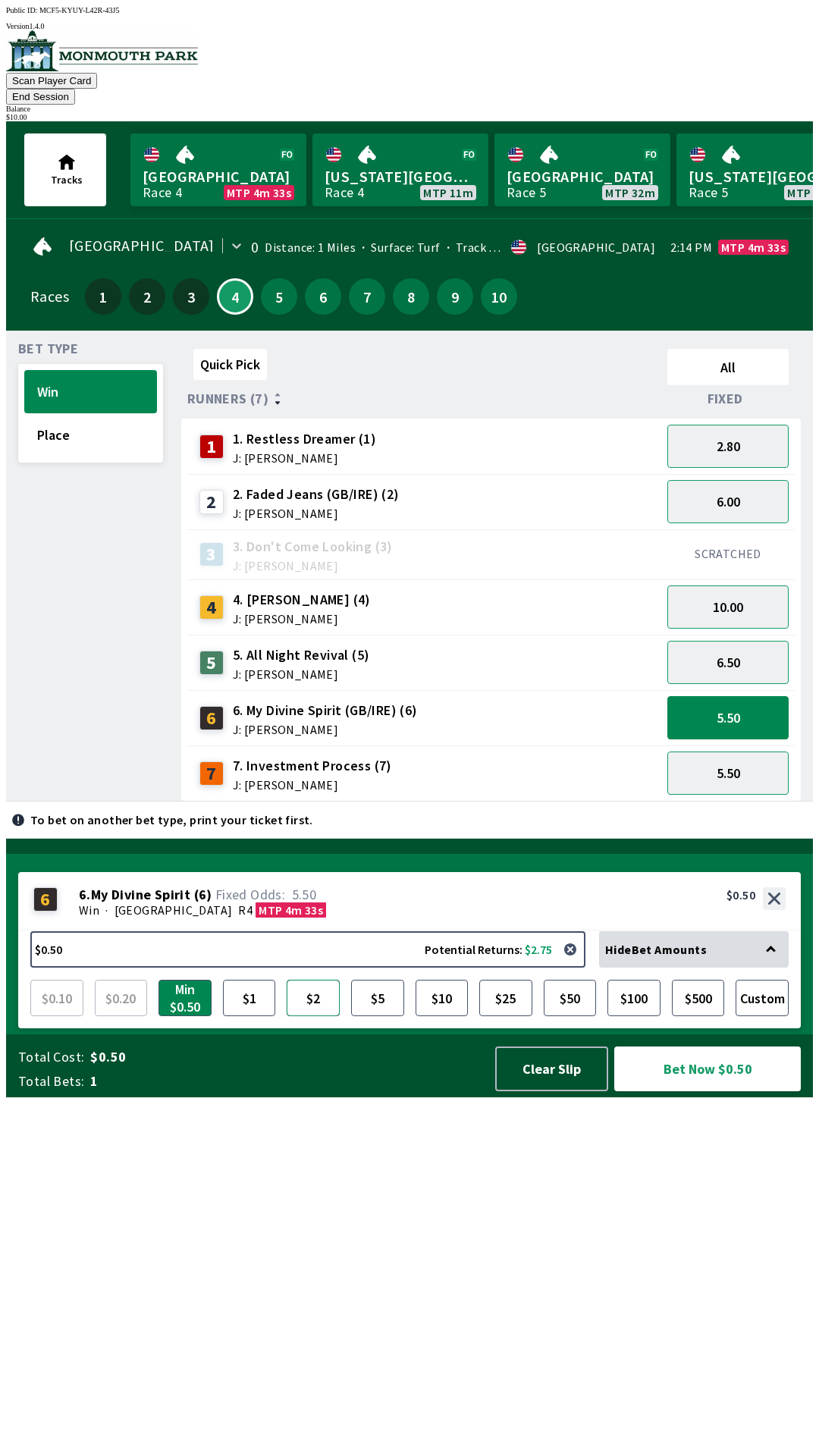
click at [320, 1016] on button "$2" at bounding box center [313, 997] width 53 height 36
click at [696, 1091] on button "Bet Now $2.00" at bounding box center [707, 1068] width 186 height 44
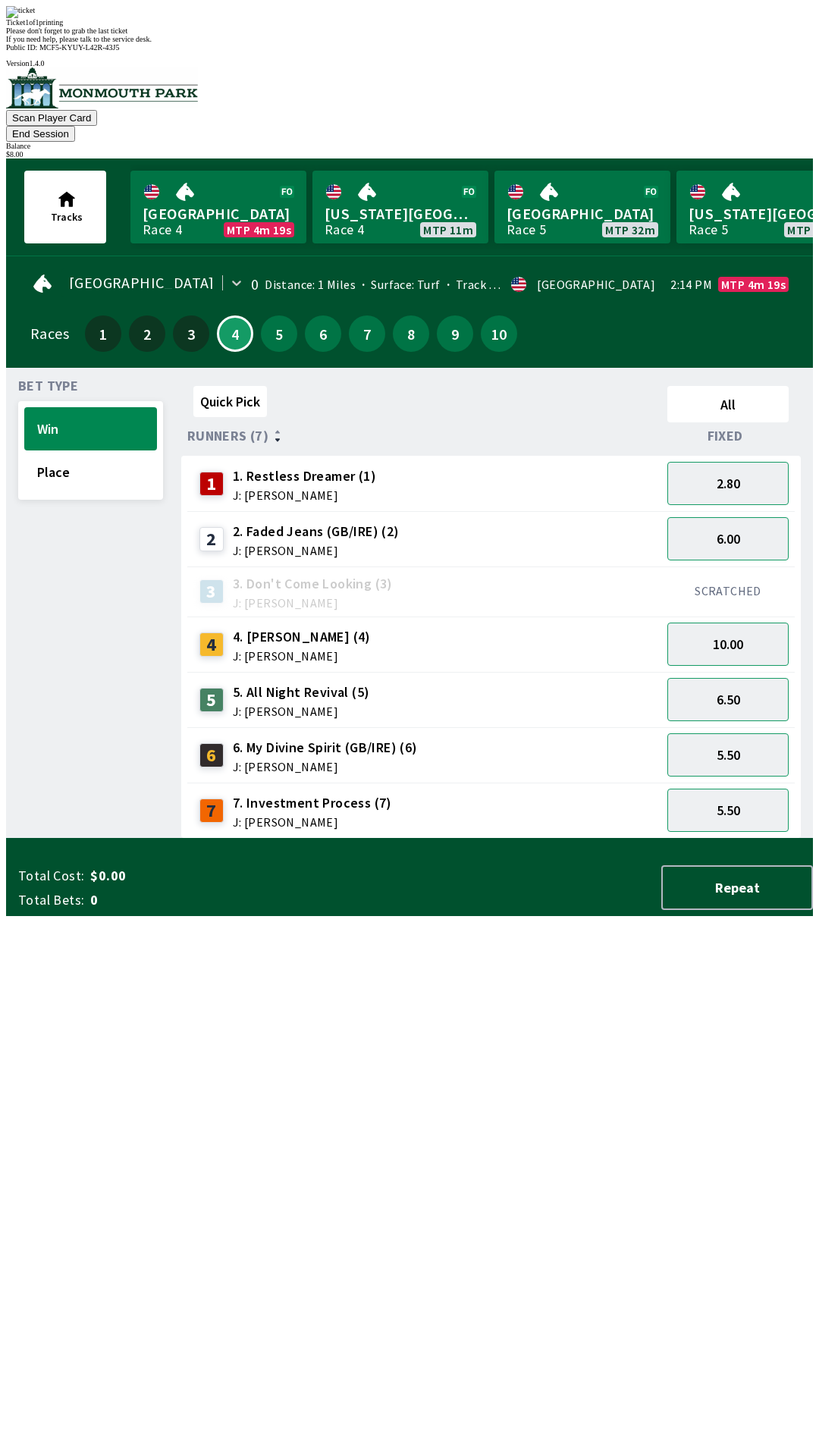
click at [379, 838] on div "Quick Pick All Runners (7) Fixed 1 1. Restless Dreamer (1) J: [PERSON_NAME] 2.8…" at bounding box center [497, 610] width 632 height 459
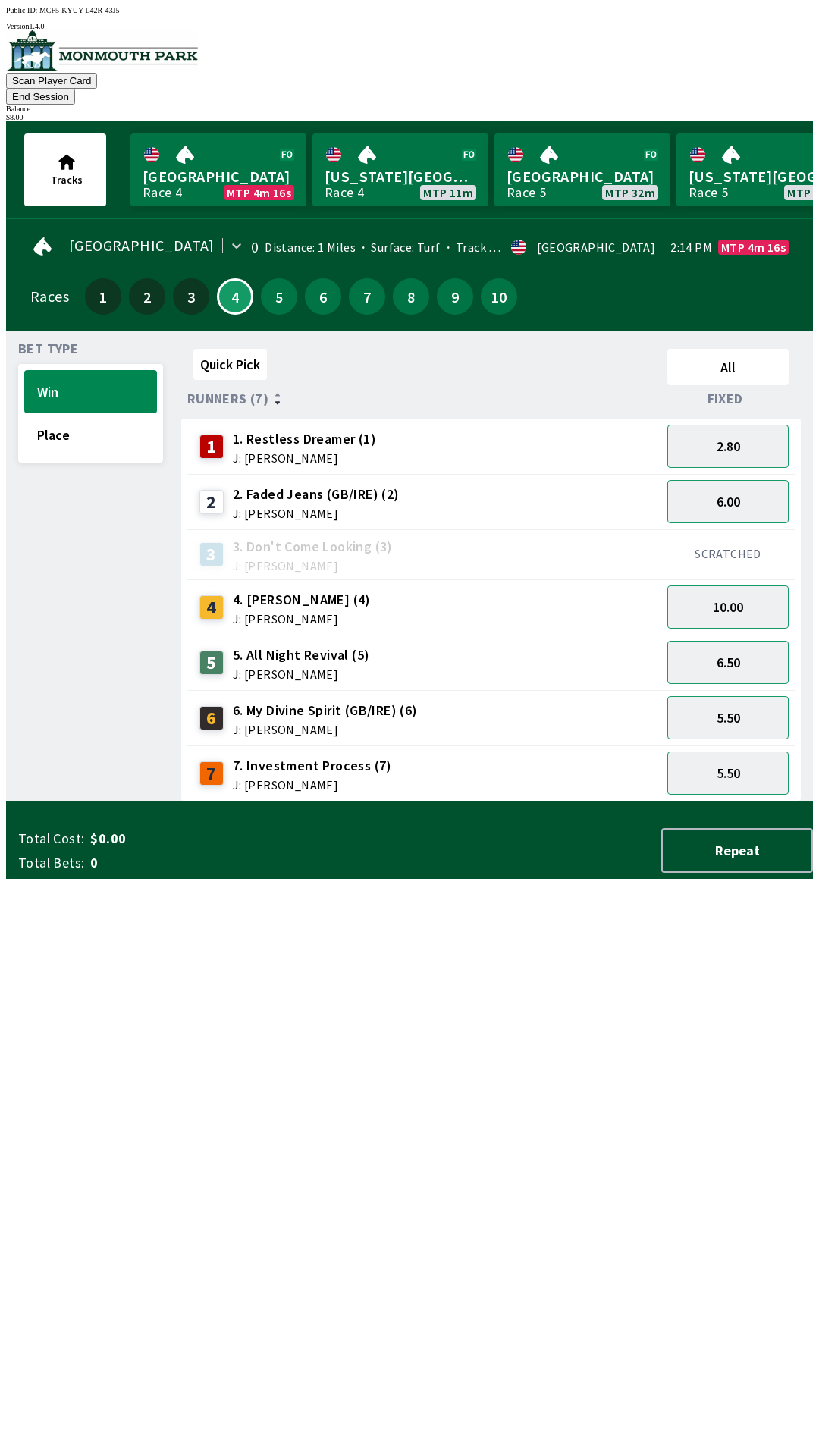
click at [75, 89] on button "End Session" at bounding box center [40, 97] width 69 height 16
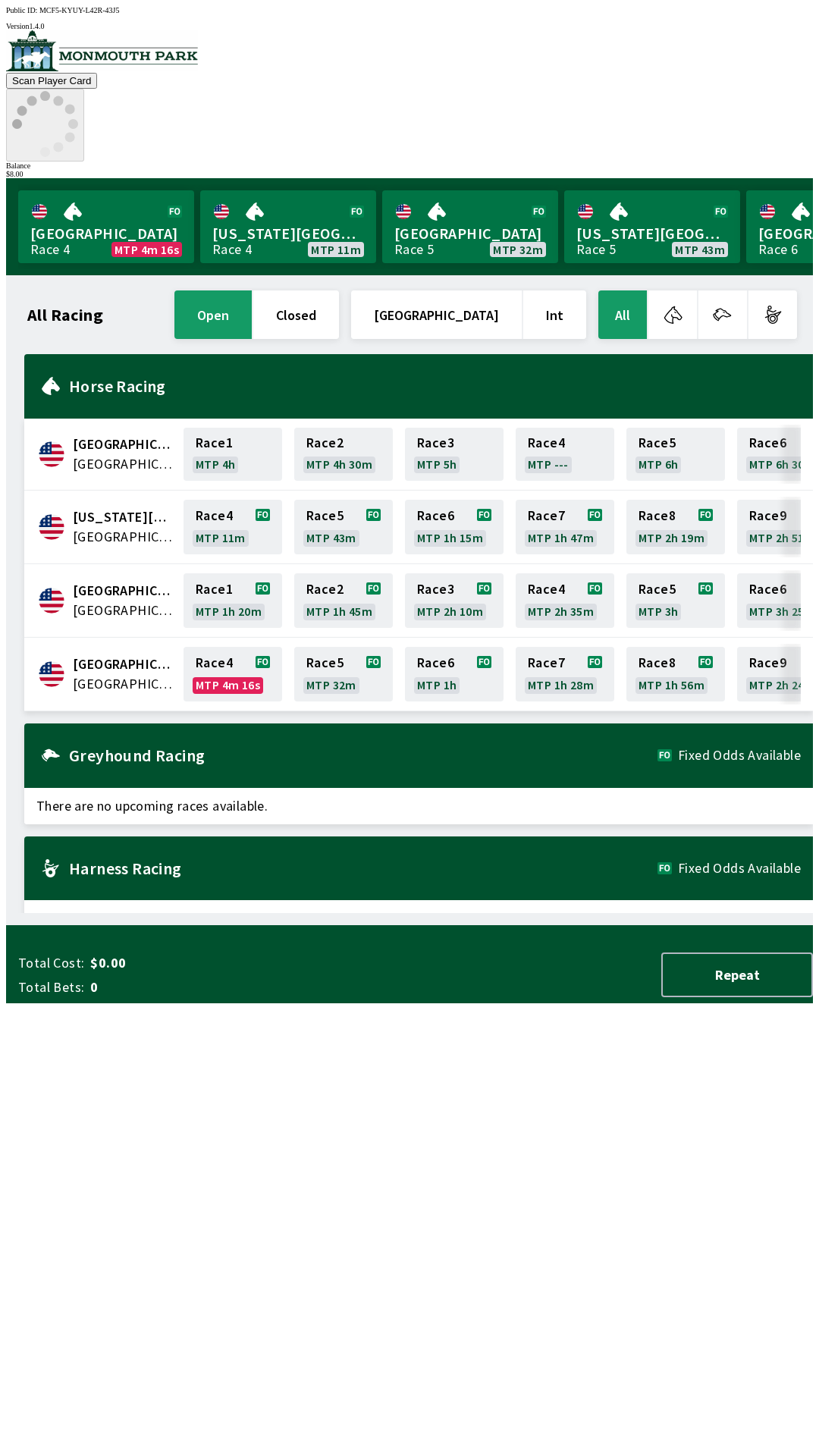
click at [78, 91] on icon at bounding box center [44, 123] width 66 height 66
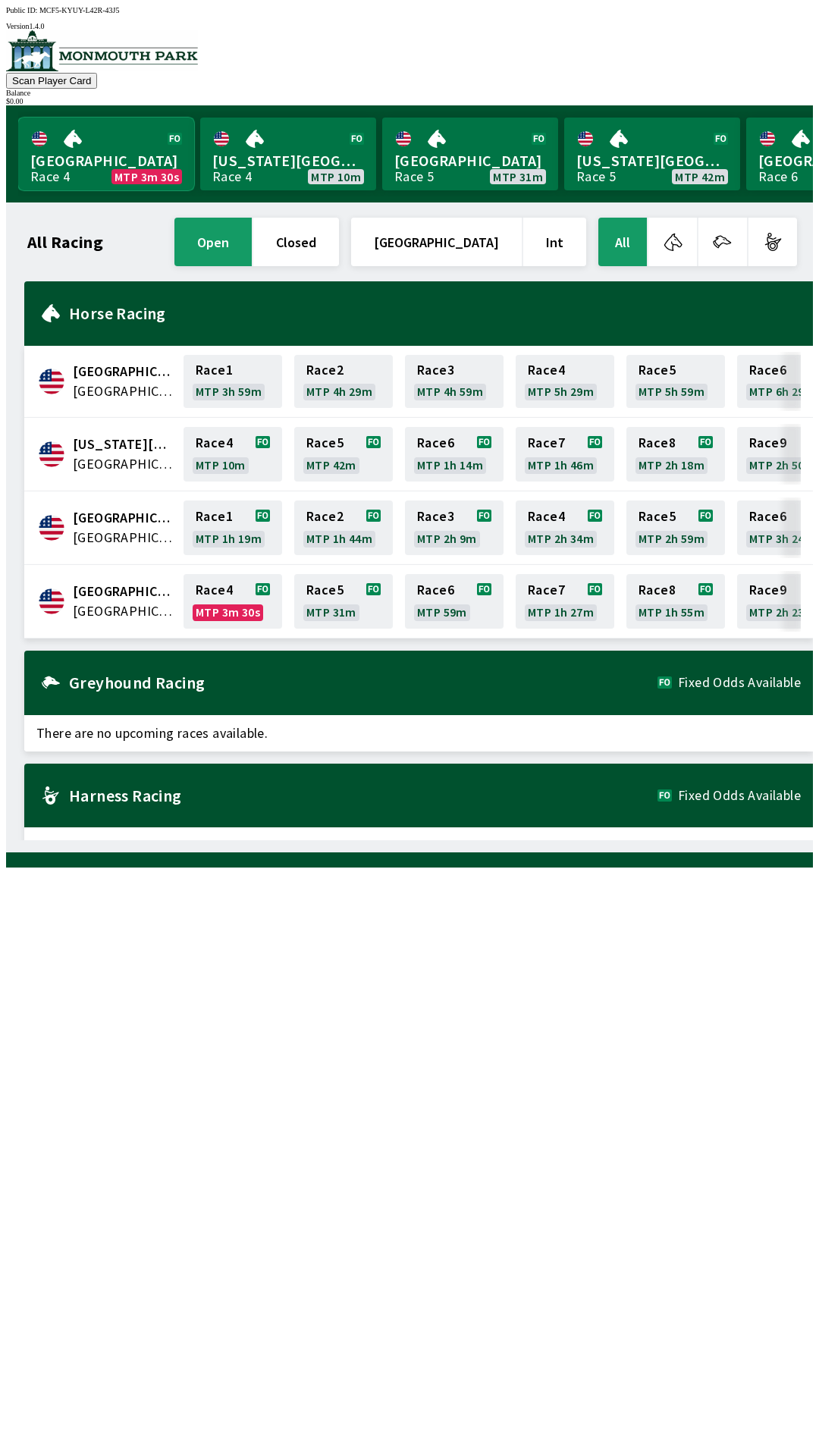
click at [105, 158] on link "Monmouth Park Race 4 MTP 3m 30s" at bounding box center [105, 154] width 176 height 73
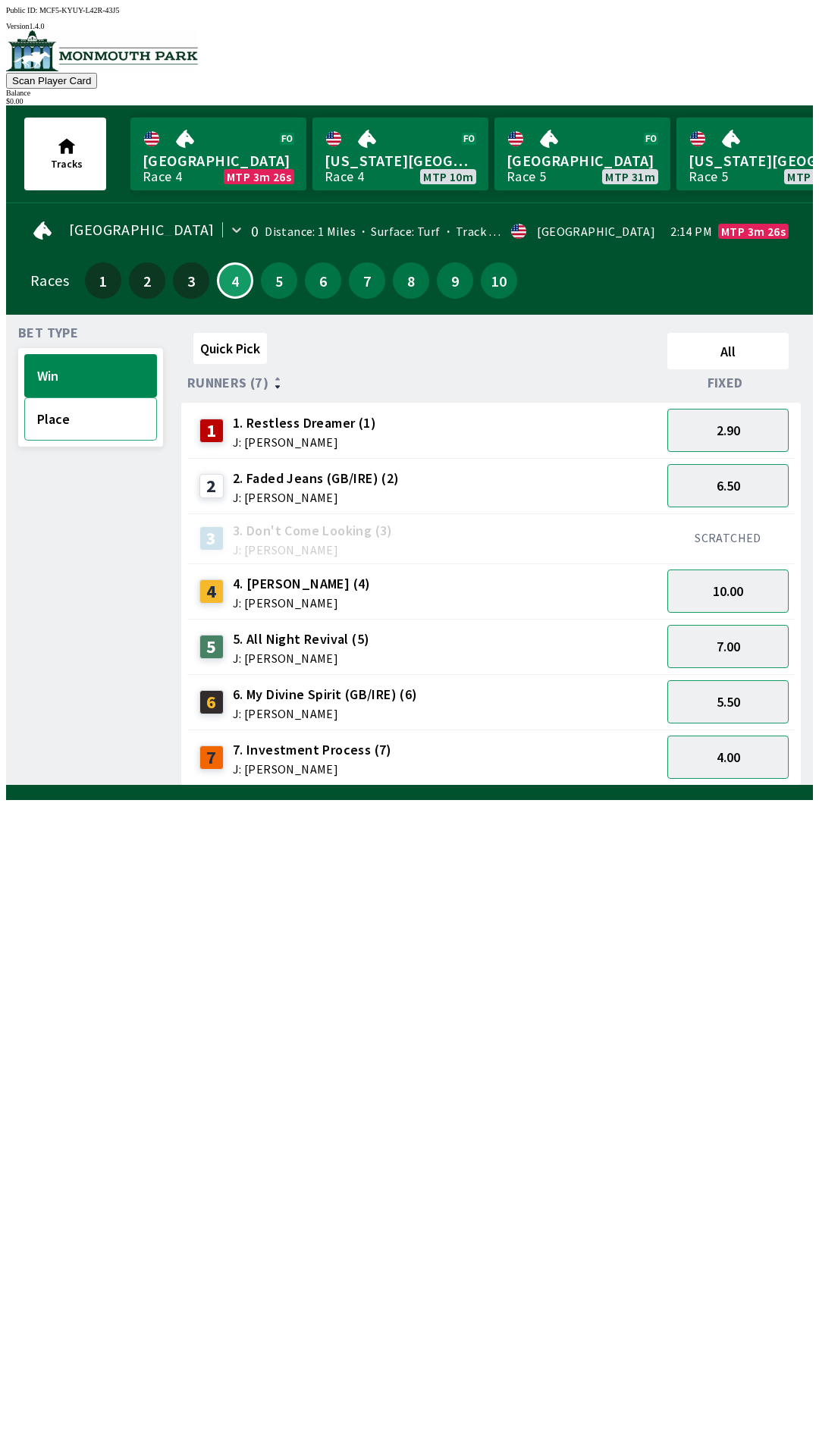
click at [74, 429] on button "Place" at bounding box center [91, 419] width 133 height 43
click at [51, 366] on button "Win" at bounding box center [91, 375] width 133 height 43
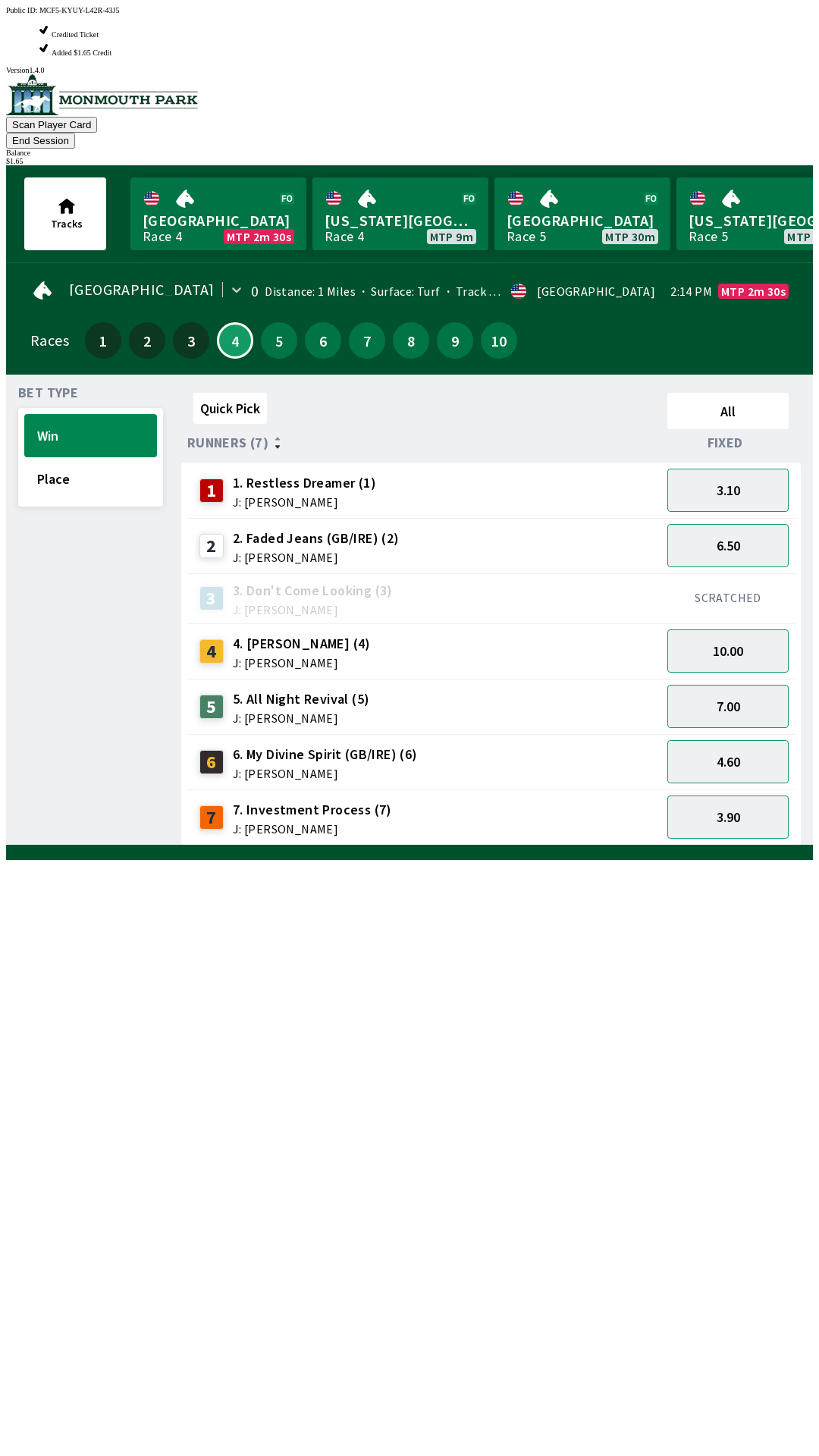
click at [496, 845] on div "Quick Pick All Runners (7) Fixed 1 1. Restless Dreamer (1) J: [PERSON_NAME] 3.1…" at bounding box center [497, 616] width 632 height 459
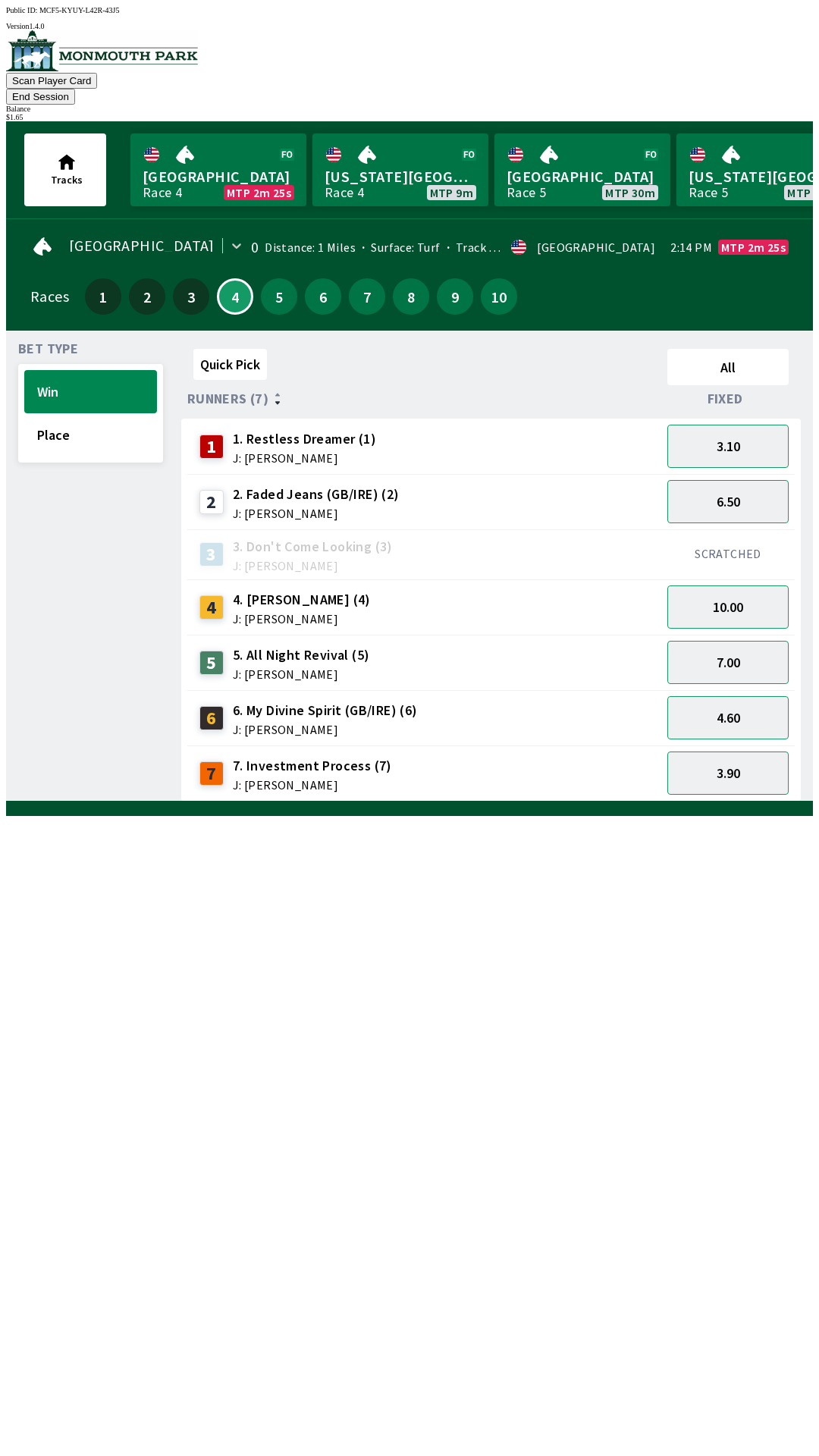
click at [303, 430] on span "1. Restless Dreamer (1)" at bounding box center [304, 439] width 143 height 20
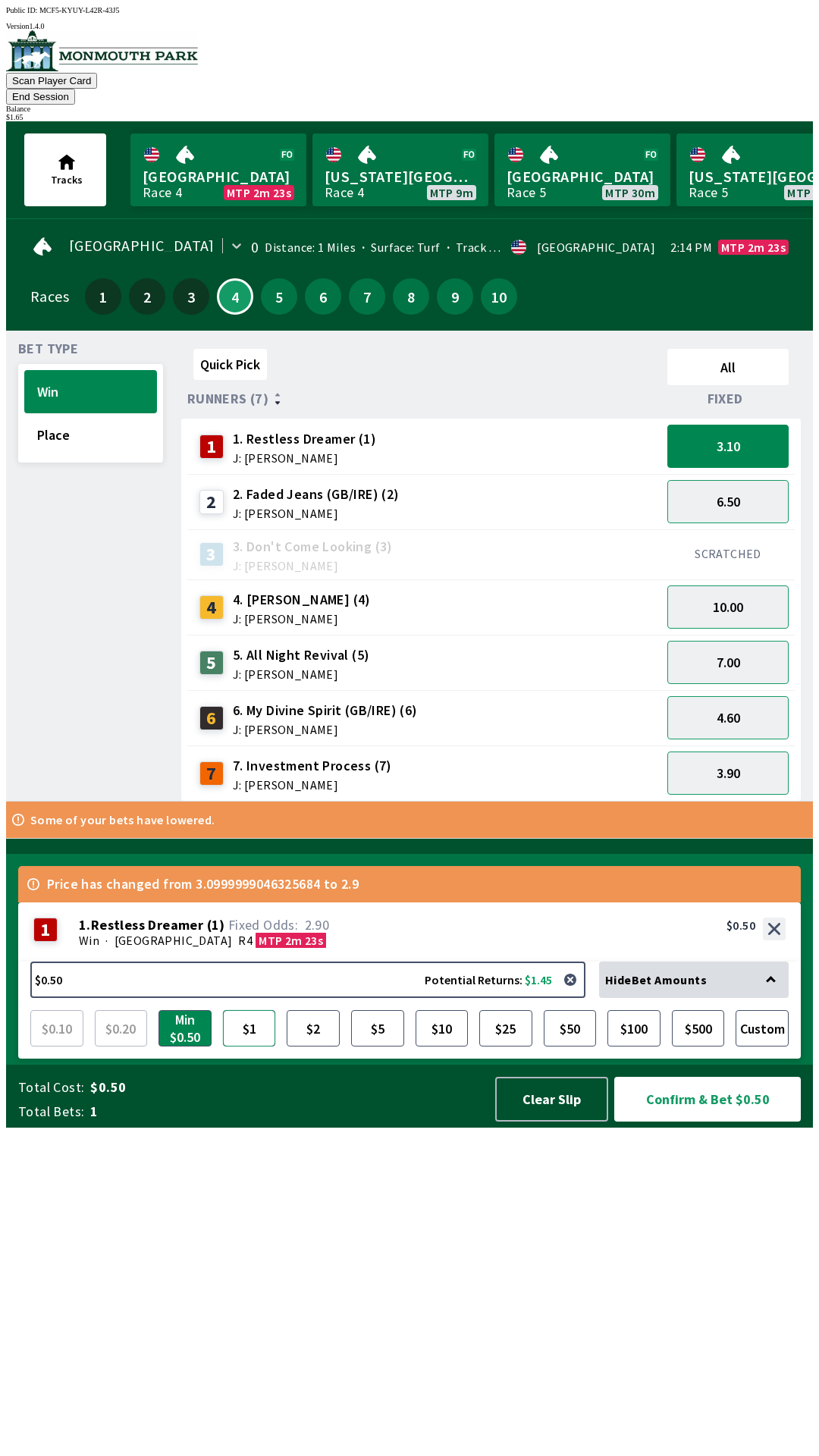
click at [247, 1046] on button "$1" at bounding box center [249, 1027] width 53 height 36
click at [704, 1121] on button "Confirm & Bet $1.00" at bounding box center [707, 1098] width 186 height 44
